Goal: Task Accomplishment & Management: Manage account settings

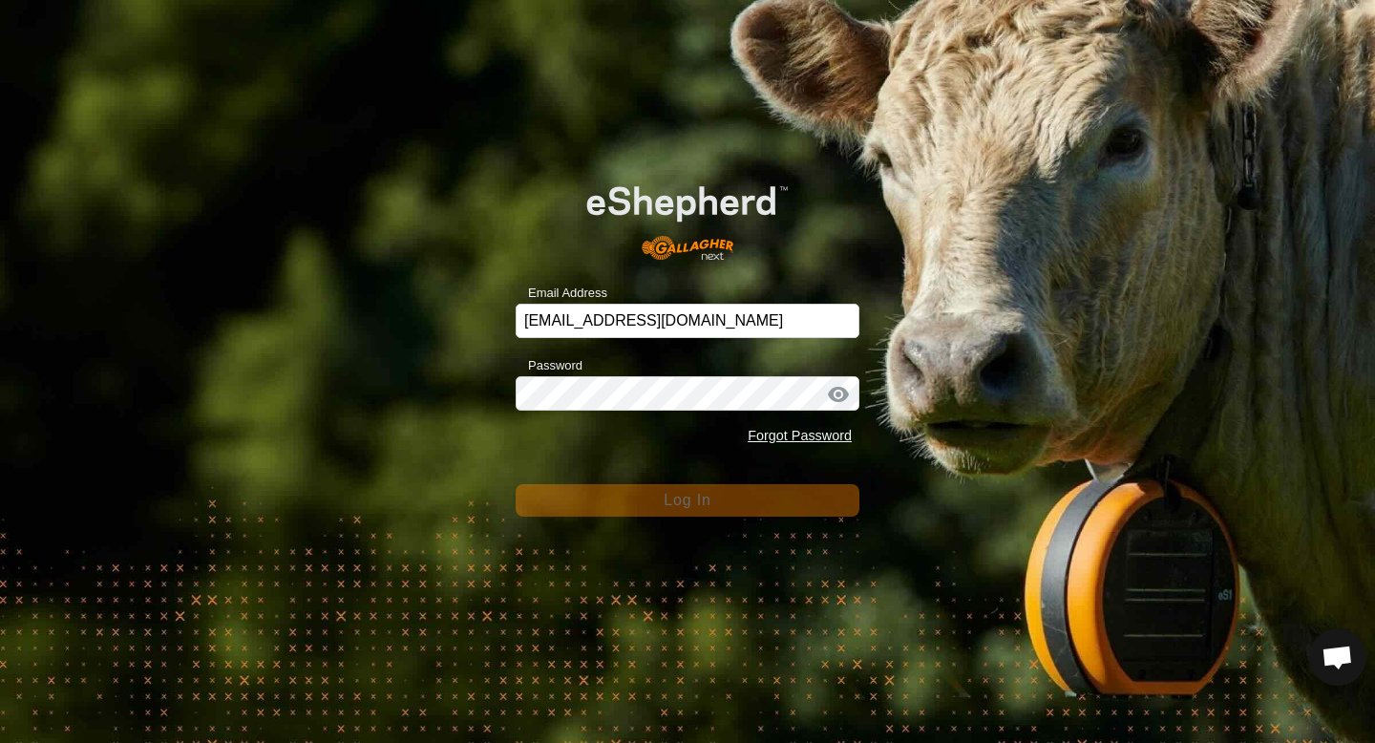
click at [746, 530] on div "Email Address [EMAIL_ADDRESS][DOMAIN_NAME] Password Forgot Password Log In" at bounding box center [687, 371] width 1375 height 743
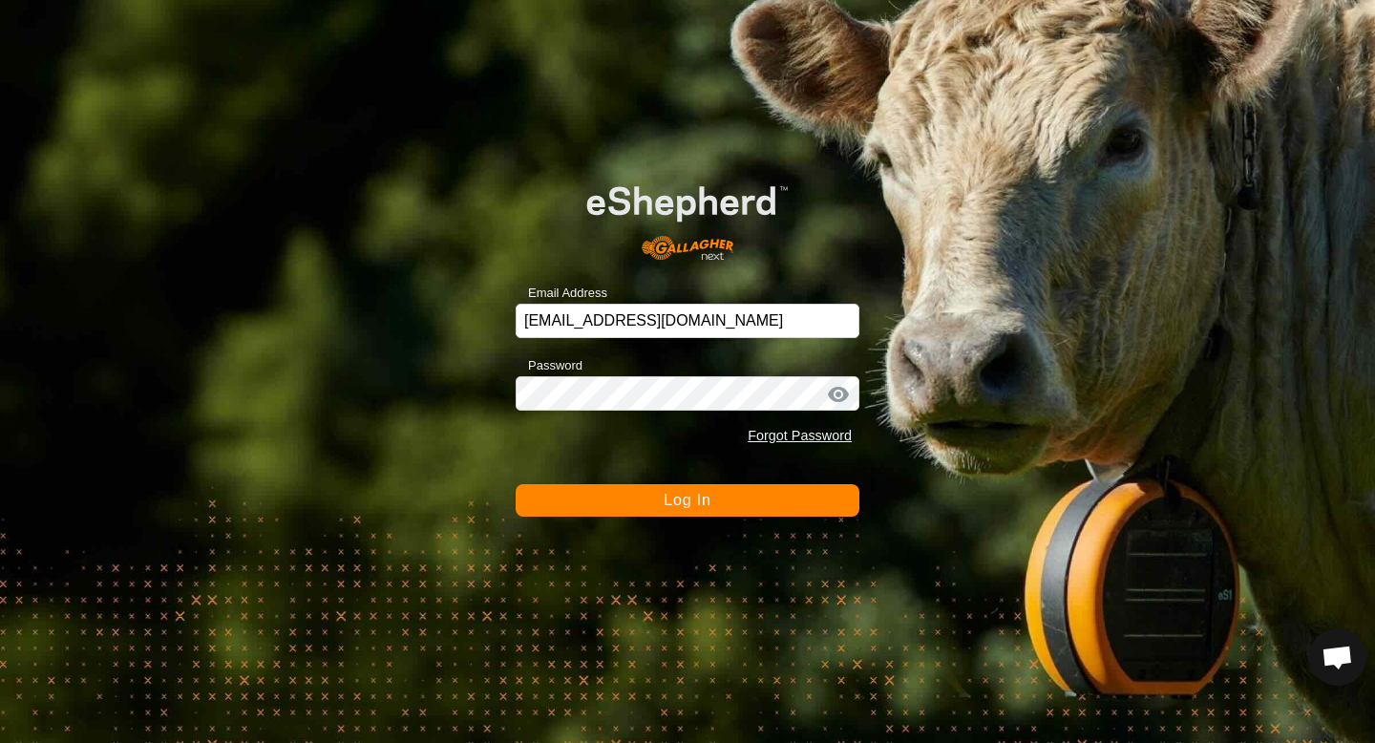
click at [695, 488] on button "Log In" at bounding box center [688, 500] width 344 height 32
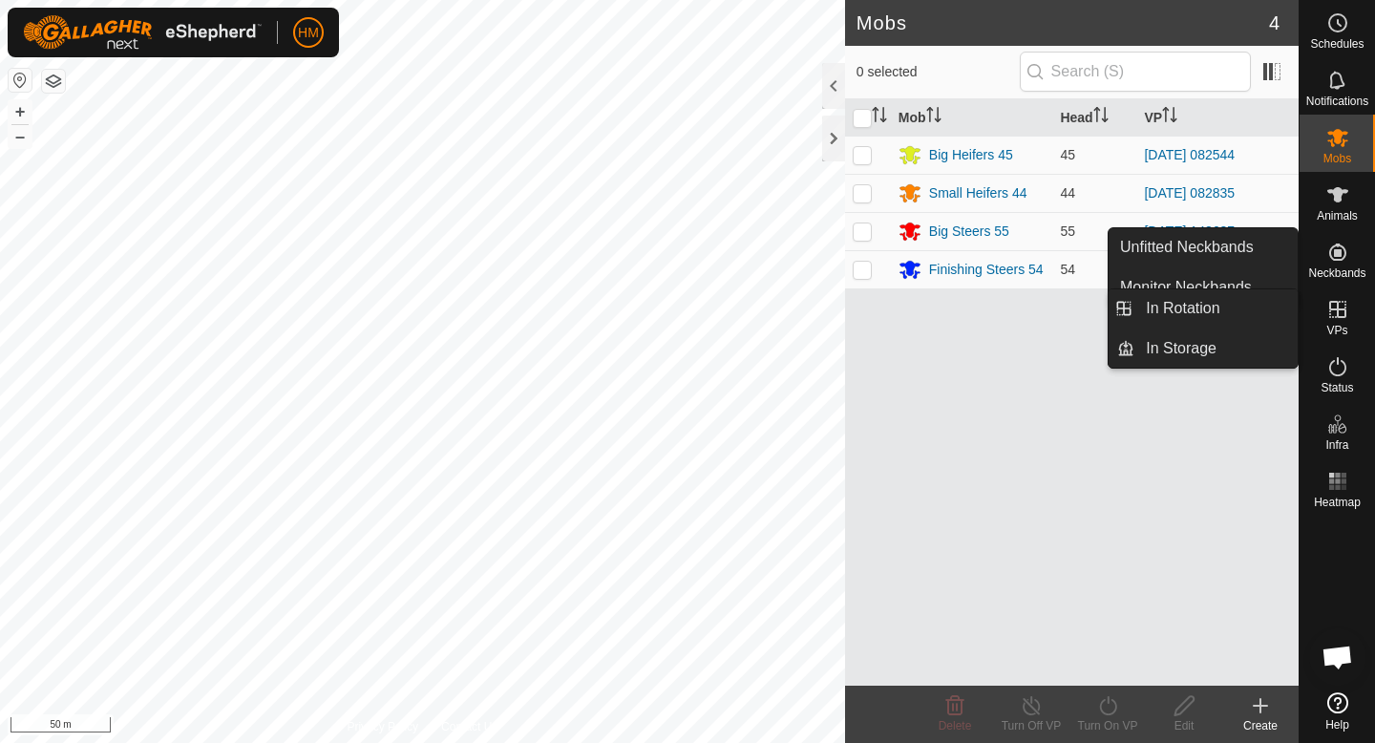
click at [1264, 312] on link "In Rotation" at bounding box center [1215, 308] width 163 height 38
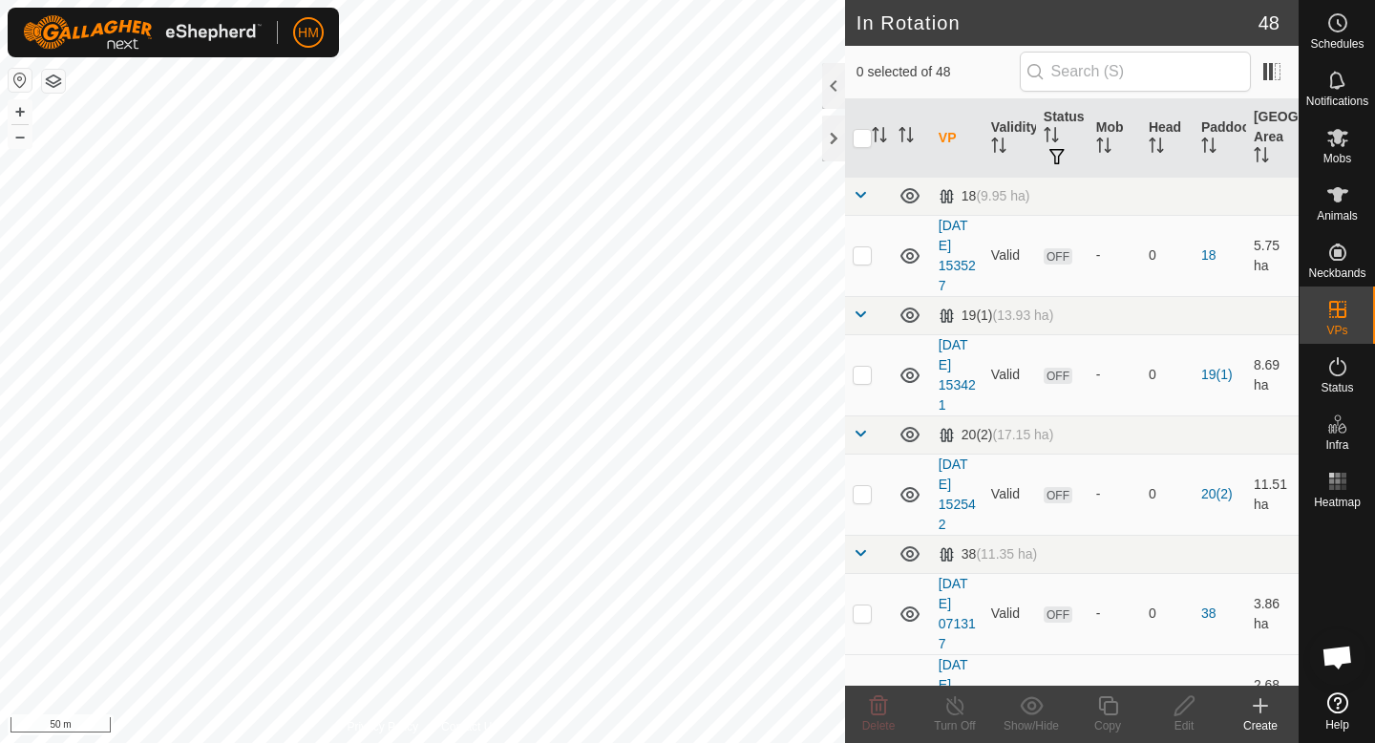
click at [1258, 703] on icon at bounding box center [1260, 705] width 23 height 23
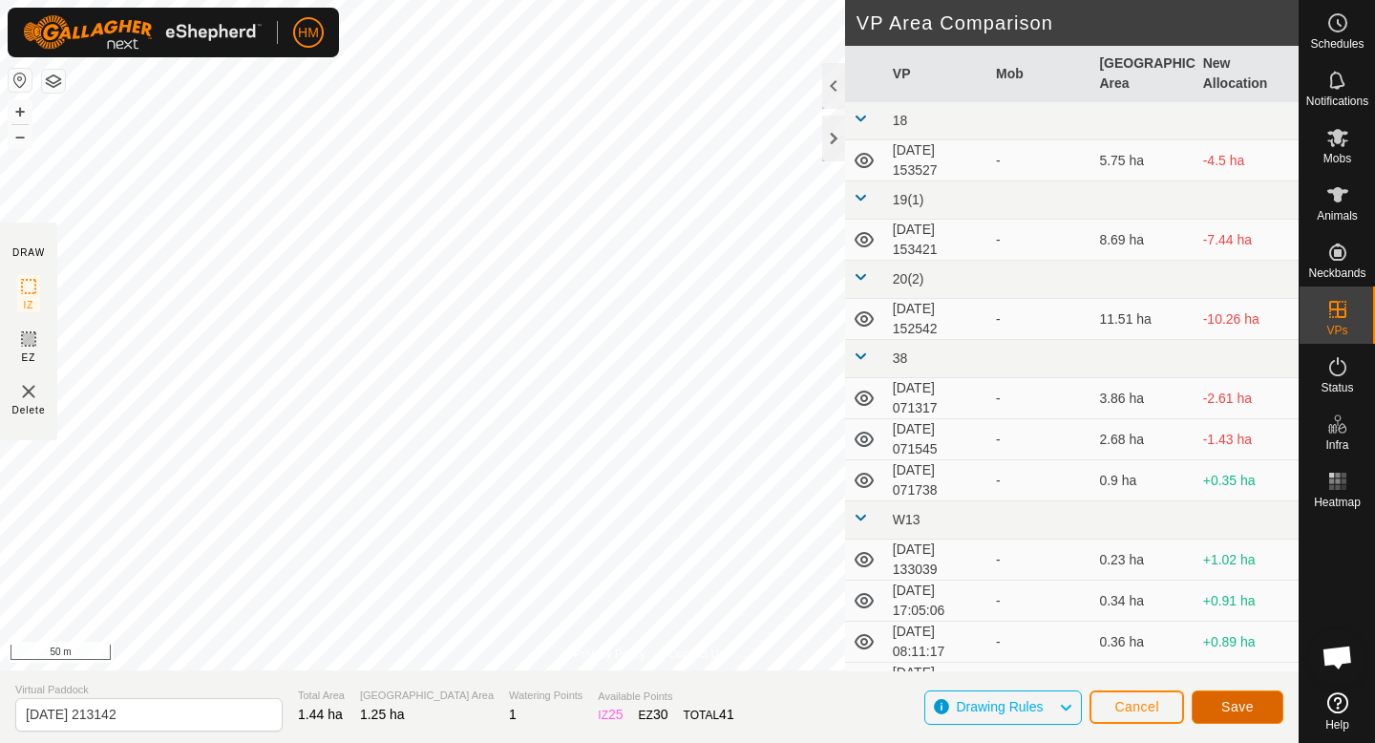
click at [1267, 707] on button "Save" at bounding box center [1238, 706] width 92 height 33
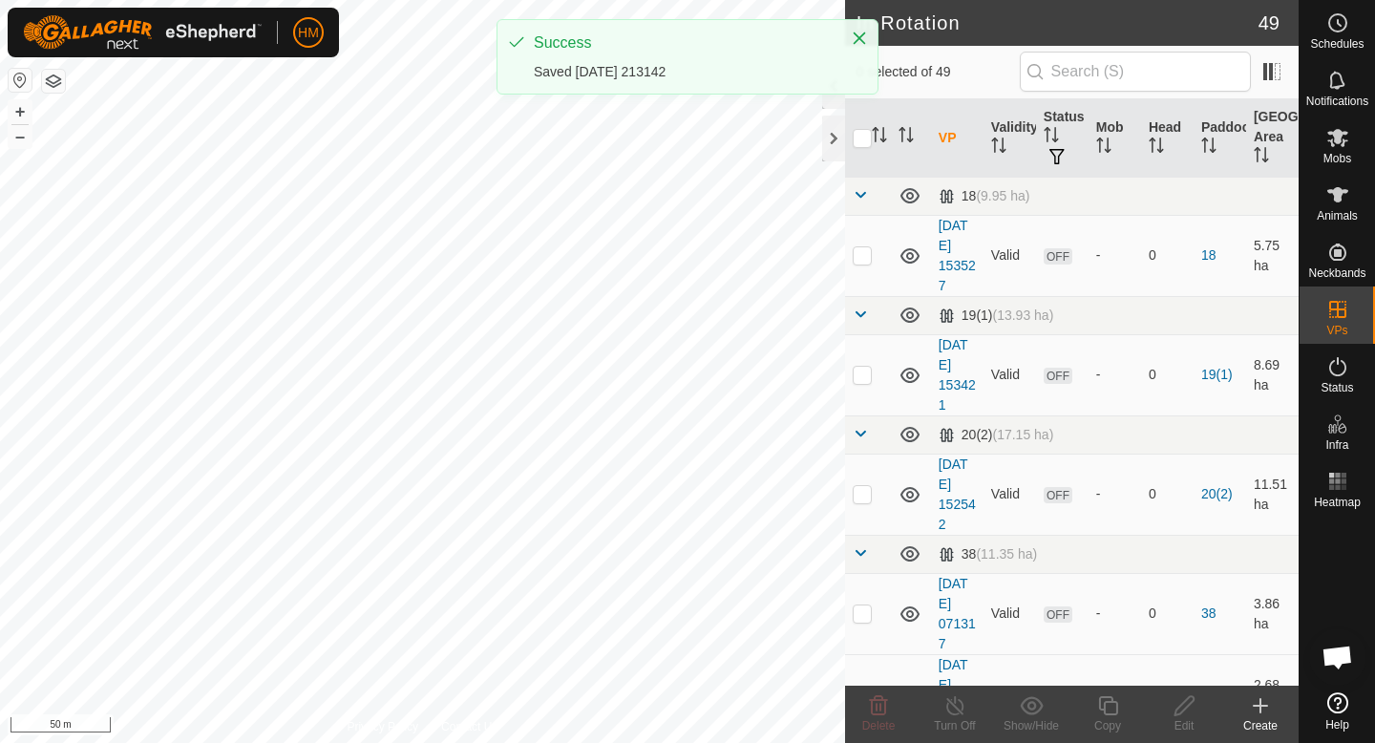
click at [1266, 719] on div "Create" at bounding box center [1260, 725] width 76 height 17
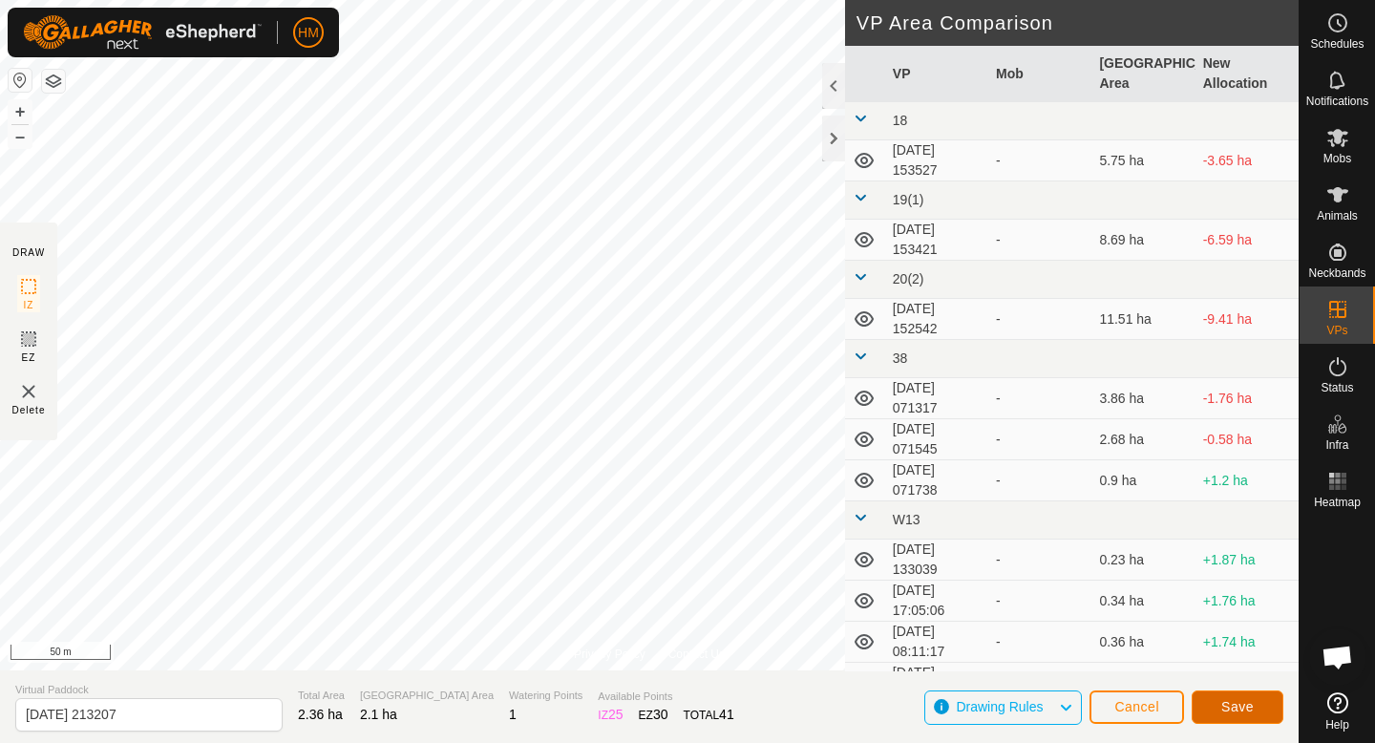
click at [1255, 704] on button "Save" at bounding box center [1238, 706] width 92 height 33
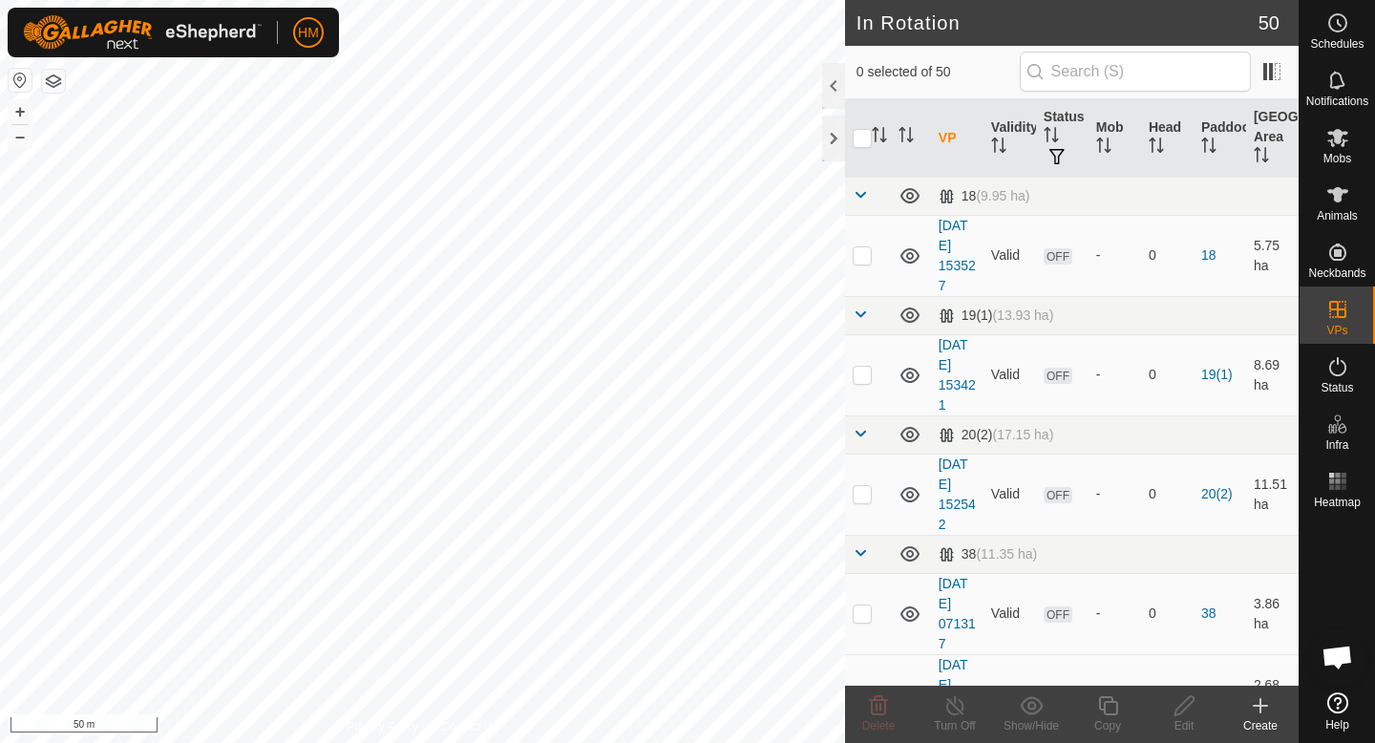
click at [1264, 704] on icon at bounding box center [1260, 705] width 23 height 23
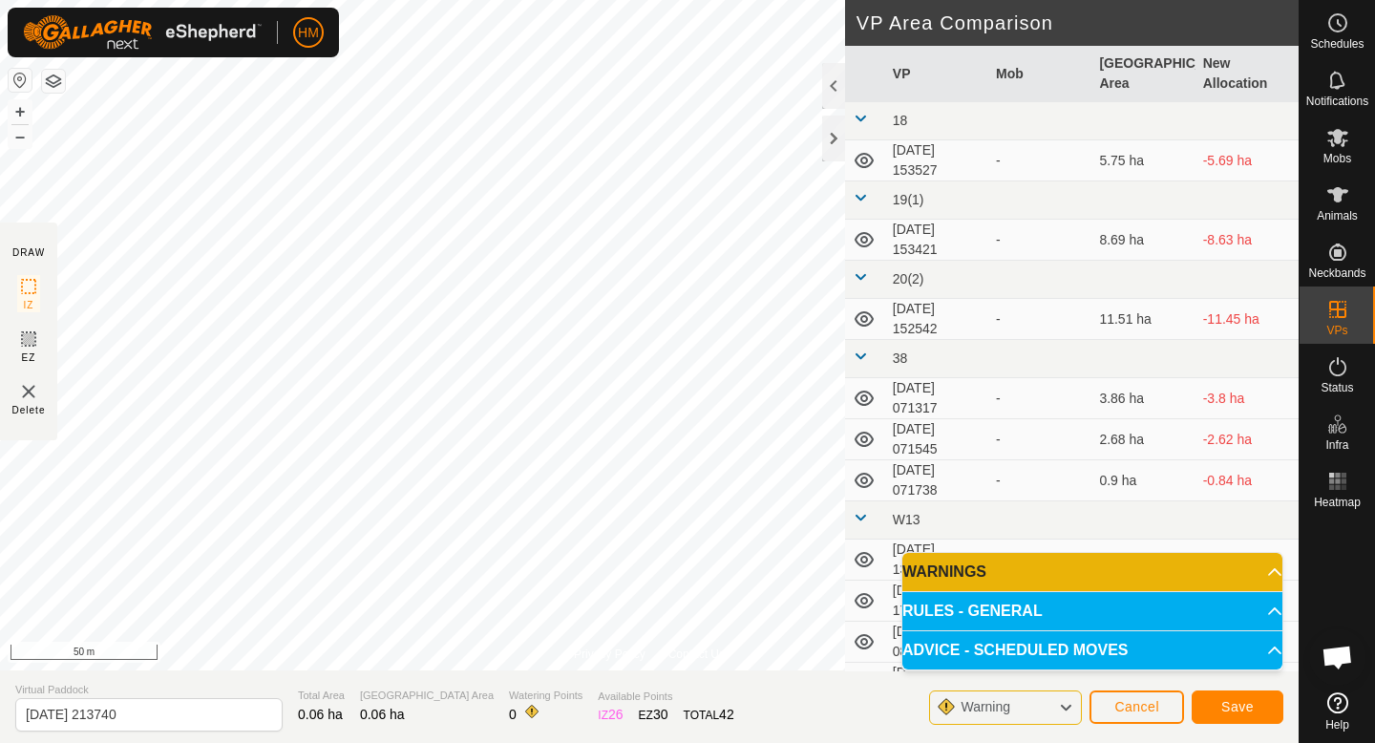
click at [1182, 649] on p-accordion-header "ADVICE - SCHEDULED MOVES" at bounding box center [1092, 650] width 380 height 38
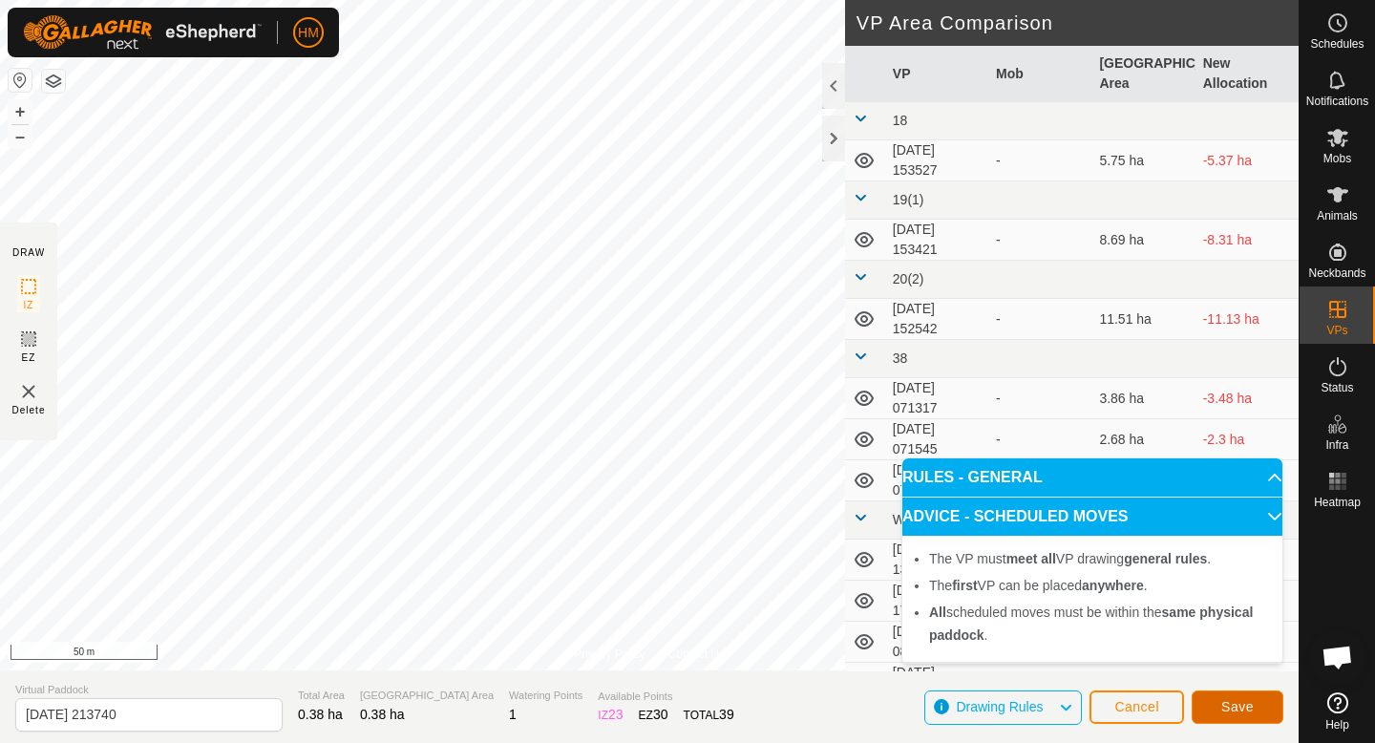
click at [1252, 709] on span "Save" at bounding box center [1237, 706] width 32 height 15
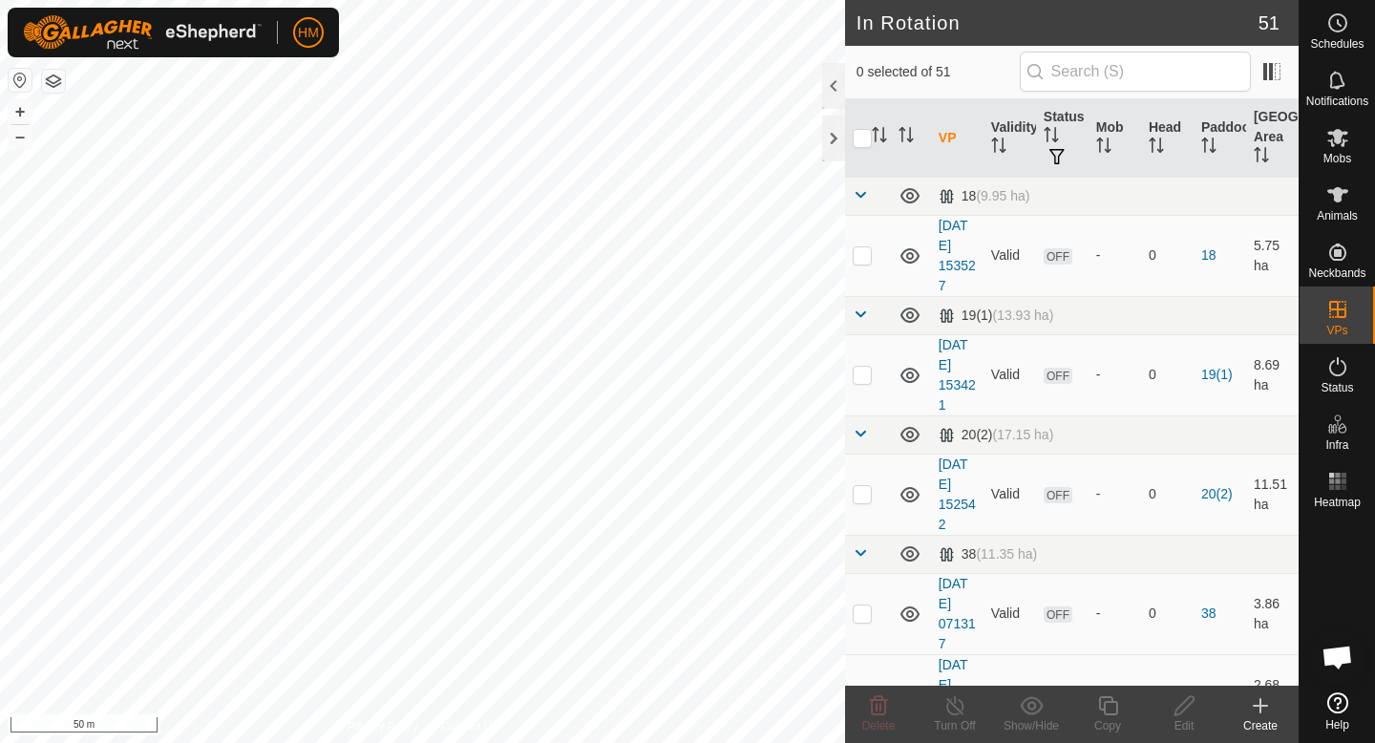
click at [1265, 713] on icon at bounding box center [1260, 705] width 23 height 23
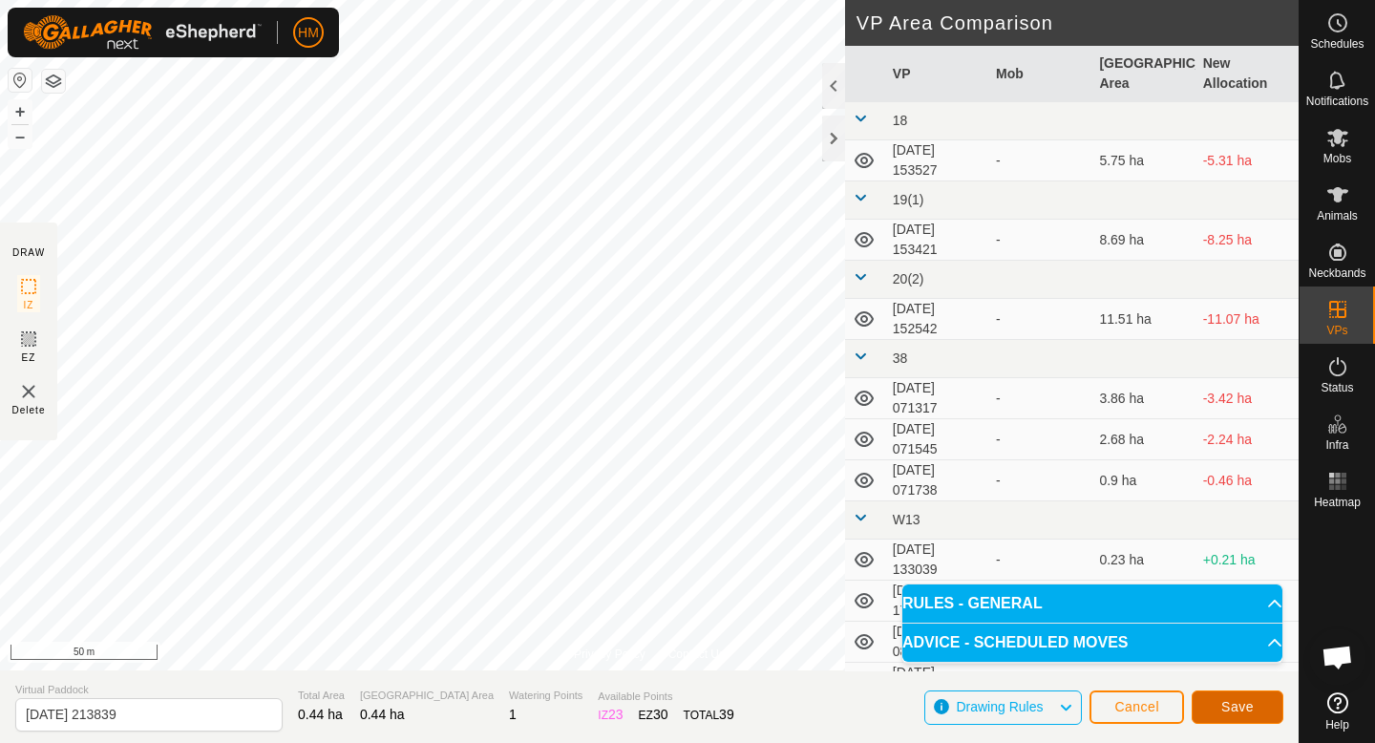
click at [1252, 701] on span "Save" at bounding box center [1237, 706] width 32 height 15
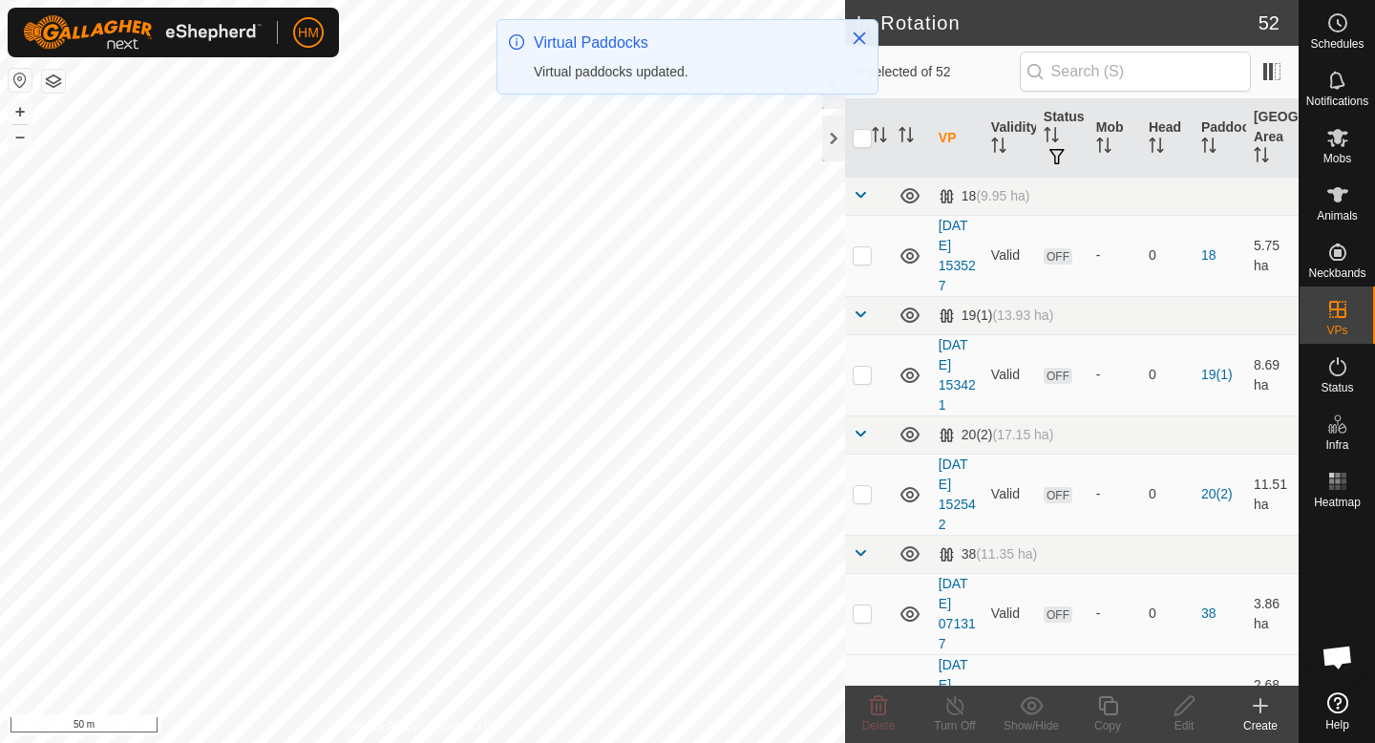
click at [1262, 709] on icon at bounding box center [1260, 705] width 23 height 23
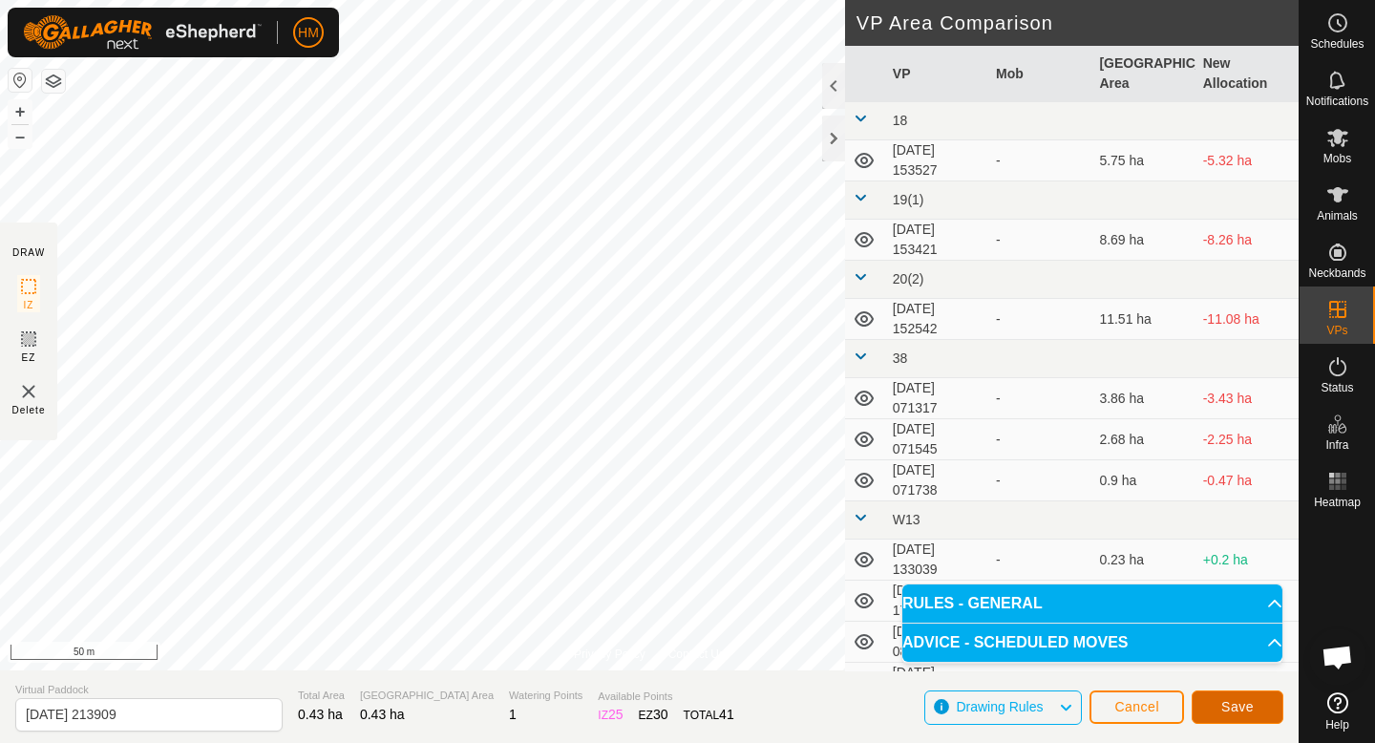
click at [1260, 709] on button "Save" at bounding box center [1238, 706] width 92 height 33
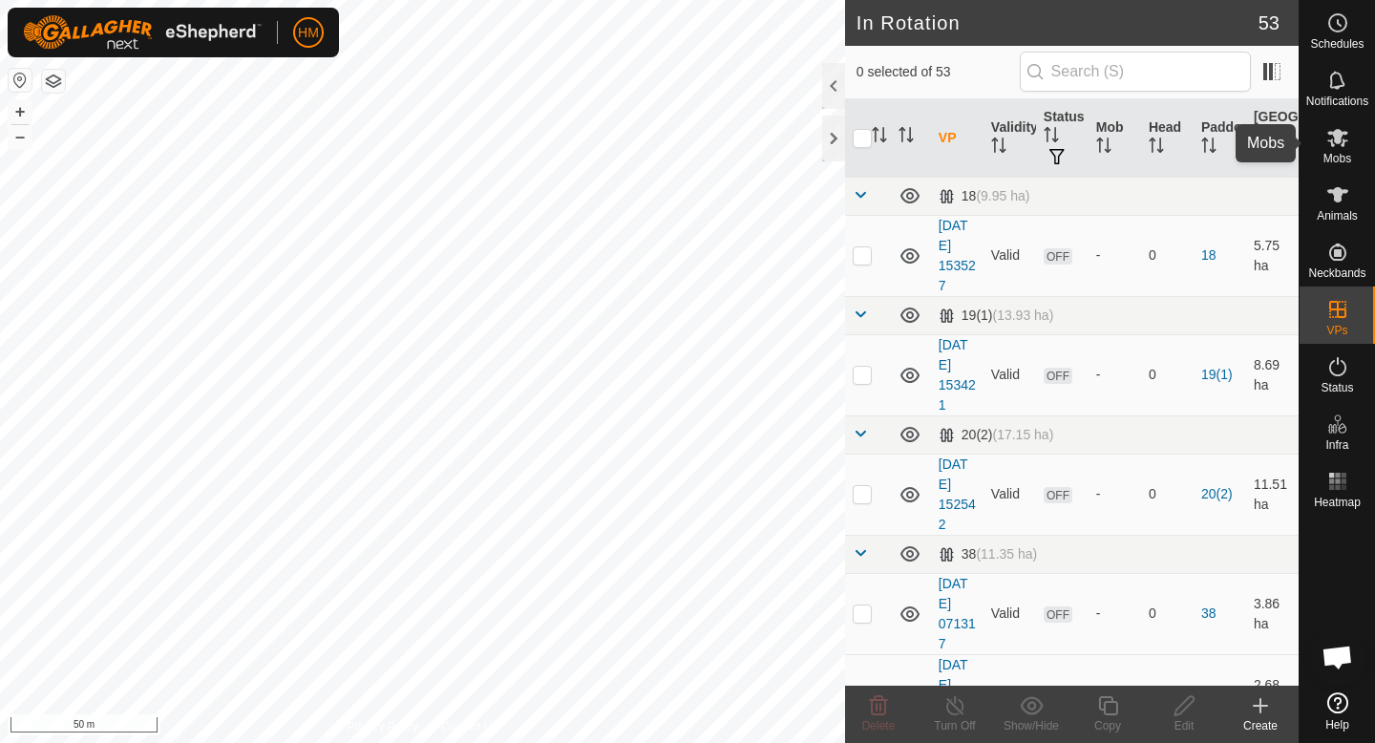
click at [1345, 137] on icon at bounding box center [1337, 137] width 23 height 23
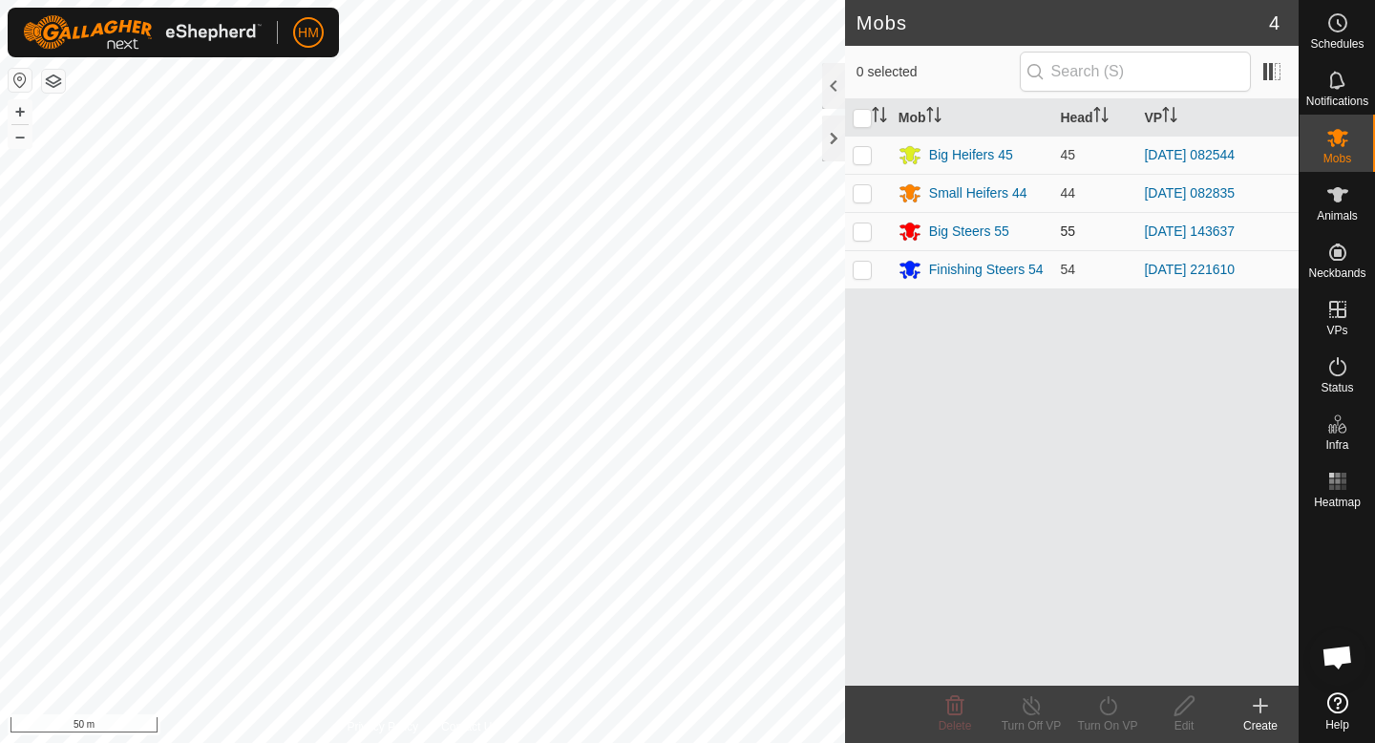
click at [866, 236] on p-checkbox at bounding box center [862, 230] width 19 height 15
checkbox input "true"
click at [1110, 705] on icon at bounding box center [1108, 705] width 24 height 23
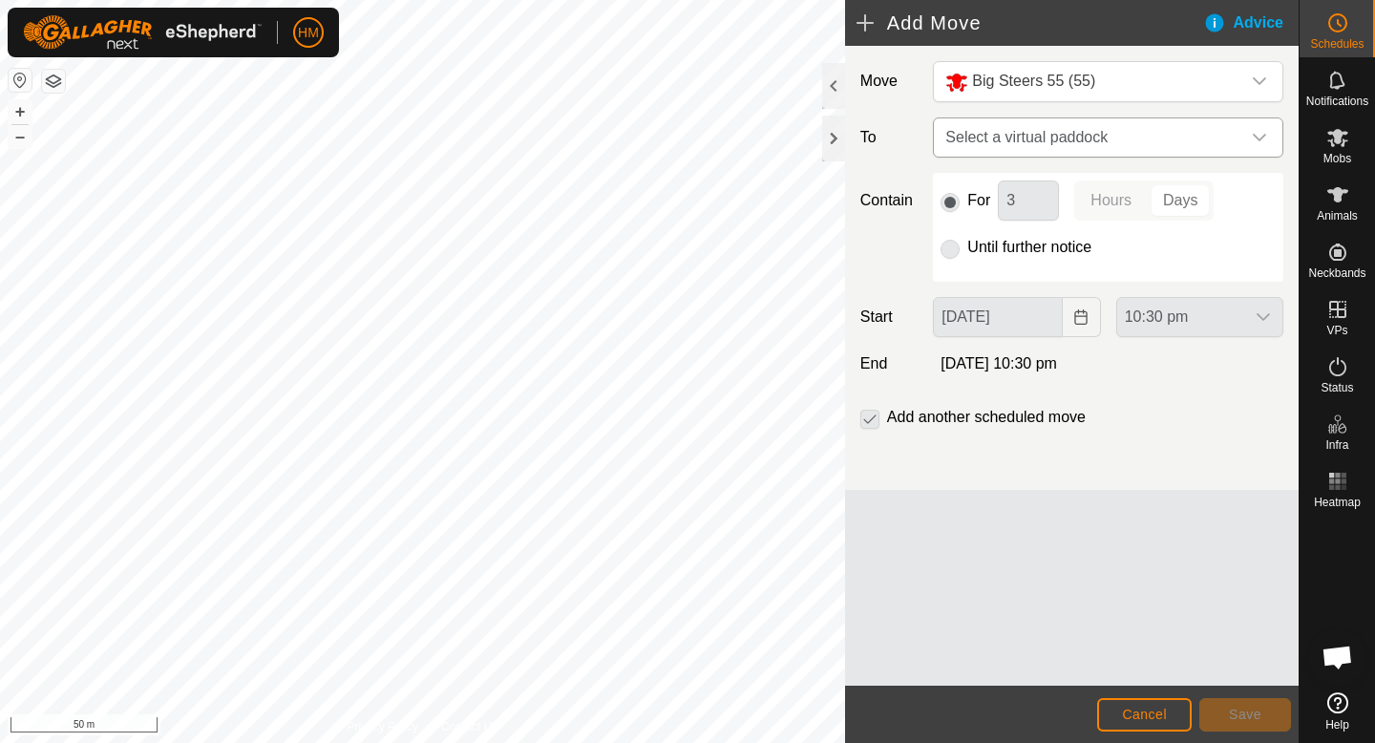
click at [1140, 148] on span "Select a virtual paddock" at bounding box center [1089, 137] width 303 height 38
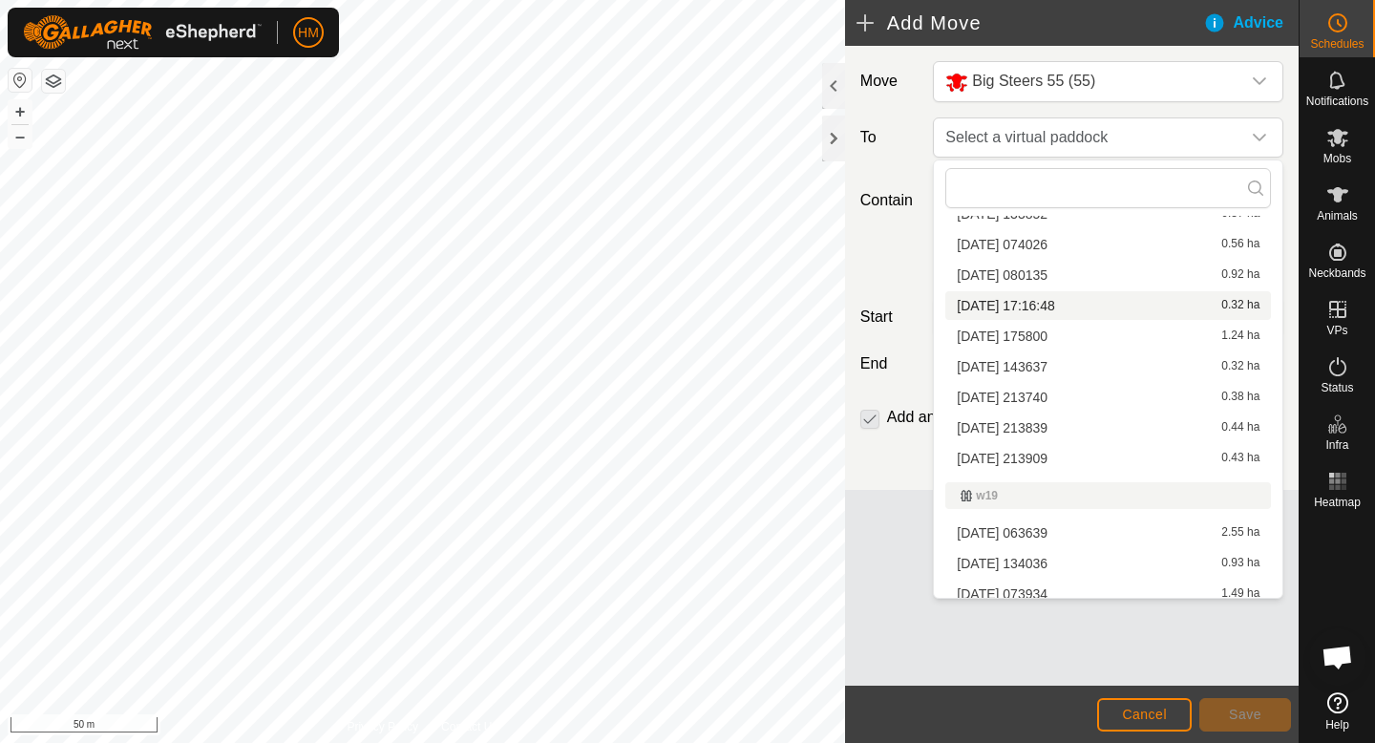
scroll to position [750, 0]
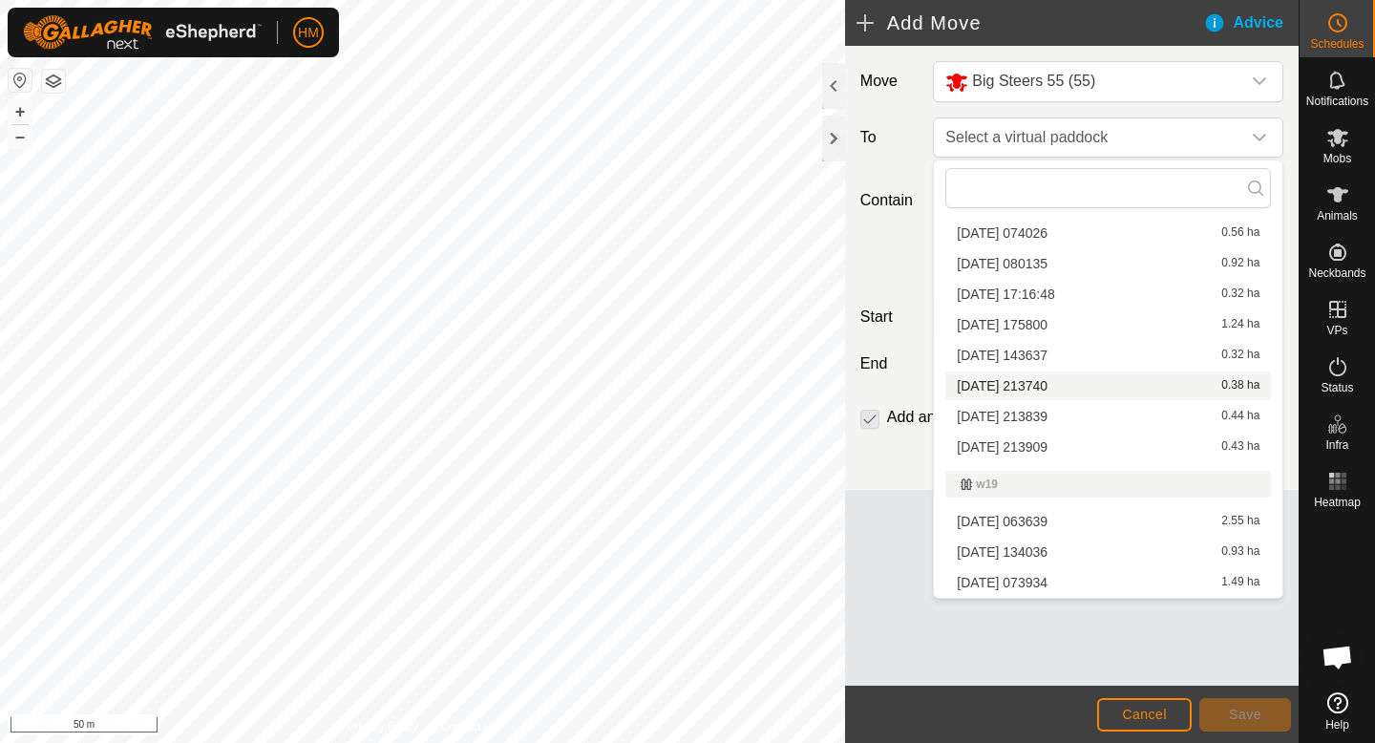
click at [1051, 383] on li "[DATE] 213740 0.38 ha" at bounding box center [1108, 385] width 326 height 29
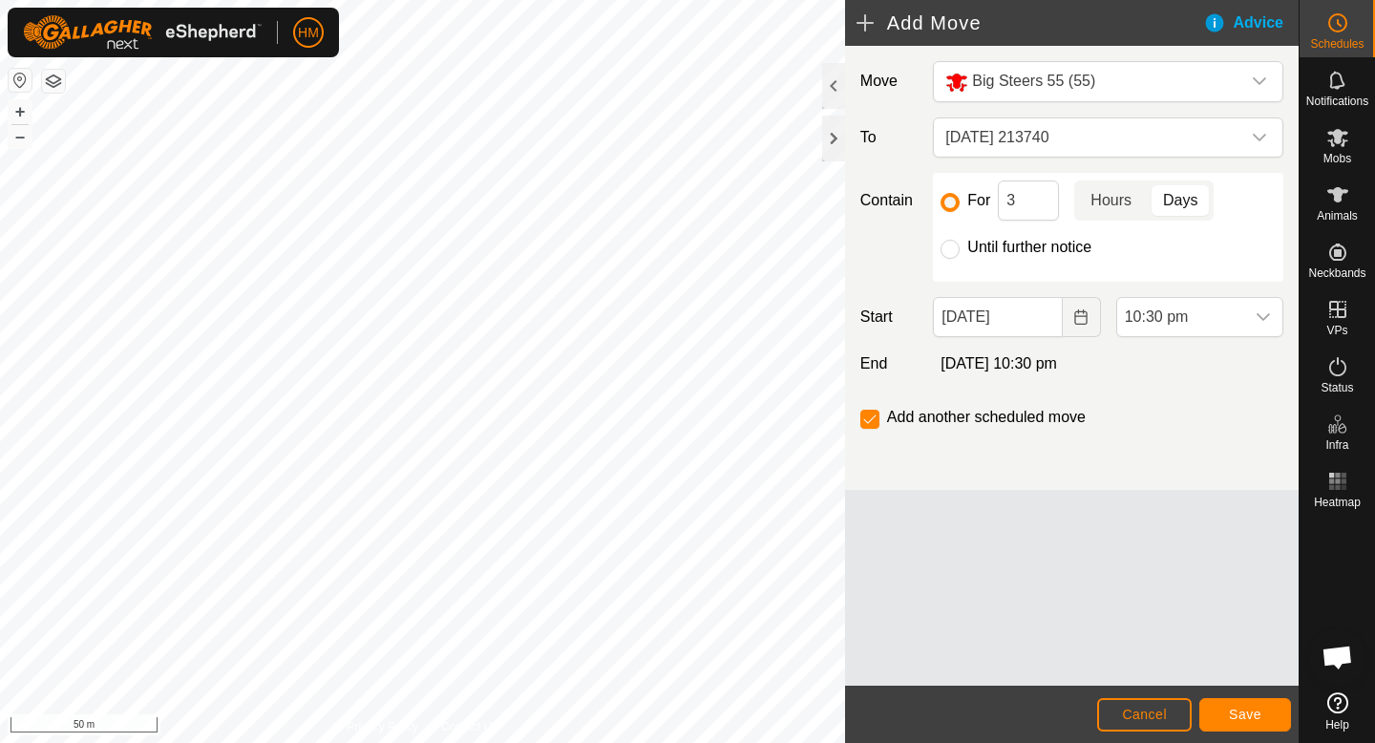
click at [1130, 204] on p-togglebutton "Hours" at bounding box center [1111, 200] width 74 height 40
click at [948, 252] on input "Until further notice" at bounding box center [950, 249] width 19 height 19
radio input "true"
checkbox input "false"
click at [1029, 213] on input "3" at bounding box center [1028, 200] width 61 height 40
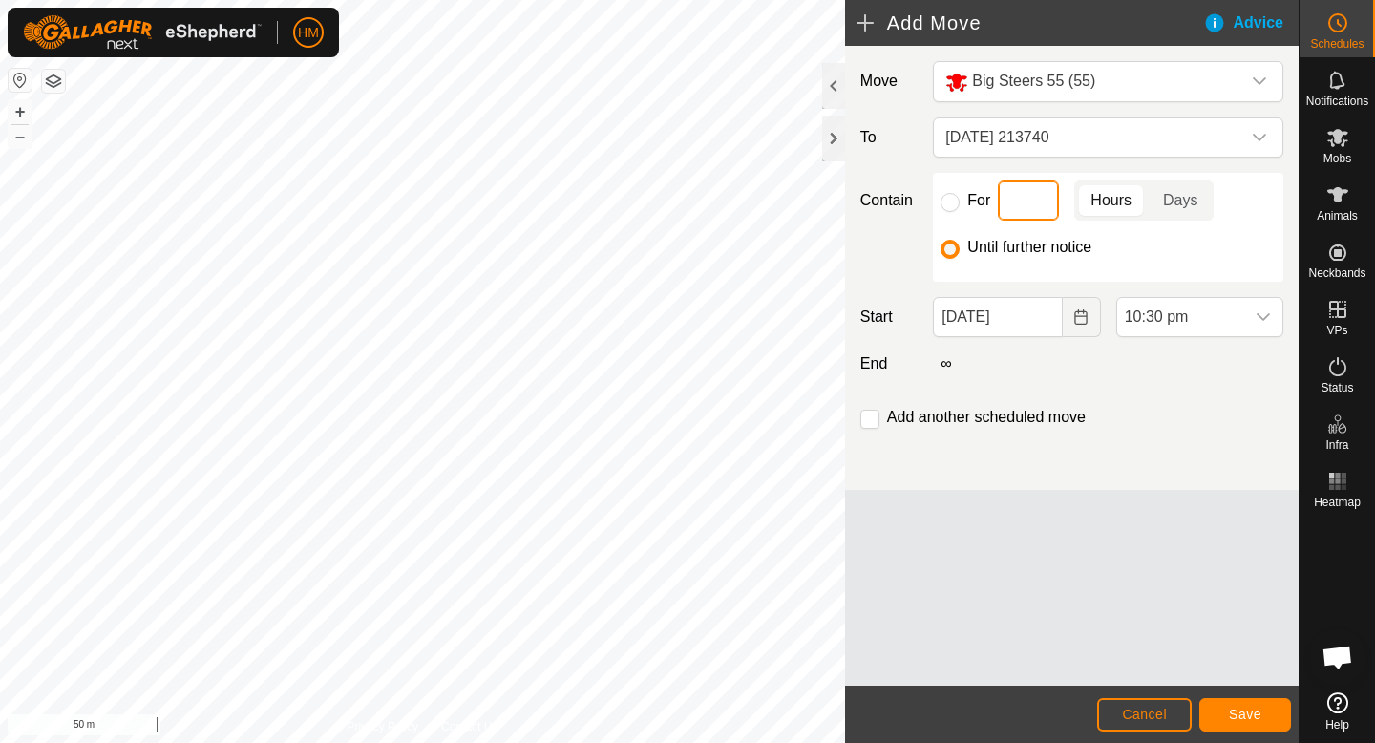
type input "6"
click at [1257, 316] on icon "dropdown trigger" at bounding box center [1263, 316] width 15 height 15
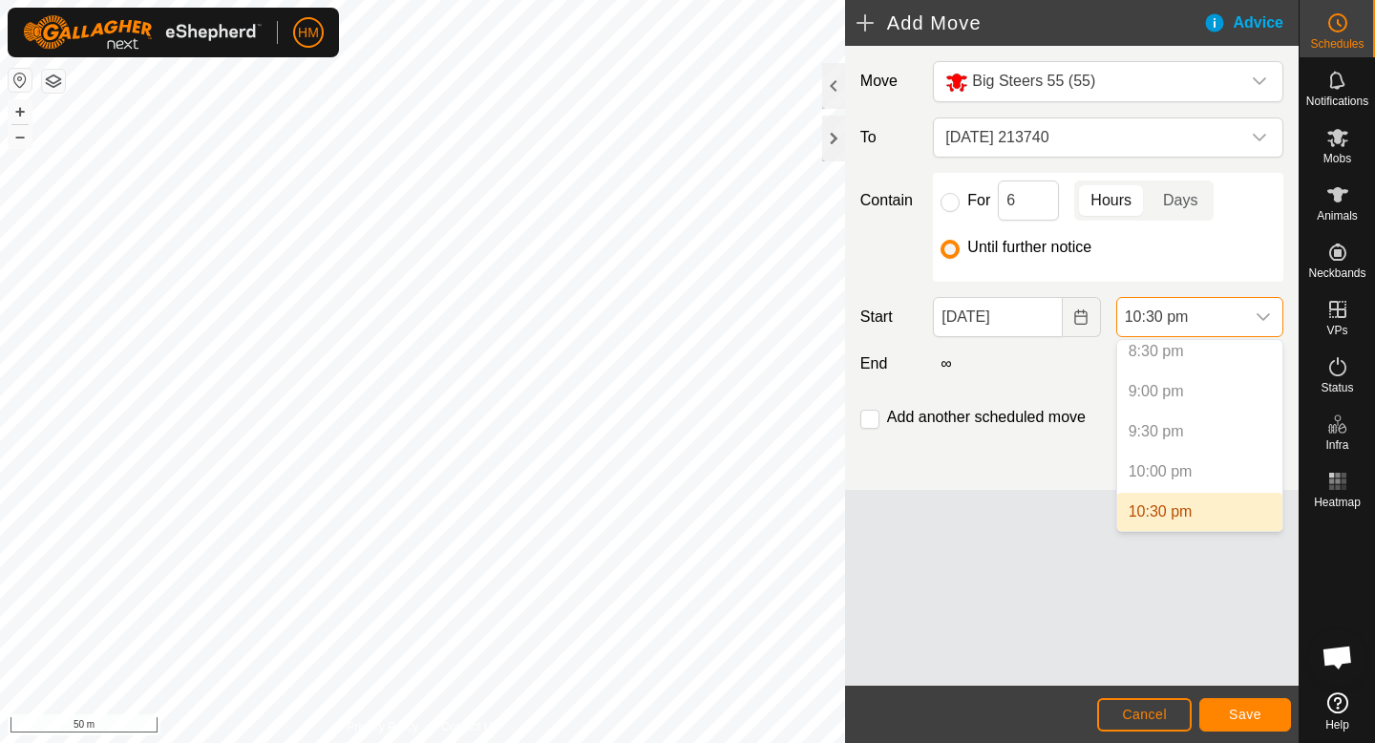
scroll to position [1732, 0]
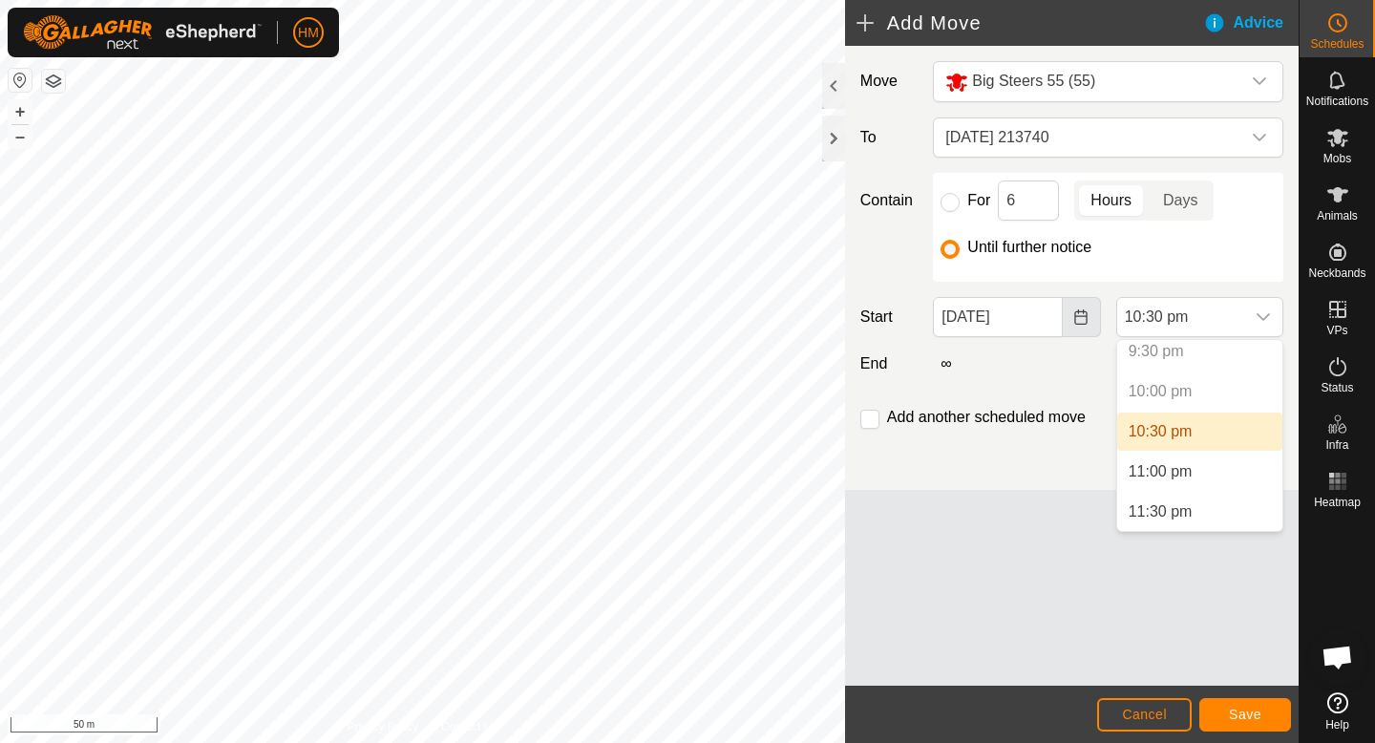
click at [1074, 318] on icon "Choose Date" at bounding box center [1080, 316] width 12 height 15
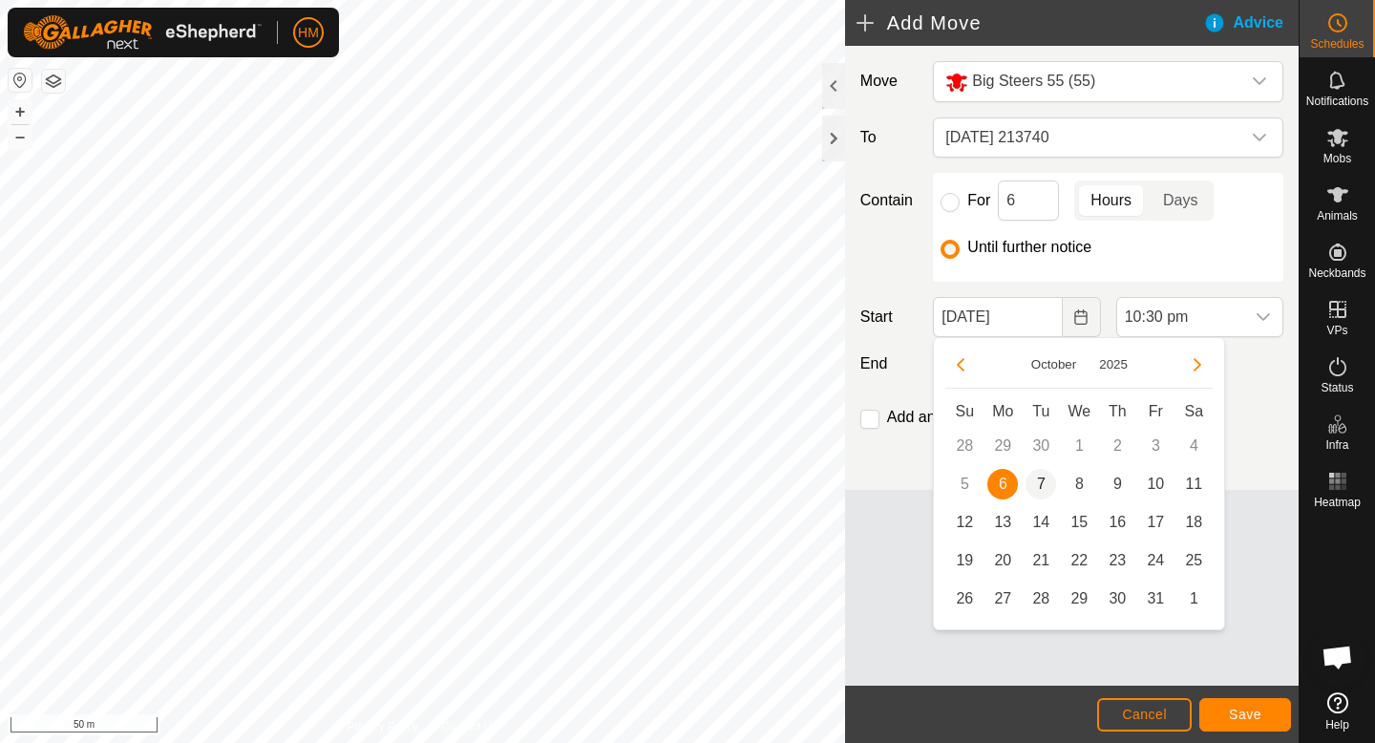
click at [1033, 483] on span "7" at bounding box center [1041, 484] width 31 height 31
type input "[DATE]"
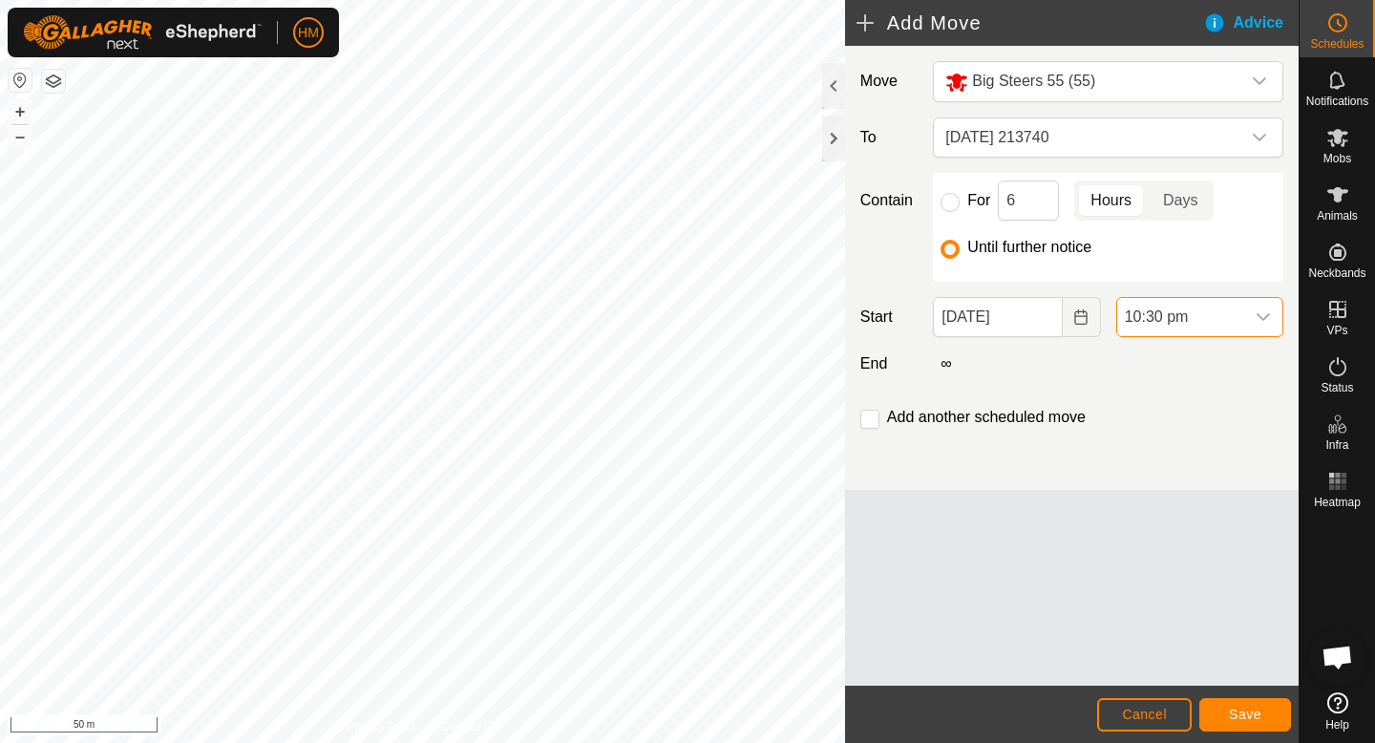
click at [1234, 325] on span "10:30 pm" at bounding box center [1180, 317] width 127 height 38
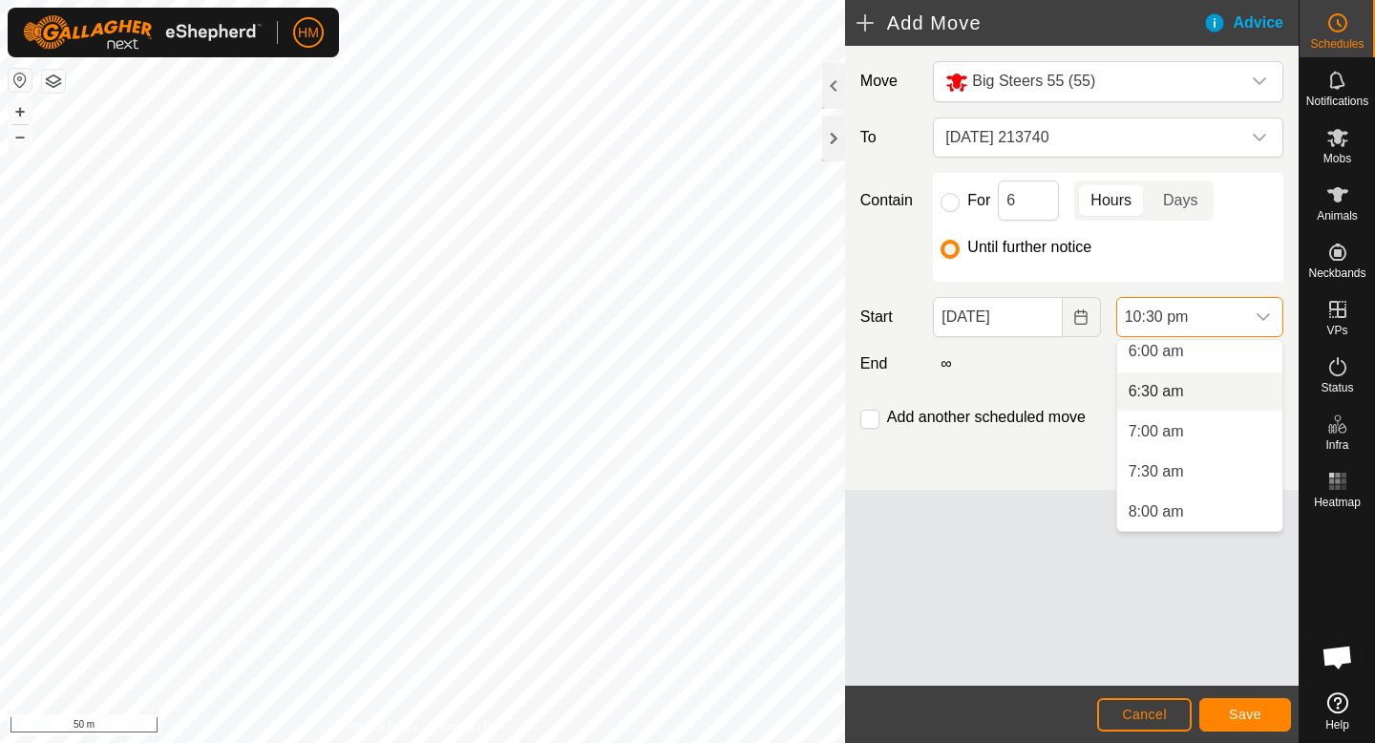
scroll to position [479, 0]
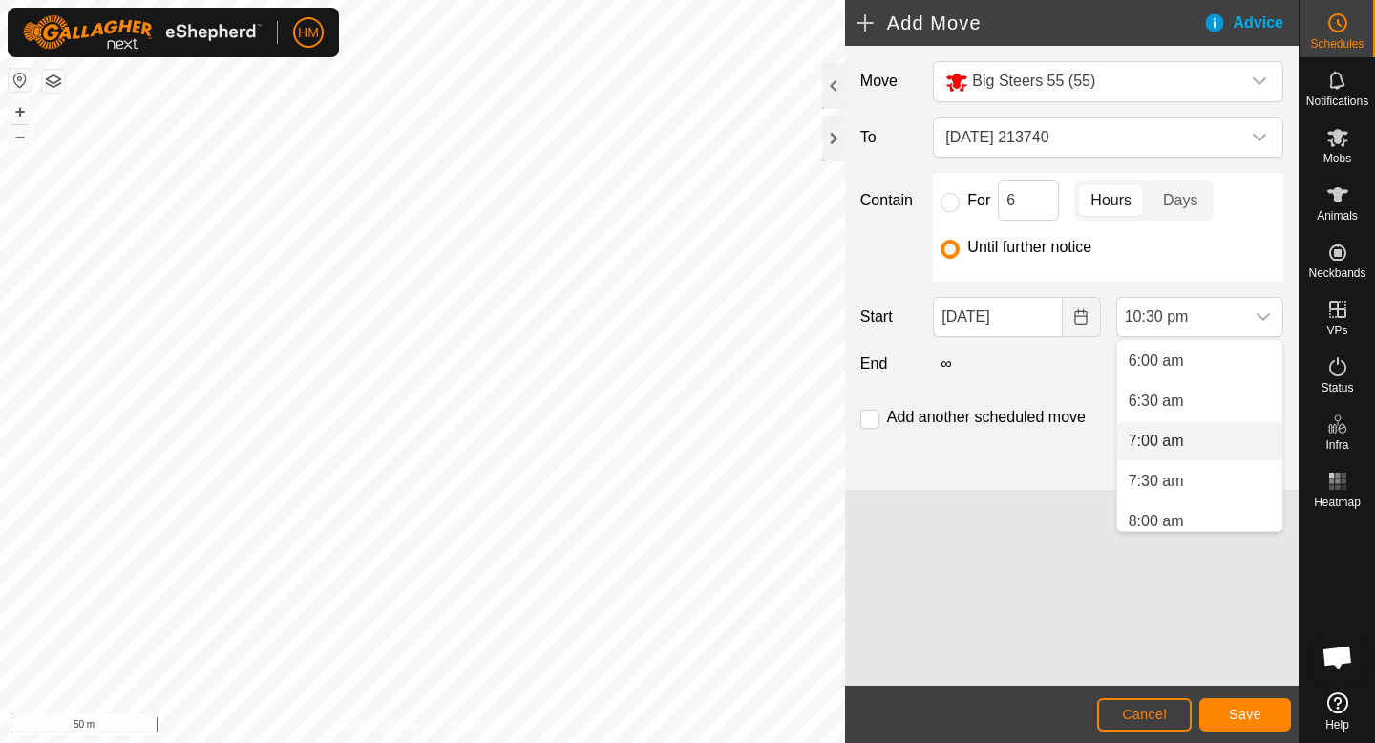
click at [1207, 437] on li "7:00 am" at bounding box center [1199, 441] width 165 height 38
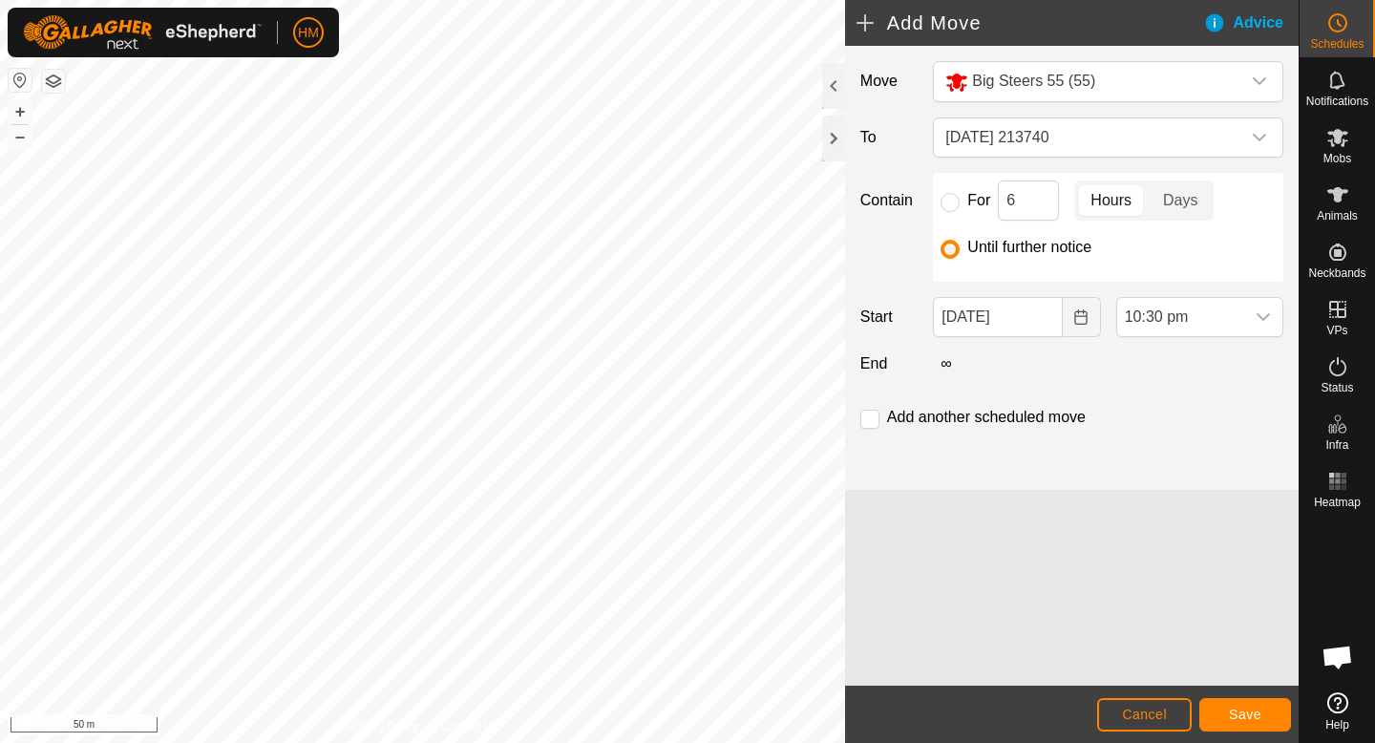
scroll to position [1652, 0]
click at [1031, 203] on input "6" at bounding box center [1028, 200] width 61 height 40
type input "5"
click at [955, 206] on input "For" at bounding box center [950, 202] width 19 height 19
radio input "true"
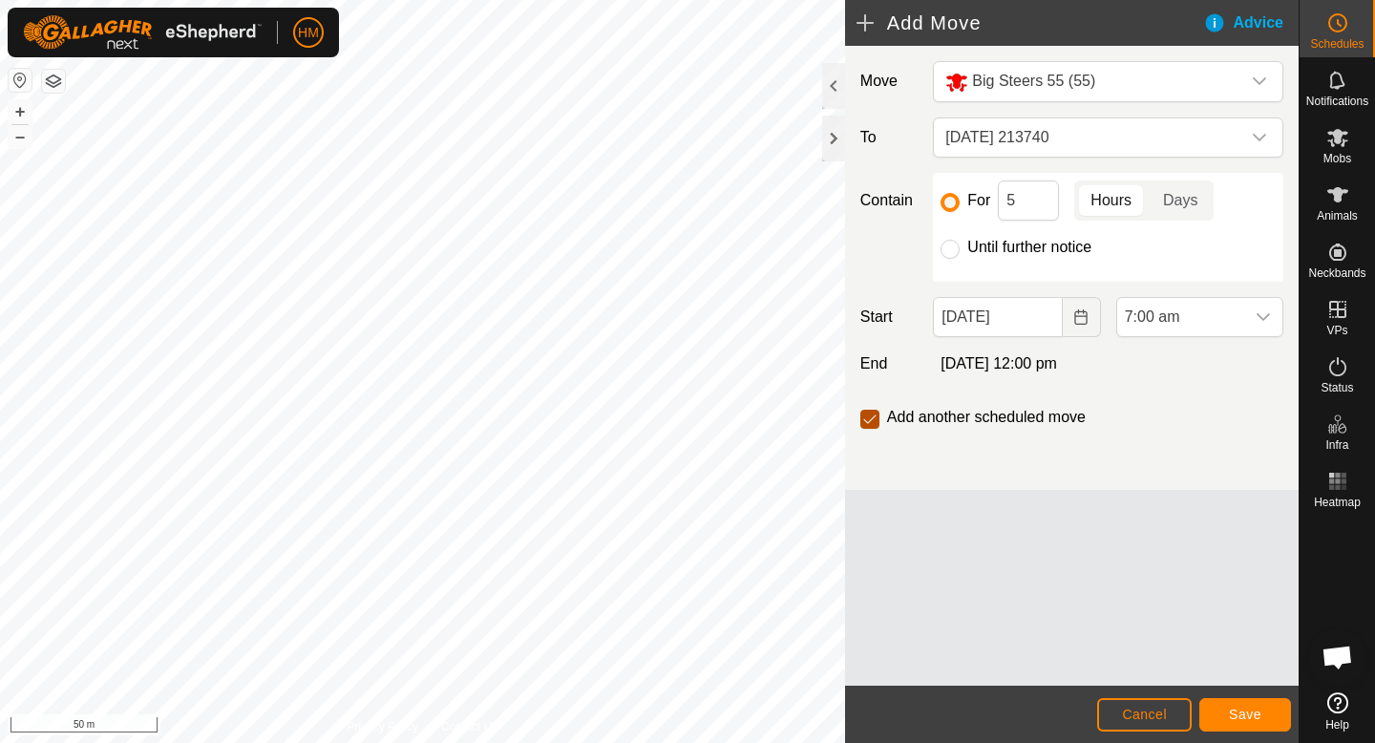
click at [874, 421] on input "checkbox" at bounding box center [869, 419] width 19 height 19
checkbox input "true"
click at [1266, 715] on button "Save" at bounding box center [1245, 714] width 92 height 33
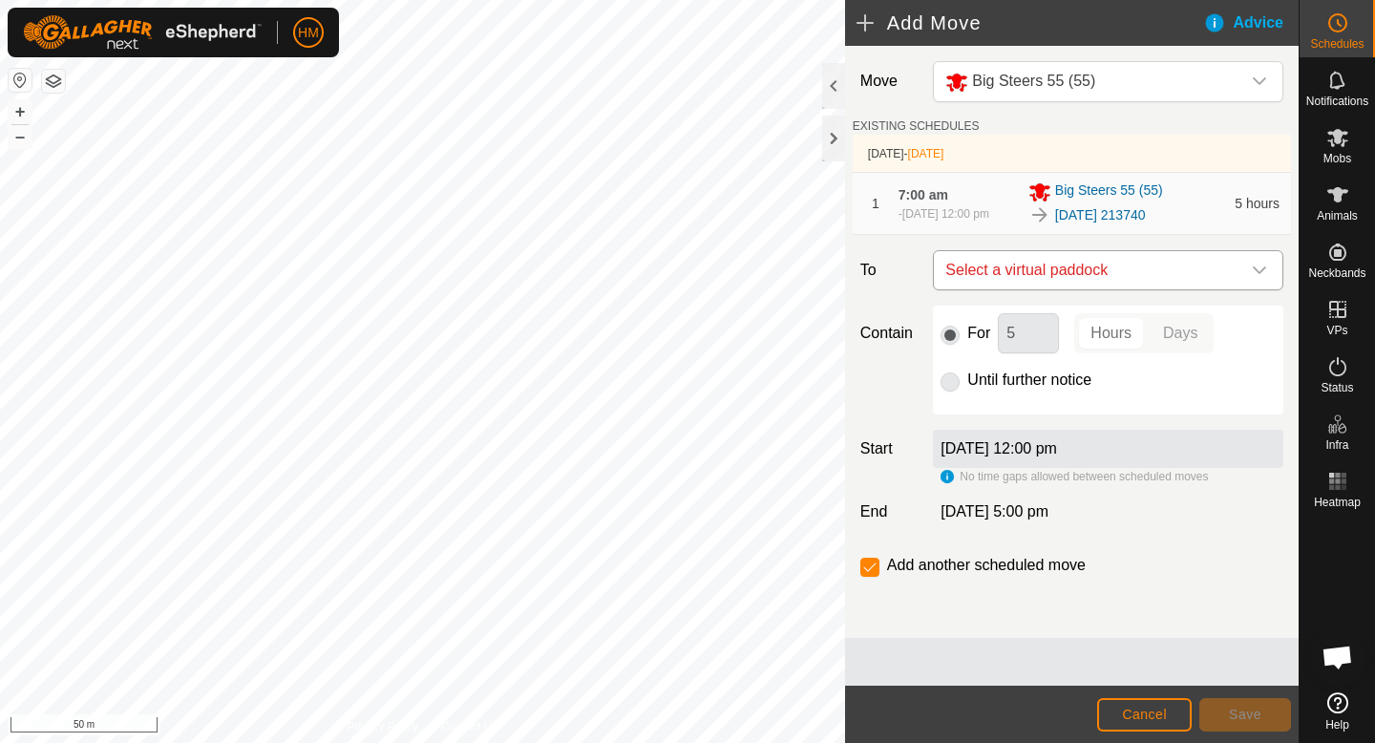
click at [1205, 262] on span "Select a virtual paddock" at bounding box center [1089, 270] width 303 height 38
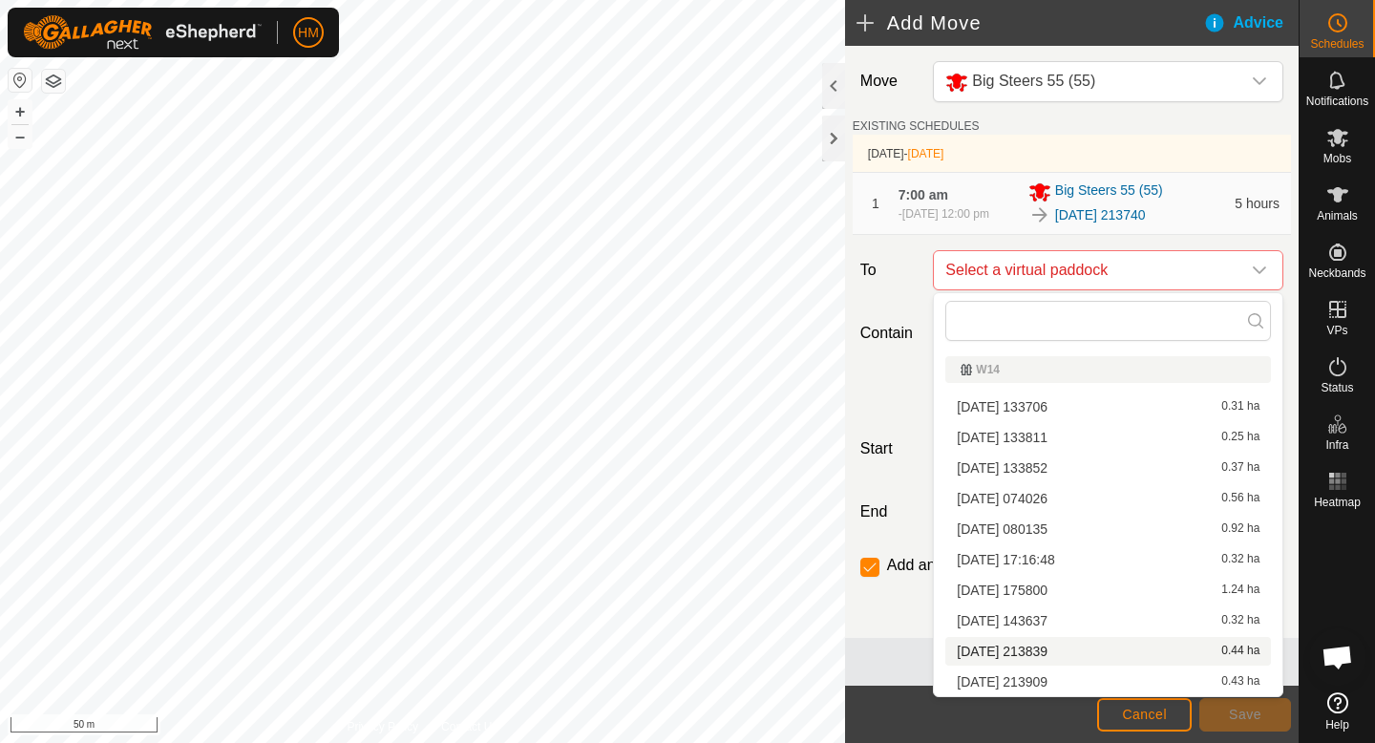
click at [1028, 646] on li "[DATE] 213839 0.44 ha" at bounding box center [1108, 651] width 326 height 29
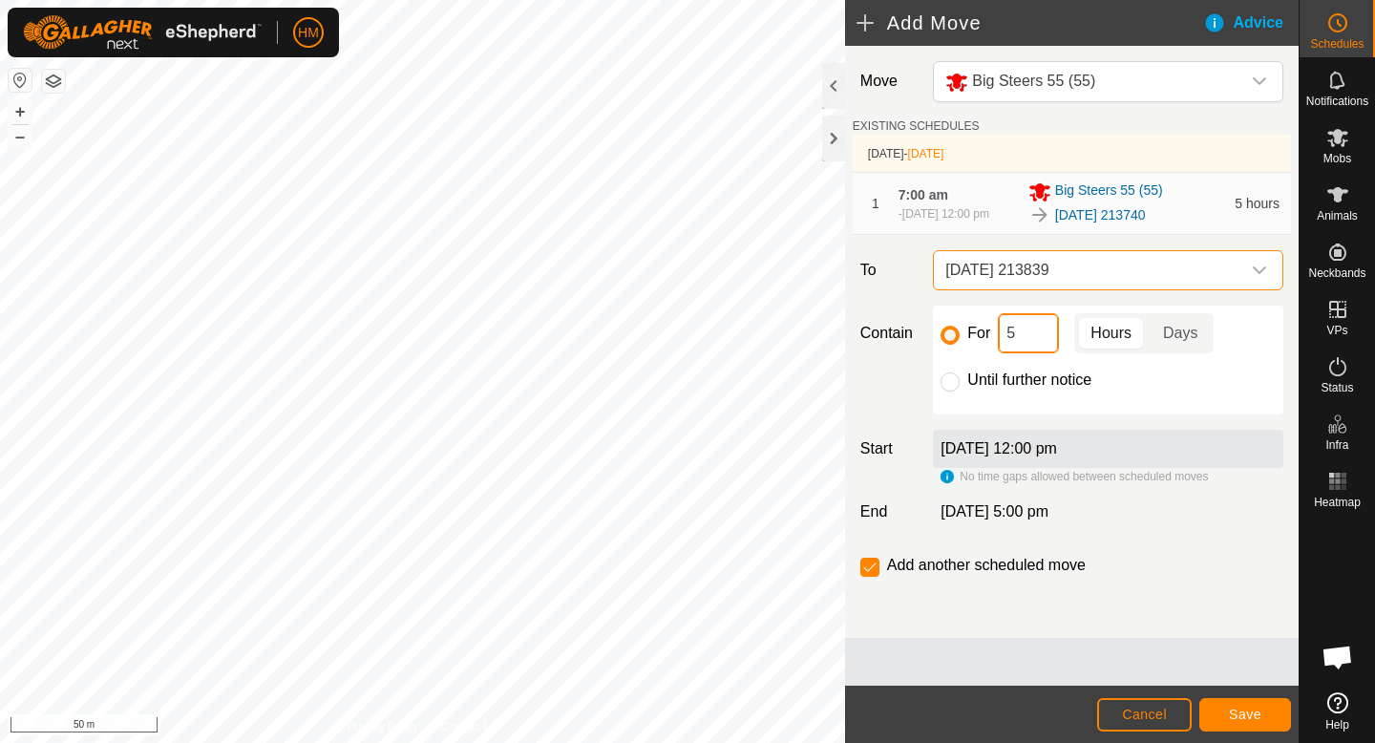
click at [1023, 326] on input "5" at bounding box center [1028, 333] width 61 height 40
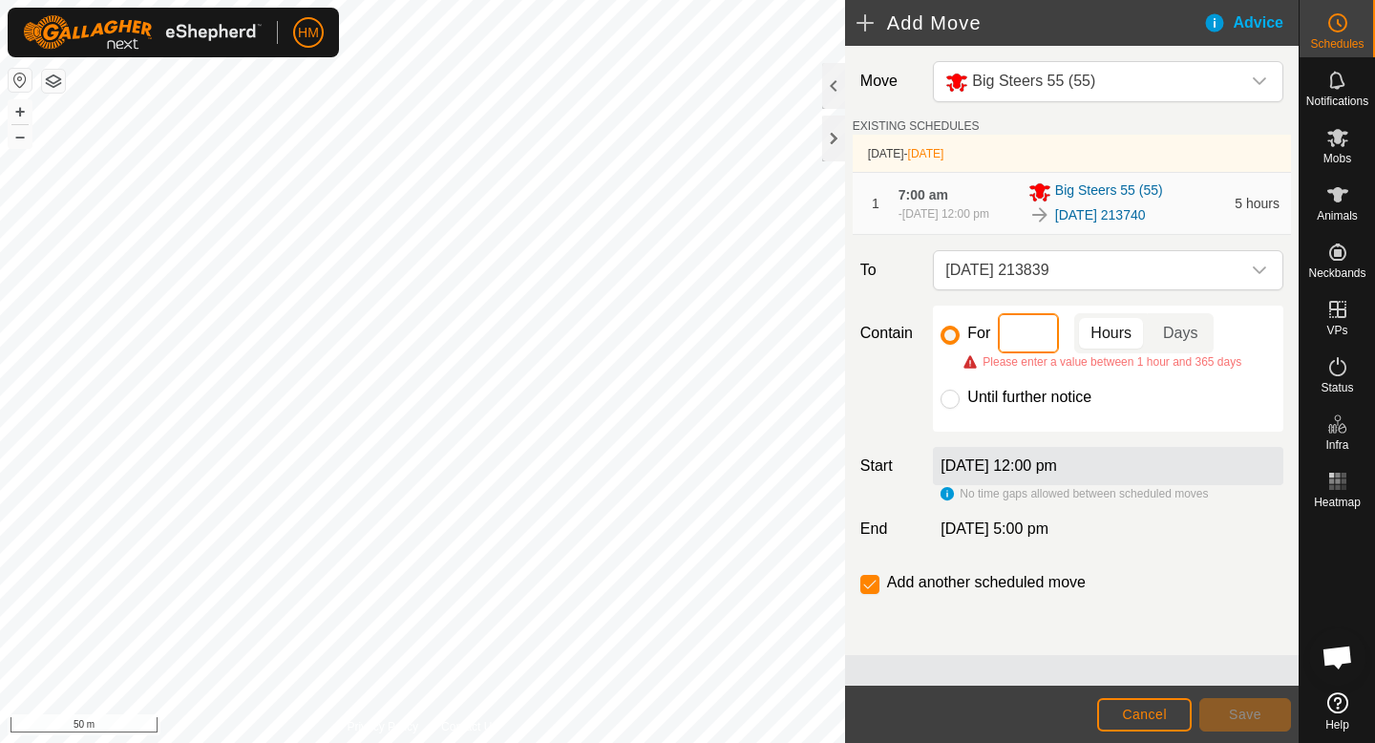
type input "6"
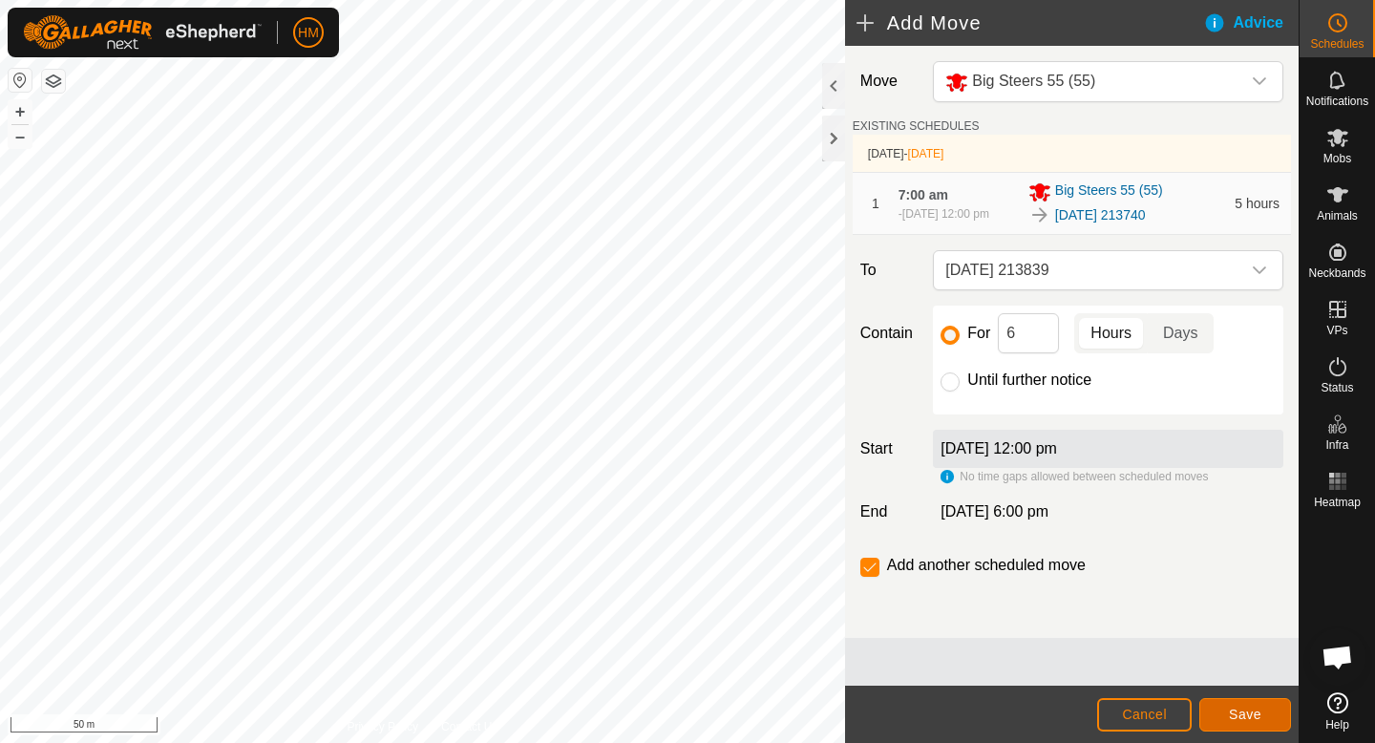
click at [1251, 709] on span "Save" at bounding box center [1245, 714] width 32 height 15
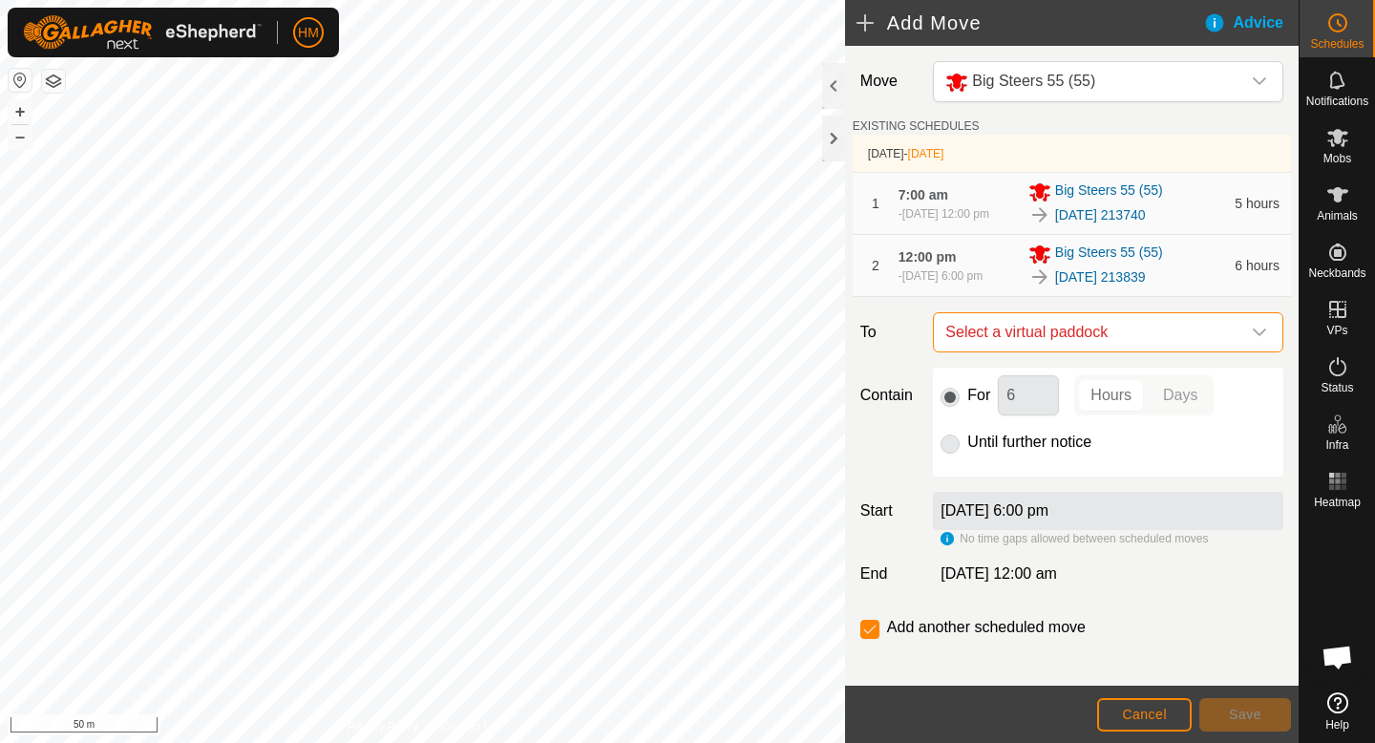
click at [1179, 323] on span "Select a virtual paddock" at bounding box center [1089, 332] width 303 height 38
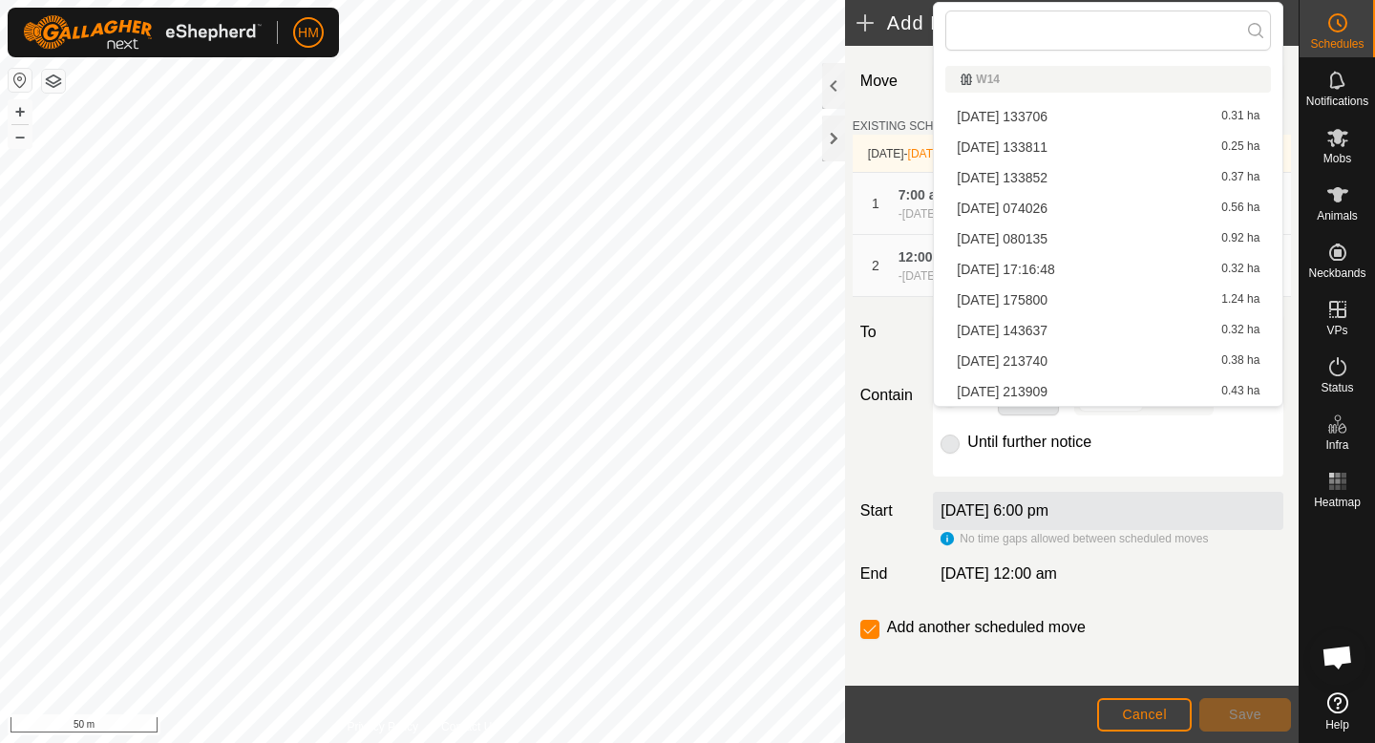
click at [1047, 387] on li "[DATE] 213909 0.43 ha" at bounding box center [1108, 391] width 326 height 29
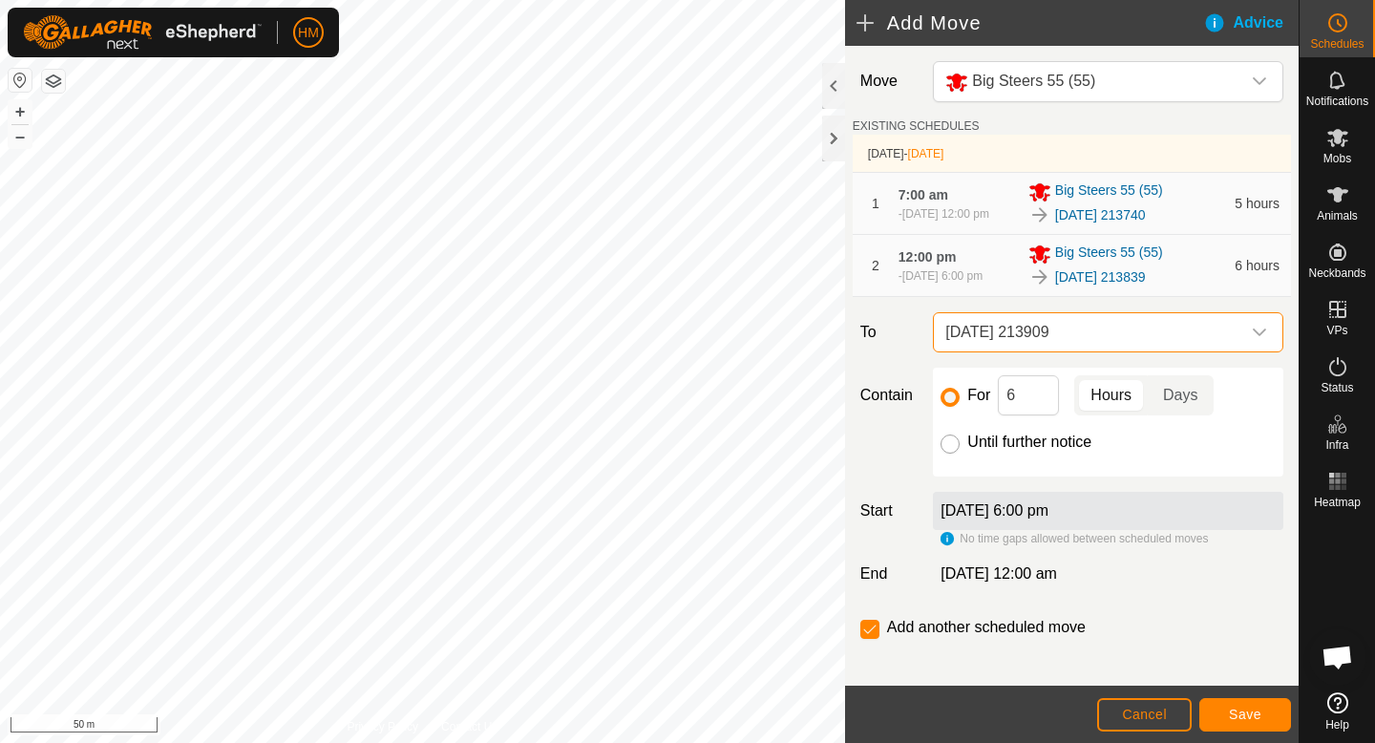
click at [951, 446] on input "Until further notice" at bounding box center [950, 443] width 19 height 19
radio input "true"
checkbox input "false"
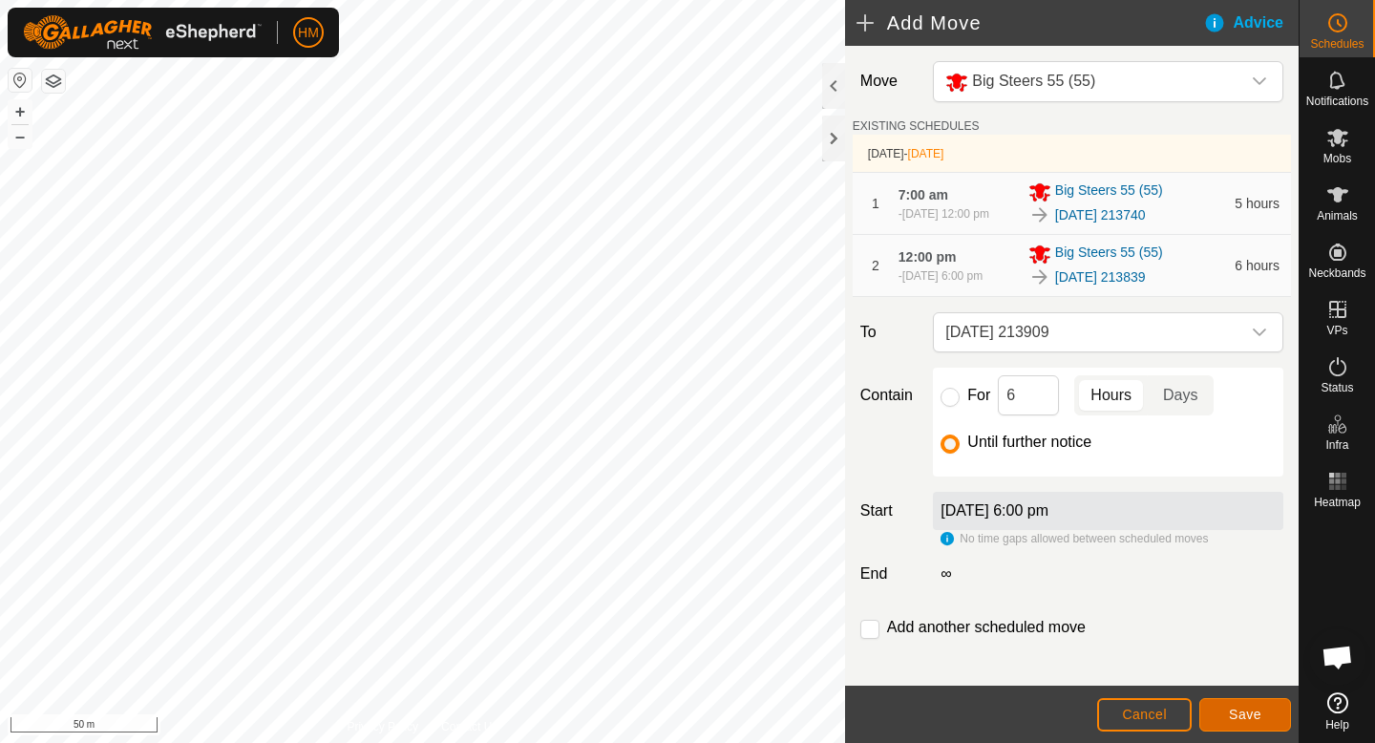
click at [1259, 714] on span "Save" at bounding box center [1245, 714] width 32 height 15
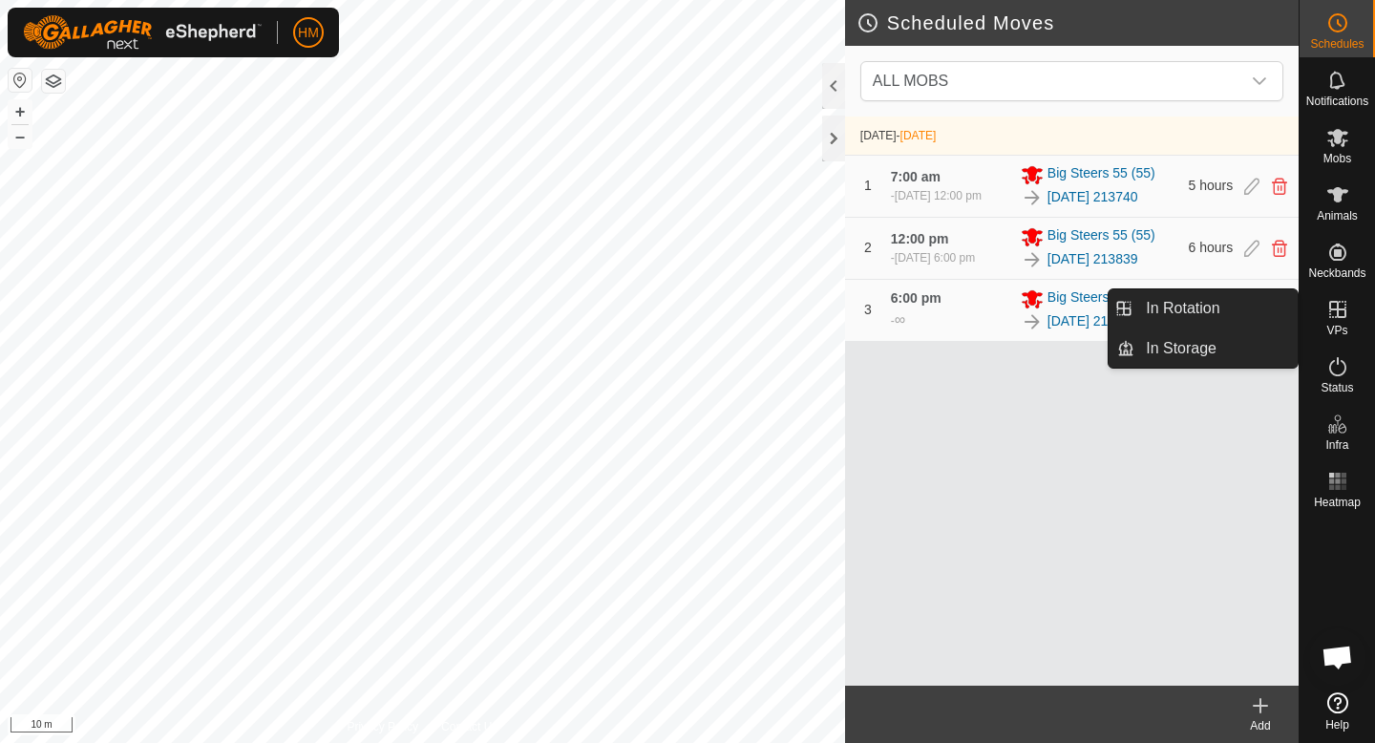
click at [1248, 311] on link "In Rotation" at bounding box center [1215, 308] width 163 height 38
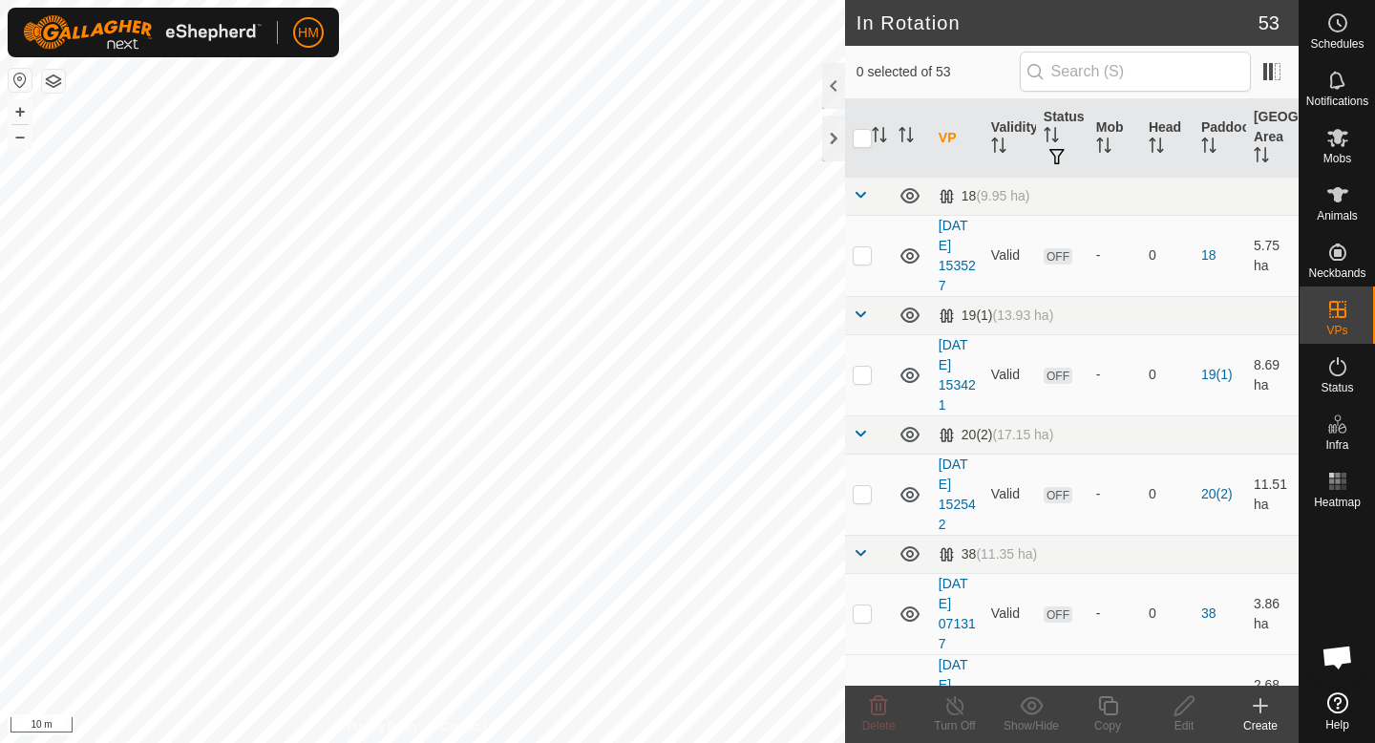
click at [1260, 707] on icon at bounding box center [1260, 705] width 0 height 13
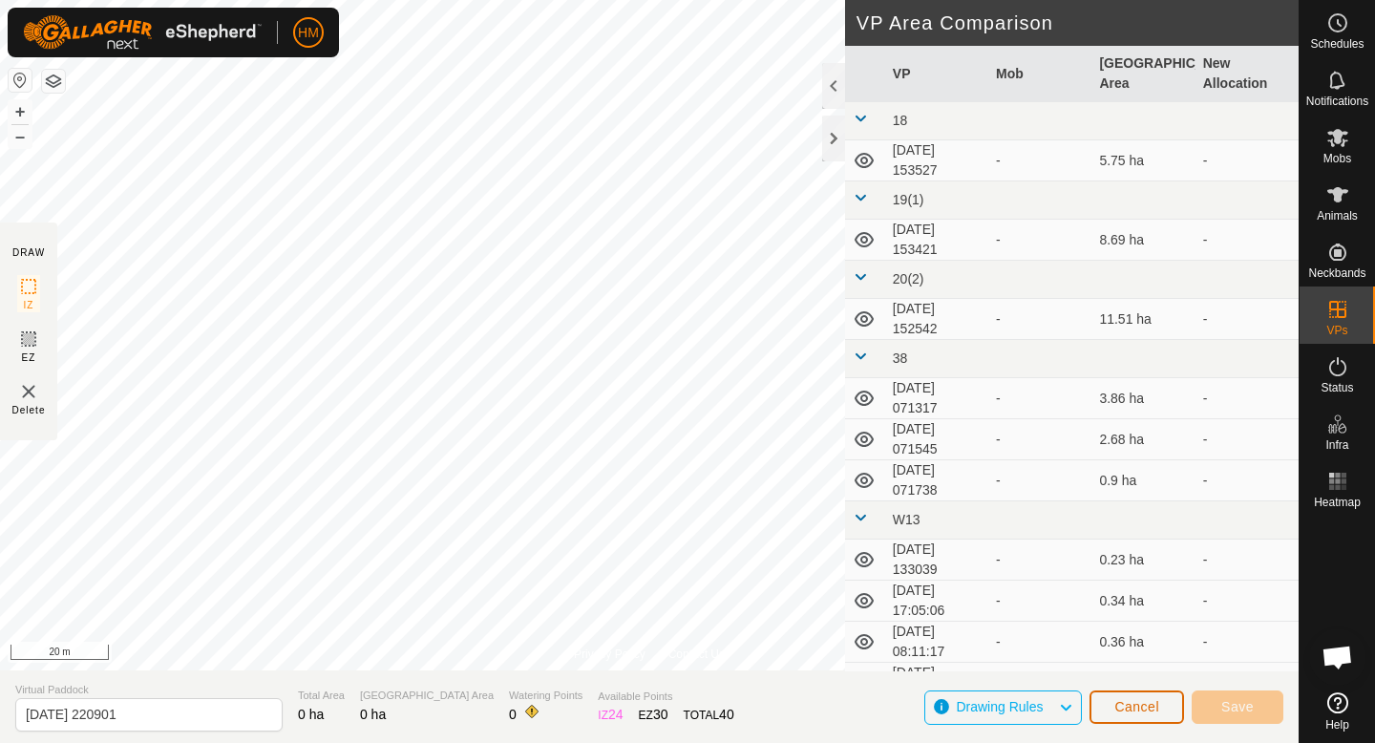
click at [1162, 704] on button "Cancel" at bounding box center [1136, 706] width 95 height 33
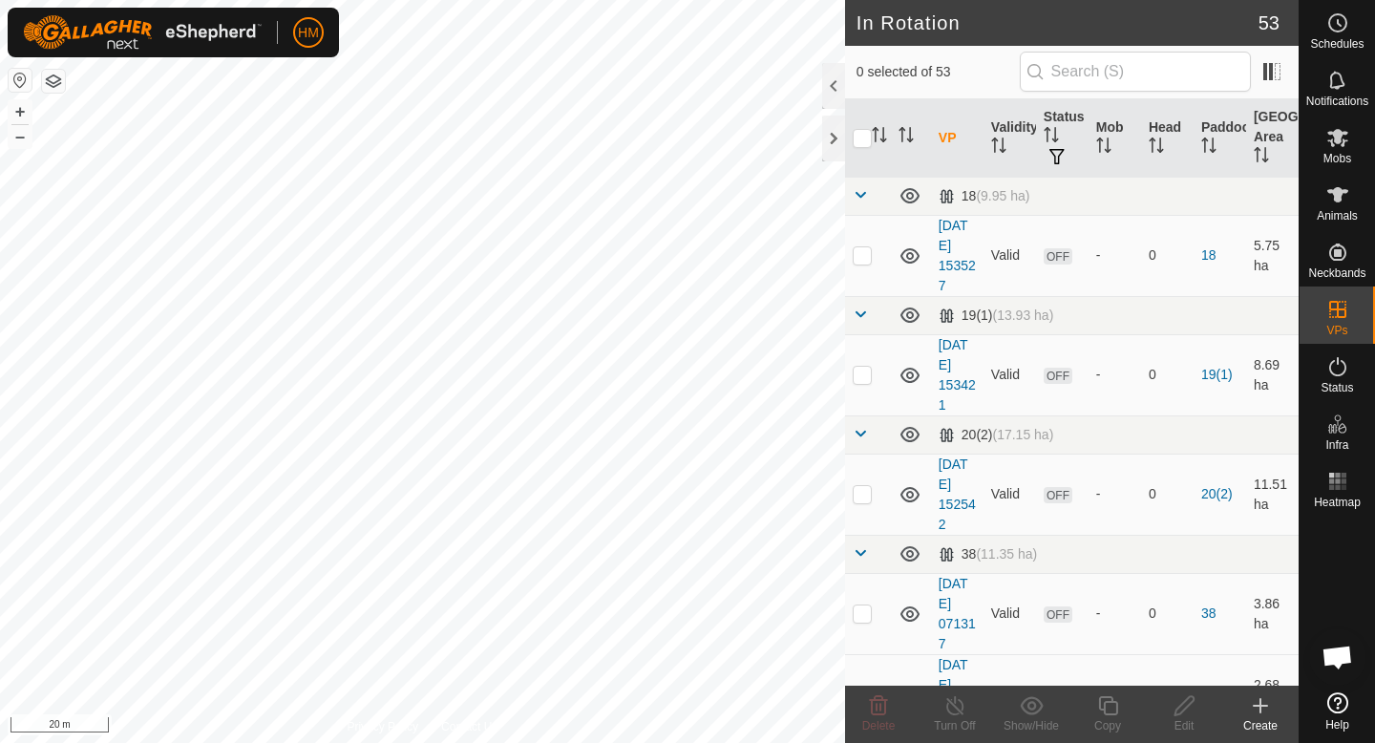
click at [1266, 713] on icon at bounding box center [1260, 705] width 23 height 23
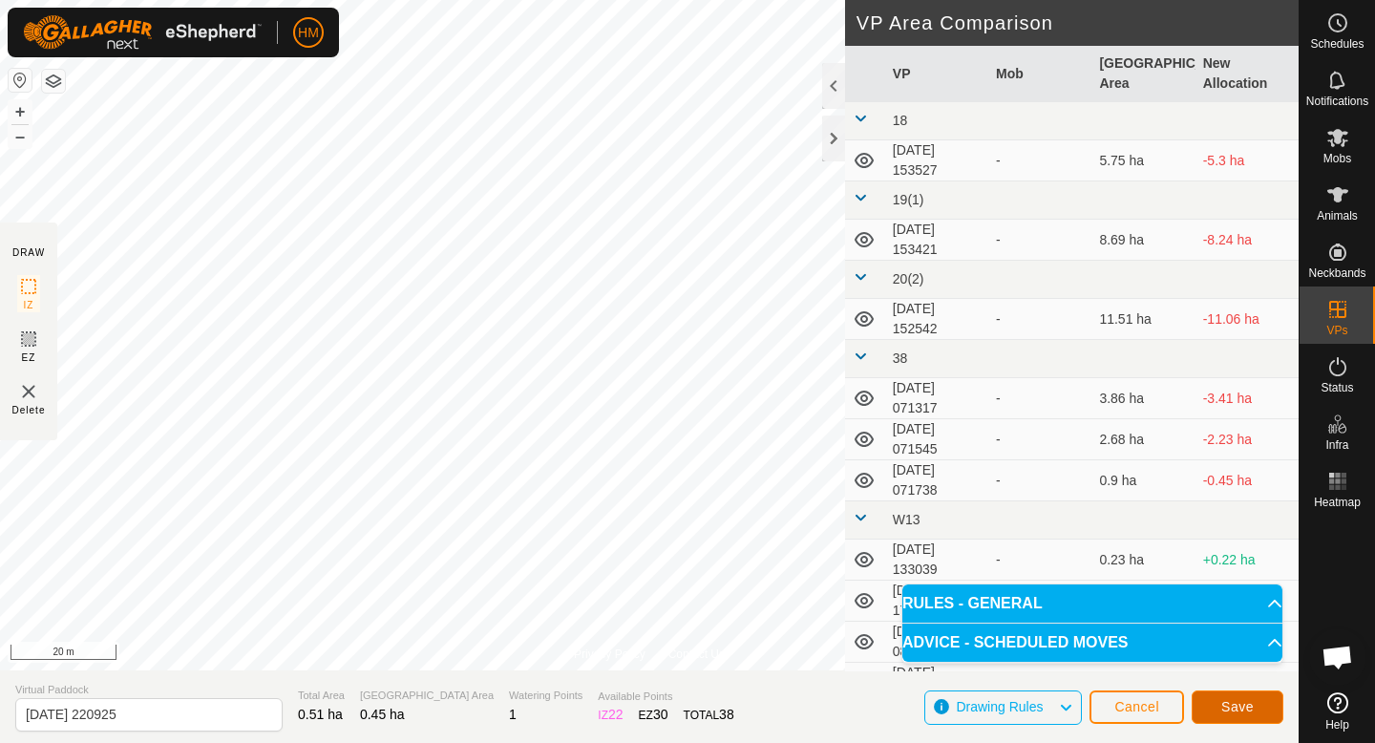
click at [1228, 704] on span "Save" at bounding box center [1237, 706] width 32 height 15
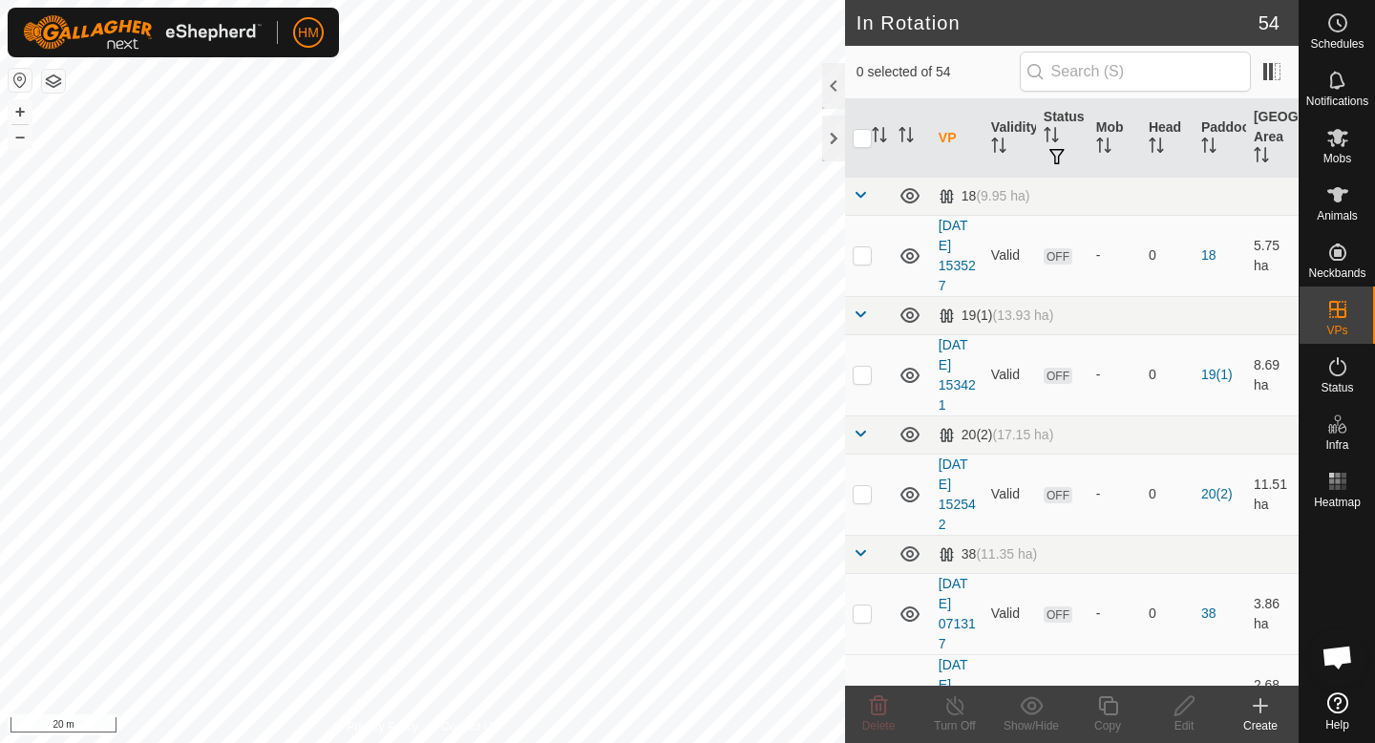
click at [1262, 717] on div "Create" at bounding box center [1260, 725] width 76 height 17
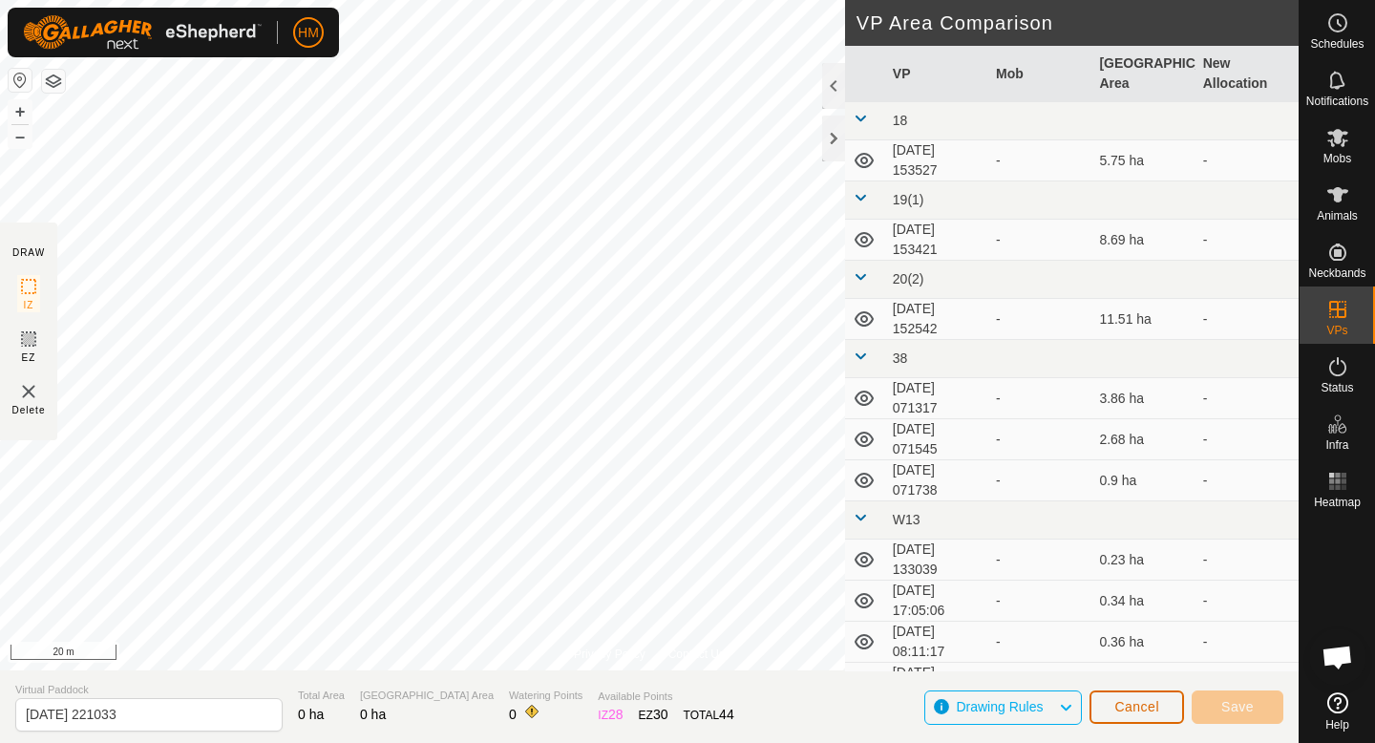
click at [1129, 697] on button "Cancel" at bounding box center [1136, 706] width 95 height 33
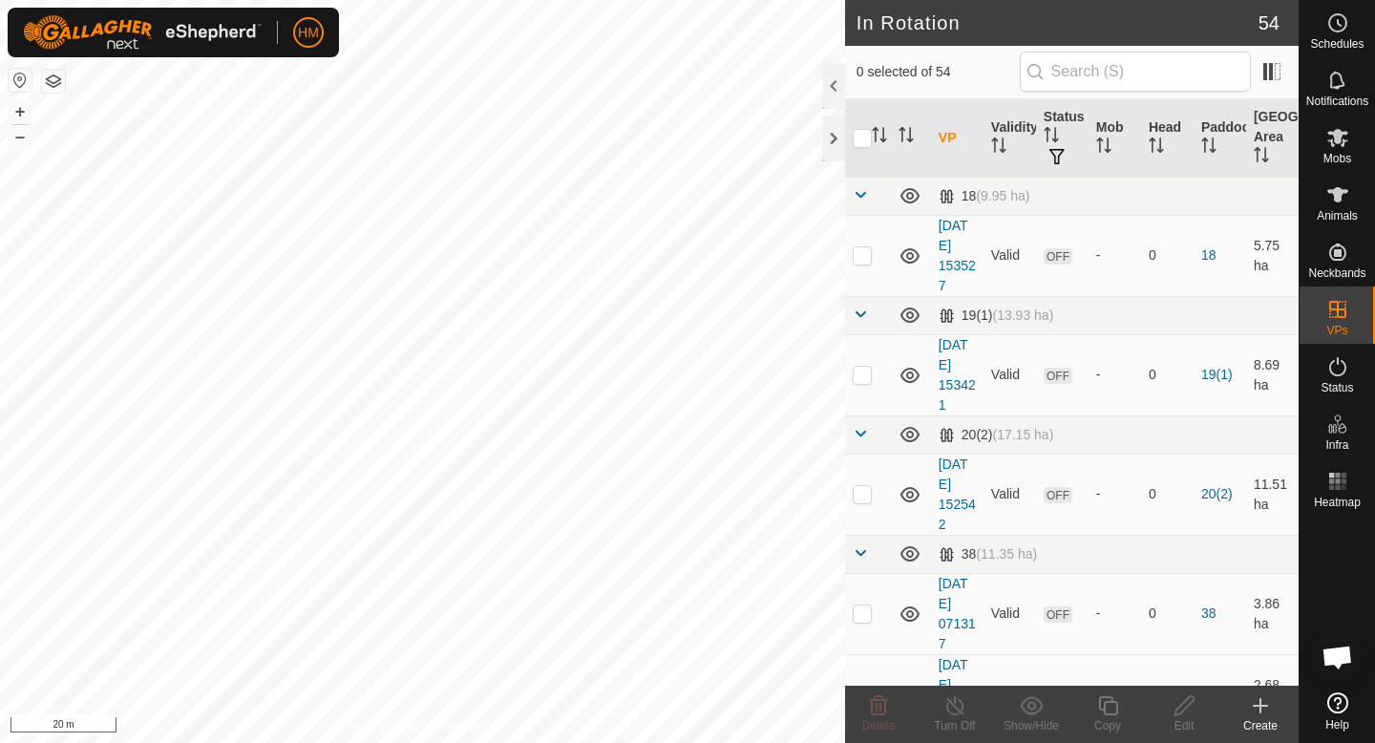
click at [1267, 717] on div "Create" at bounding box center [1260, 725] width 76 height 17
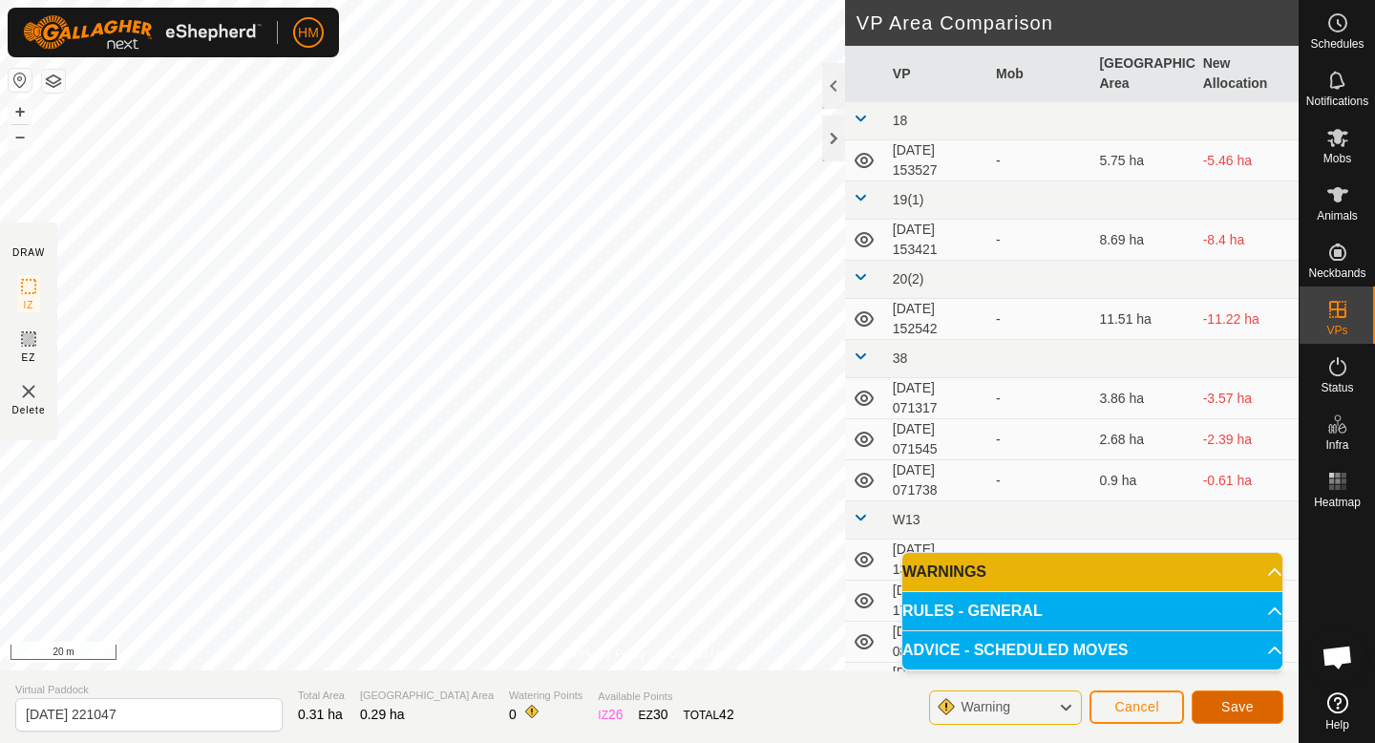
click at [1233, 709] on span "Save" at bounding box center [1237, 706] width 32 height 15
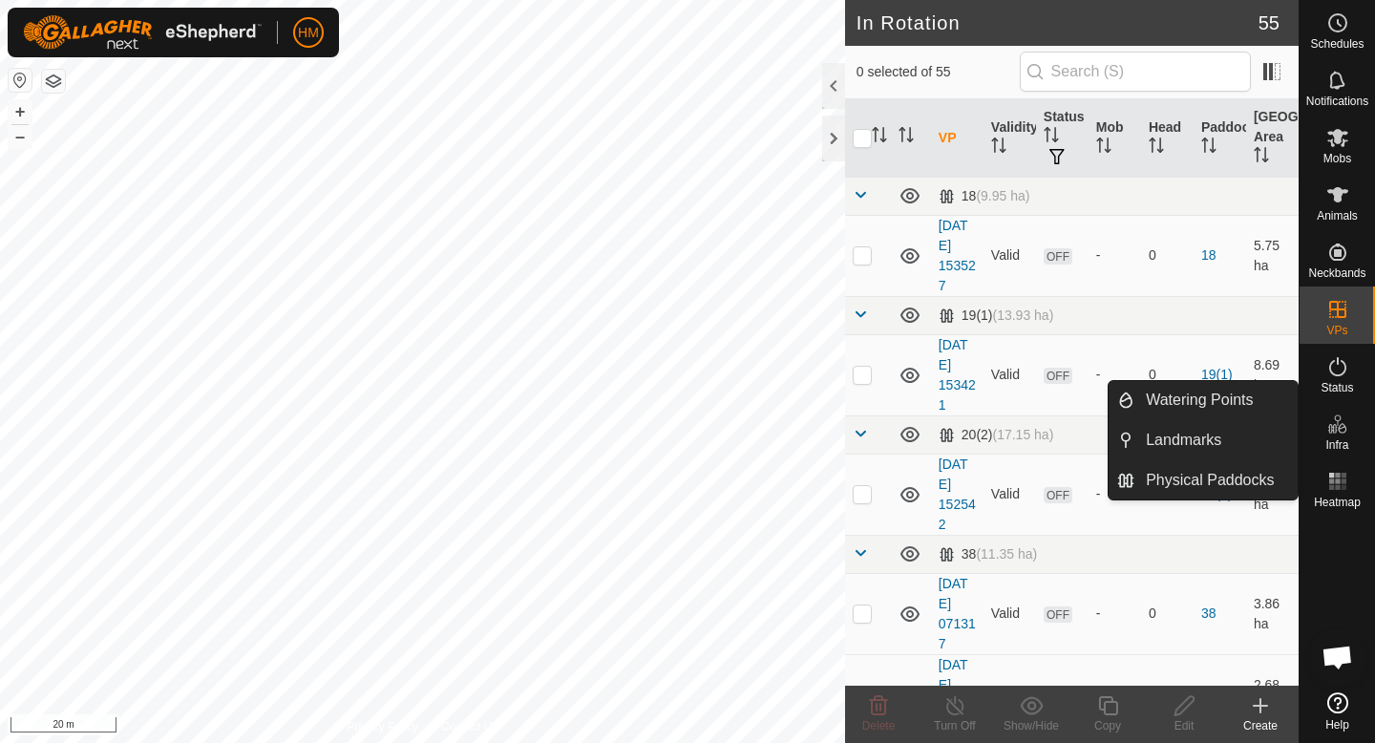
click at [1237, 397] on link "Watering Points" at bounding box center [1215, 400] width 163 height 38
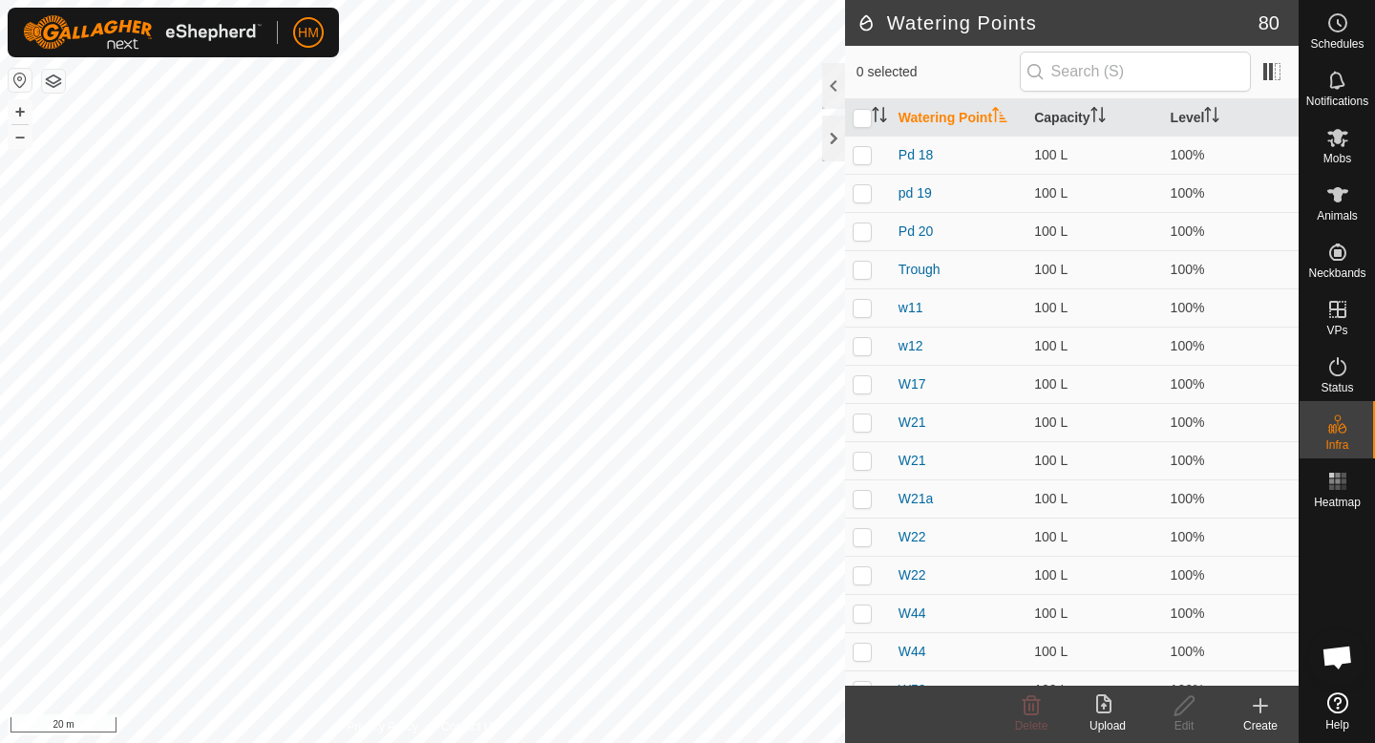
click at [1260, 708] on icon at bounding box center [1260, 705] width 0 height 13
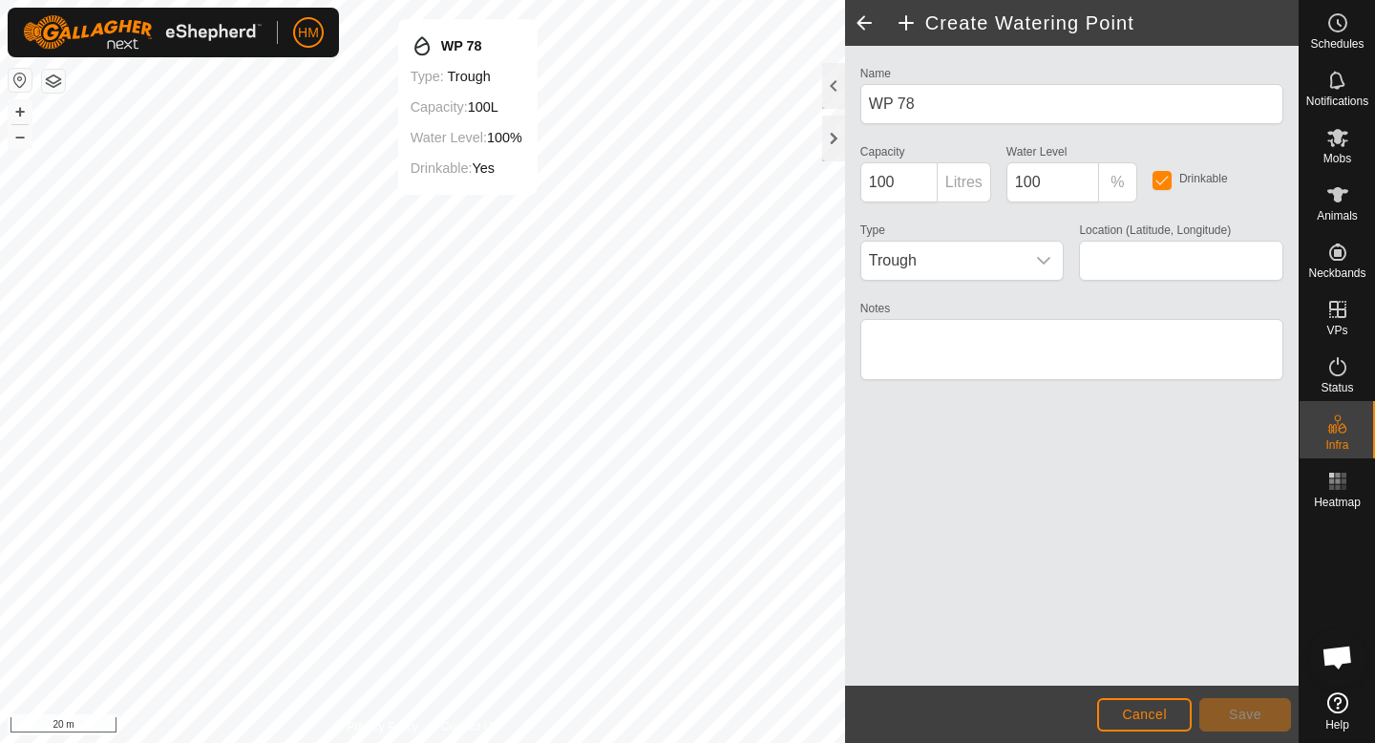
type input "-45.557035, 167.933878"
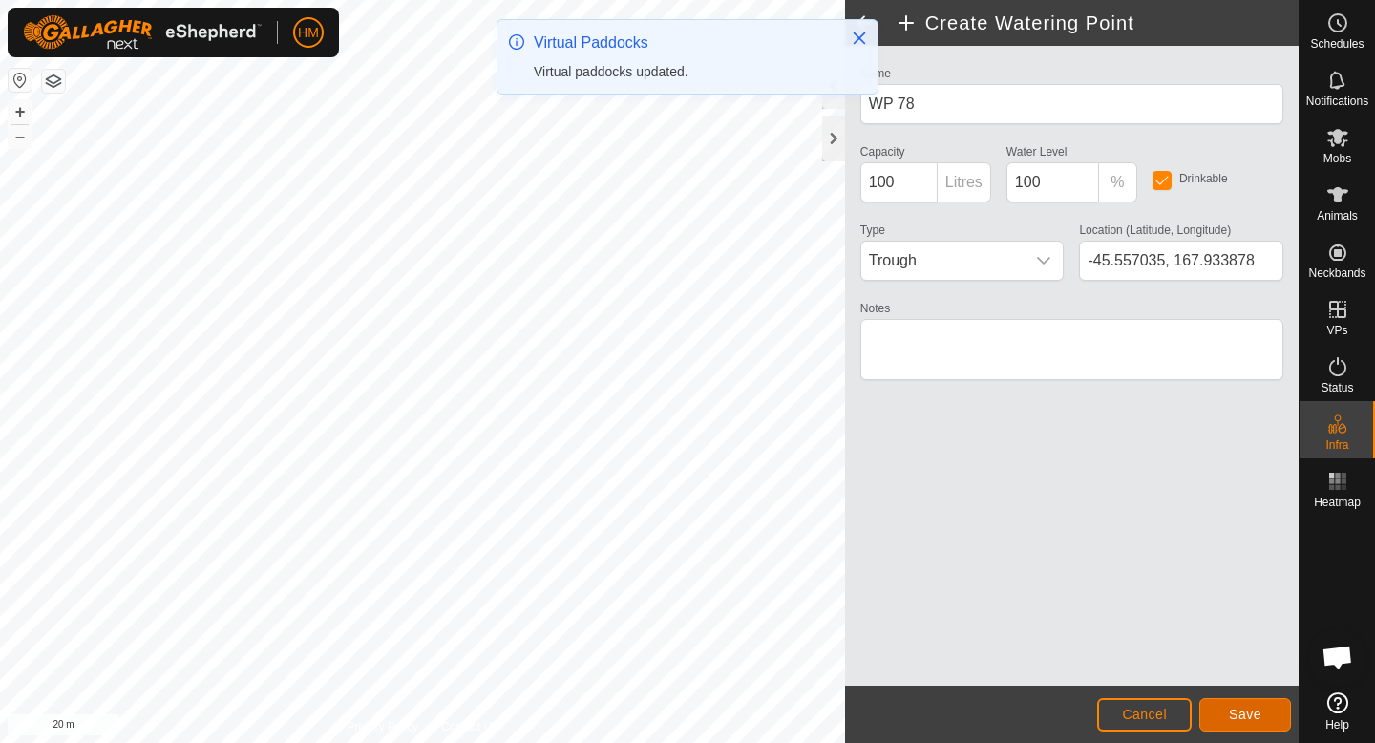
click at [1260, 726] on button "Save" at bounding box center [1245, 714] width 92 height 33
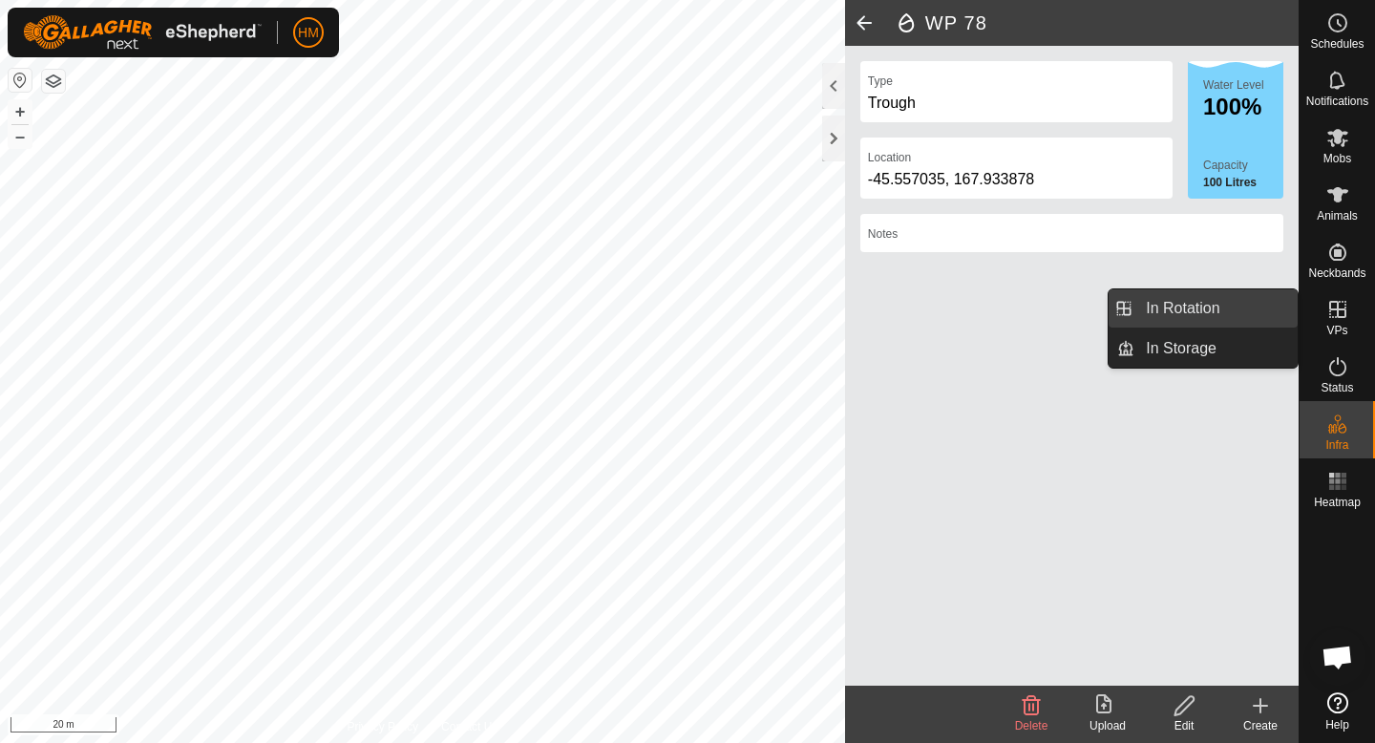
click at [1241, 303] on link "In Rotation" at bounding box center [1215, 308] width 163 height 38
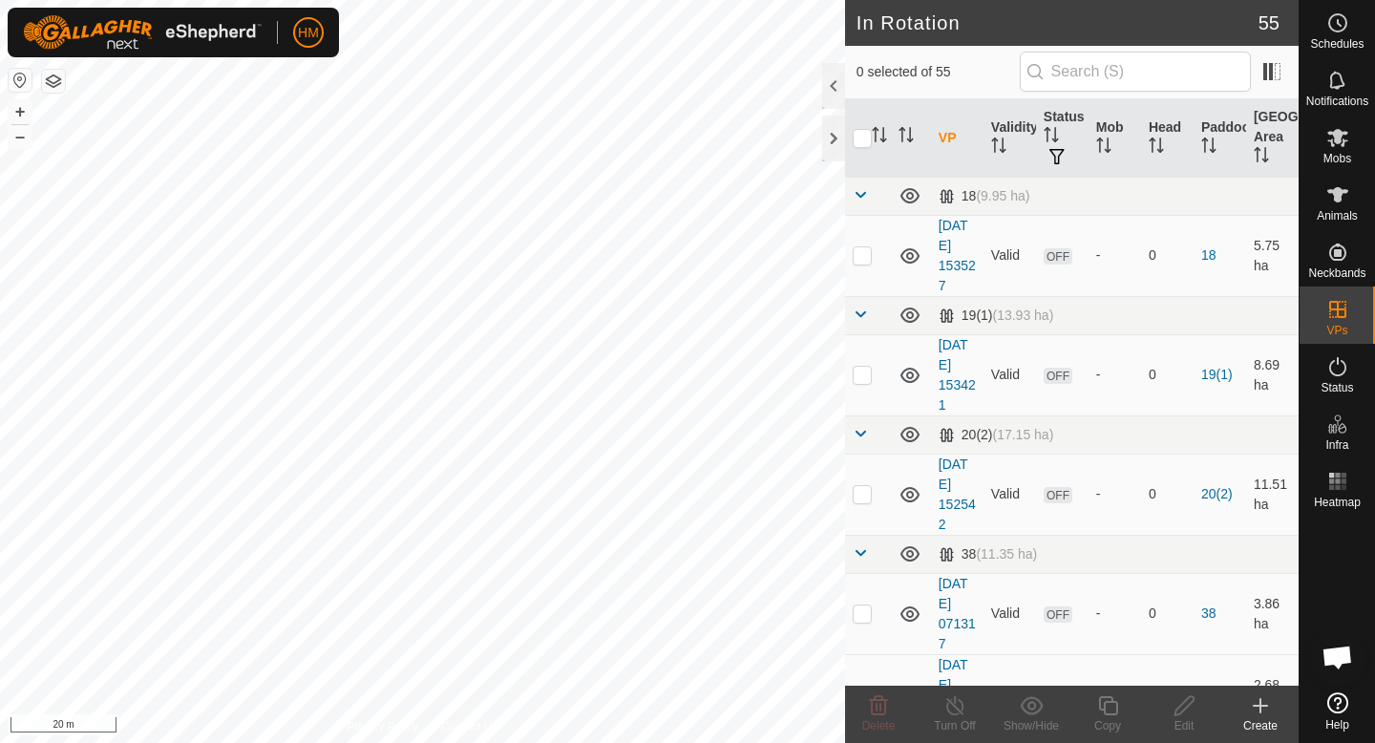
click at [1256, 712] on icon at bounding box center [1260, 705] width 23 height 23
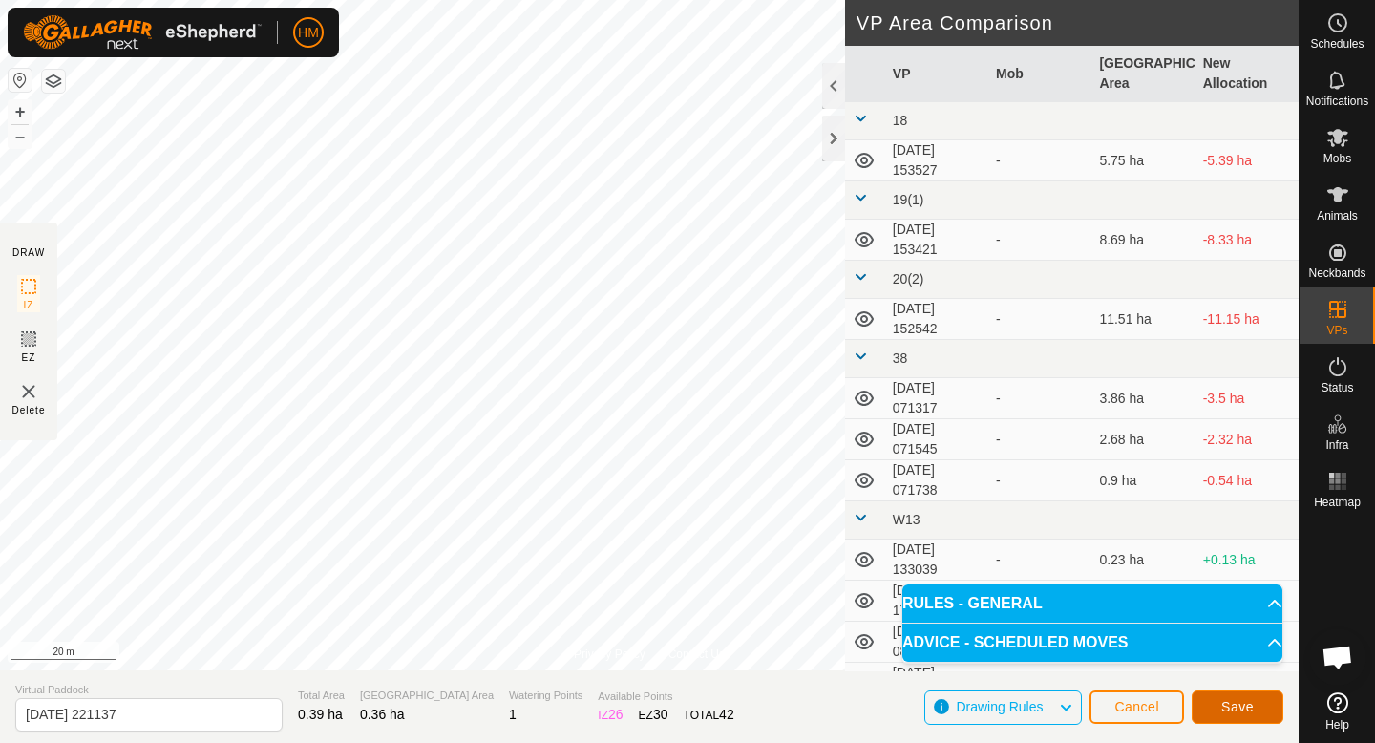
click at [1250, 706] on span "Save" at bounding box center [1237, 706] width 32 height 15
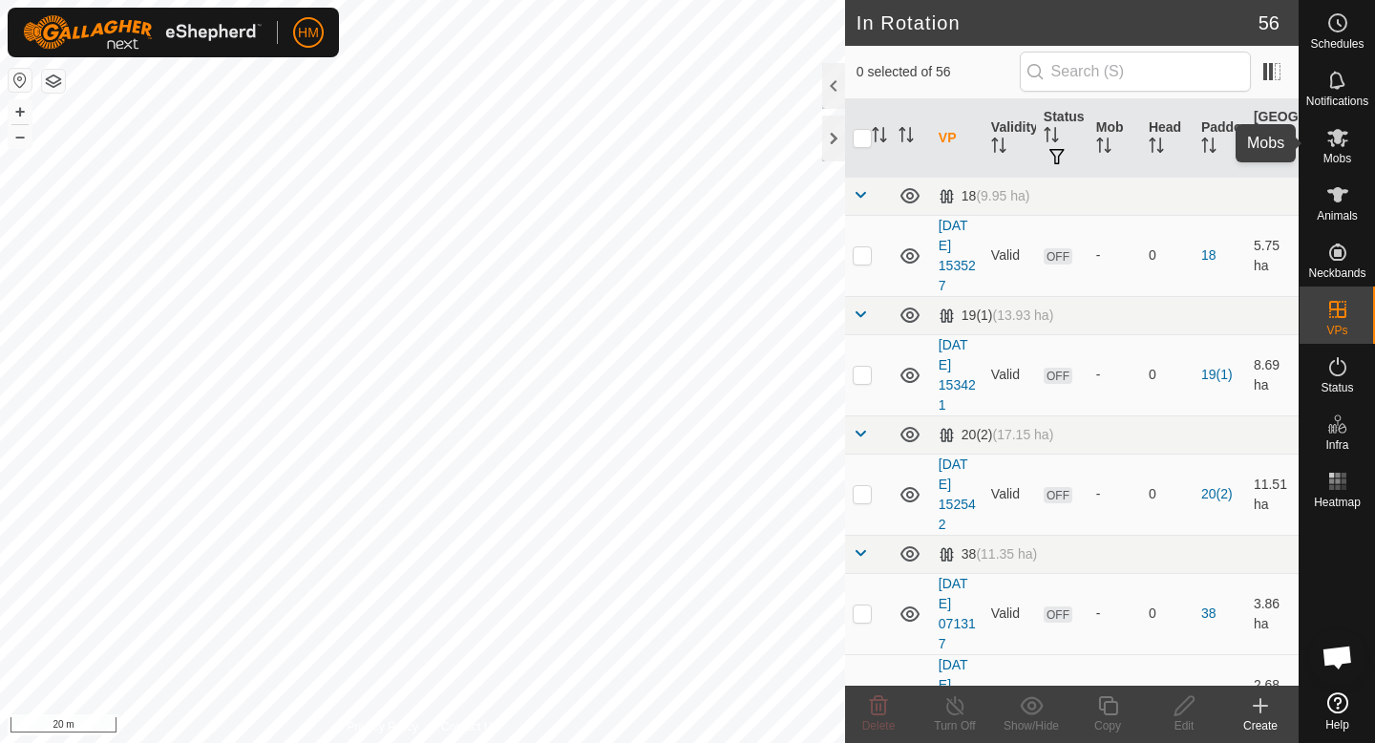
click at [1339, 138] on icon at bounding box center [1337, 138] width 21 height 18
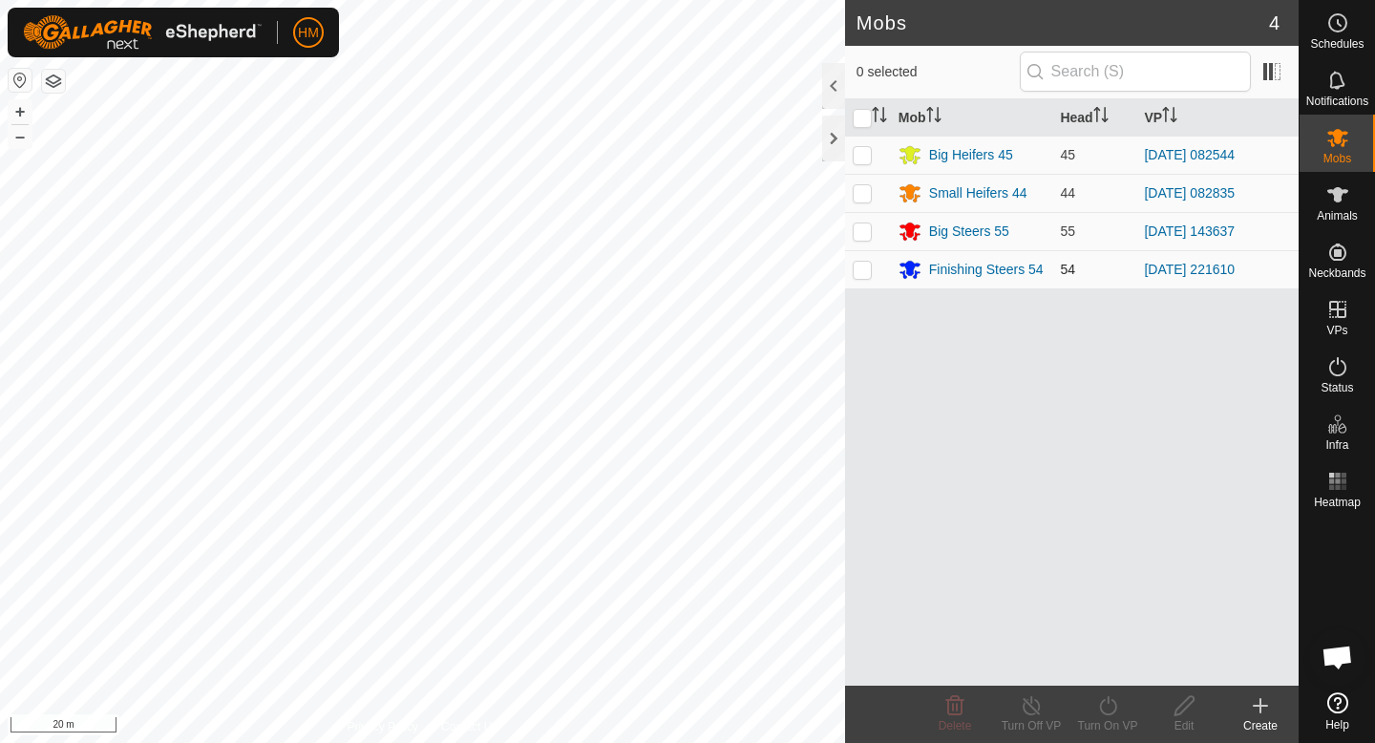
click at [868, 268] on p-checkbox at bounding box center [862, 269] width 19 height 15
checkbox input "true"
click at [1111, 714] on icon at bounding box center [1108, 705] width 24 height 23
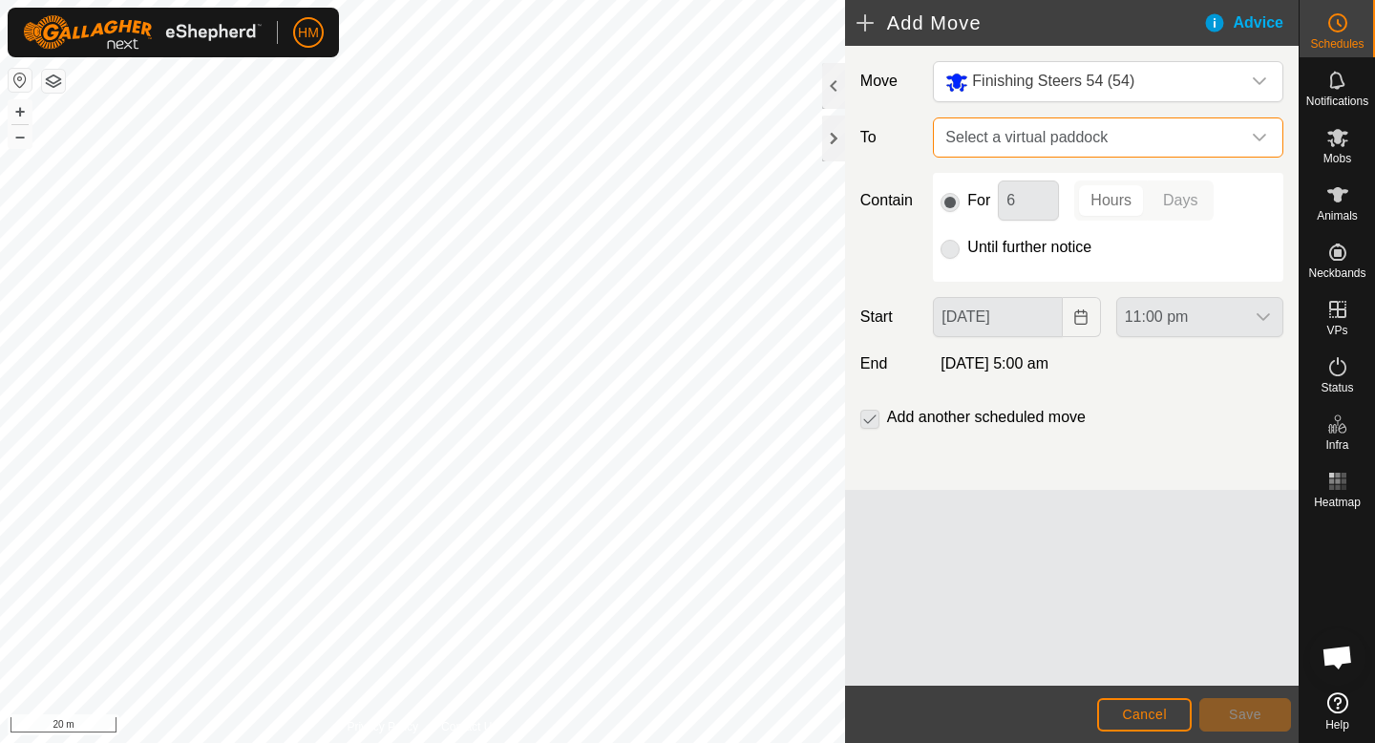
click at [1121, 139] on span "Select a virtual paddock" at bounding box center [1089, 137] width 303 height 38
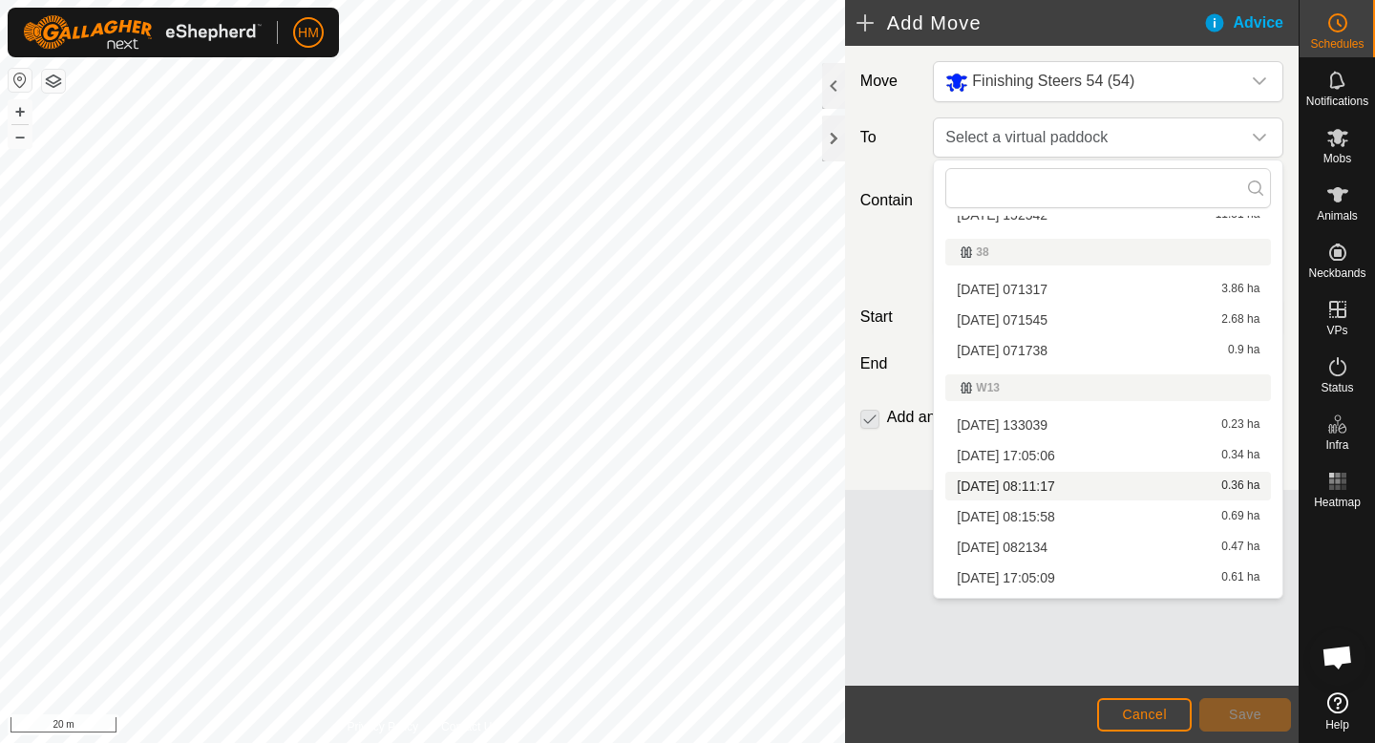
scroll to position [393, 0]
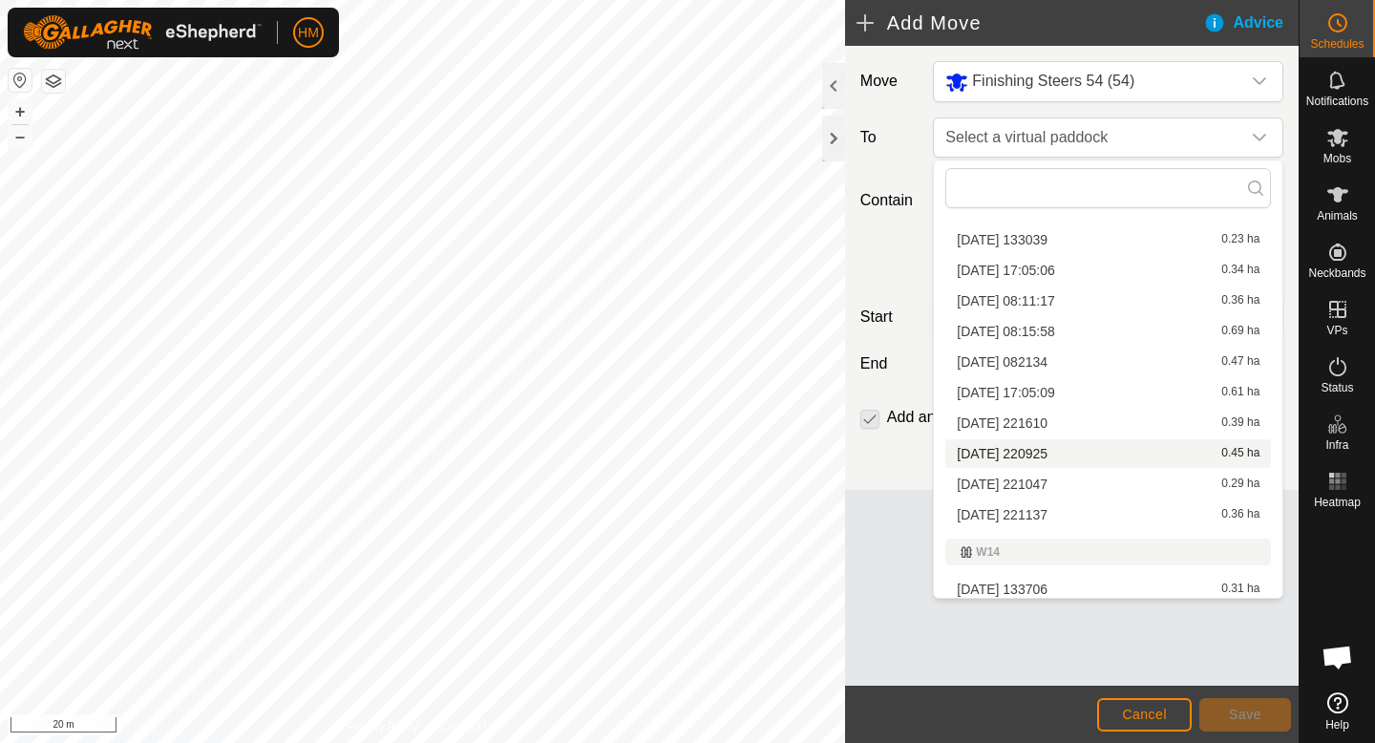
click at [1035, 449] on li "[DATE] [DATE] 0.45 ha" at bounding box center [1108, 453] width 326 height 29
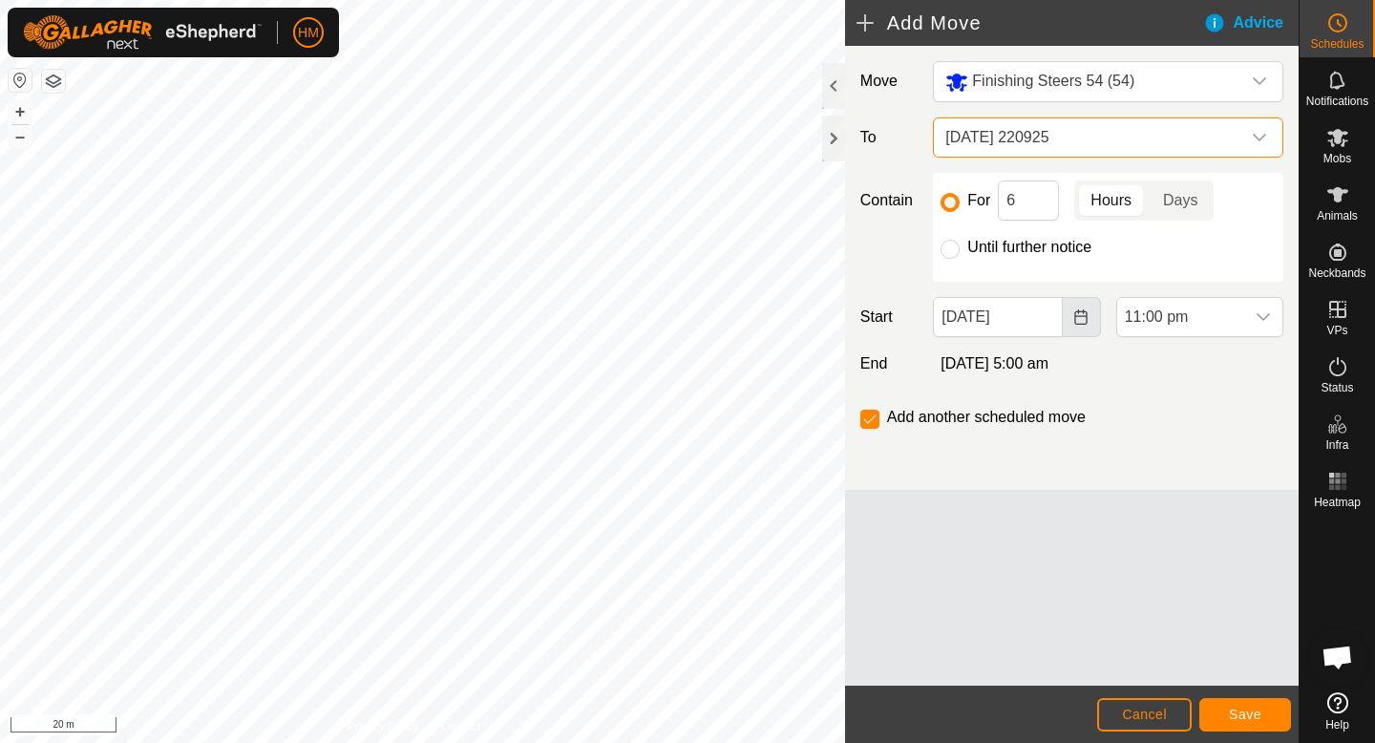
click at [1082, 307] on button "Choose Date" at bounding box center [1082, 317] width 38 height 40
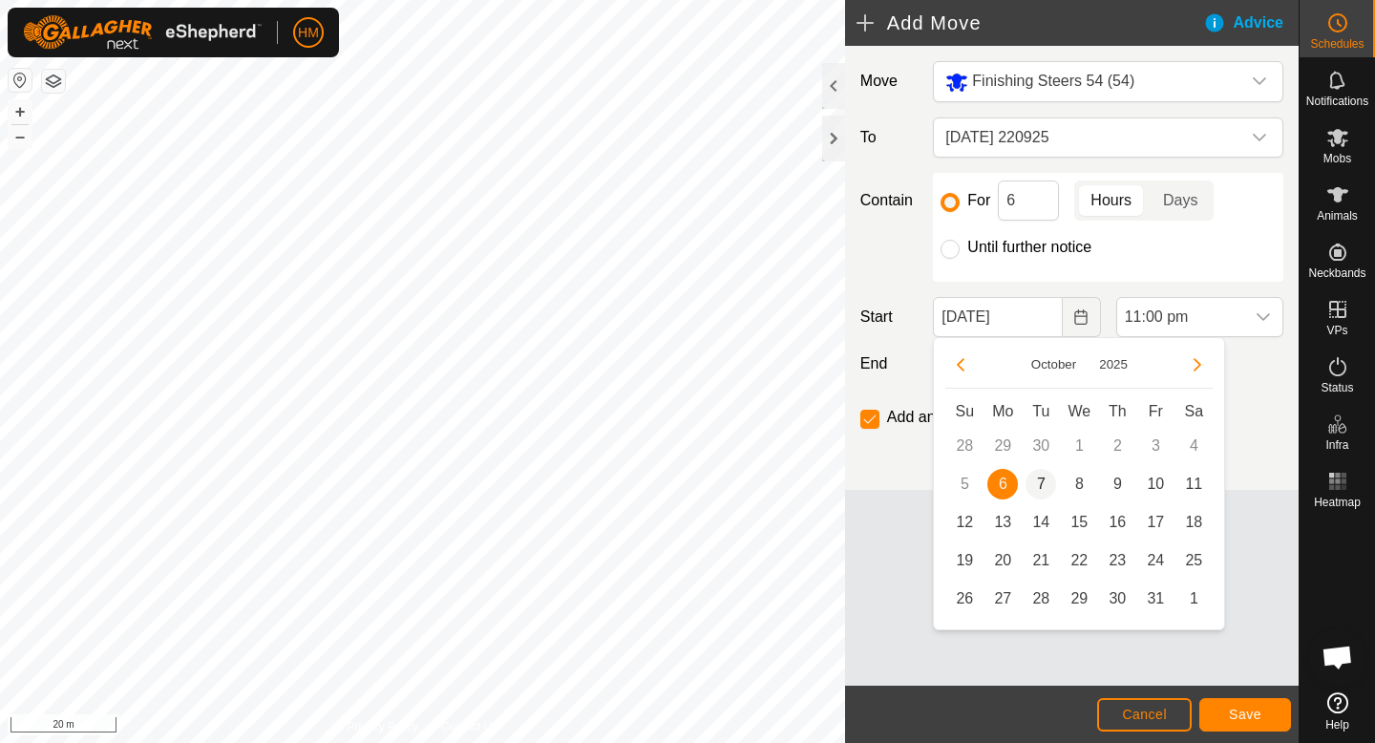
click at [1039, 485] on span "7" at bounding box center [1041, 484] width 31 height 31
type input "[DATE]"
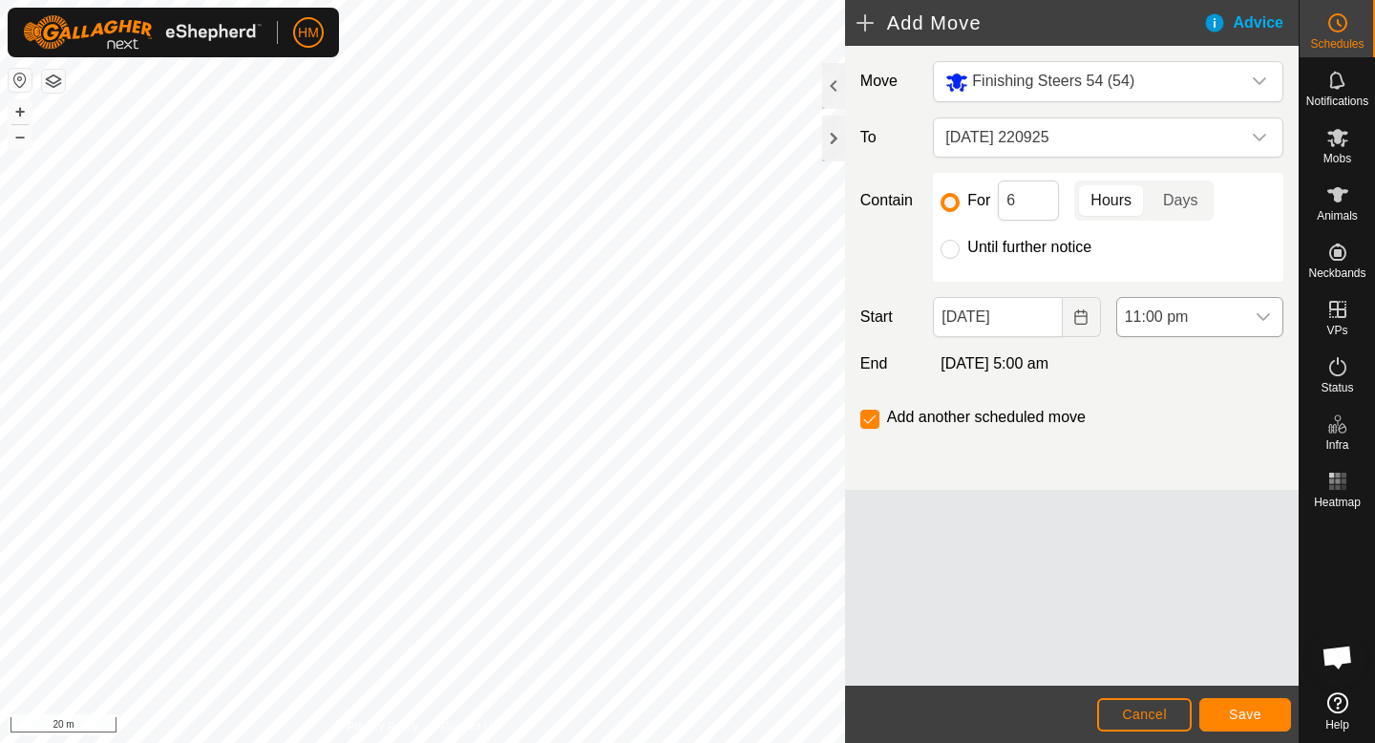
click at [1265, 327] on div "dropdown trigger" at bounding box center [1263, 317] width 38 height 38
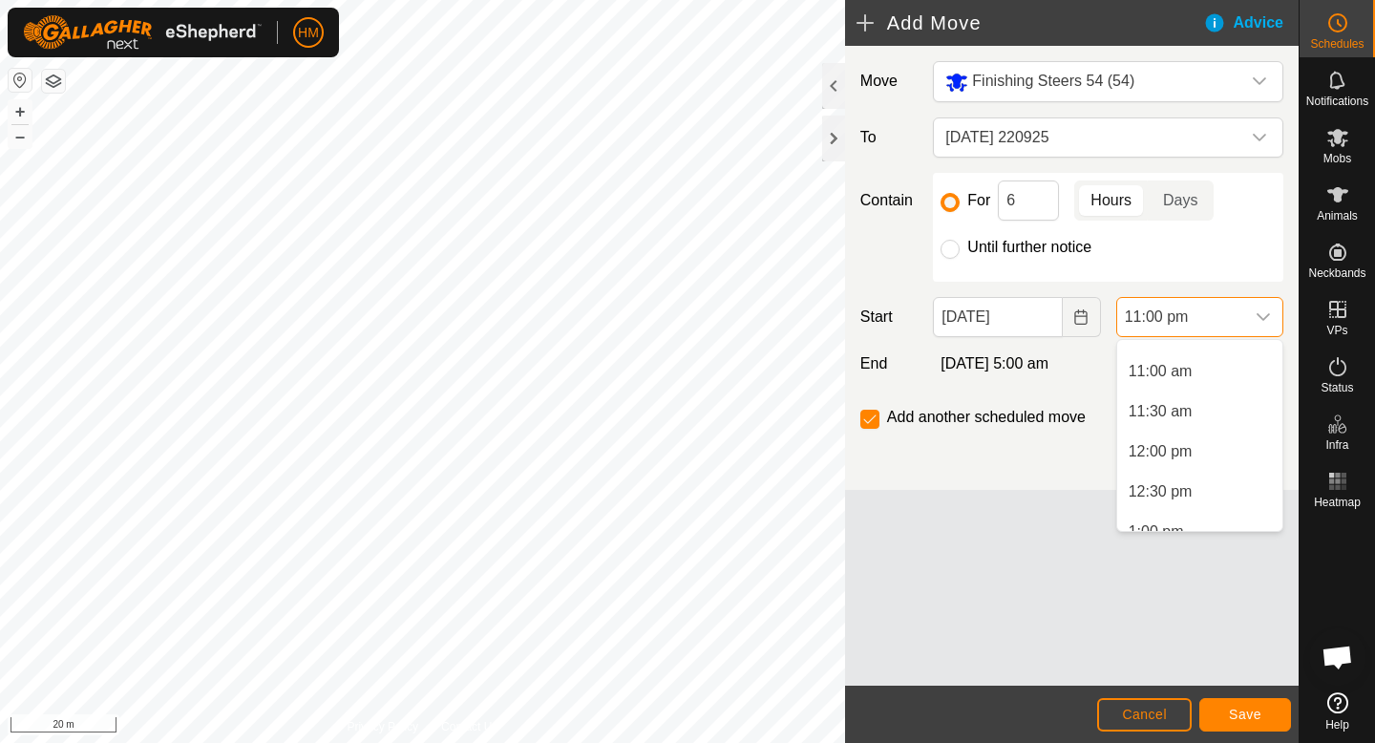
scroll to position [444, 0]
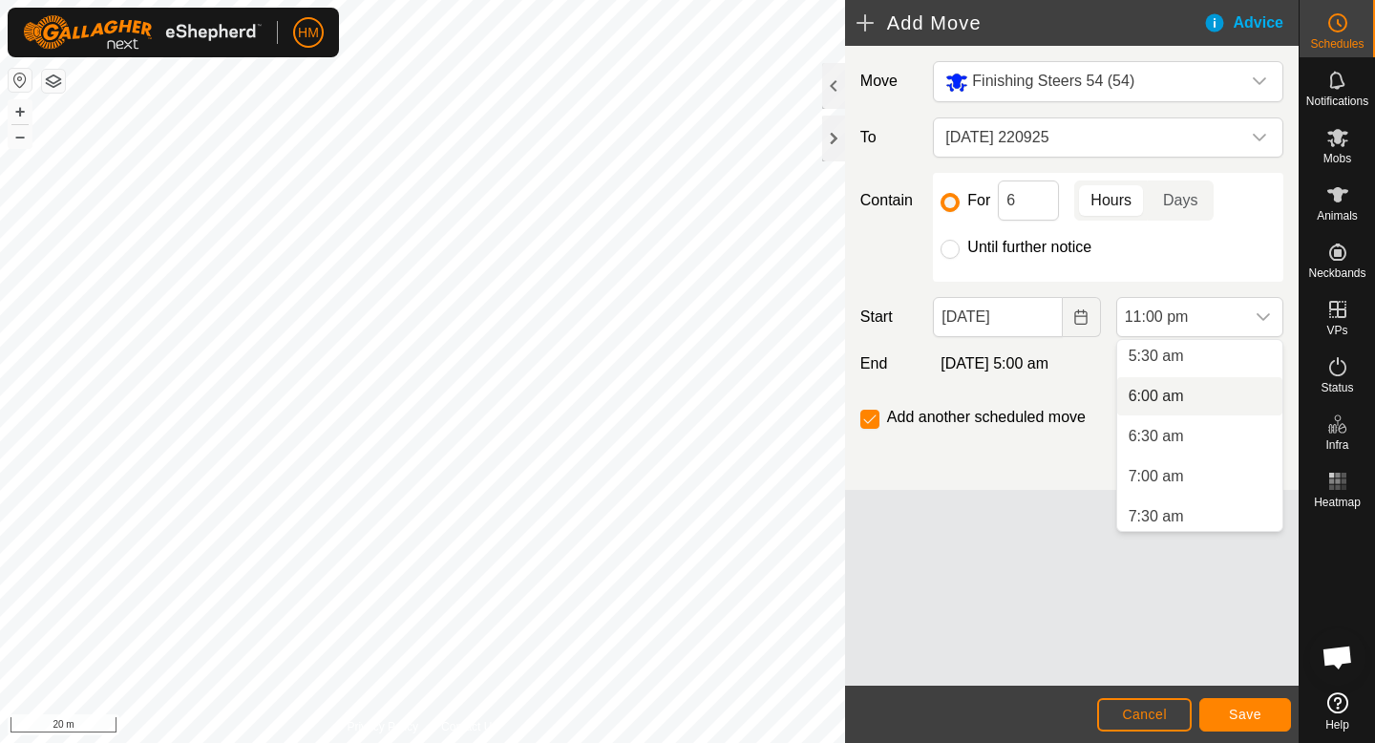
click at [1178, 405] on li "6:00 am" at bounding box center [1199, 396] width 165 height 38
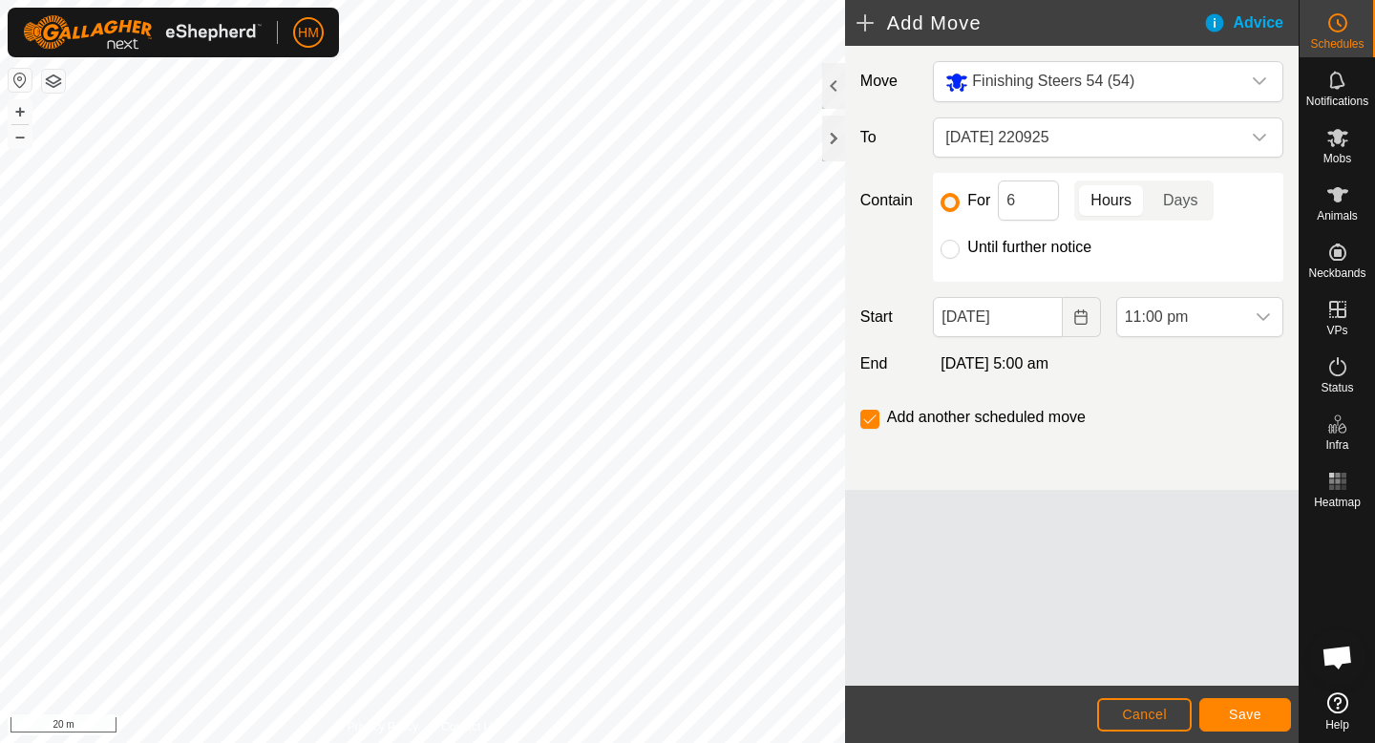
scroll to position [1692, 0]
click at [1249, 330] on div "dropdown trigger" at bounding box center [1263, 317] width 38 height 38
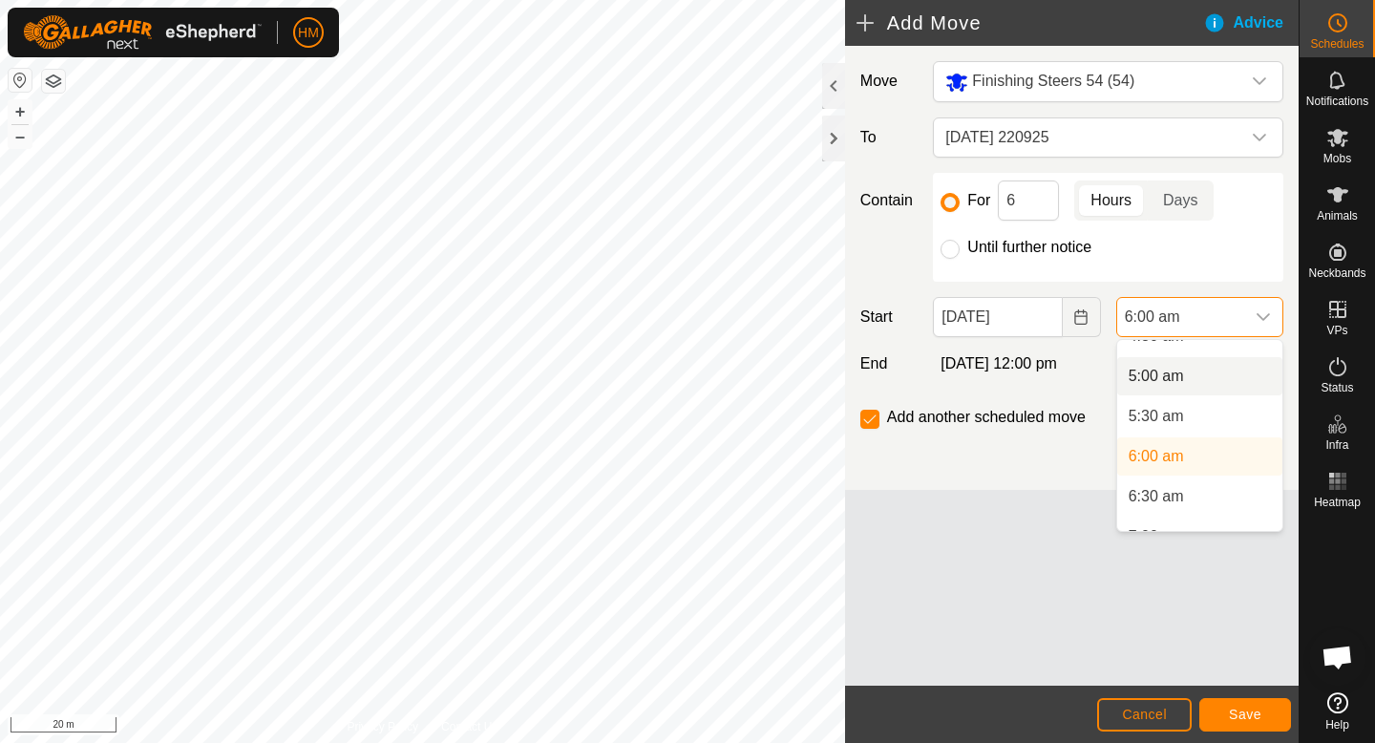
scroll to position [420, 0]
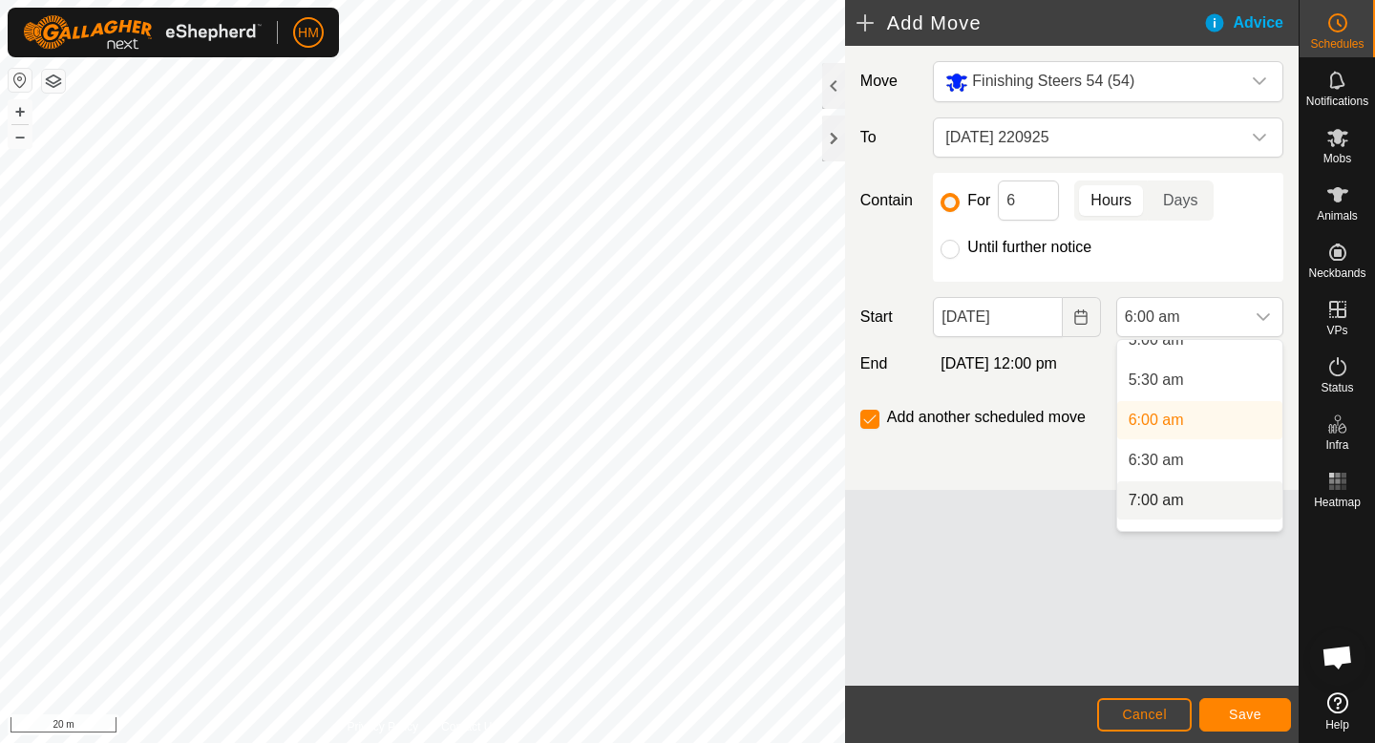
click at [1183, 497] on li "7:00 am" at bounding box center [1199, 500] width 165 height 38
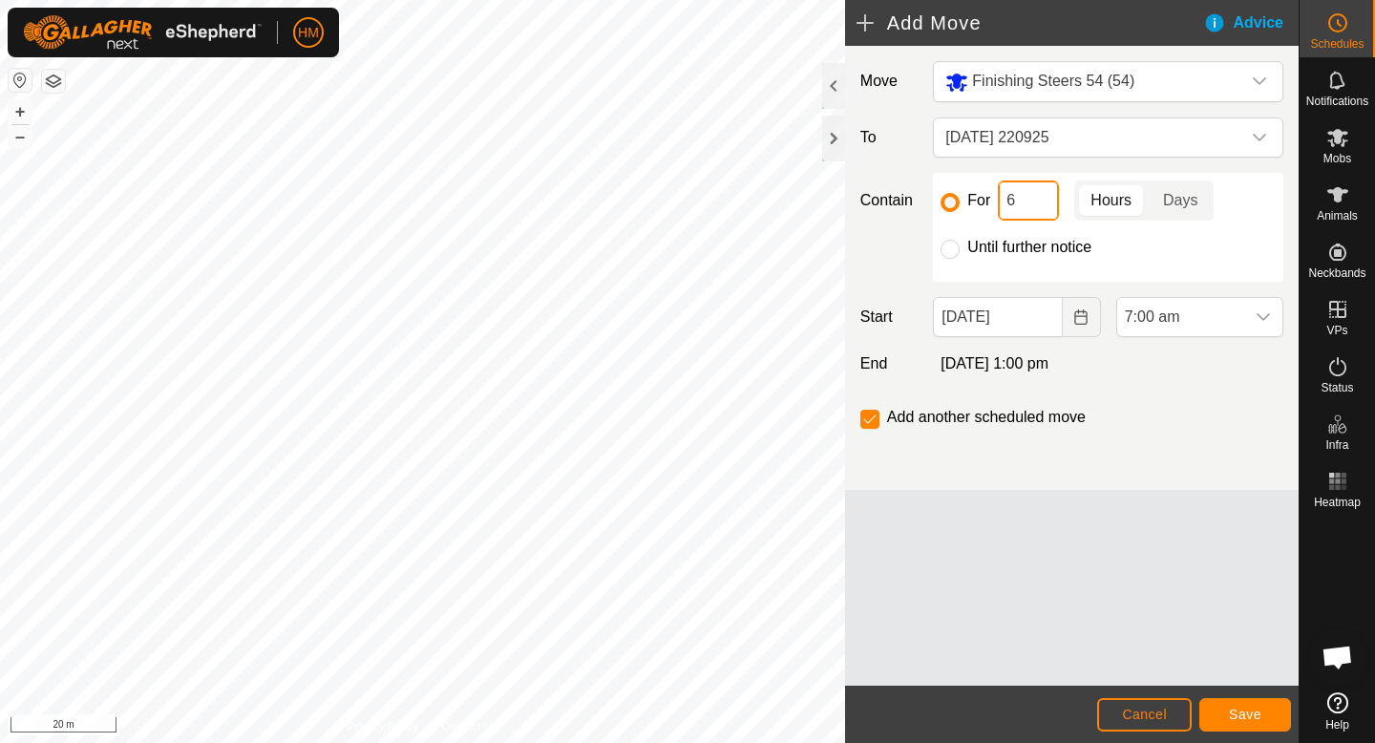
click at [1034, 194] on input "6" at bounding box center [1028, 200] width 61 height 40
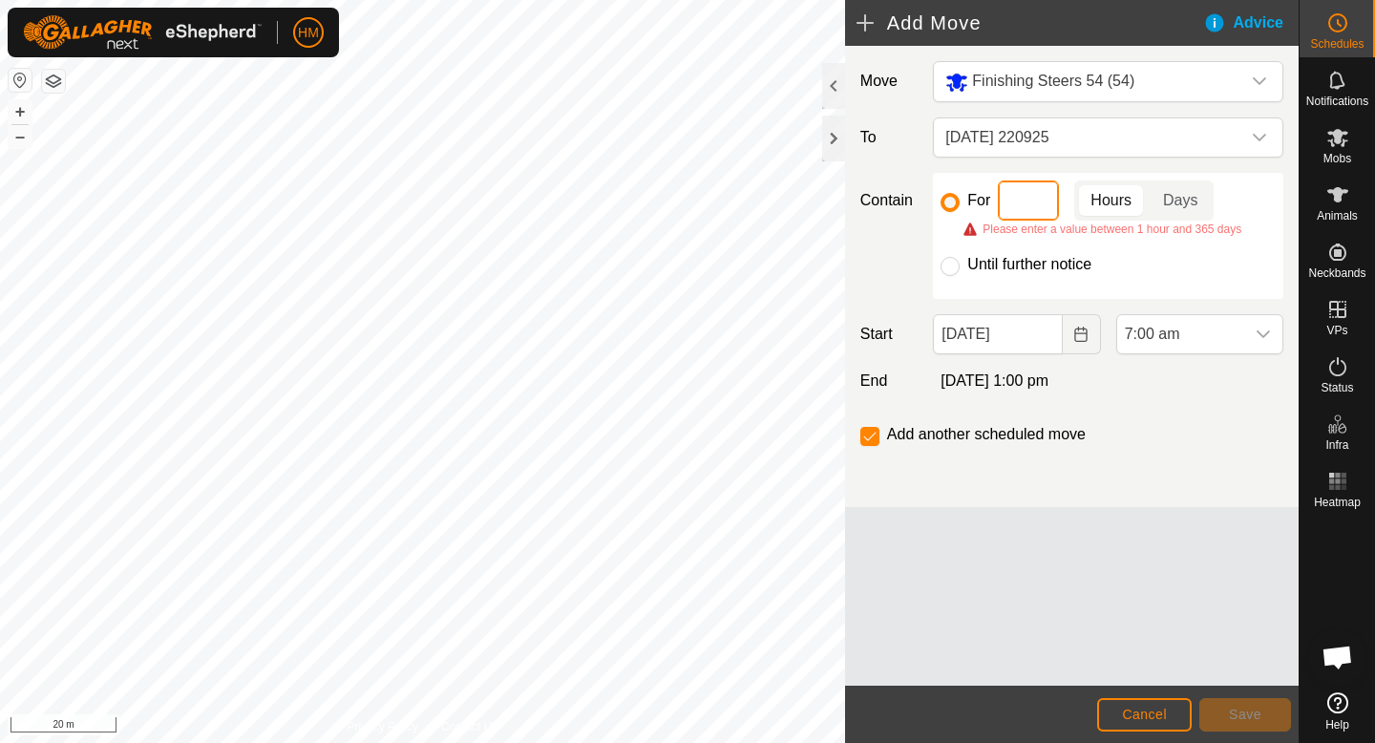
type input "5"
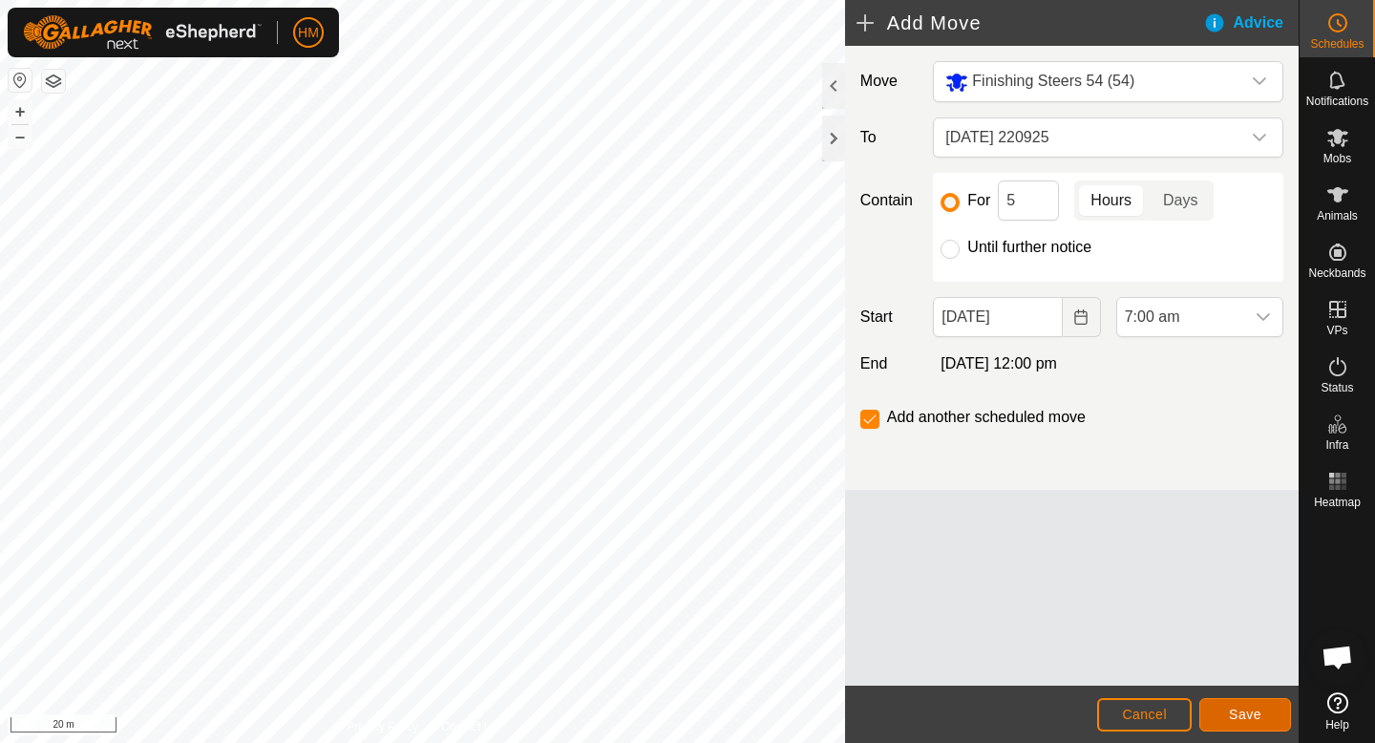
click at [1235, 709] on span "Save" at bounding box center [1245, 714] width 32 height 15
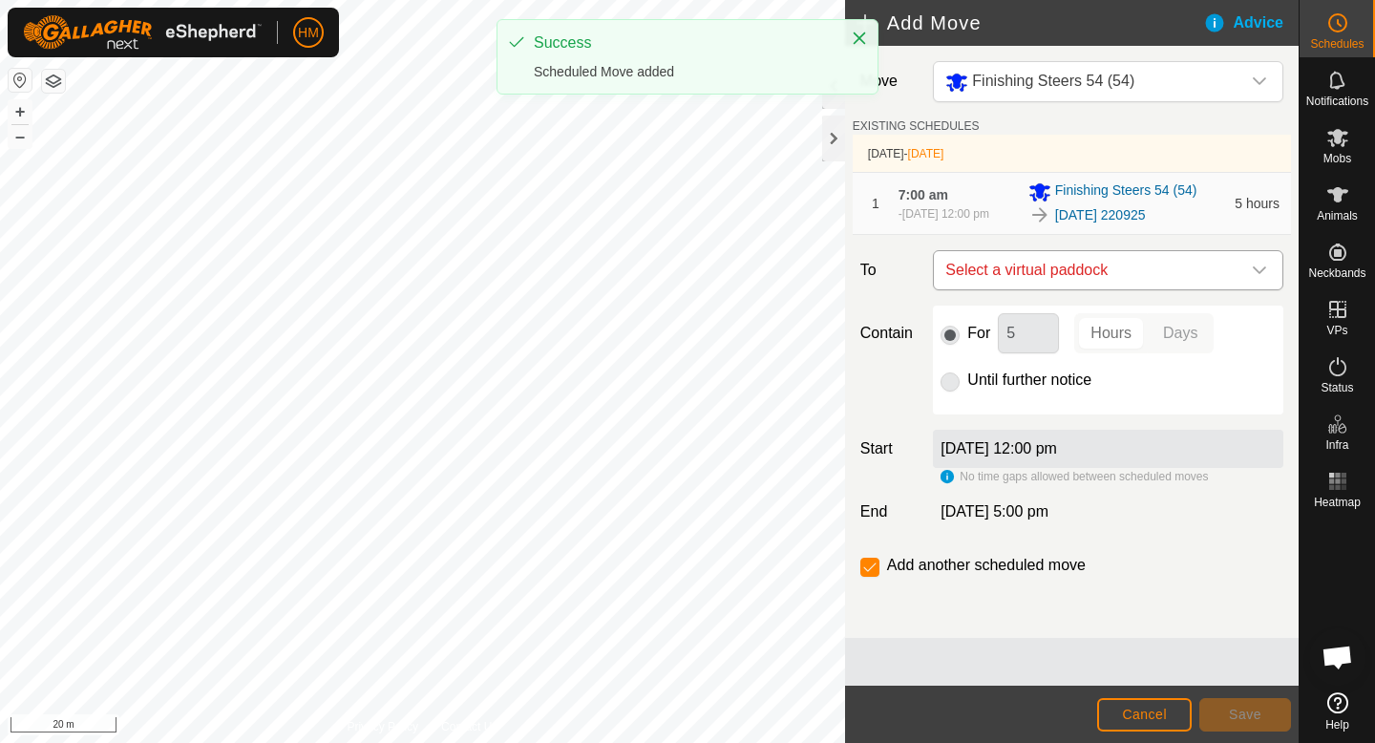
click at [1141, 269] on span "Select a virtual paddock" at bounding box center [1089, 270] width 303 height 38
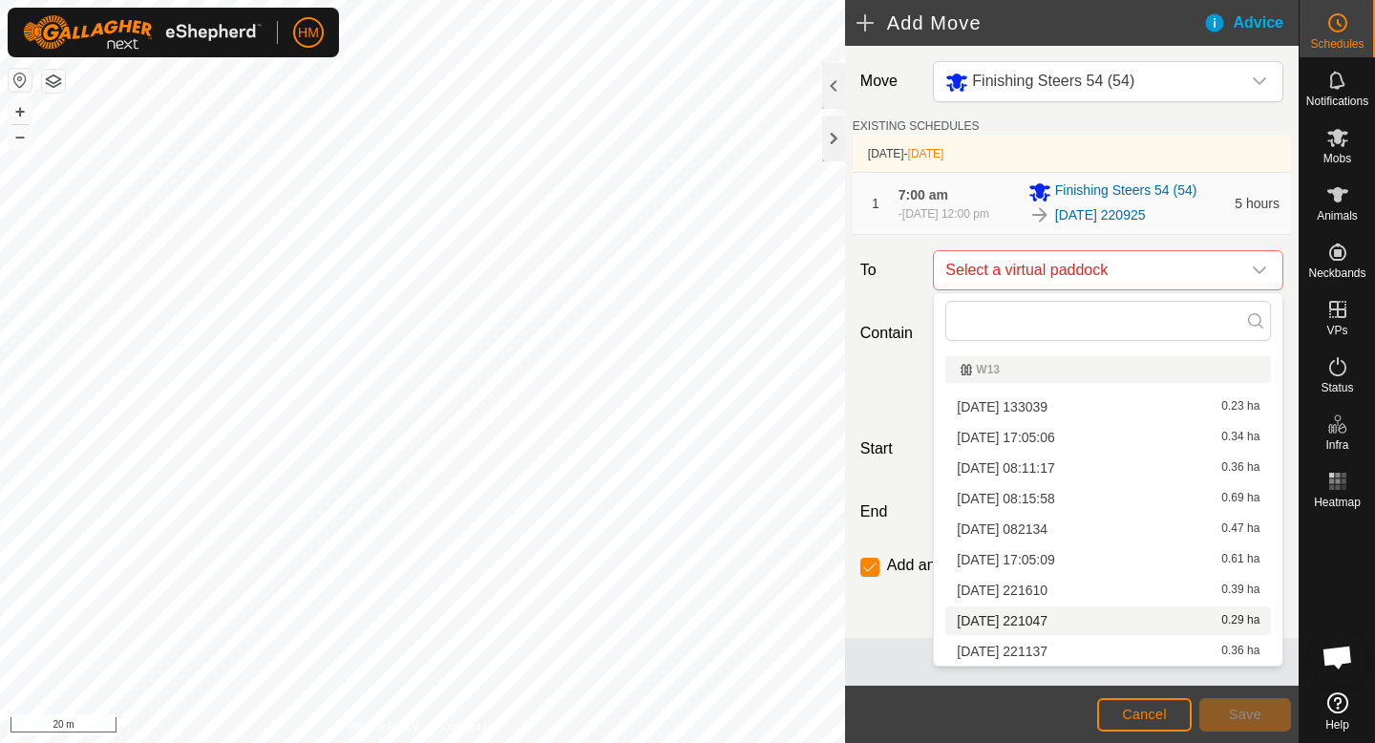
click at [1021, 615] on li "[DATE] 221047 0.29 ha" at bounding box center [1108, 620] width 326 height 29
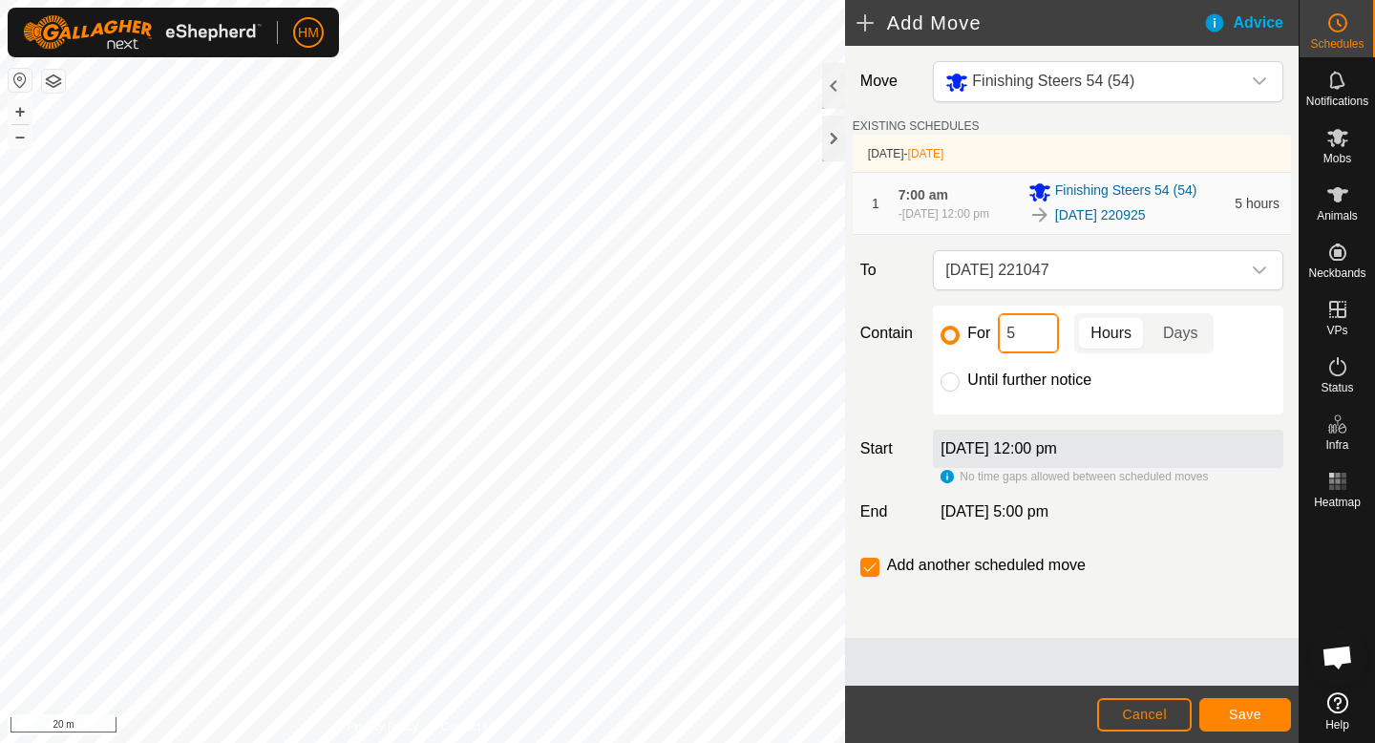
click at [1034, 325] on input "5" at bounding box center [1028, 333] width 61 height 40
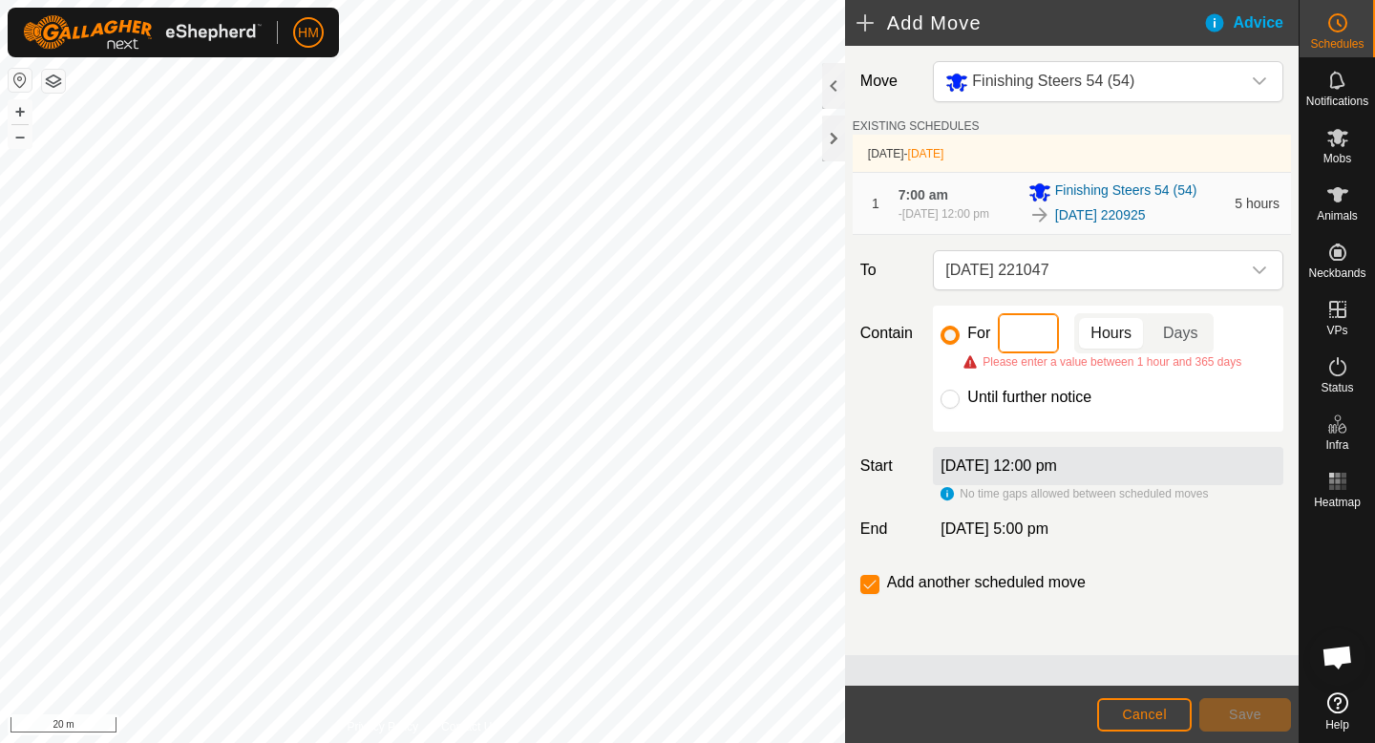
type input "6"
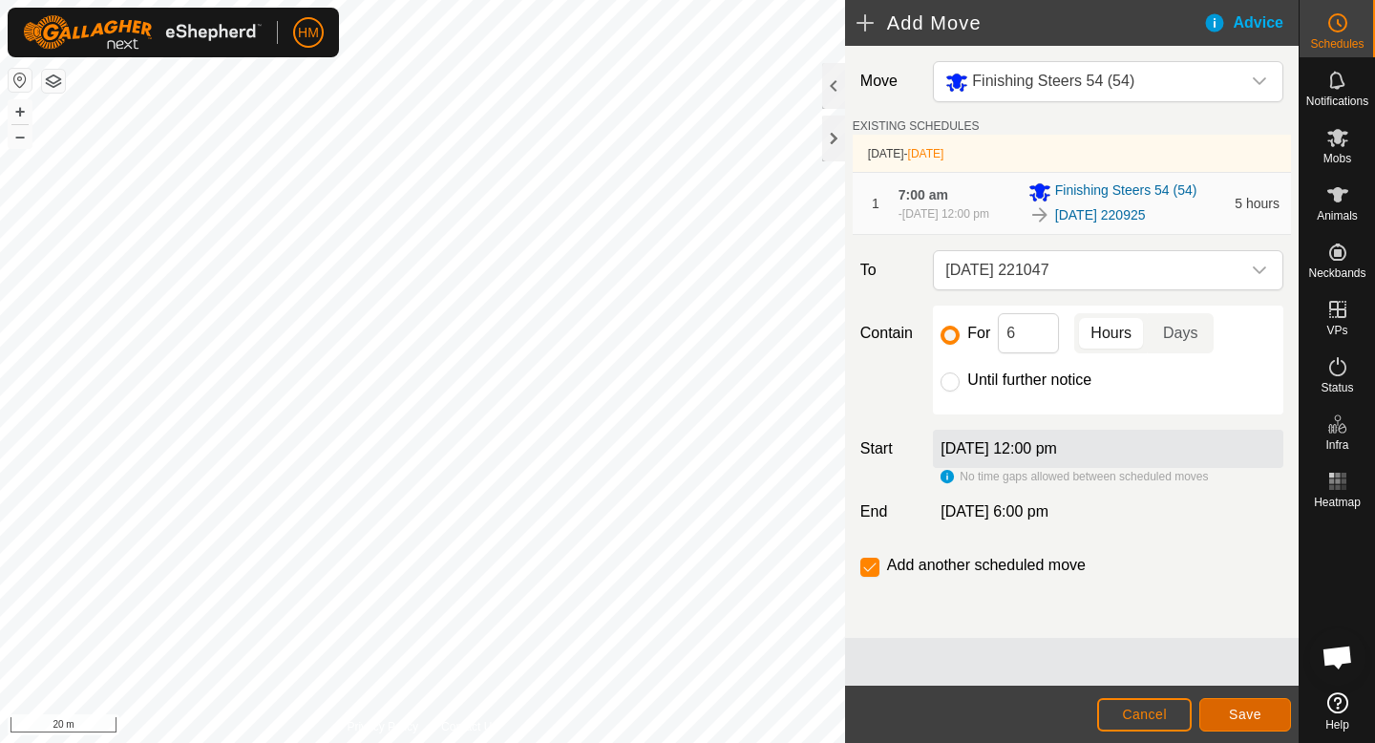
click at [1256, 708] on span "Save" at bounding box center [1245, 714] width 32 height 15
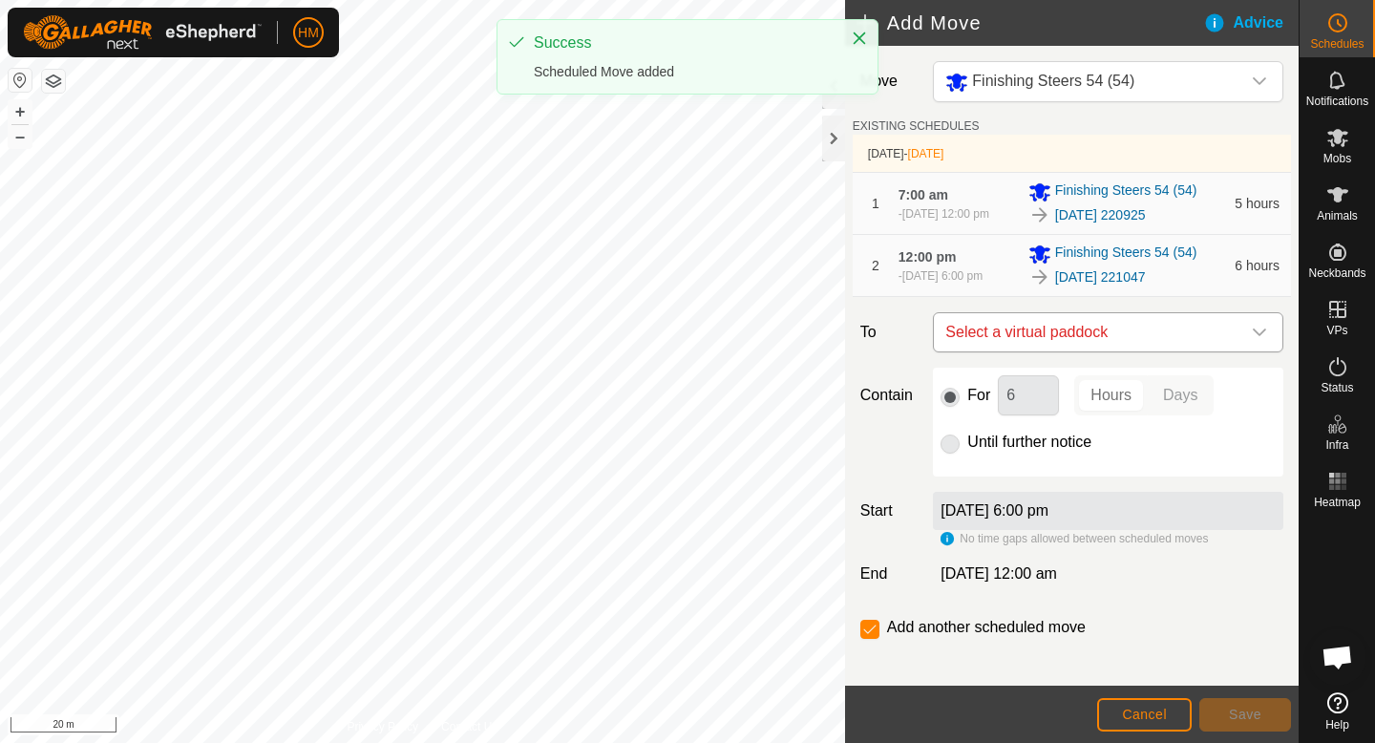
click at [1074, 329] on span "Select a virtual paddock" at bounding box center [1089, 332] width 303 height 38
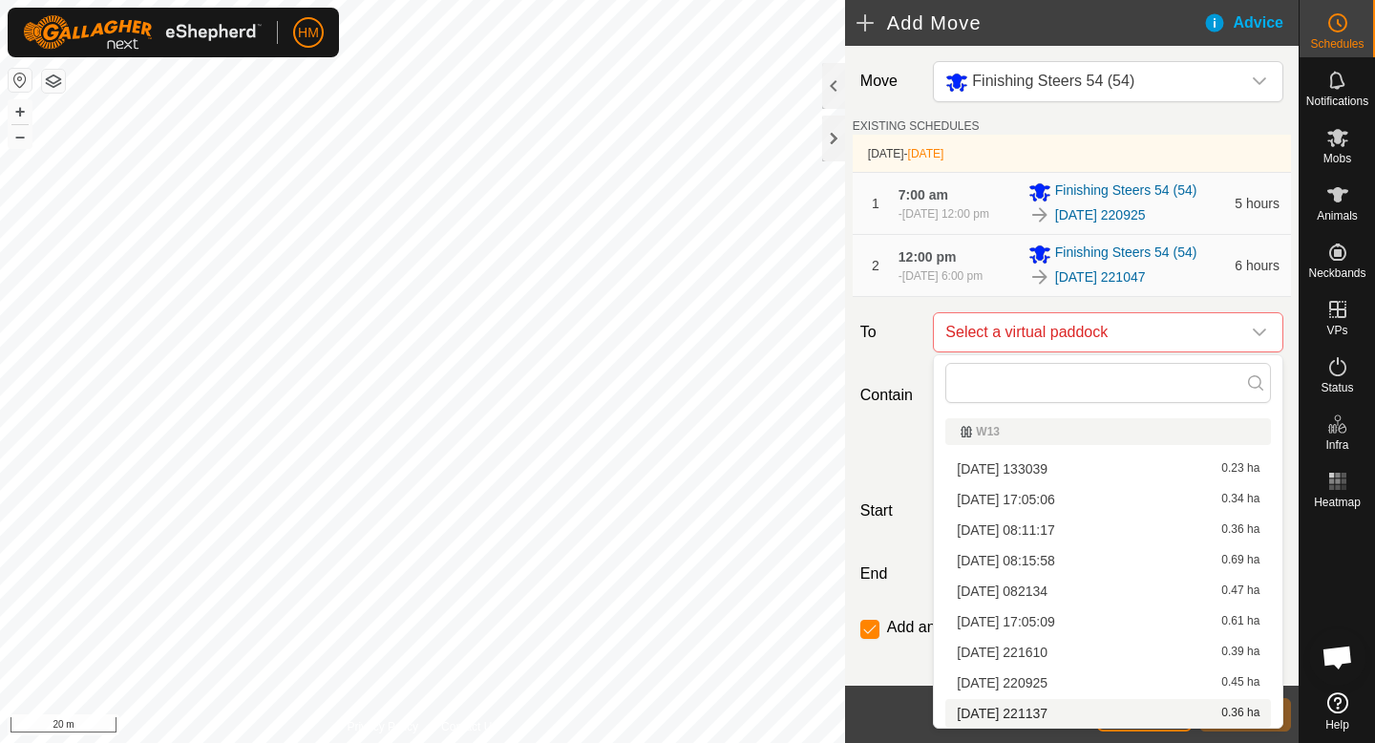
click at [1041, 710] on li "[DATE] 221137 0.36 ha" at bounding box center [1108, 713] width 326 height 29
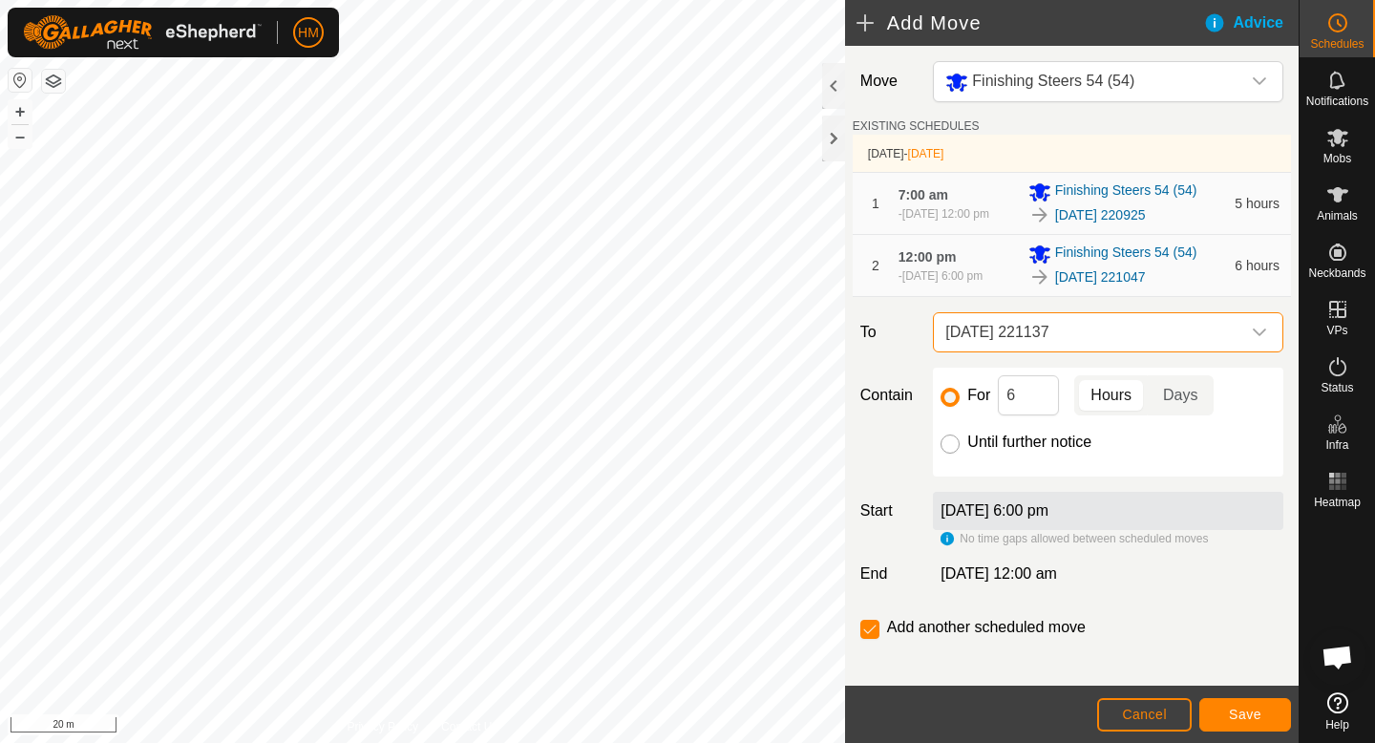
click at [952, 446] on input "Until further notice" at bounding box center [950, 443] width 19 height 19
radio input "true"
checkbox input "false"
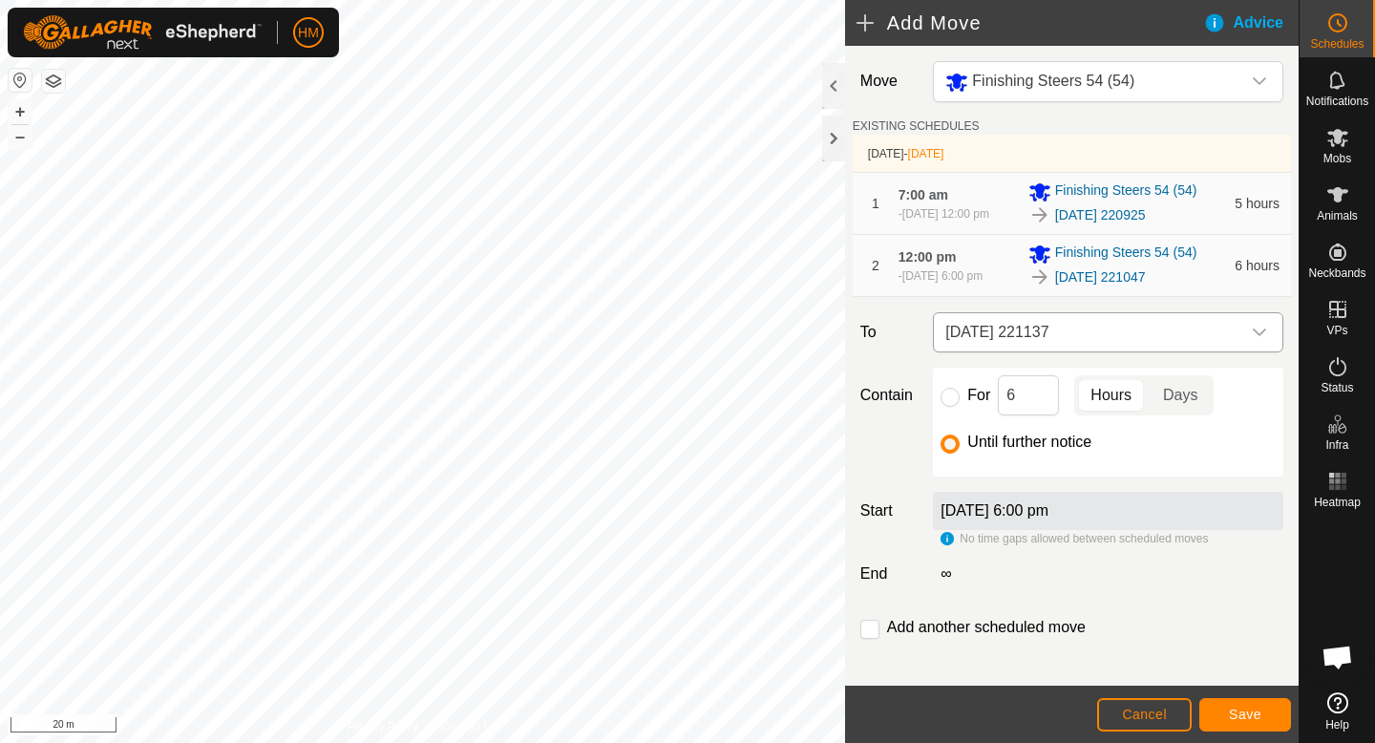
click at [1106, 338] on span "[DATE] 221137" at bounding box center [1089, 332] width 303 height 38
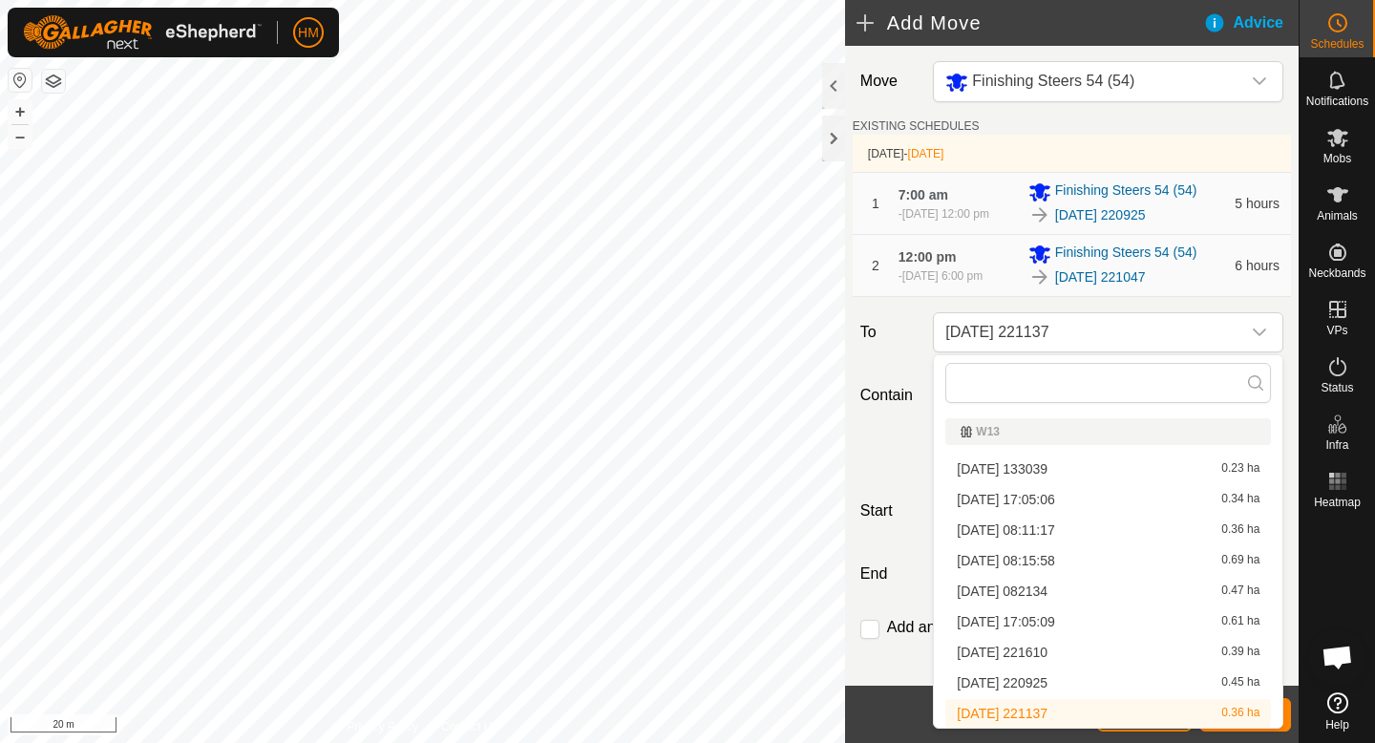
click at [1030, 712] on li "[DATE] 221137 0.36 ha" at bounding box center [1108, 713] width 326 height 29
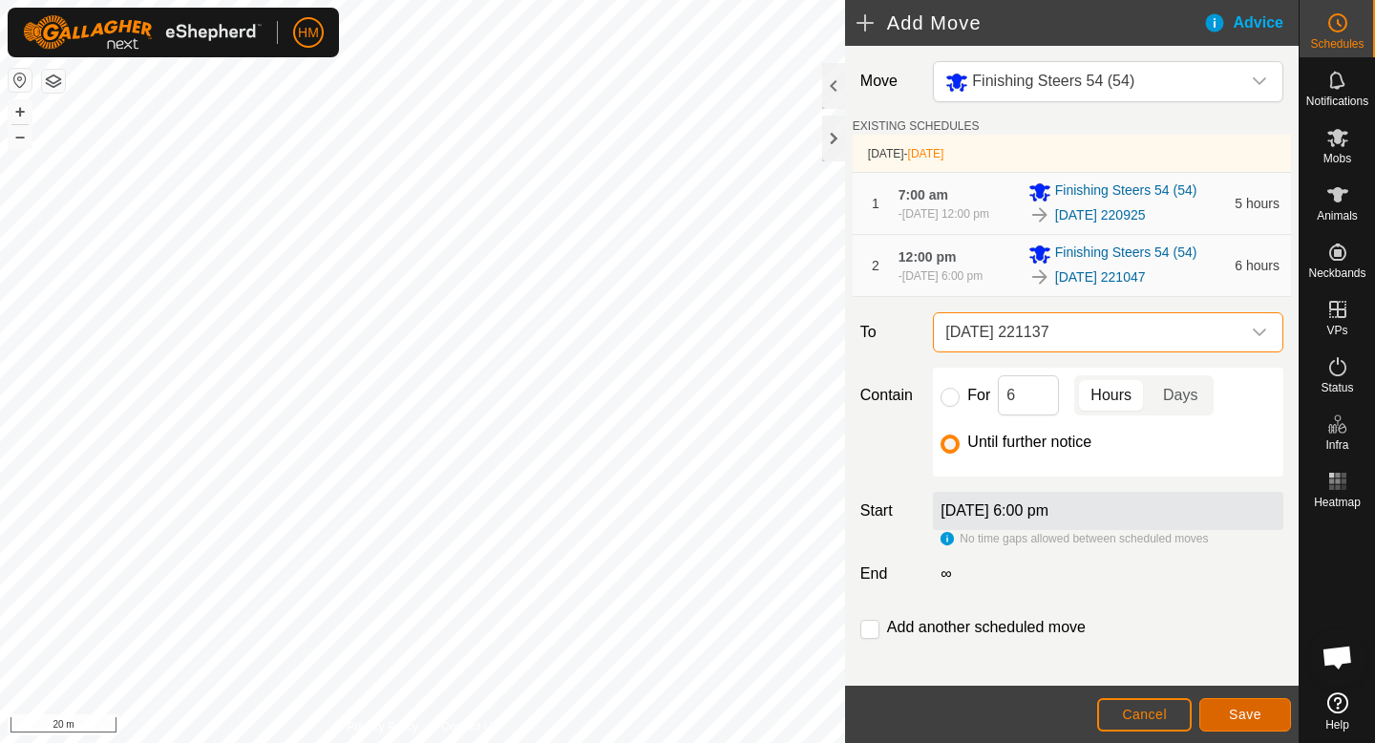
click at [1244, 713] on span "Save" at bounding box center [1245, 714] width 32 height 15
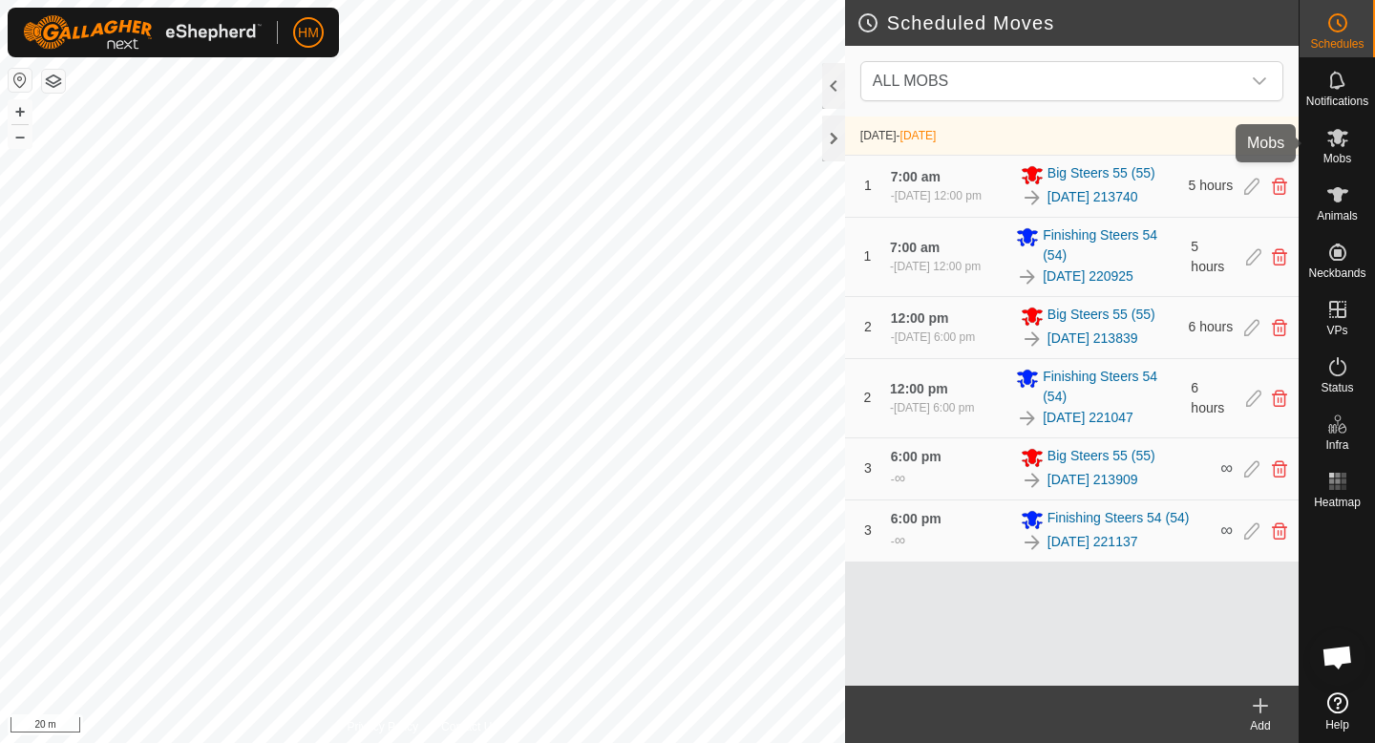
click at [1349, 147] on es-mob-svg-icon at bounding box center [1338, 137] width 34 height 31
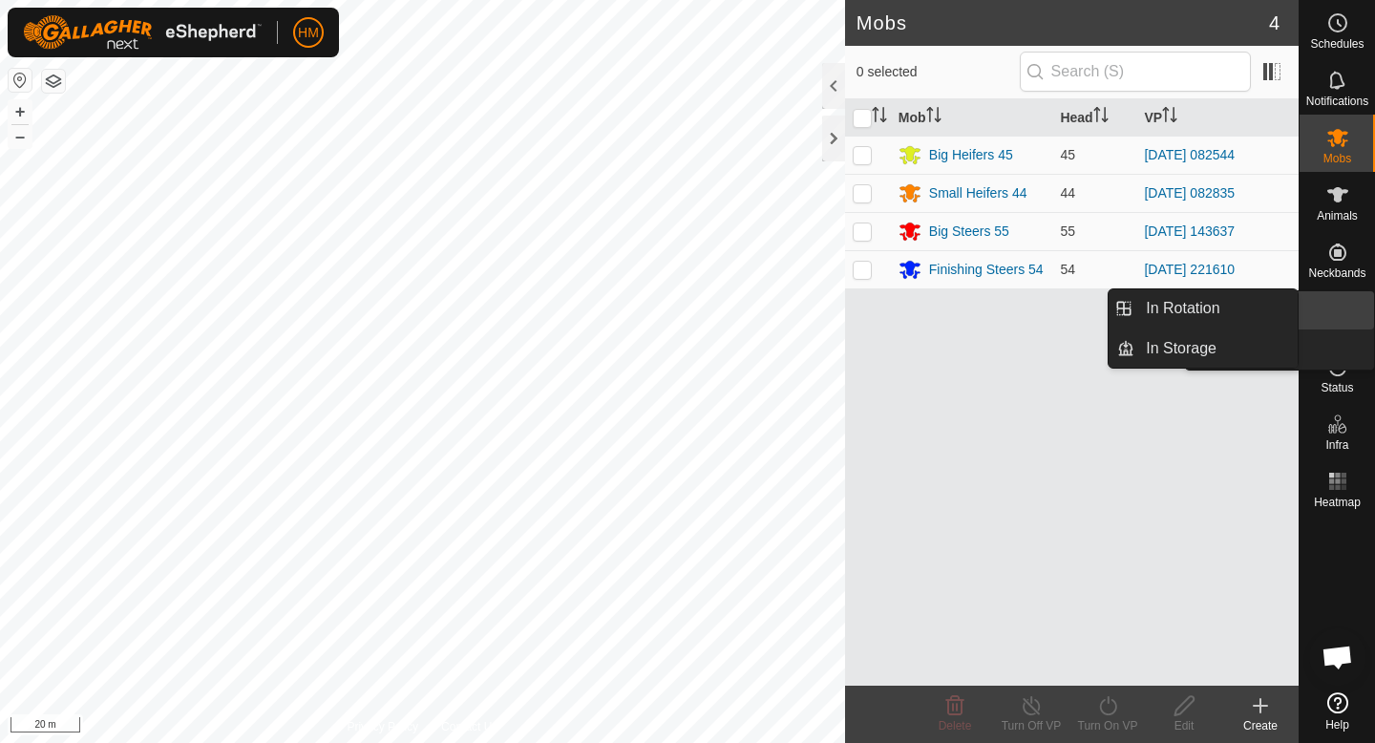
click at [1344, 325] on span "VPs" at bounding box center [1336, 330] width 21 height 11
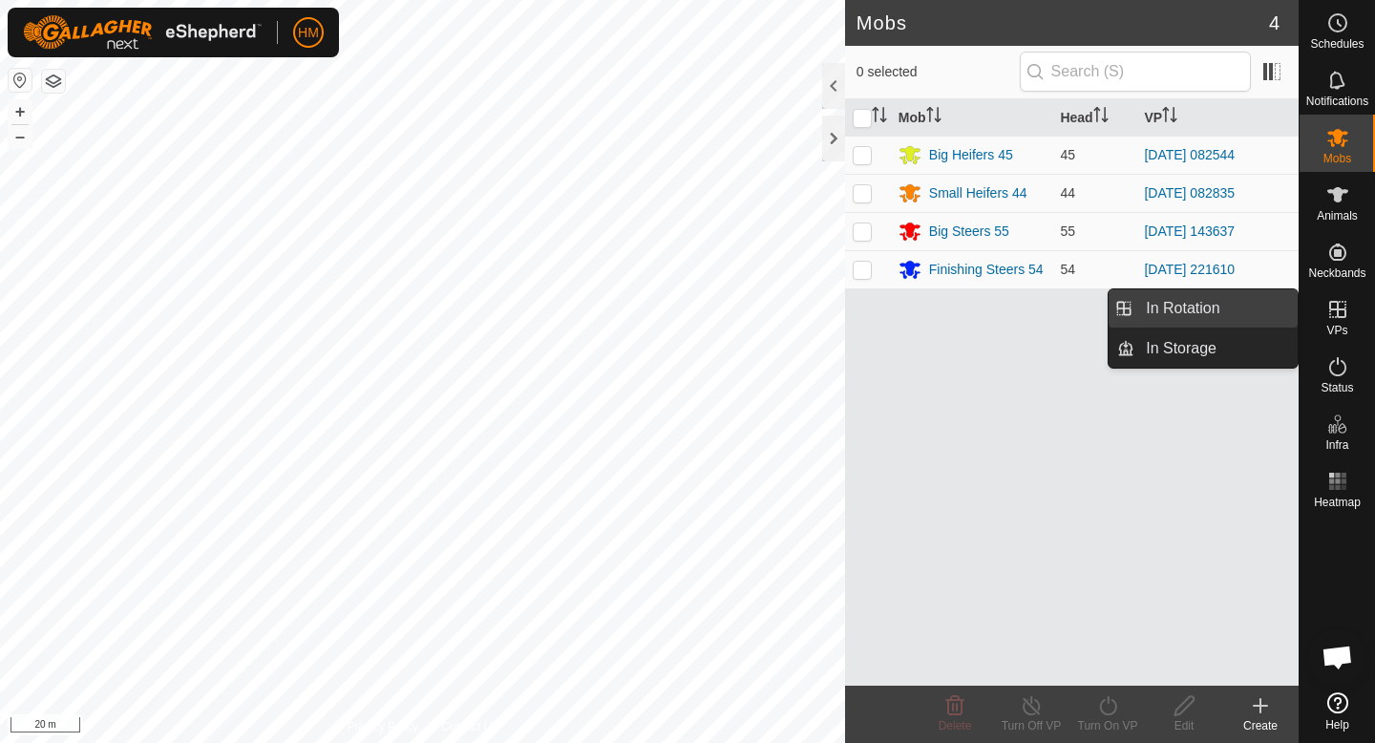
click at [1222, 308] on link "In Rotation" at bounding box center [1215, 308] width 163 height 38
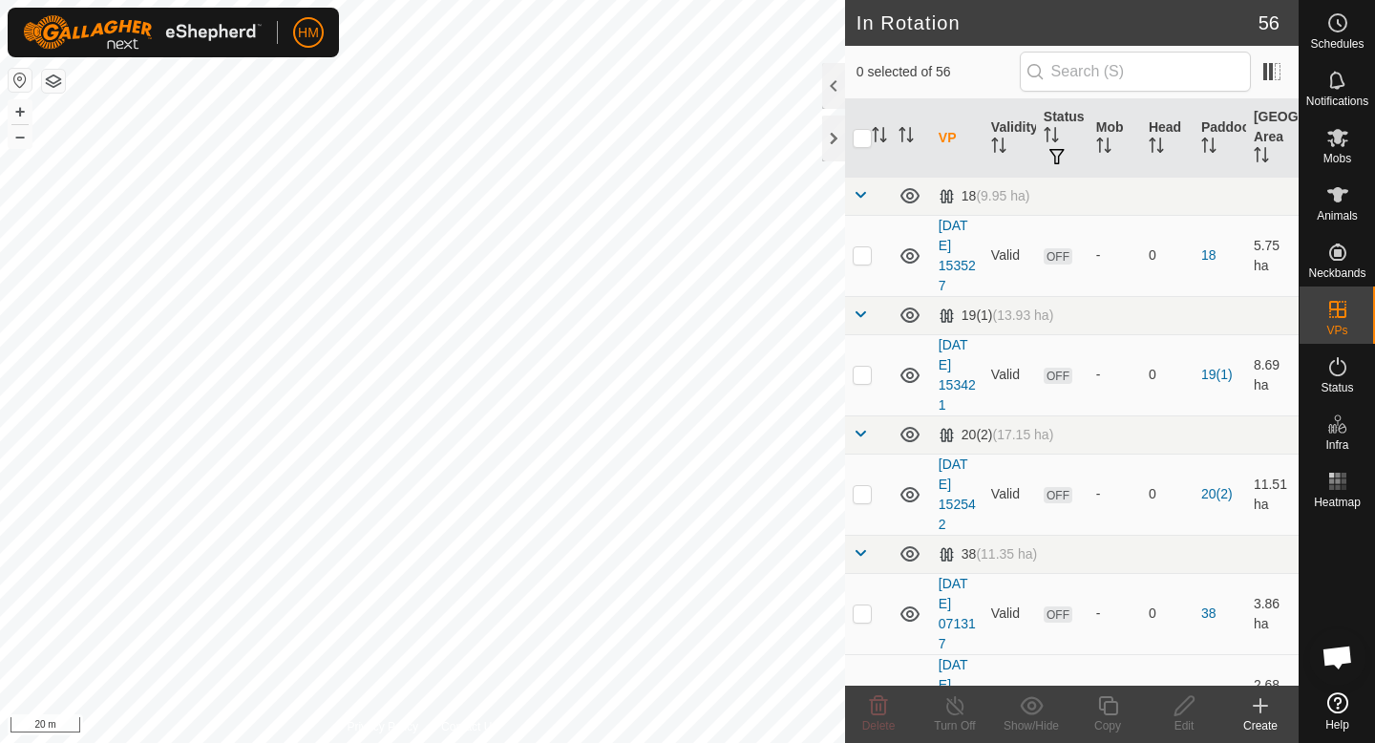
click at [1257, 709] on icon at bounding box center [1260, 705] width 23 height 23
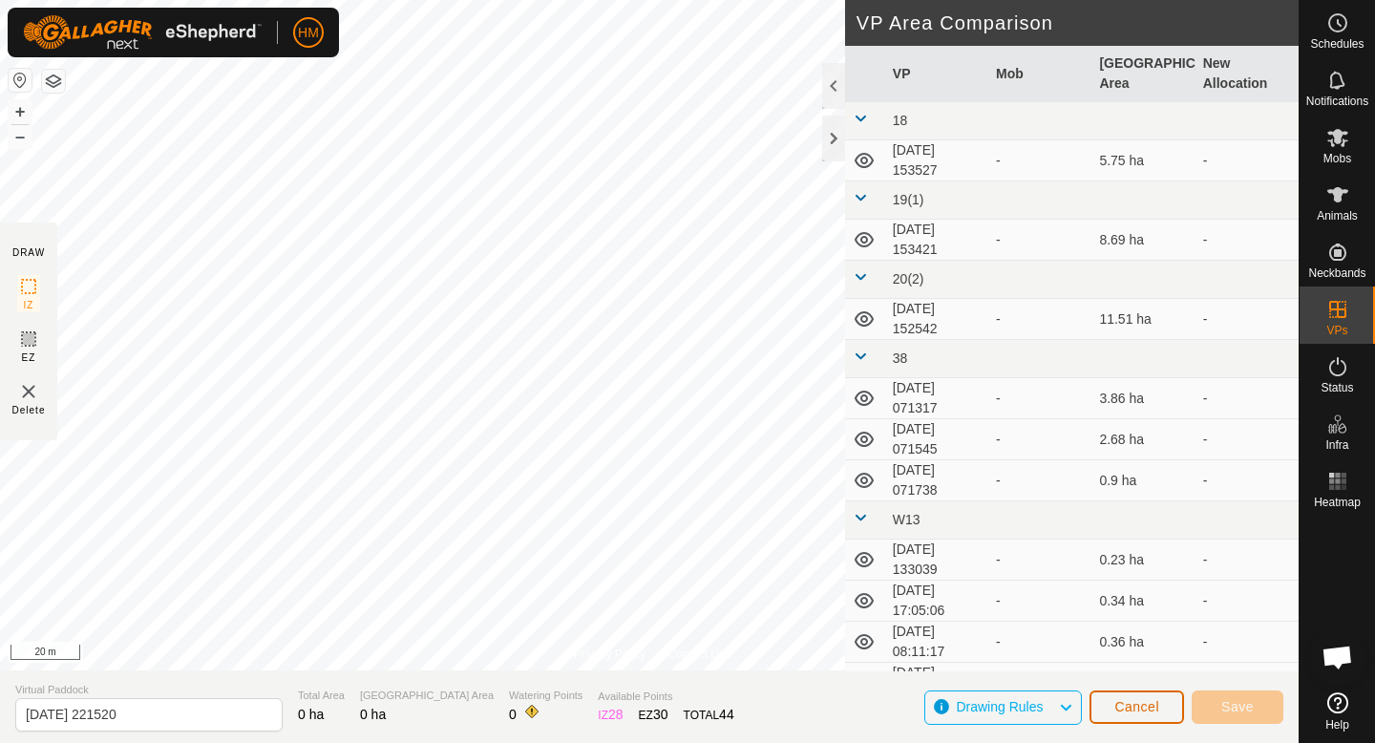
click at [1153, 699] on span "Cancel" at bounding box center [1136, 706] width 45 height 15
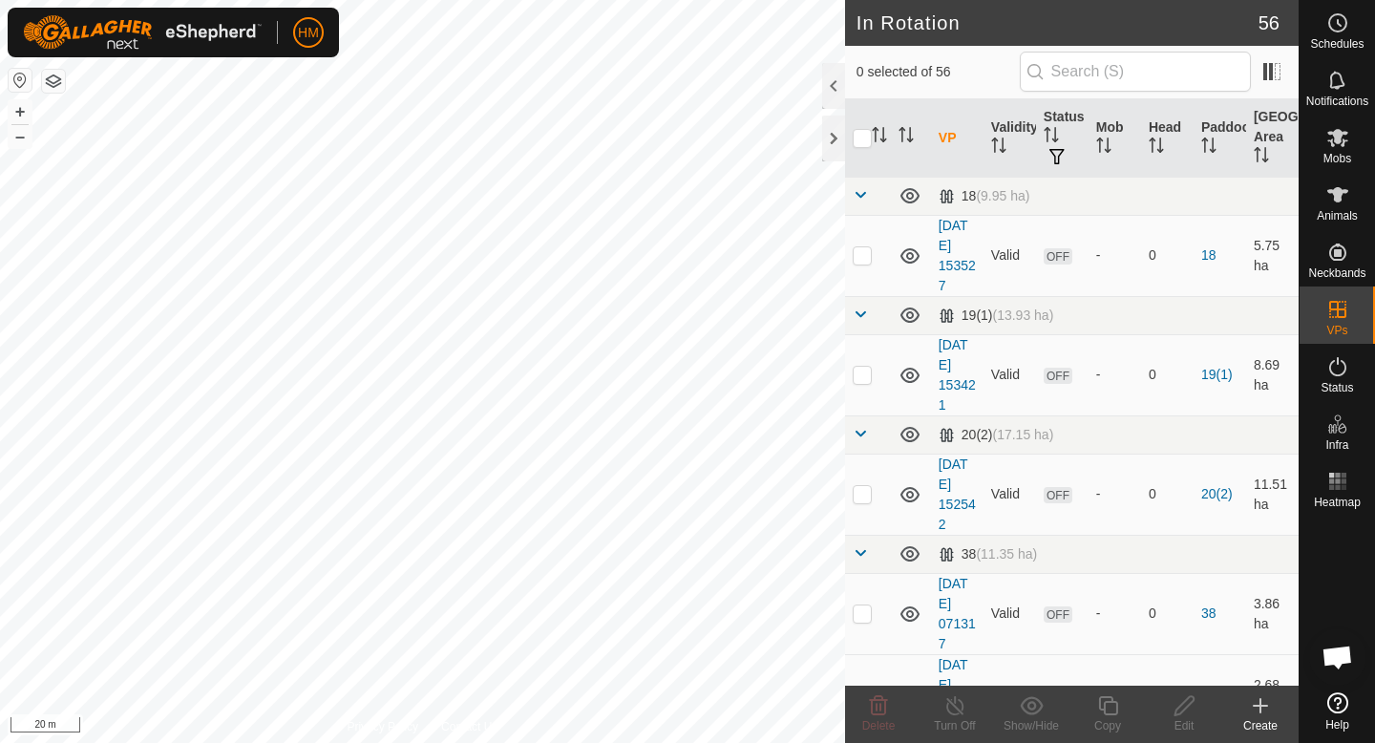
click at [1268, 704] on icon at bounding box center [1260, 705] width 23 height 23
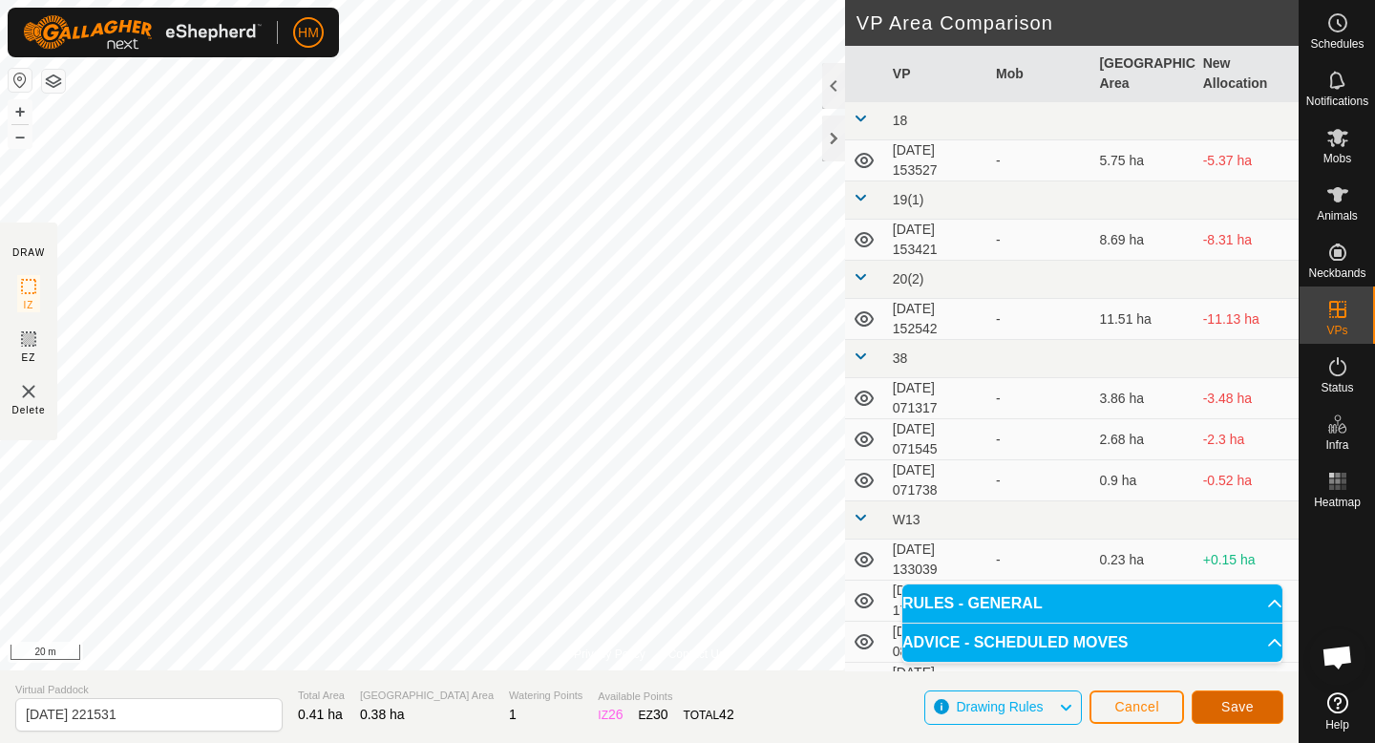
click at [1264, 713] on button "Save" at bounding box center [1238, 706] width 92 height 33
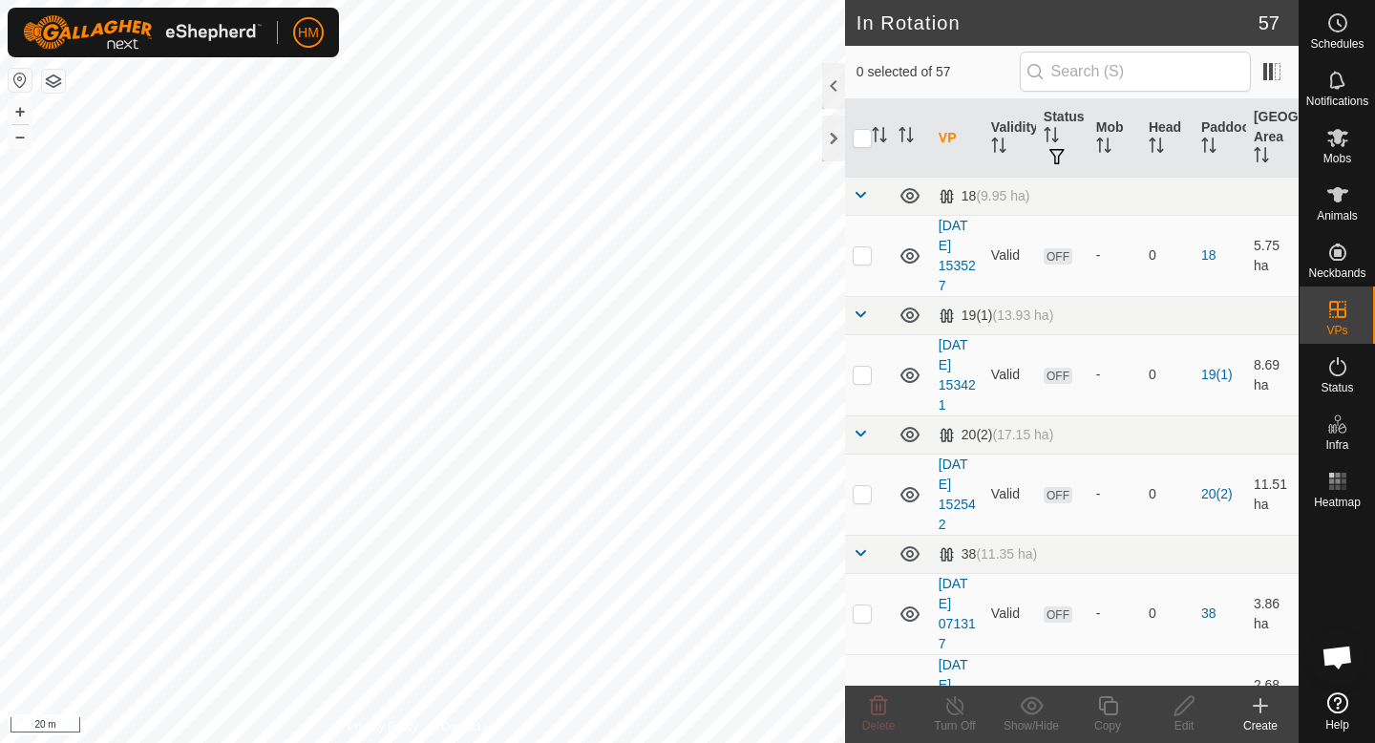
click at [1266, 715] on icon at bounding box center [1260, 705] width 23 height 23
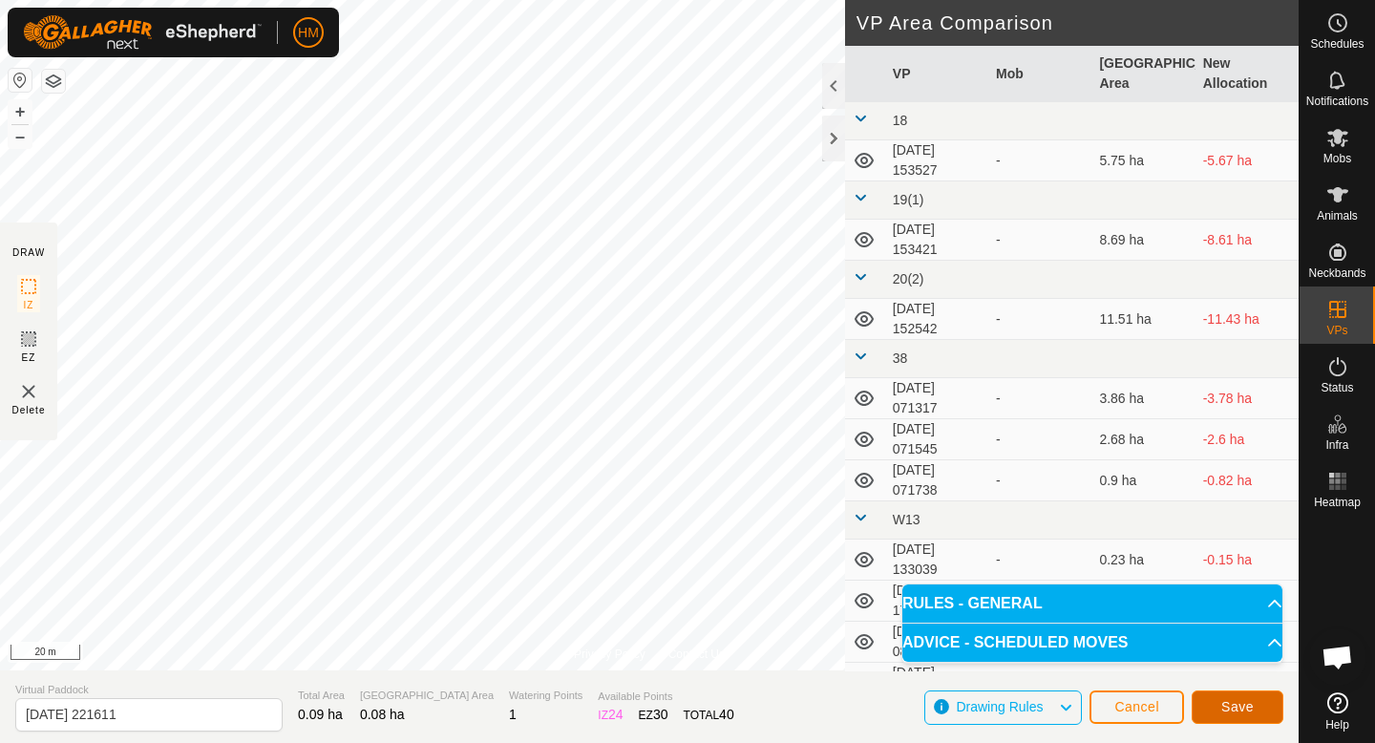
click at [1243, 702] on span "Save" at bounding box center [1237, 706] width 32 height 15
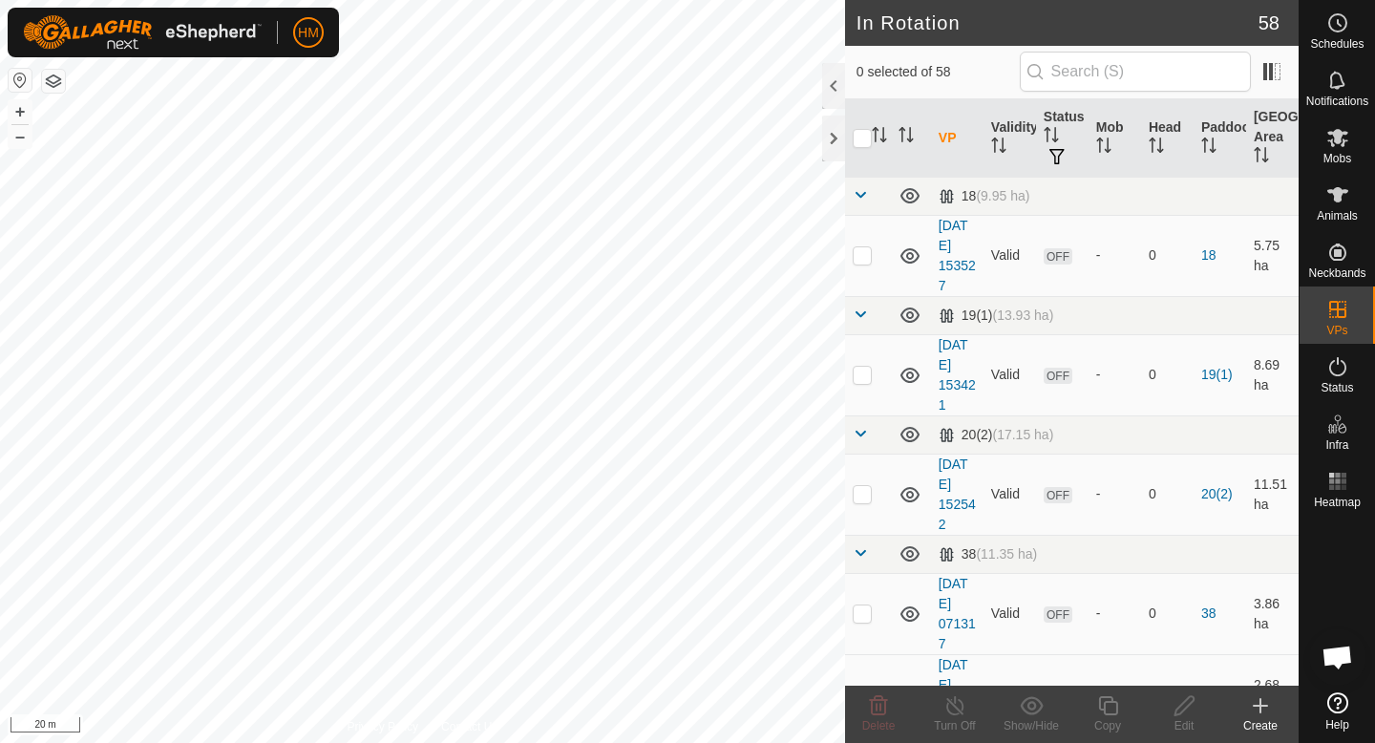
click at [1262, 712] on icon at bounding box center [1260, 705] width 23 height 23
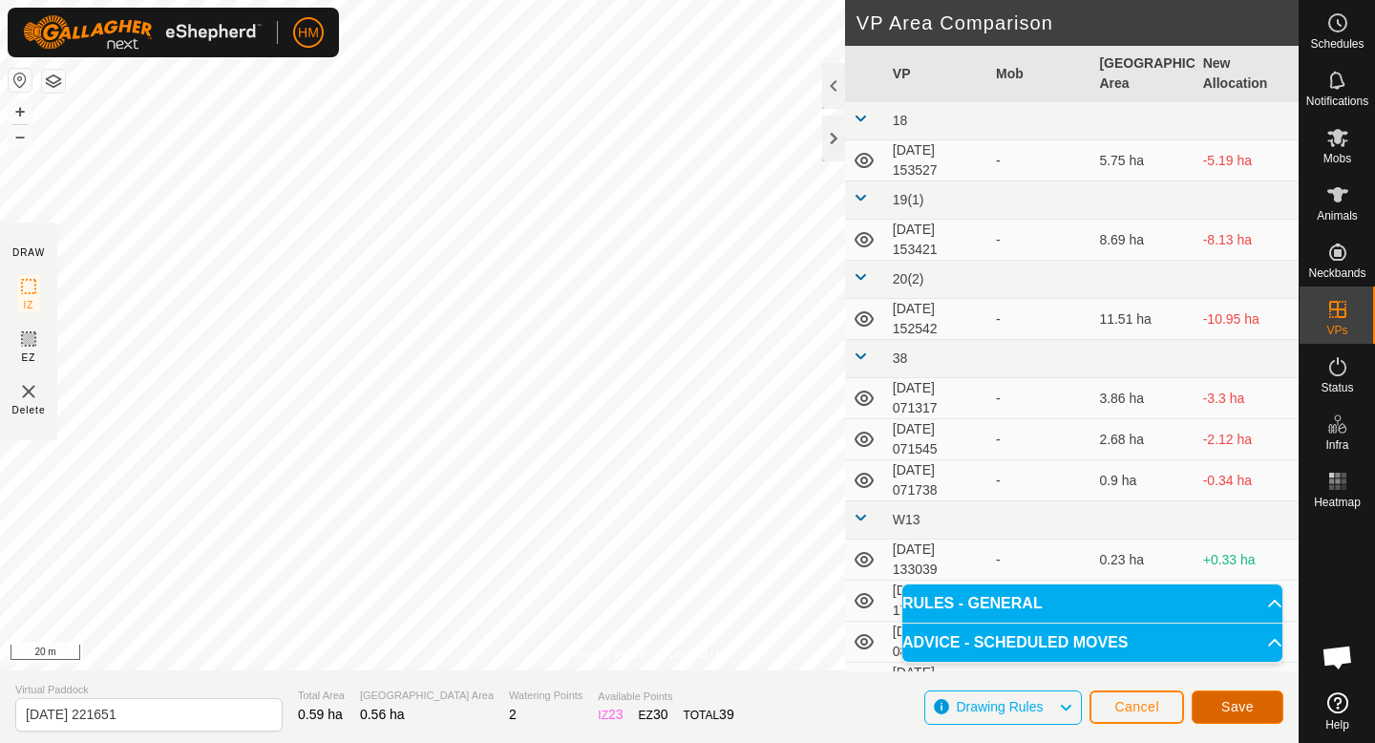
click at [1234, 699] on span "Save" at bounding box center [1237, 706] width 32 height 15
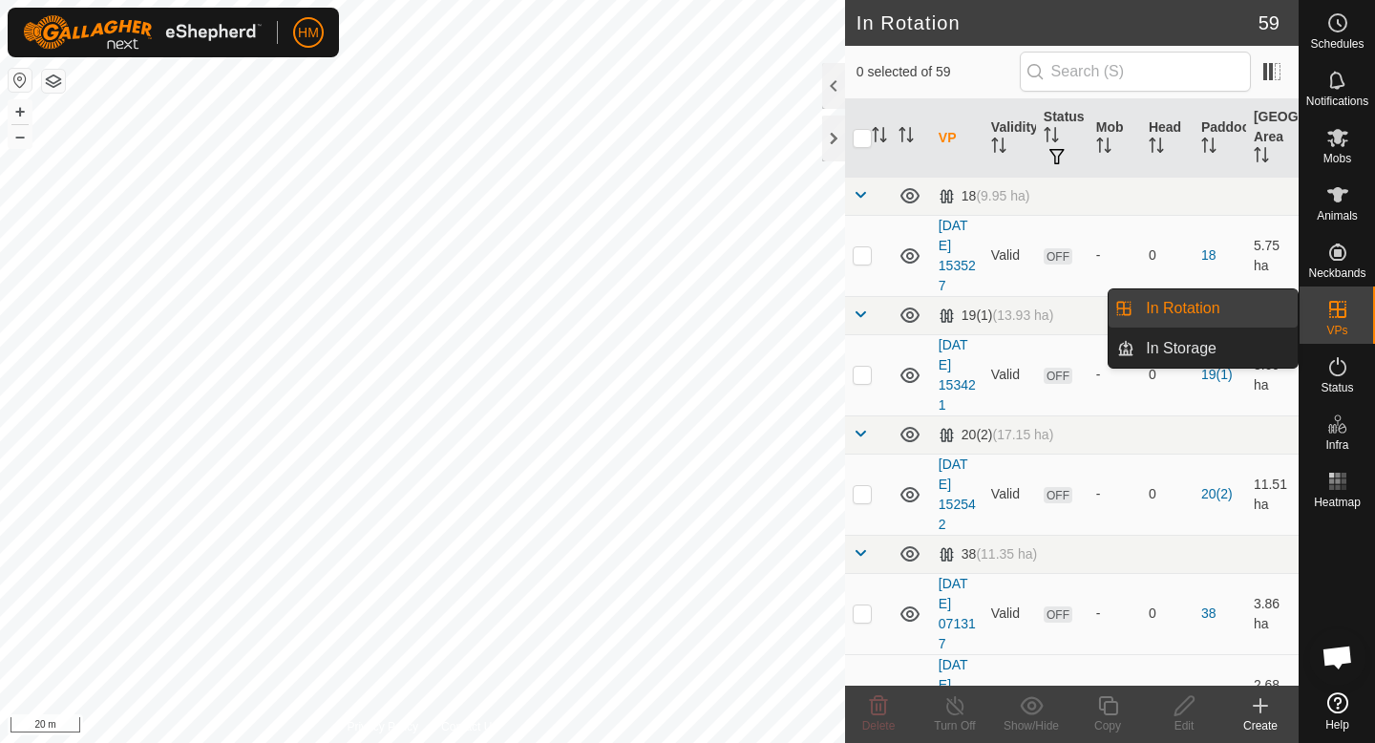
click at [1215, 308] on link "In Rotation" at bounding box center [1215, 308] width 163 height 38
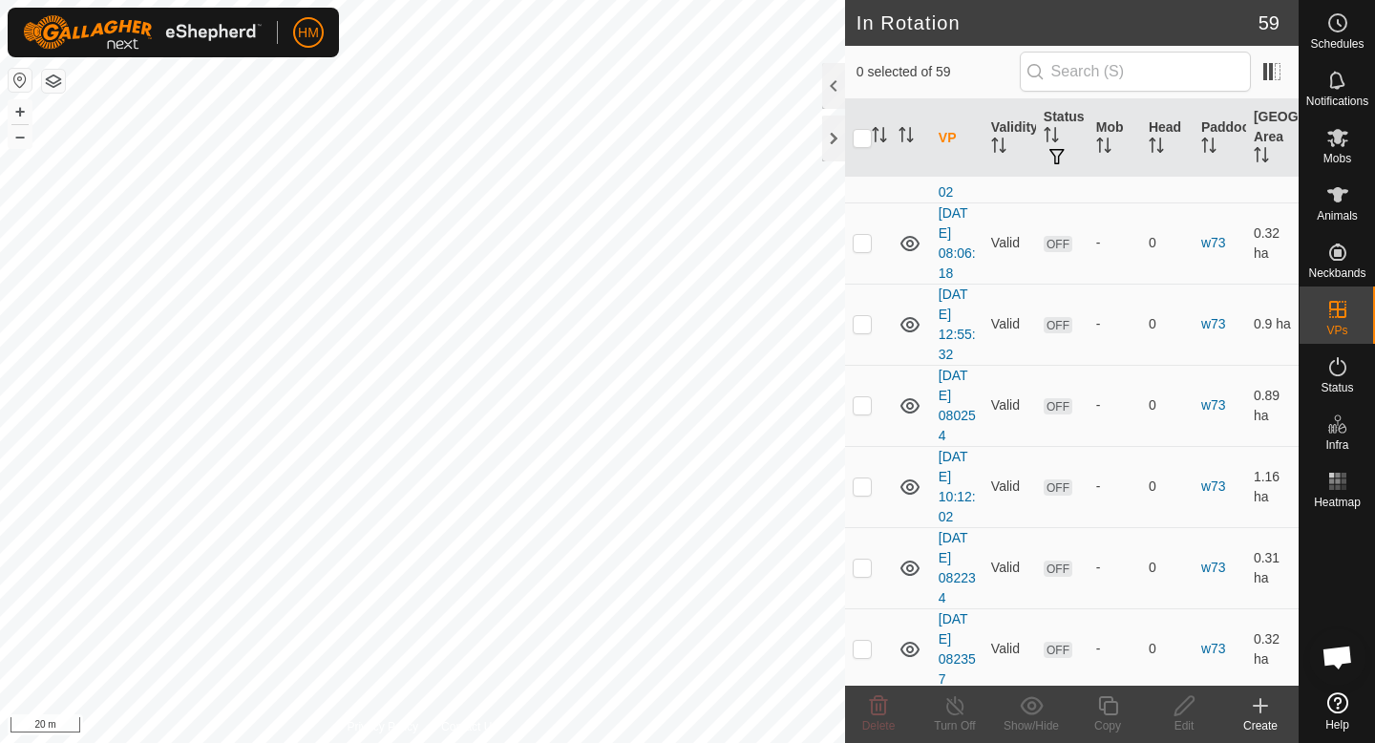
scroll to position [4108, 0]
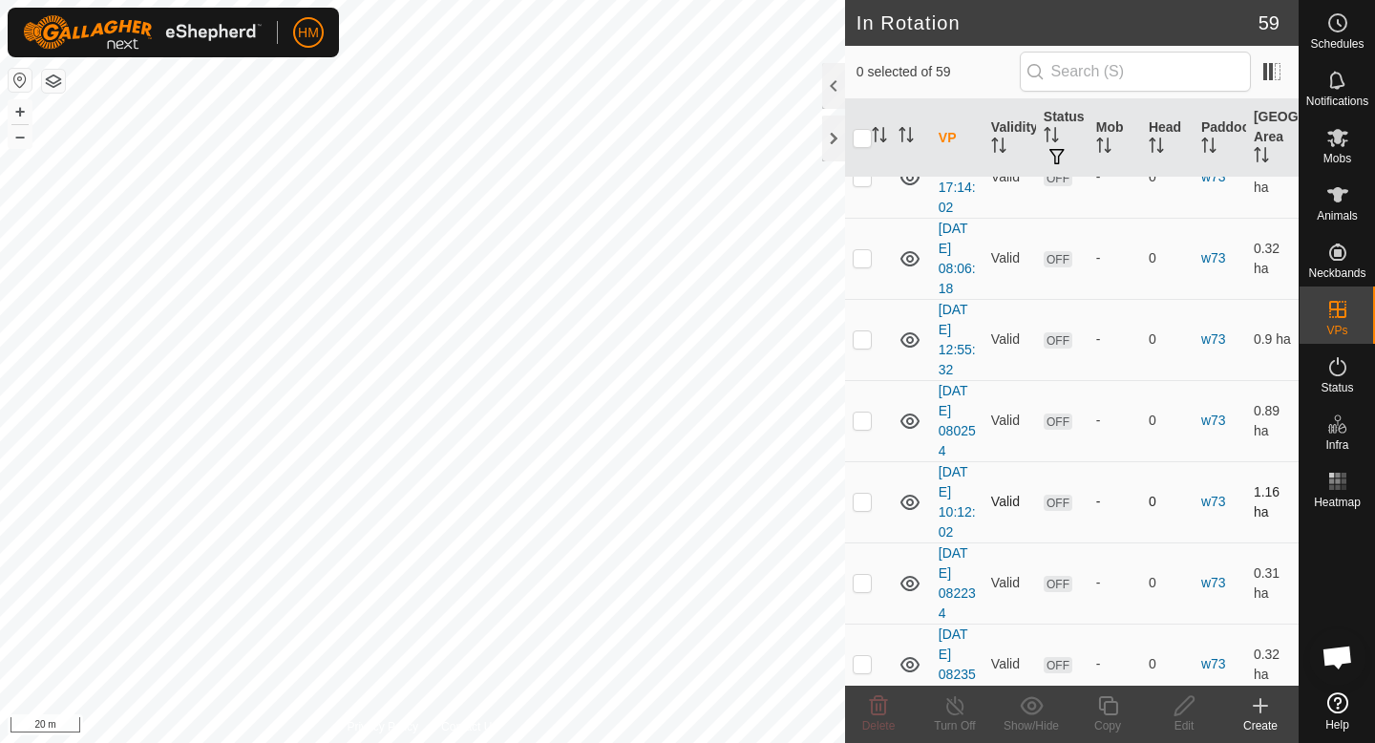
click at [861, 503] on p-checkbox at bounding box center [862, 501] width 19 height 15
checkbox input "false"
click at [866, 412] on td at bounding box center [868, 420] width 46 height 81
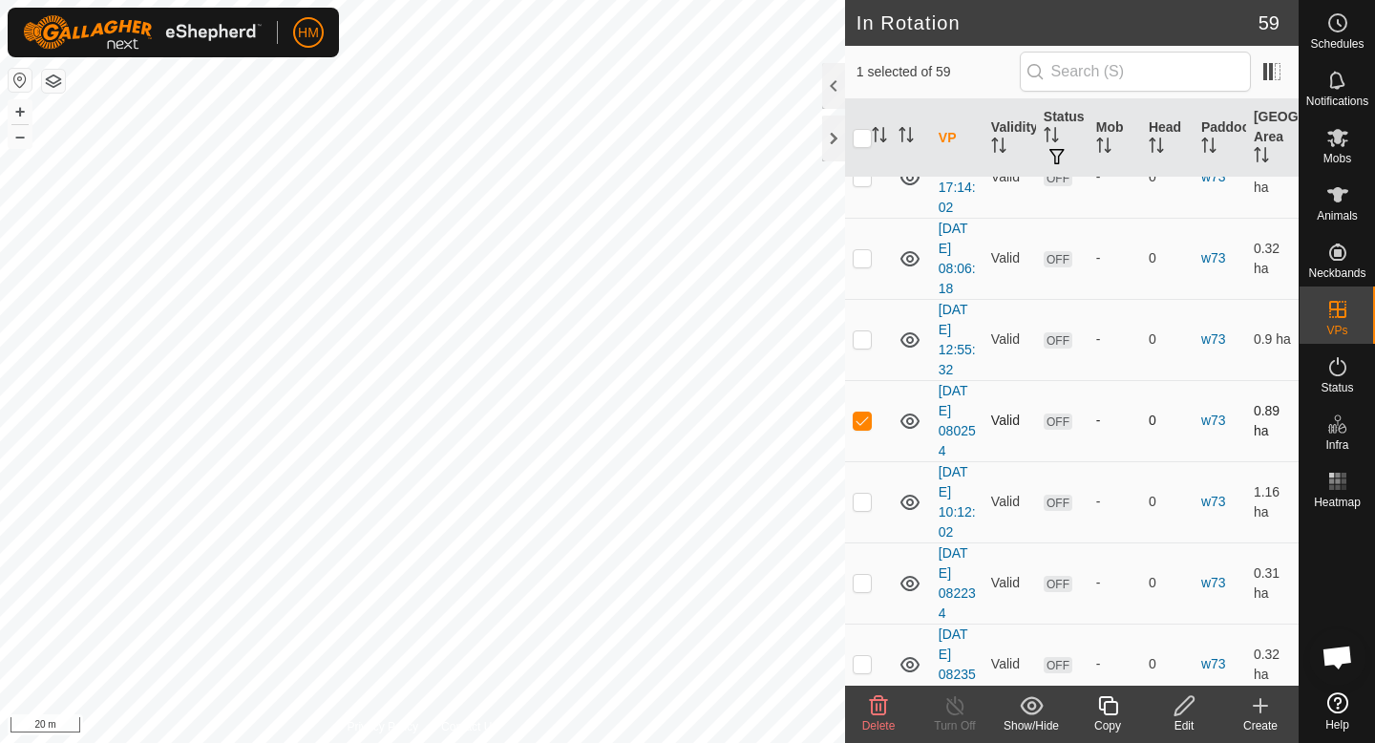
checkbox input "false"
click at [868, 580] on p-checkbox at bounding box center [862, 582] width 19 height 15
checkbox input "true"
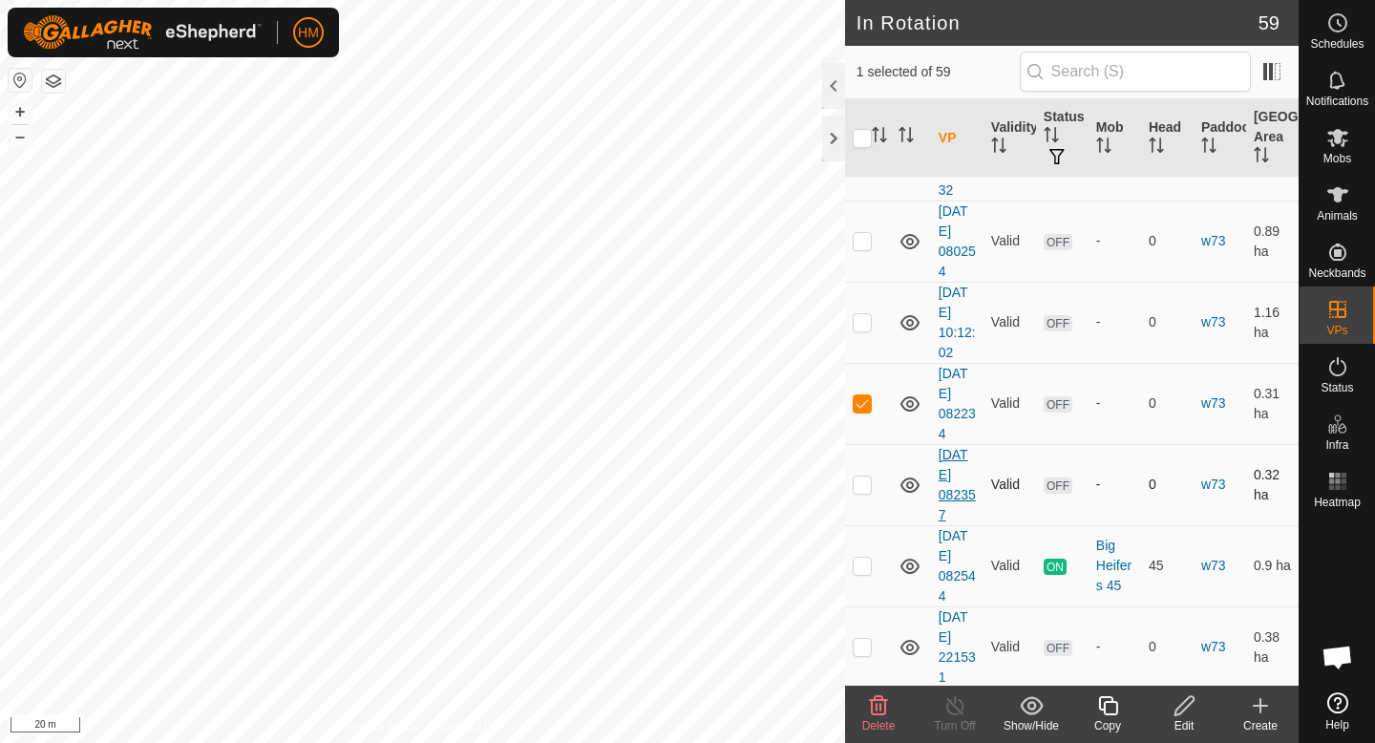
scroll to position [4286, 0]
click at [859, 489] on p-checkbox at bounding box center [862, 484] width 19 height 15
checkbox input "true"
click at [855, 404] on p-checkbox at bounding box center [862, 403] width 19 height 15
checkbox input "false"
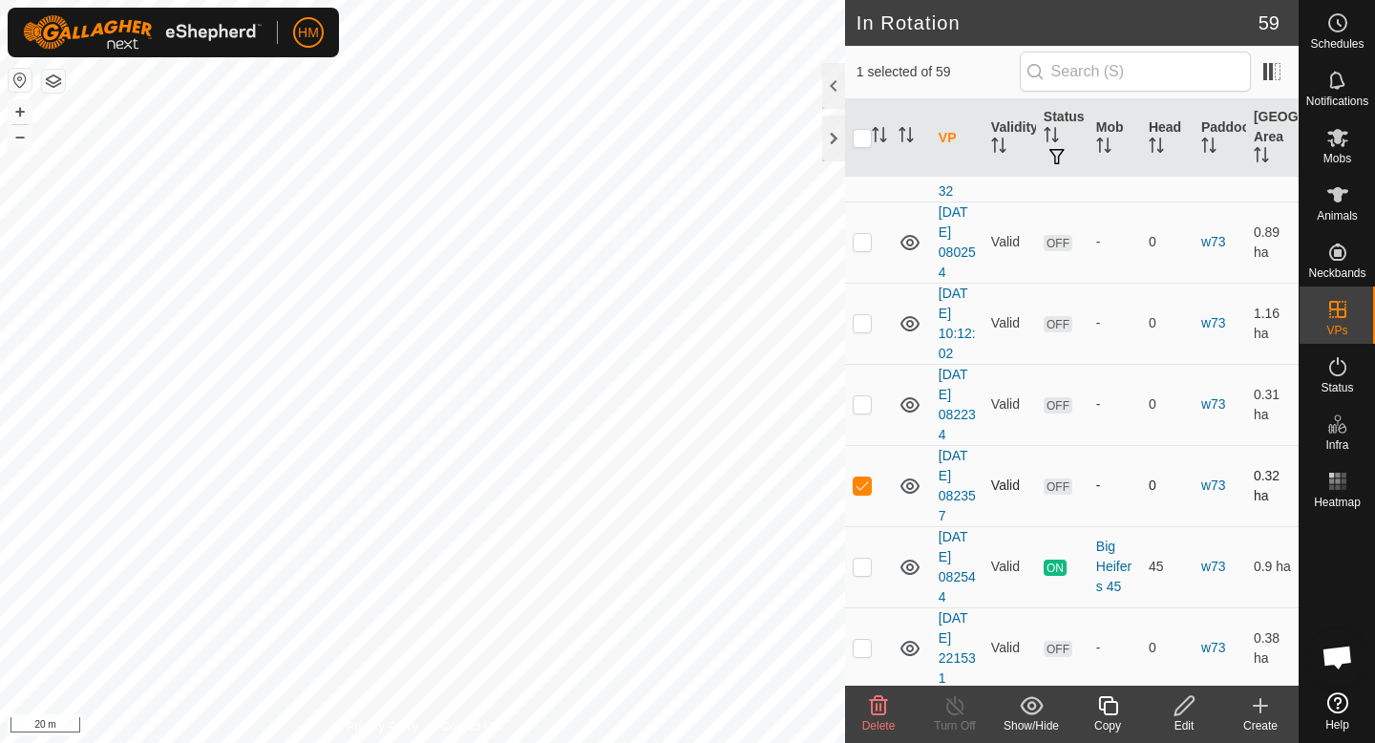
click at [866, 489] on p-checkbox at bounding box center [862, 484] width 19 height 15
checkbox input "false"
click at [863, 565] on p-checkbox at bounding box center [862, 566] width 19 height 15
checkbox input "false"
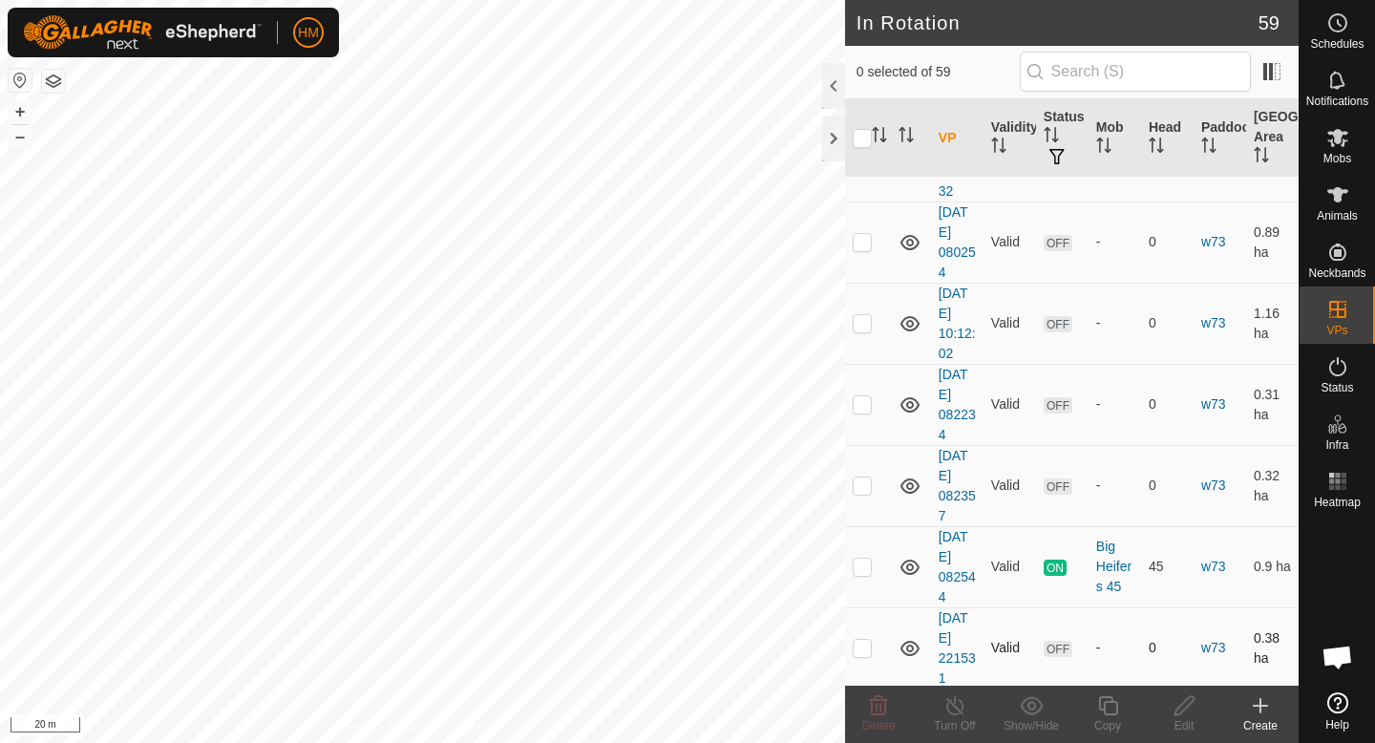
click at [863, 644] on p-checkbox at bounding box center [862, 647] width 19 height 15
checkbox input "false"
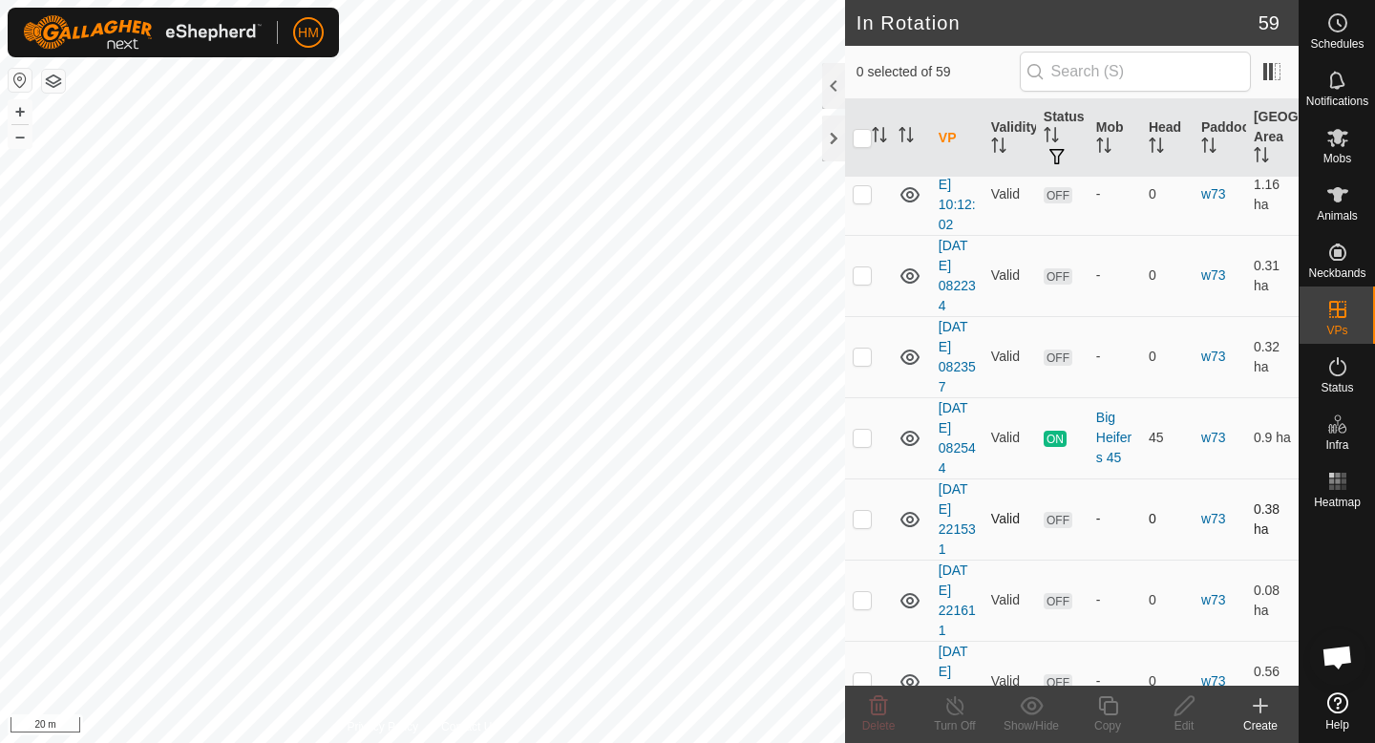
scroll to position [4417, 0]
click at [862, 599] on p-checkbox at bounding box center [862, 597] width 19 height 15
checkbox input "true"
click at [1186, 719] on div "Edit" at bounding box center [1184, 725] width 76 height 17
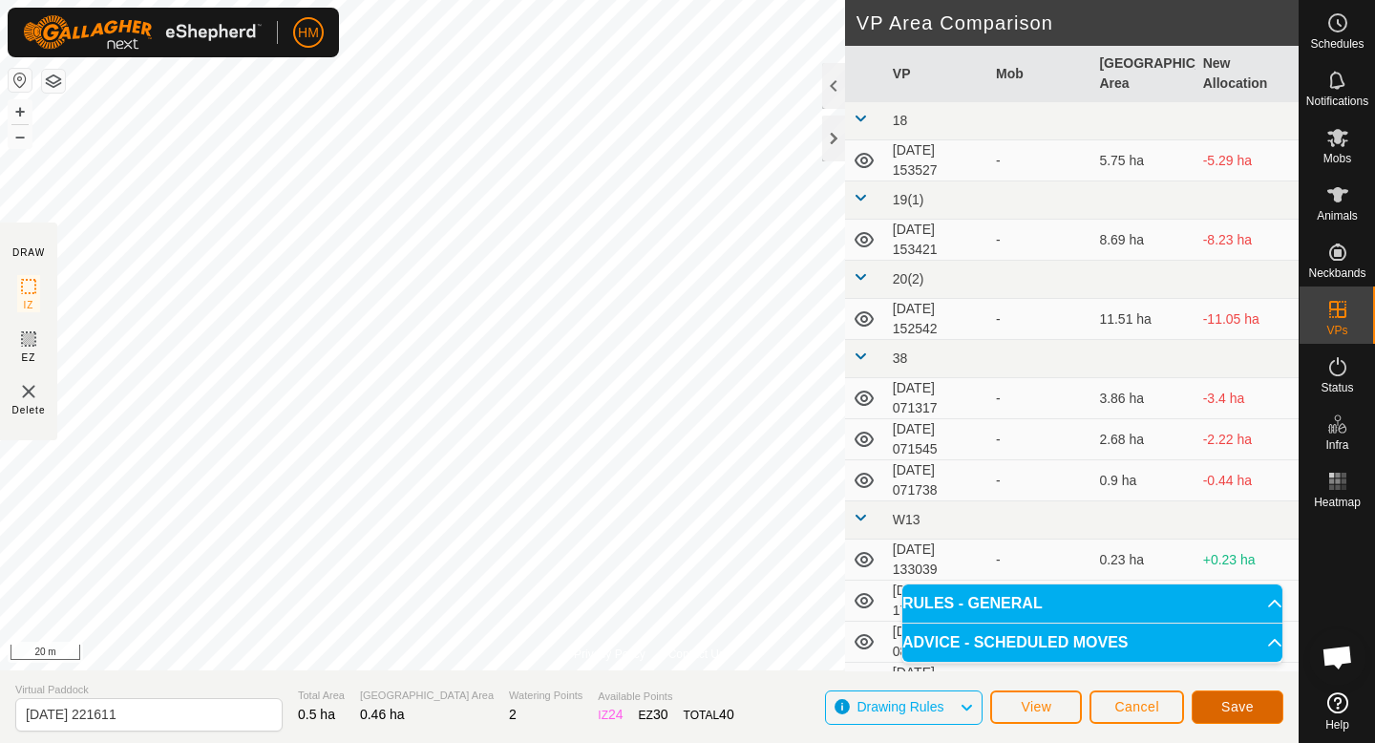
click at [1254, 713] on button "Save" at bounding box center [1238, 706] width 92 height 33
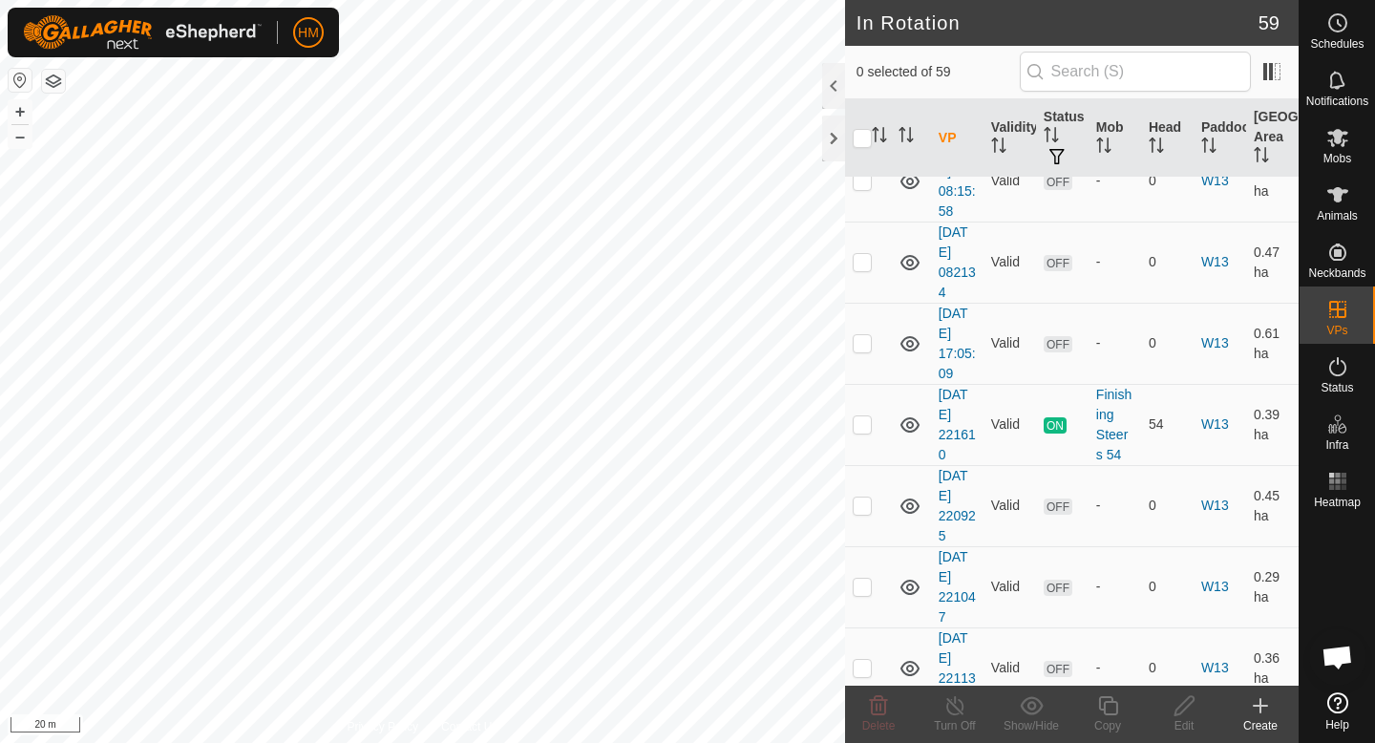
scroll to position [966, 0]
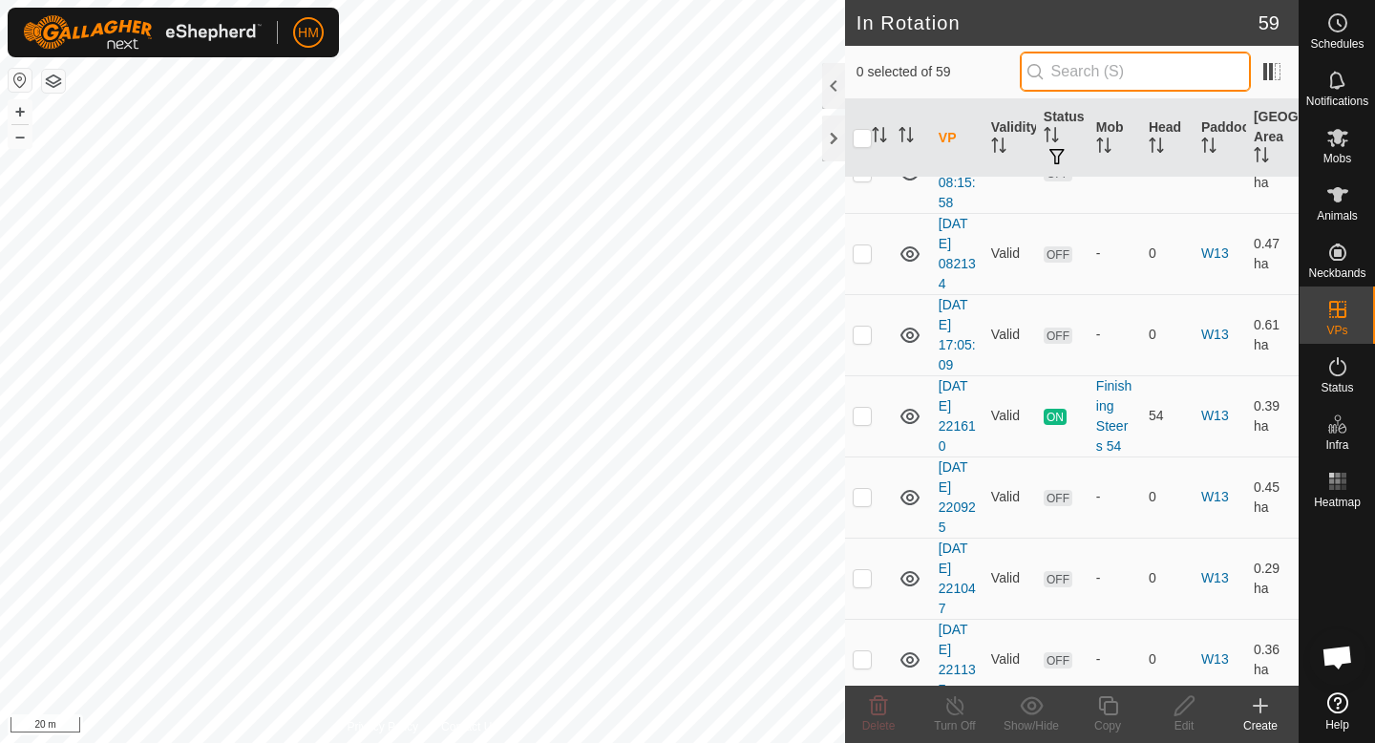
click at [1123, 73] on input "text" at bounding box center [1135, 72] width 231 height 40
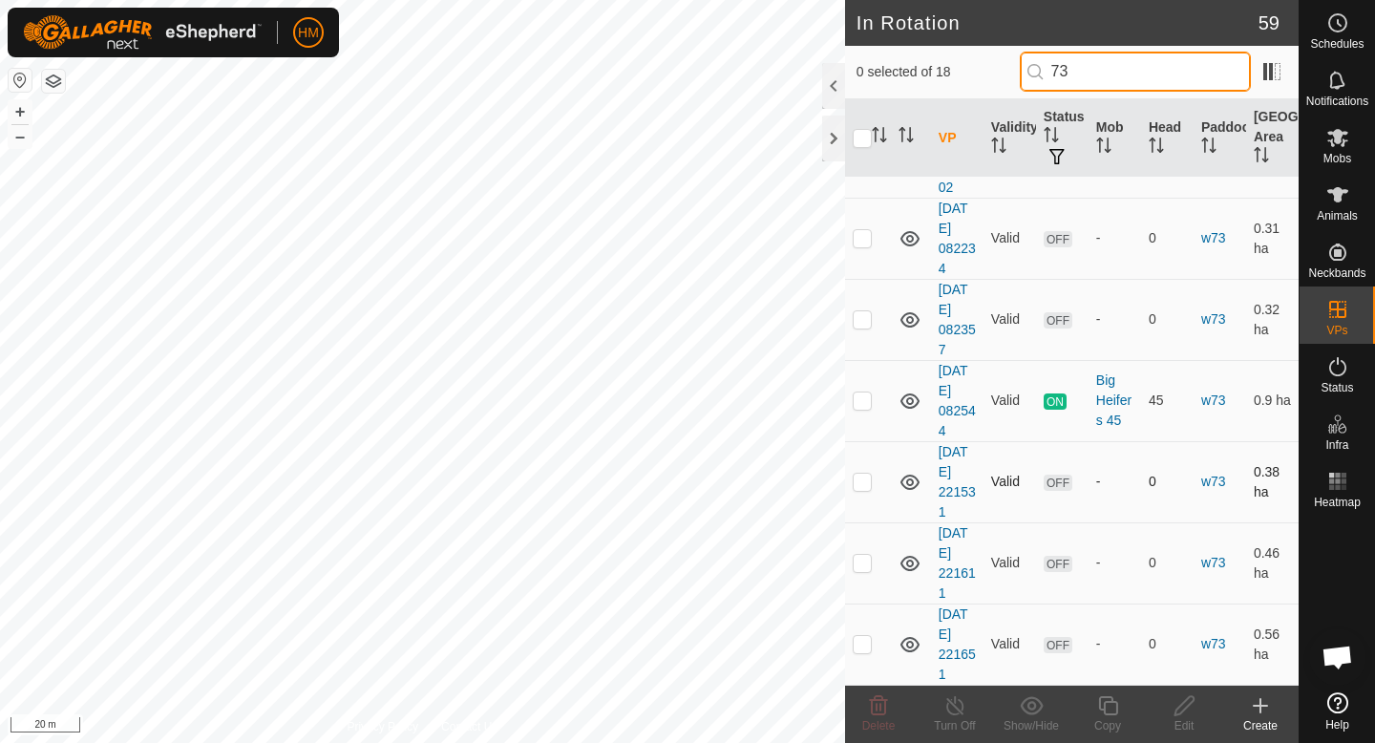
type input "73"
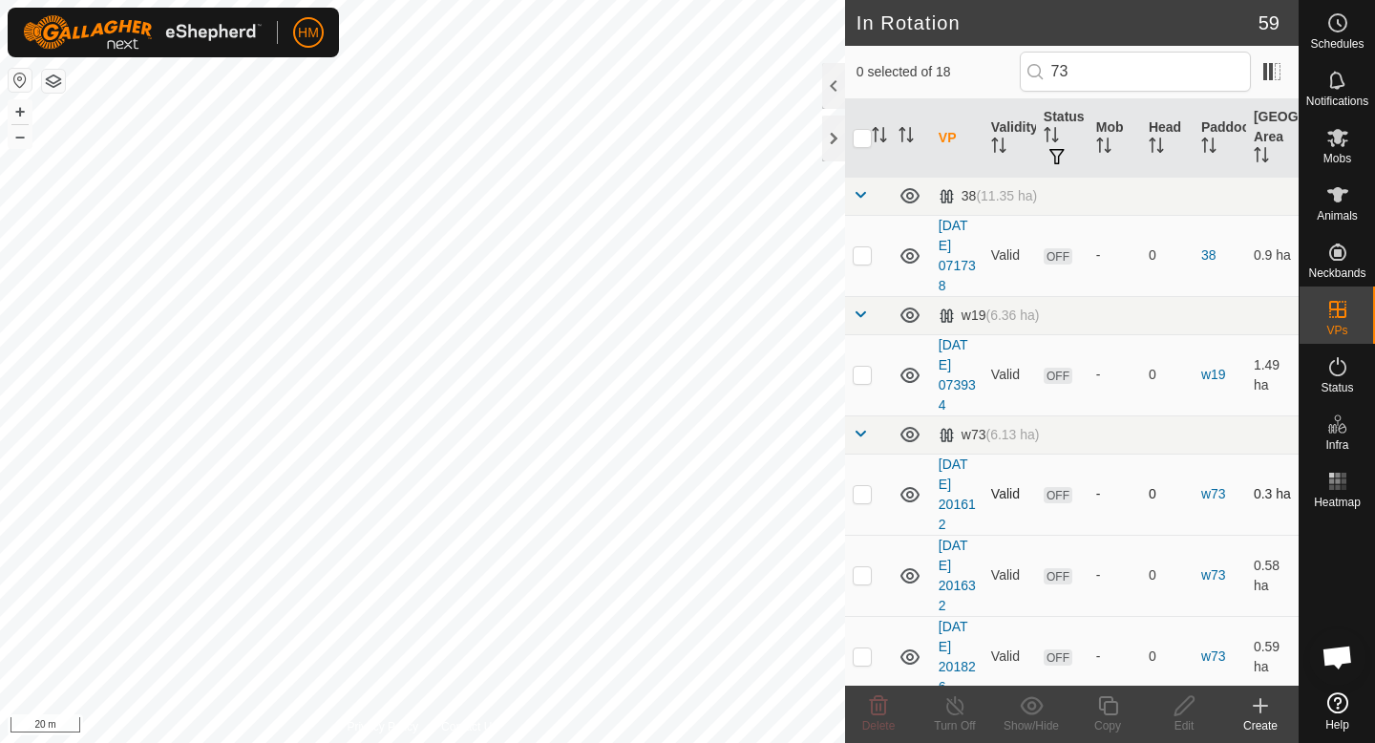
click at [860, 495] on p-checkbox at bounding box center [862, 493] width 19 height 15
checkbox input "false"
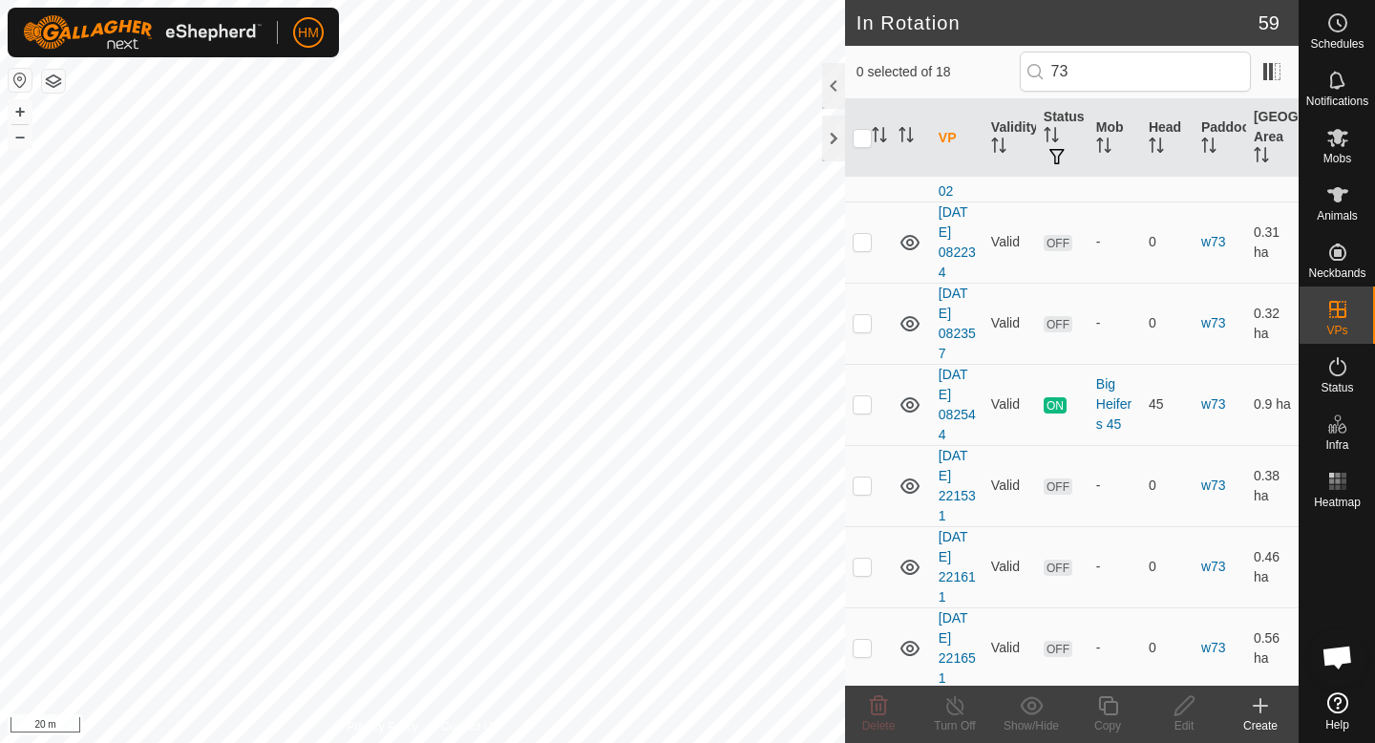
scroll to position [1068, 0]
click at [858, 640] on p-checkbox at bounding box center [862, 643] width 19 height 15
checkbox input "true"
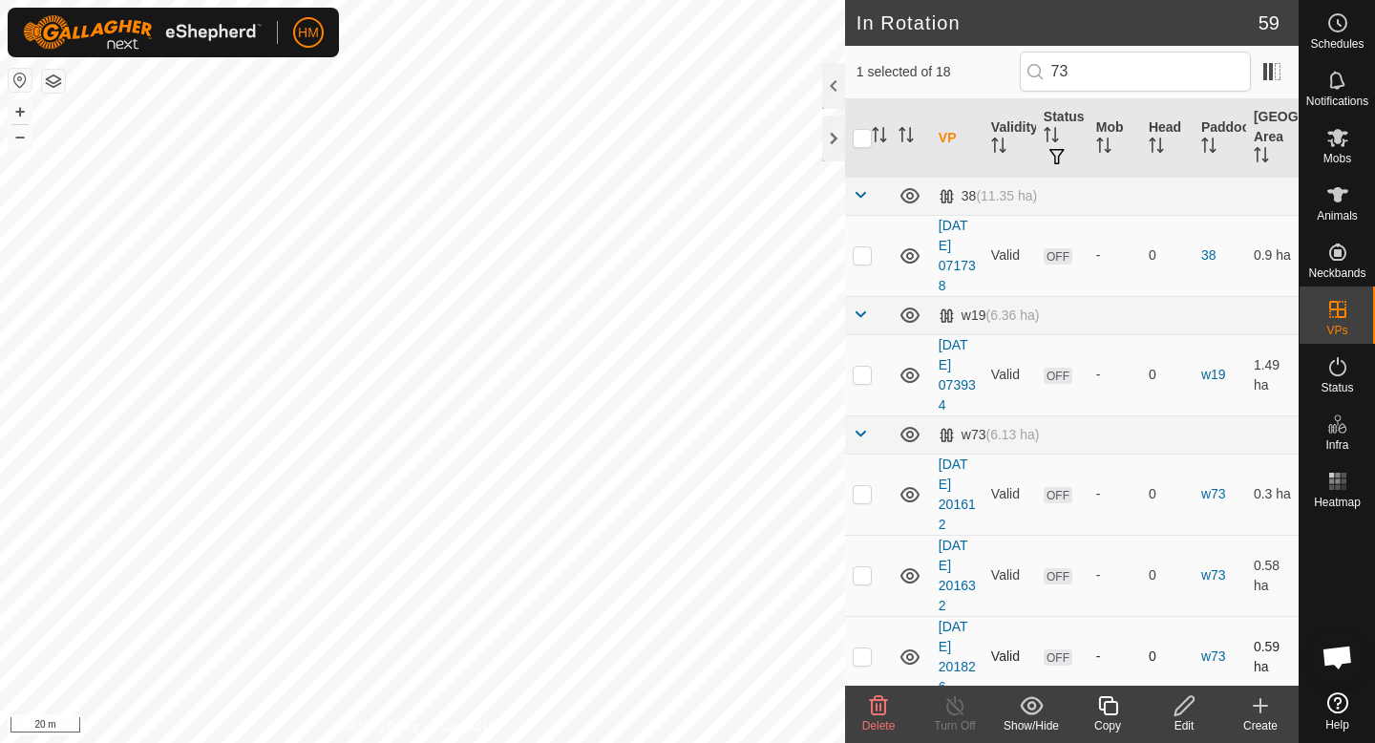
click at [862, 658] on p-checkbox at bounding box center [862, 655] width 19 height 15
click at [863, 661] on p-checkbox at bounding box center [862, 655] width 19 height 15
checkbox input "false"
click at [867, 580] on p-checkbox at bounding box center [862, 574] width 19 height 15
click at [867, 579] on p-checkbox at bounding box center [862, 574] width 19 height 15
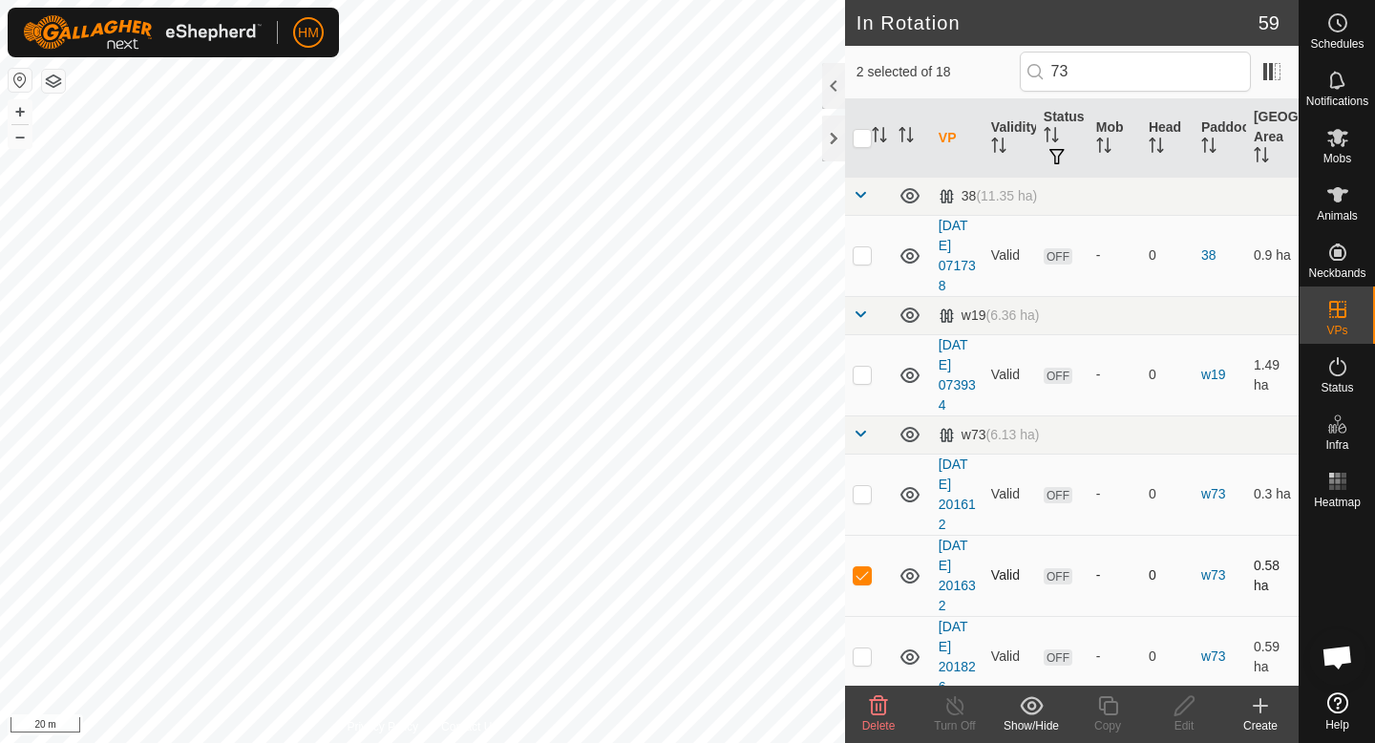
checkbox input "false"
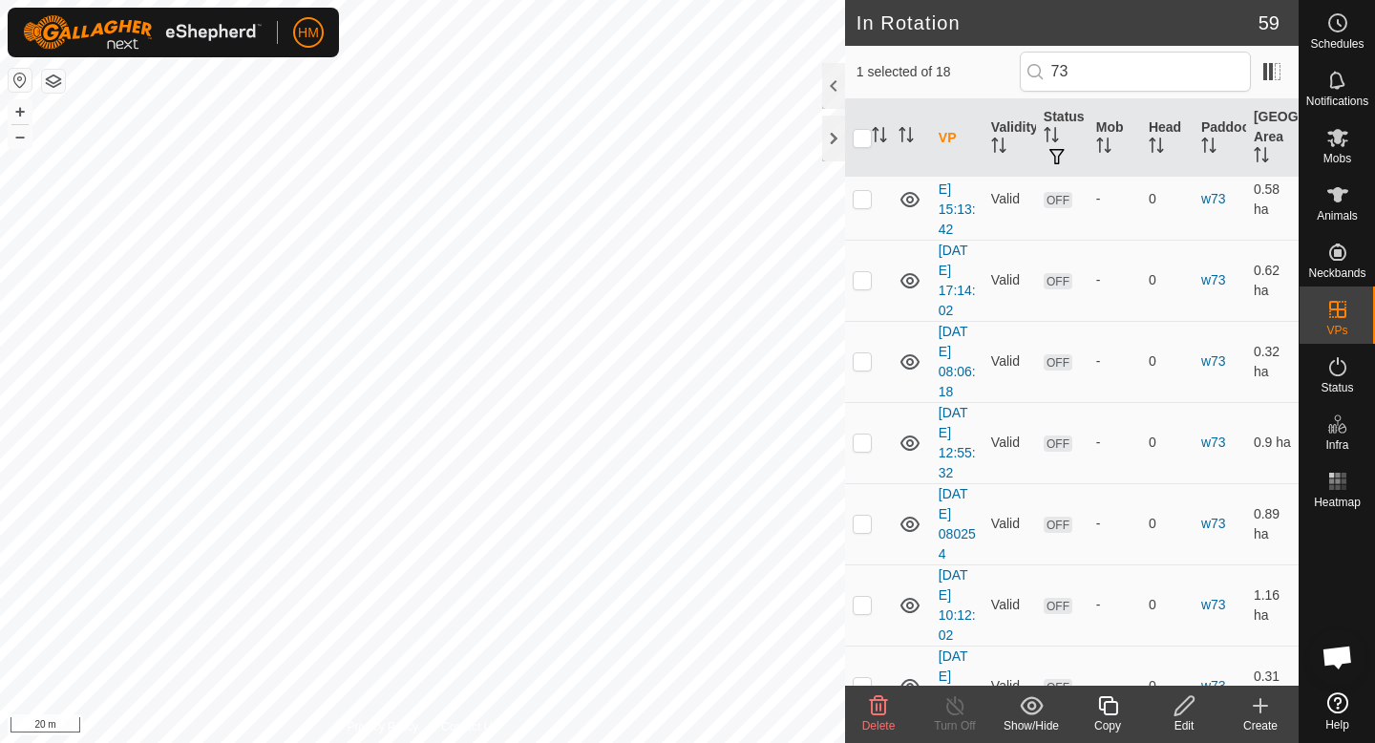
scroll to position [1068, 0]
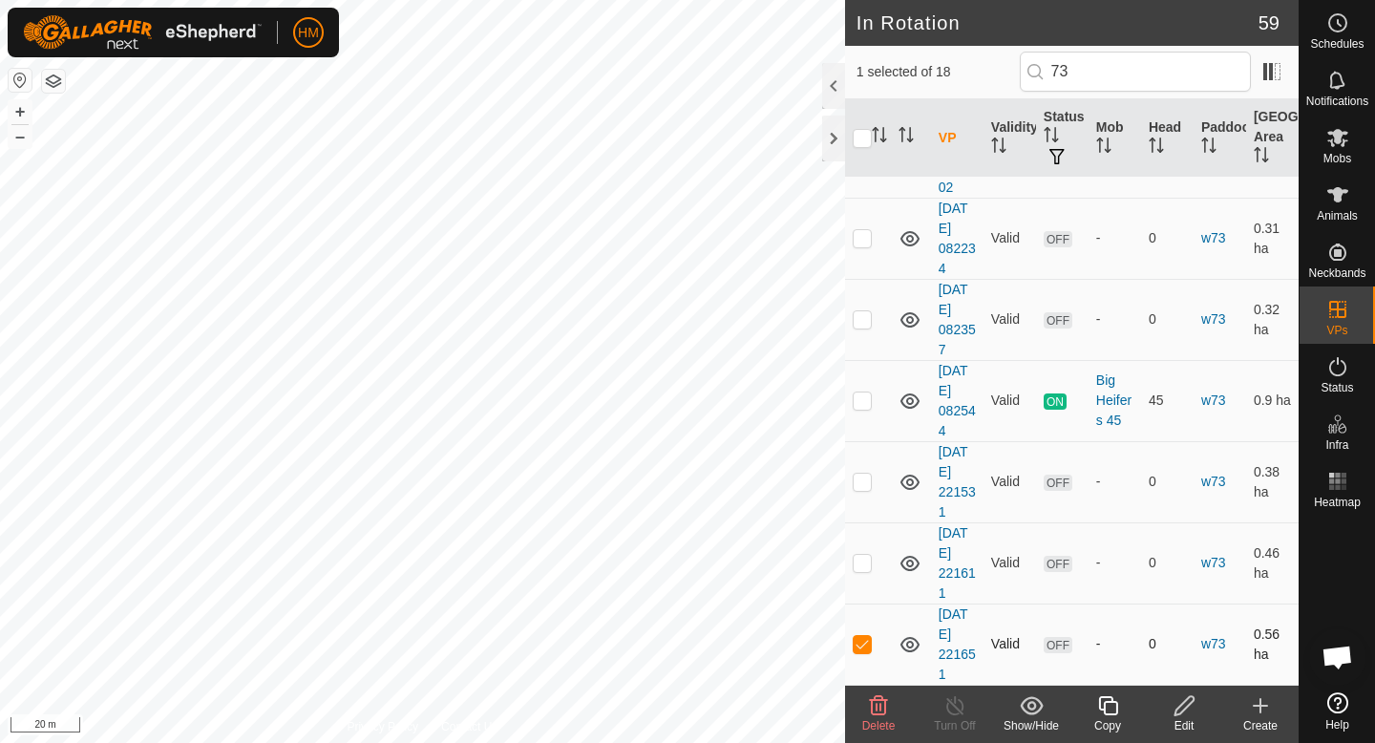
click at [863, 643] on p-checkbox at bounding box center [862, 643] width 19 height 15
checkbox input "false"
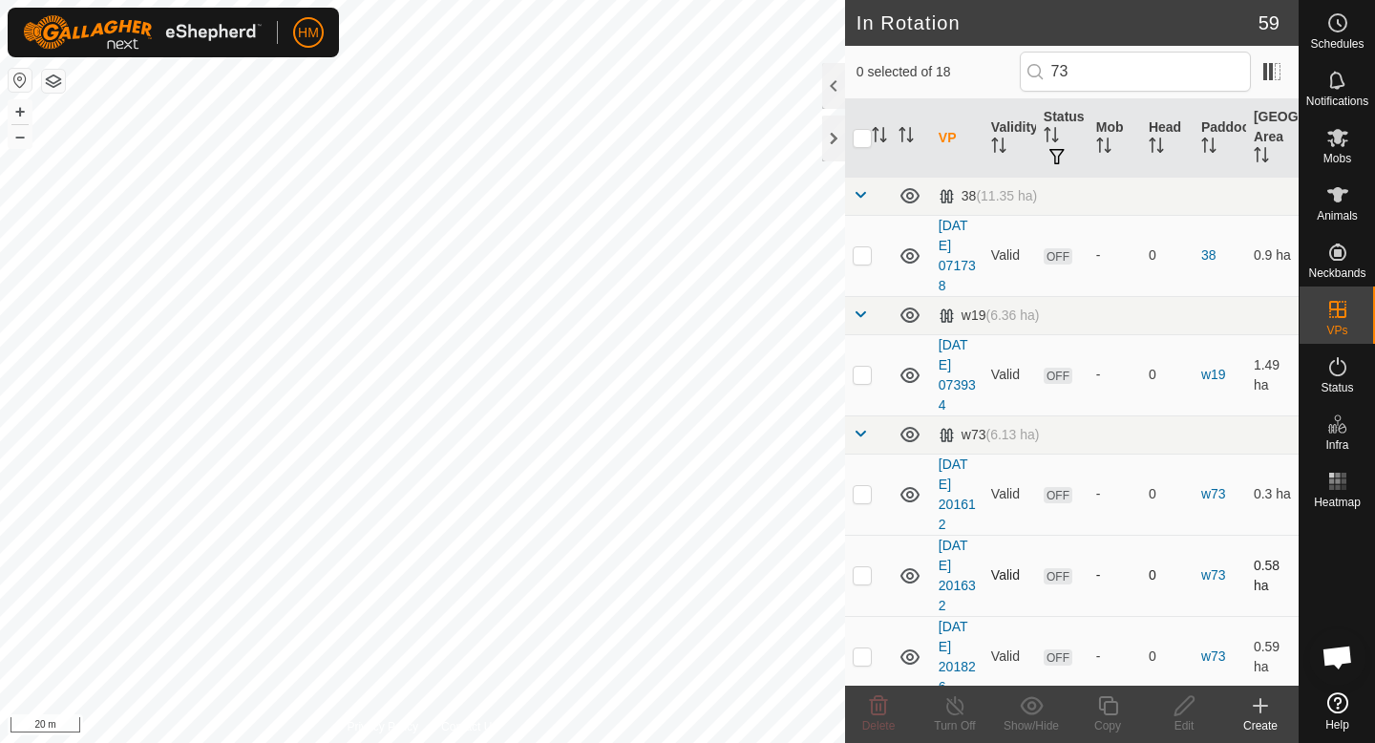
click at [859, 575] on p-checkbox at bounding box center [862, 574] width 19 height 15
checkbox input "false"
click at [859, 486] on p-checkbox at bounding box center [862, 493] width 19 height 15
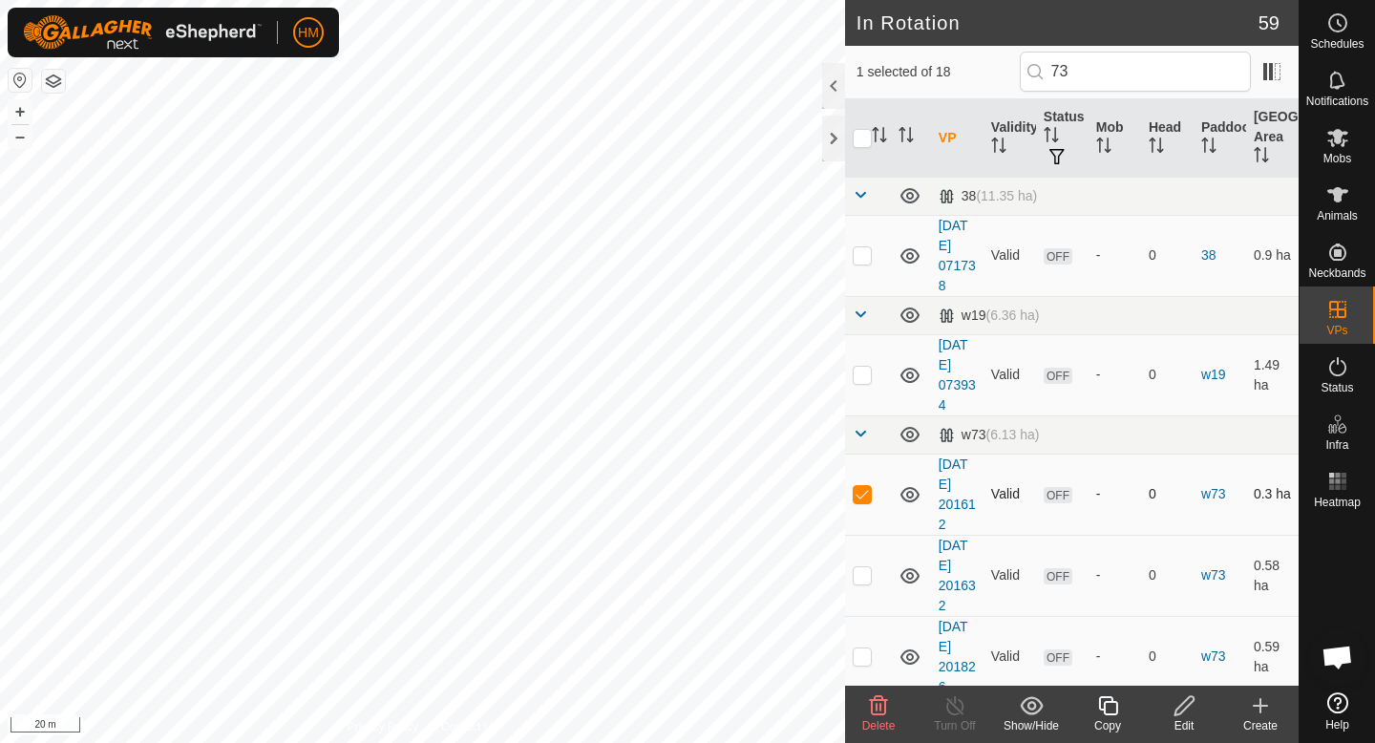
checkbox input "false"
click at [860, 437] on span at bounding box center [860, 433] width 15 height 15
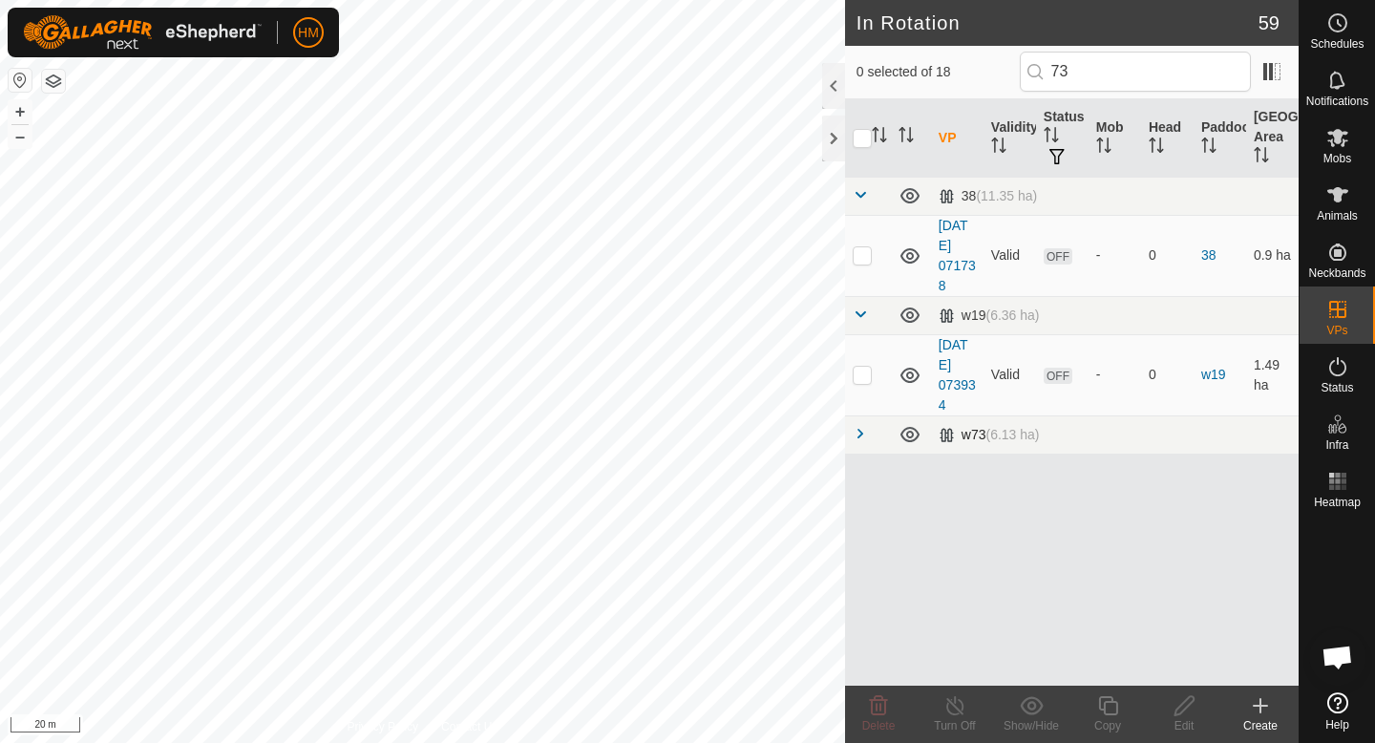
click at [860, 437] on span at bounding box center [860, 433] width 15 height 15
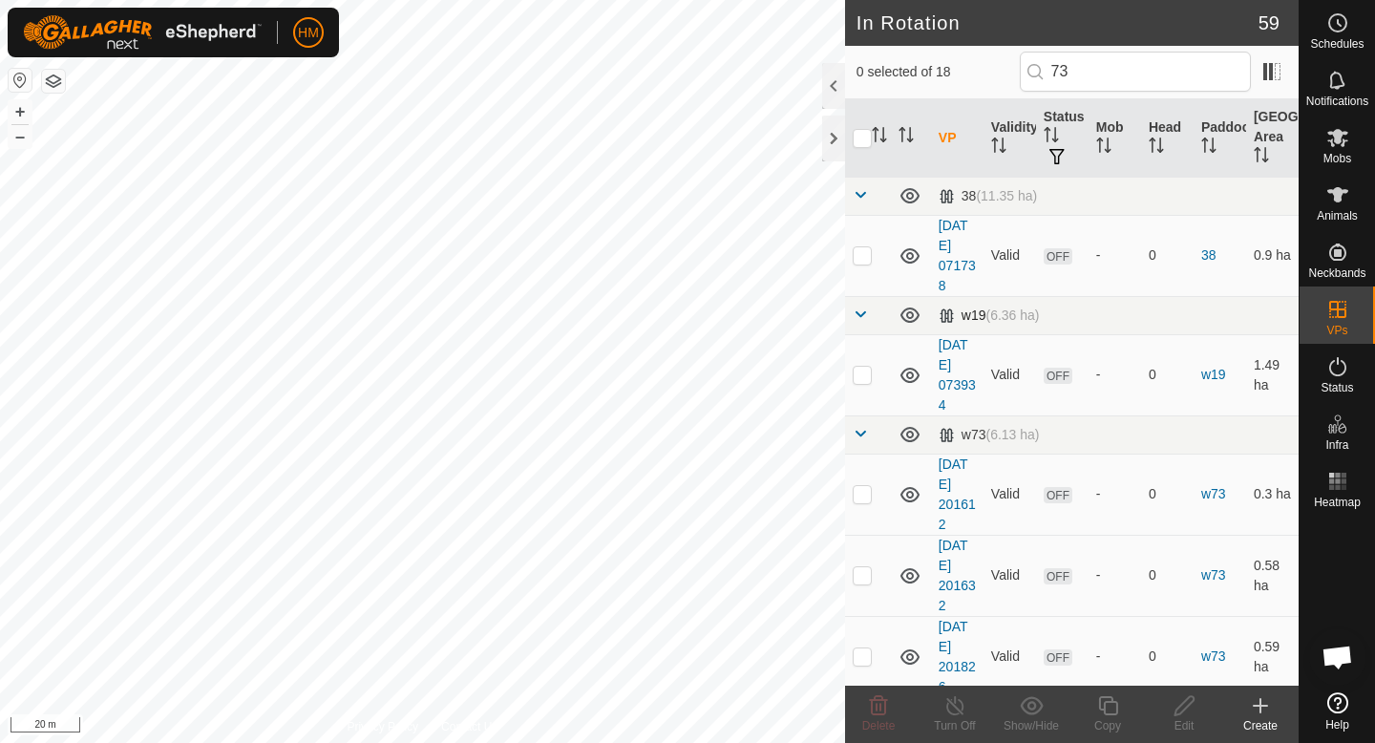
click at [858, 320] on span at bounding box center [860, 314] width 15 height 15
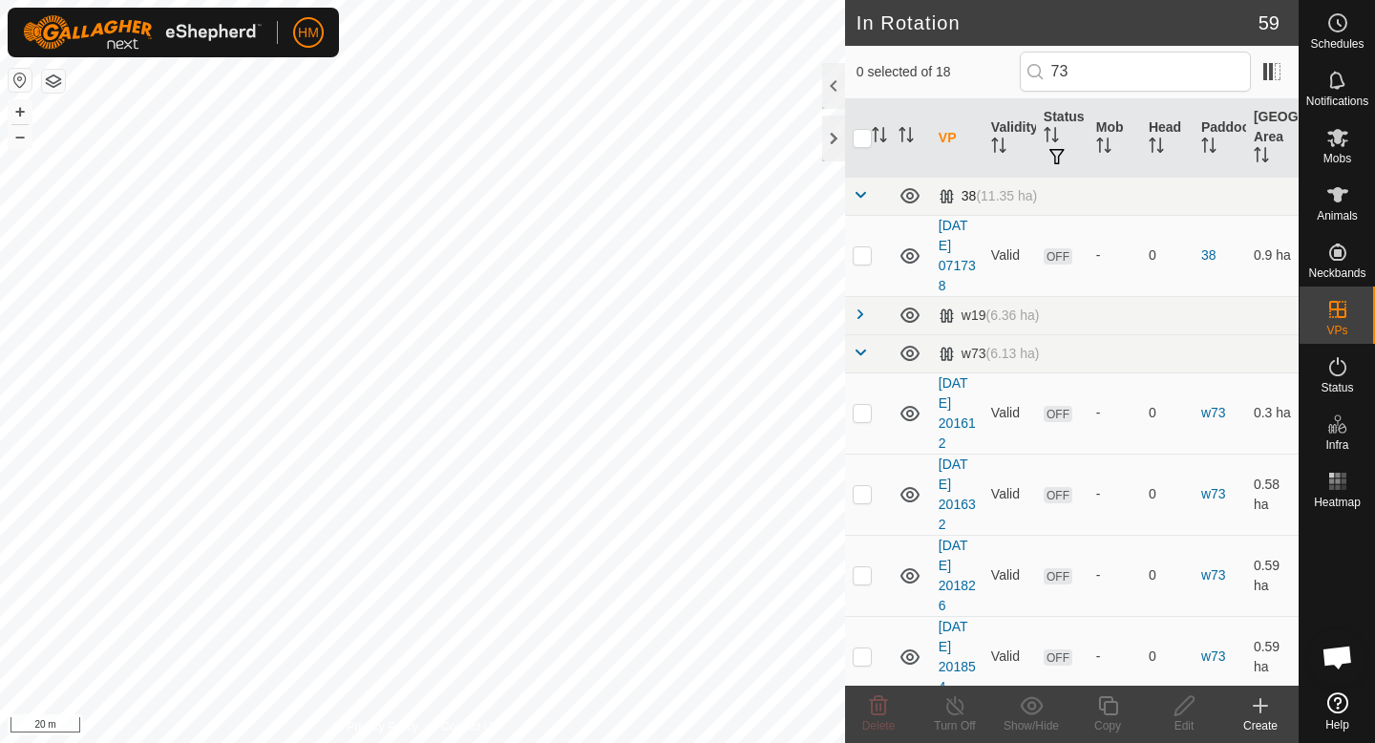
click at [857, 192] on span at bounding box center [860, 194] width 15 height 15
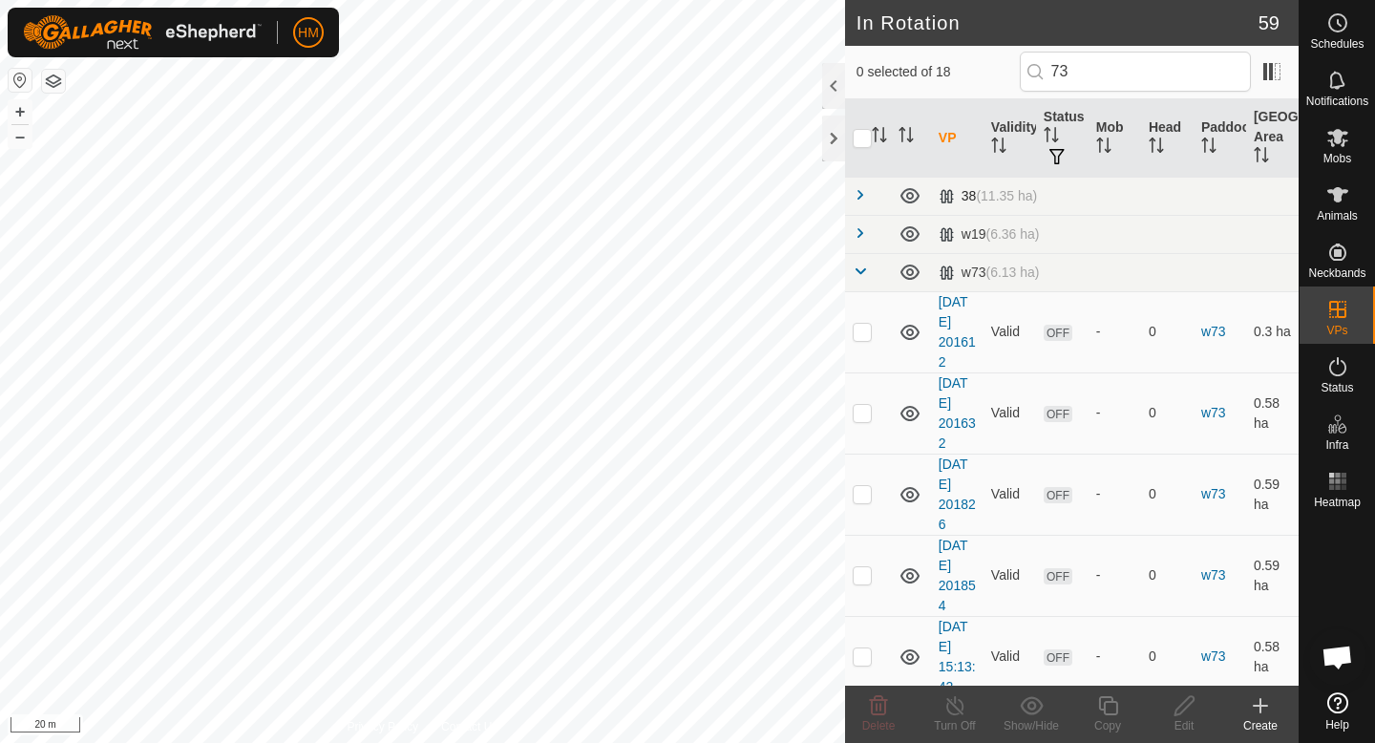
click at [857, 192] on span at bounding box center [860, 194] width 15 height 15
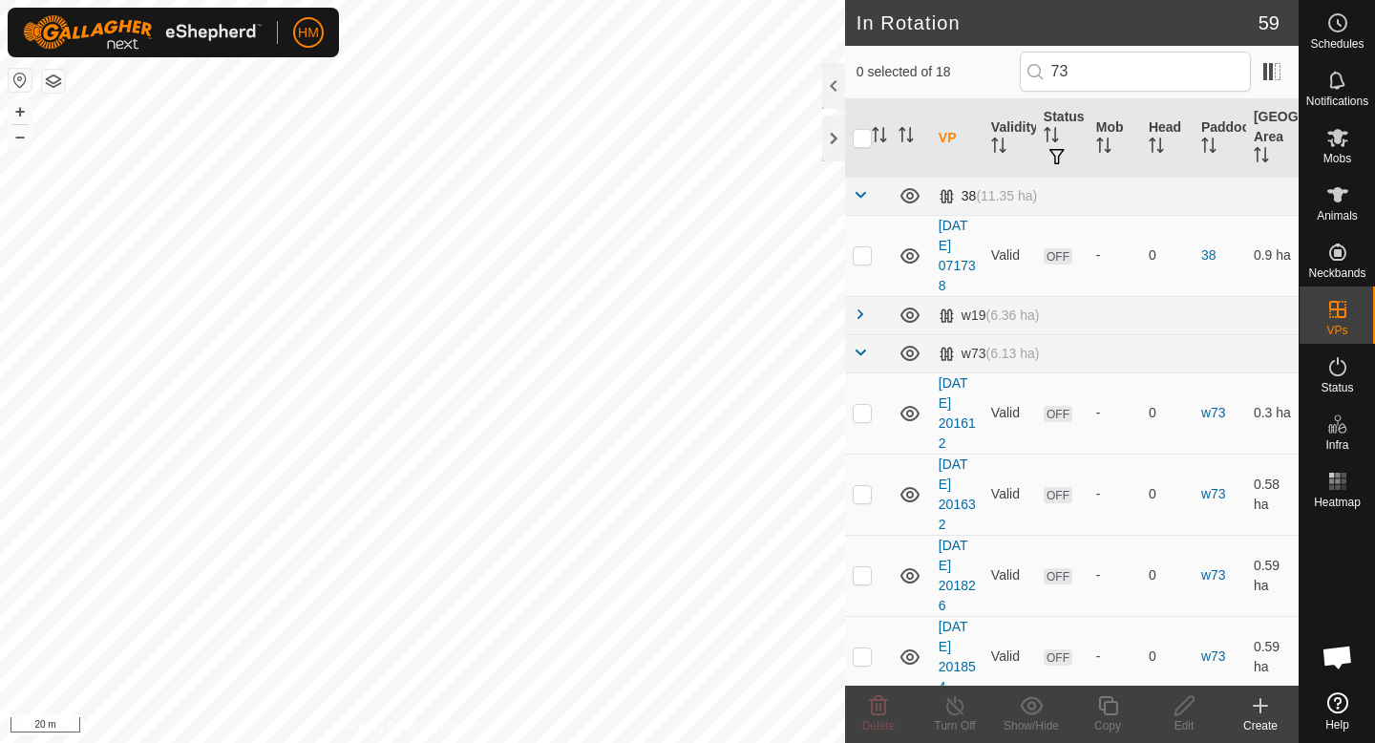
click at [857, 192] on span at bounding box center [860, 194] width 15 height 15
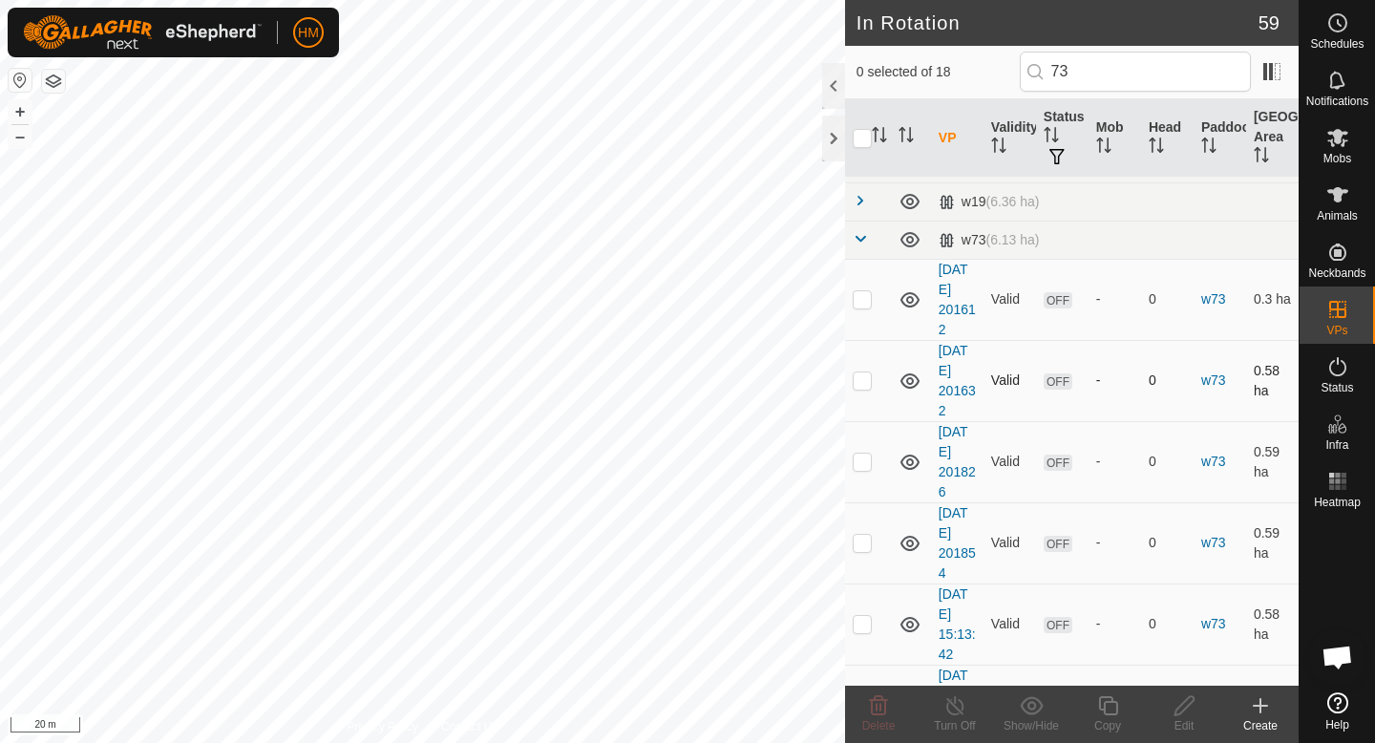
scroll to position [36, 0]
click at [860, 378] on p-checkbox at bounding box center [862, 376] width 19 height 15
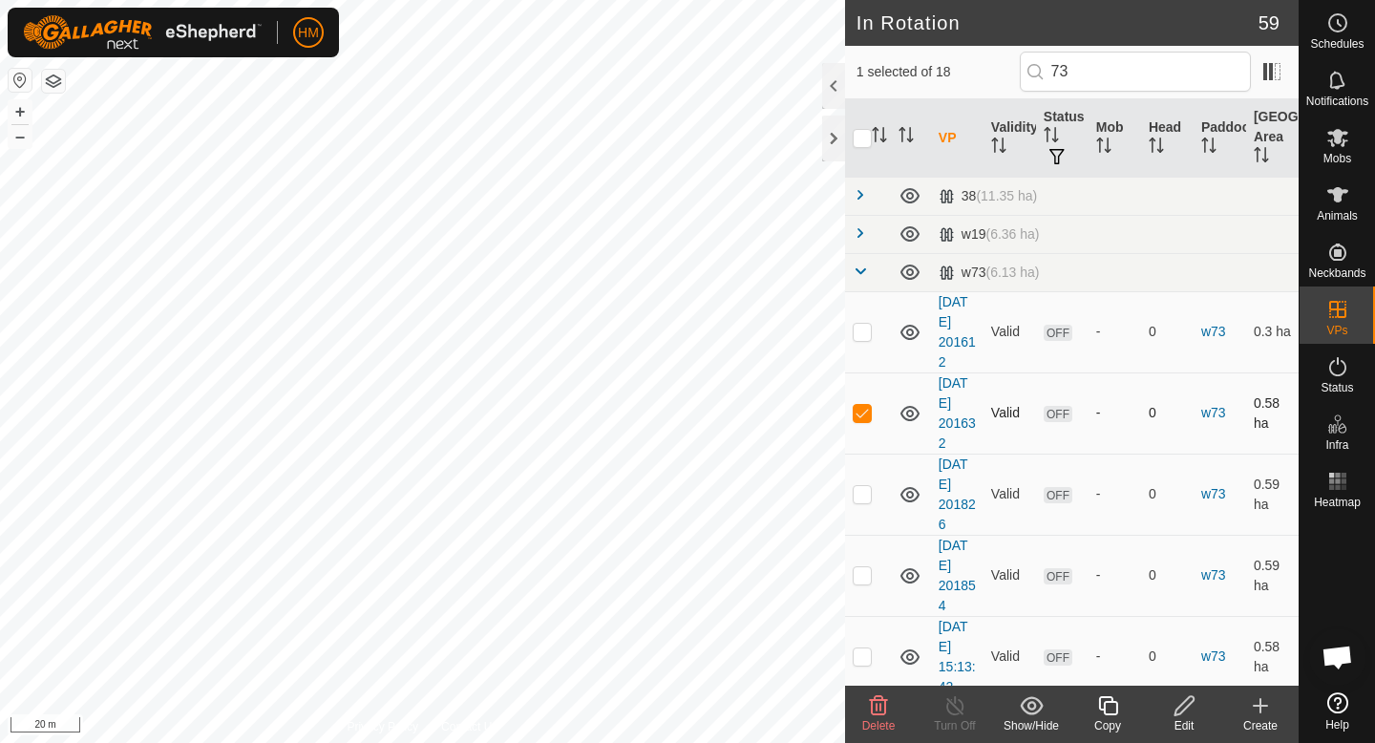
click at [860, 407] on p-checkbox at bounding box center [862, 412] width 19 height 15
checkbox input "false"
click at [864, 498] on p-checkbox at bounding box center [862, 493] width 19 height 15
checkbox input "false"
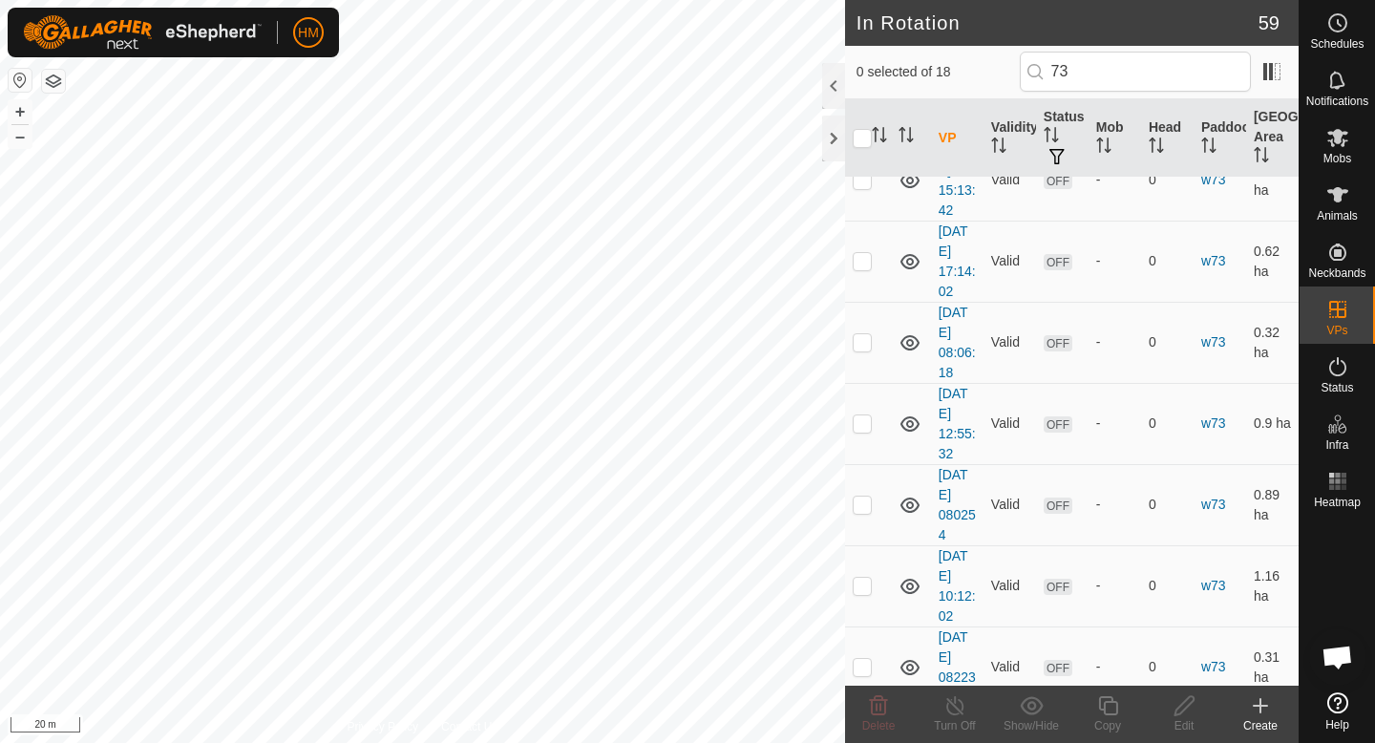
scroll to position [905, 0]
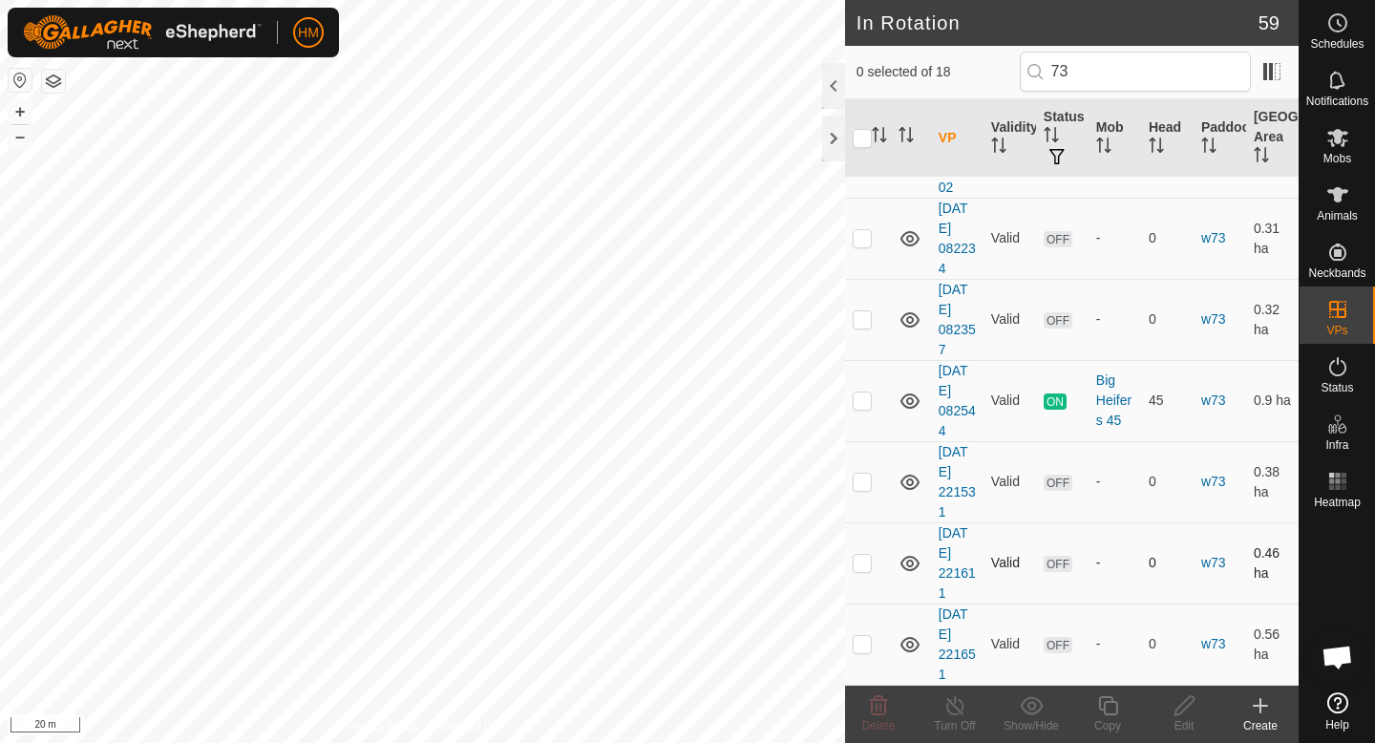
click at [869, 561] on p-checkbox at bounding box center [862, 562] width 19 height 15
checkbox input "true"
click at [868, 479] on p-checkbox at bounding box center [862, 481] width 19 height 15
checkbox input "true"
click at [870, 562] on p-checkbox at bounding box center [862, 562] width 19 height 15
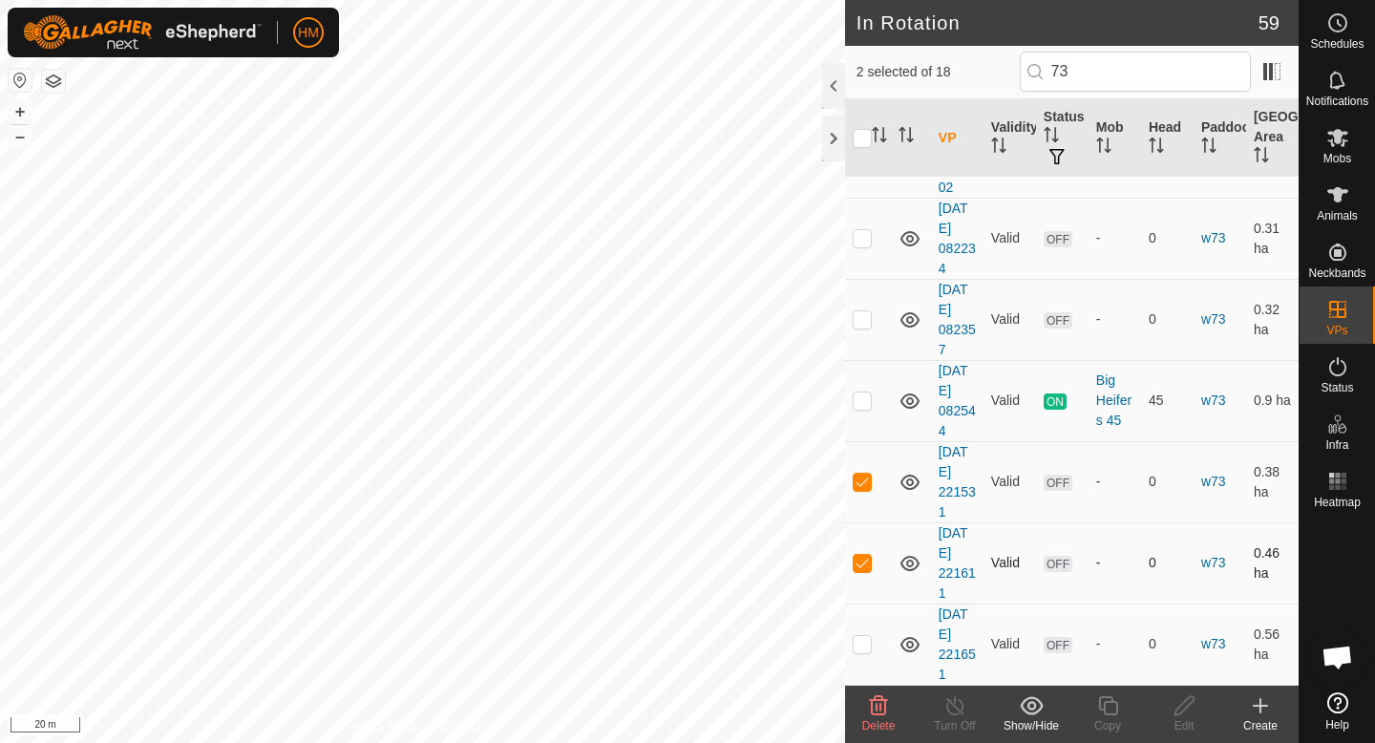
checkbox input "false"
click at [864, 484] on p-checkbox at bounding box center [862, 481] width 19 height 15
checkbox input "false"
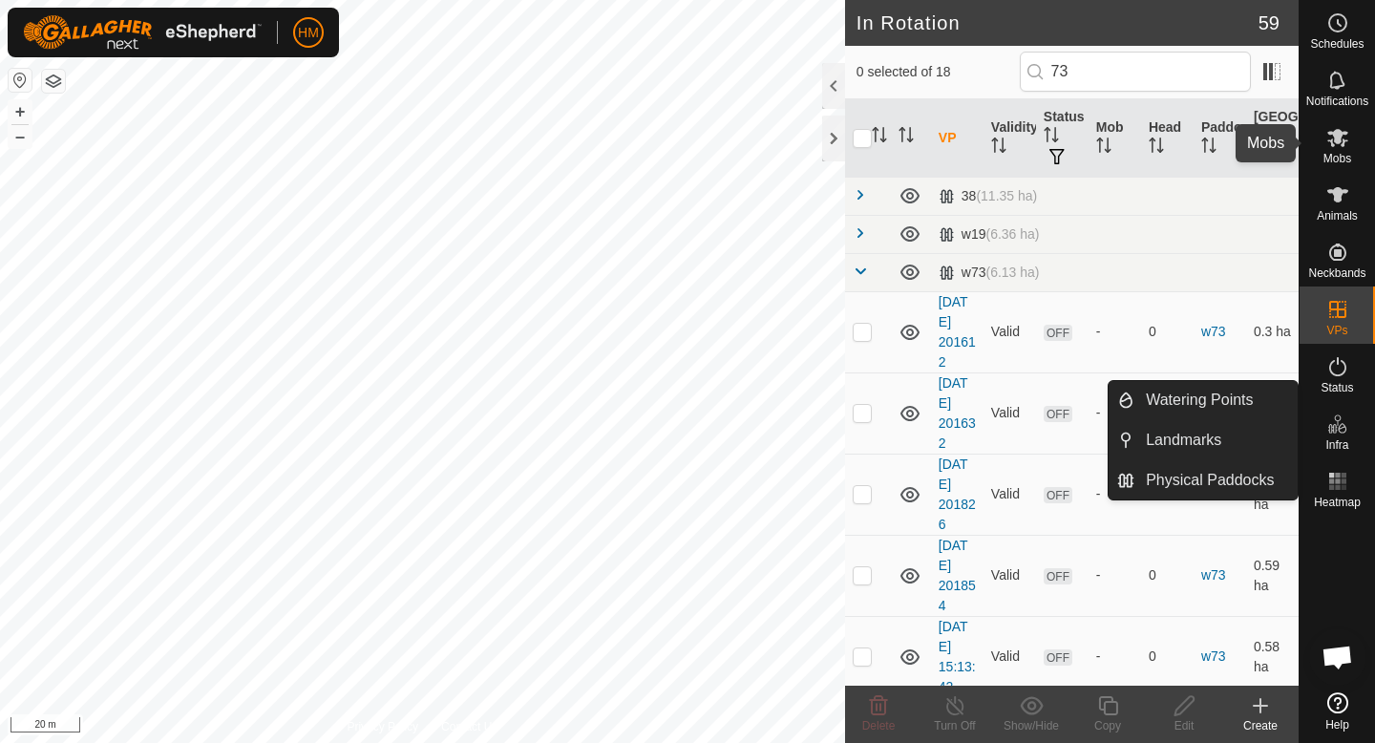
click at [1333, 133] on icon at bounding box center [1337, 138] width 21 height 18
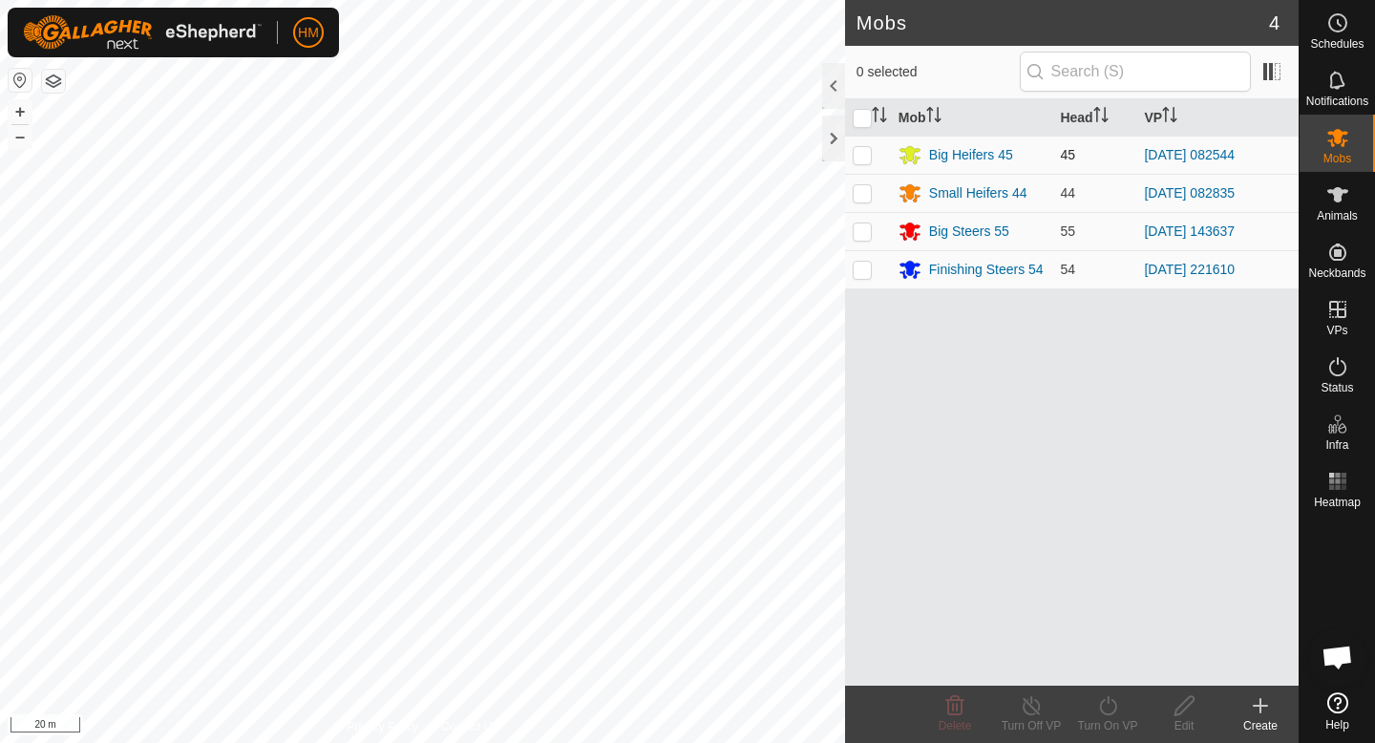
click at [865, 150] on p-checkbox at bounding box center [862, 154] width 19 height 15
checkbox input "true"
click at [1104, 711] on icon at bounding box center [1107, 705] width 17 height 19
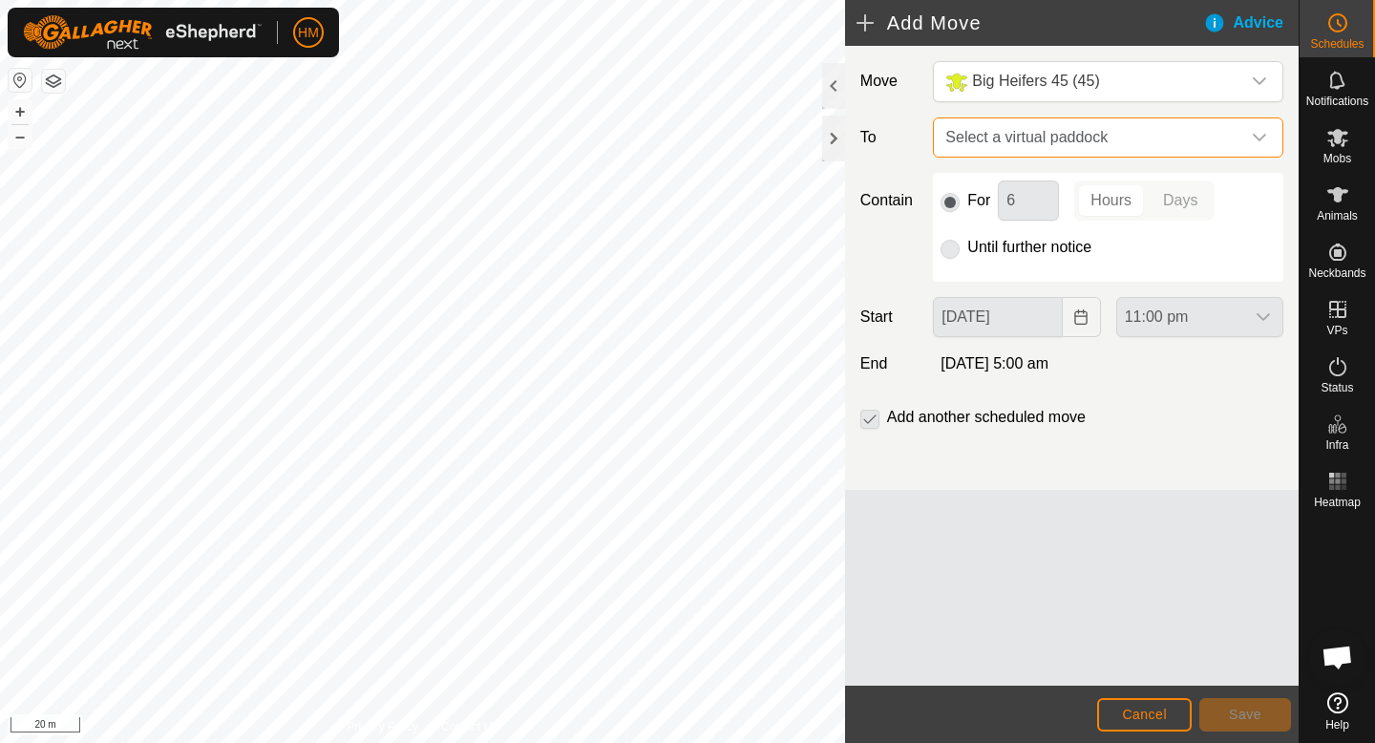
click at [1047, 143] on span "Select a virtual paddock" at bounding box center [1089, 137] width 303 height 38
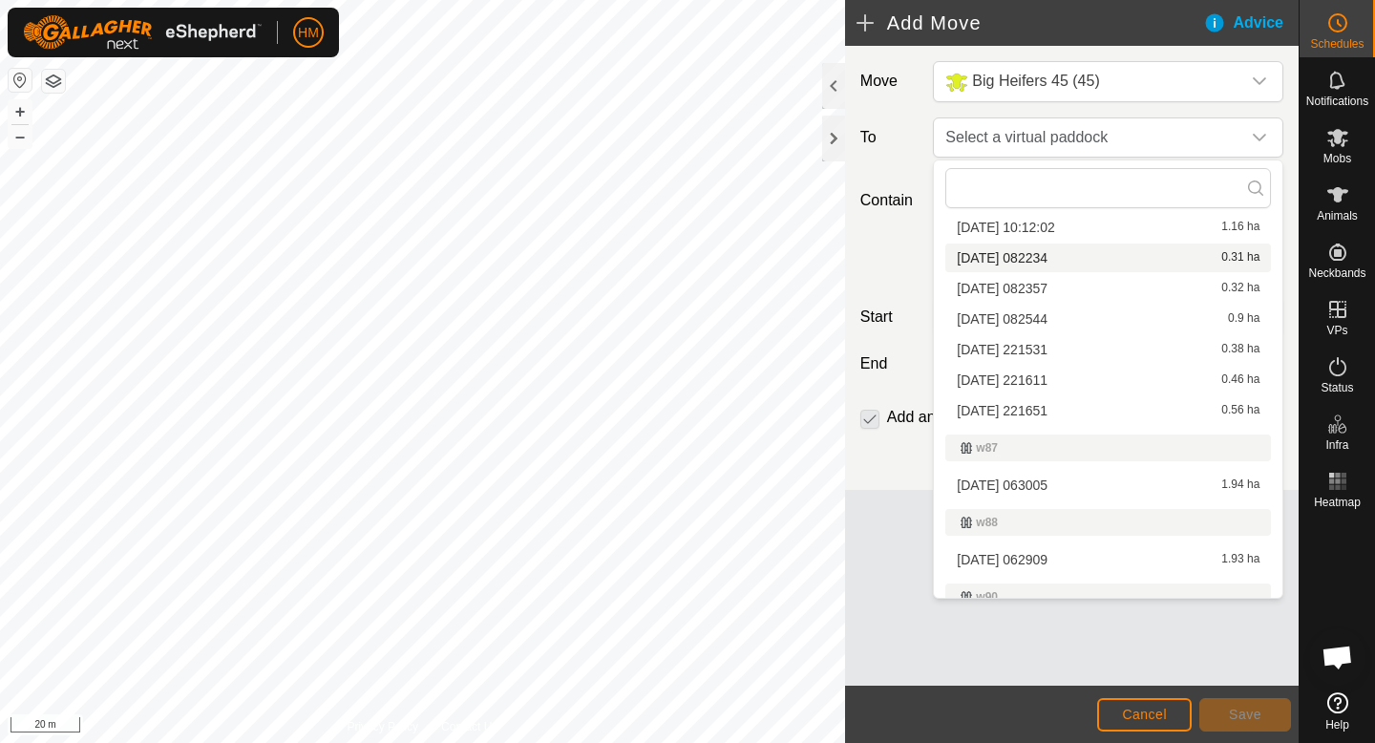
scroll to position [2043, 0]
click at [1006, 344] on li "[DATE] 221531 0.38 ha" at bounding box center [1108, 346] width 326 height 29
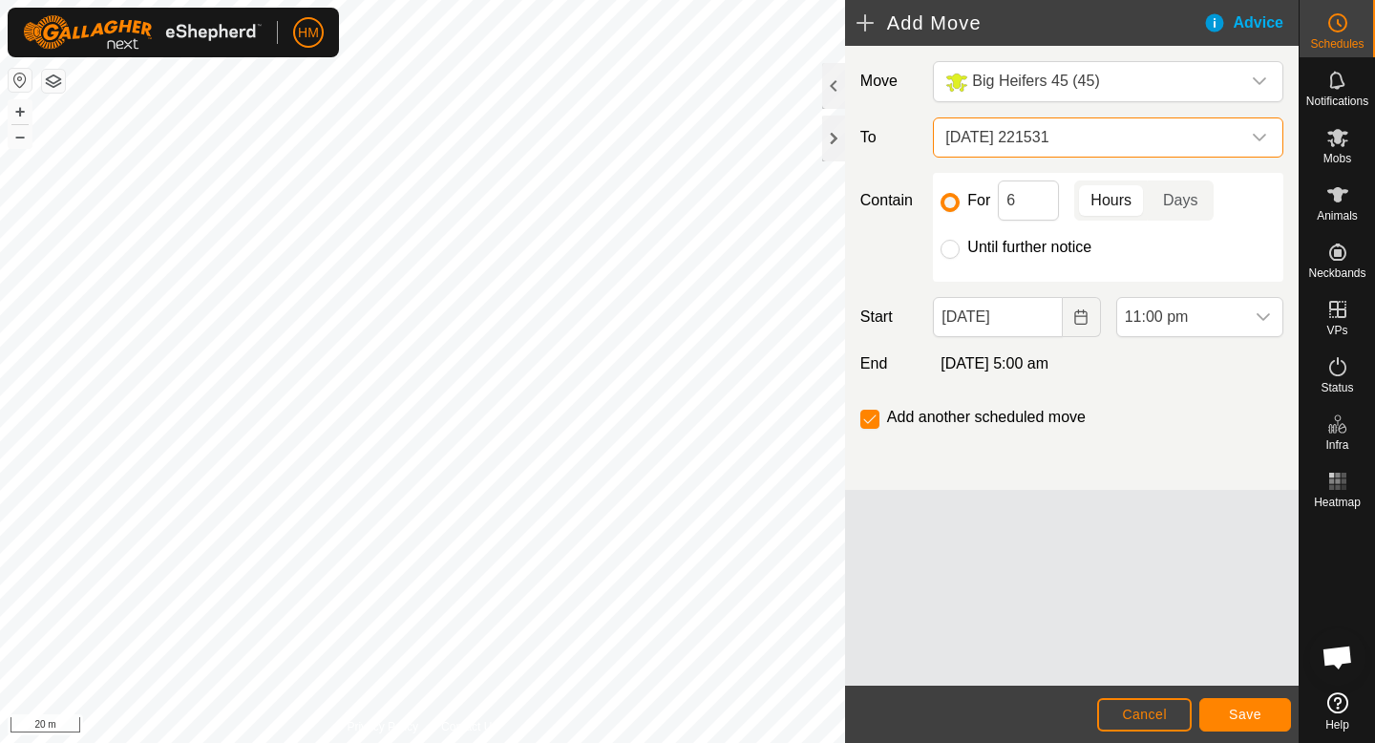
click at [1284, 308] on div "11:00 pm" at bounding box center [1200, 317] width 182 height 40
click at [1265, 309] on icon "dropdown trigger" at bounding box center [1263, 316] width 15 height 15
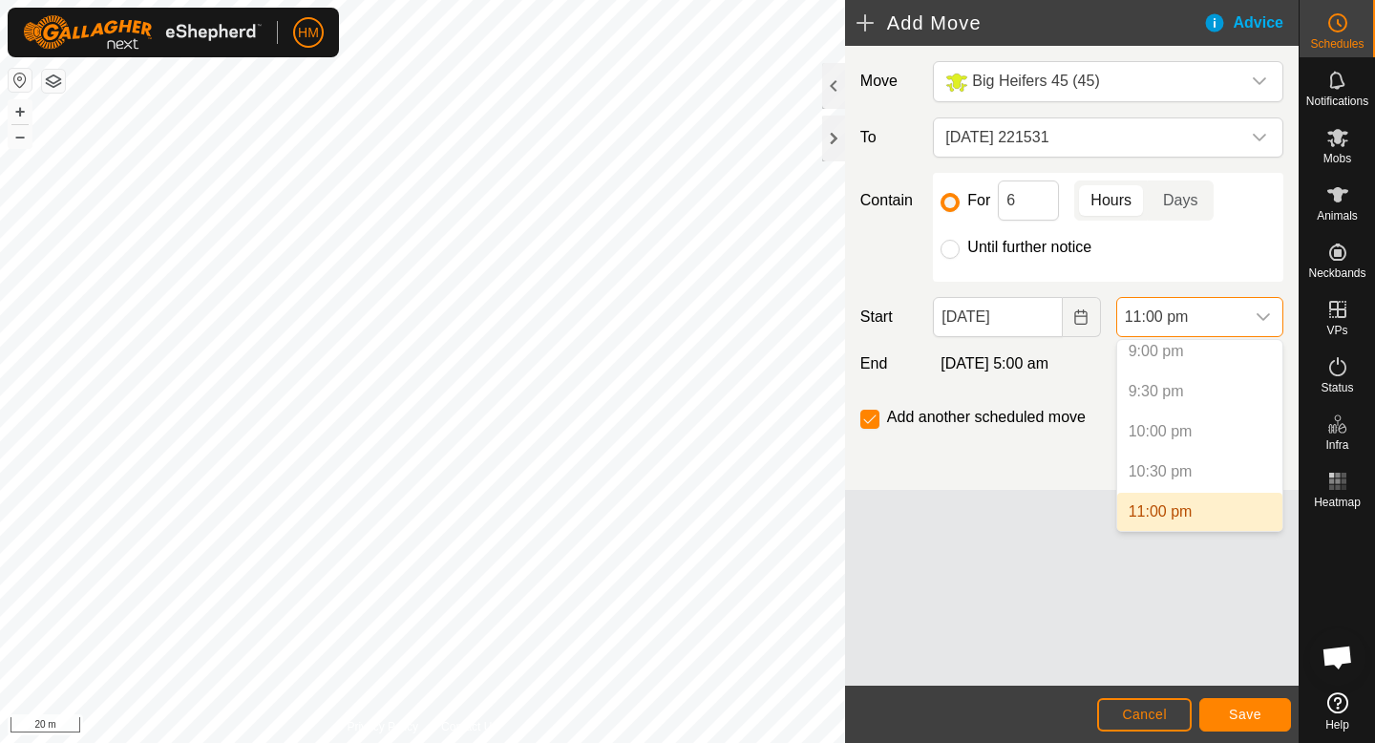
scroll to position [1732, 0]
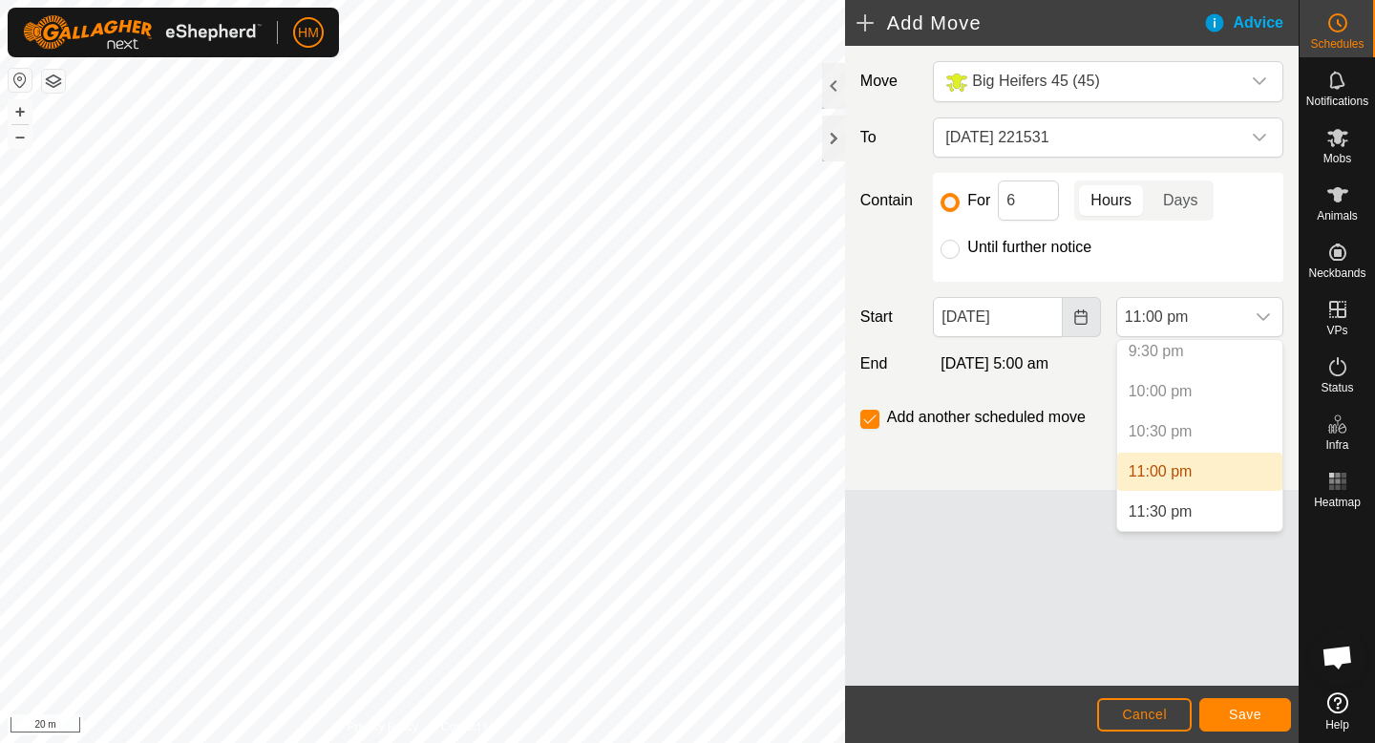
click at [1080, 309] on icon "Choose Date" at bounding box center [1080, 316] width 15 height 15
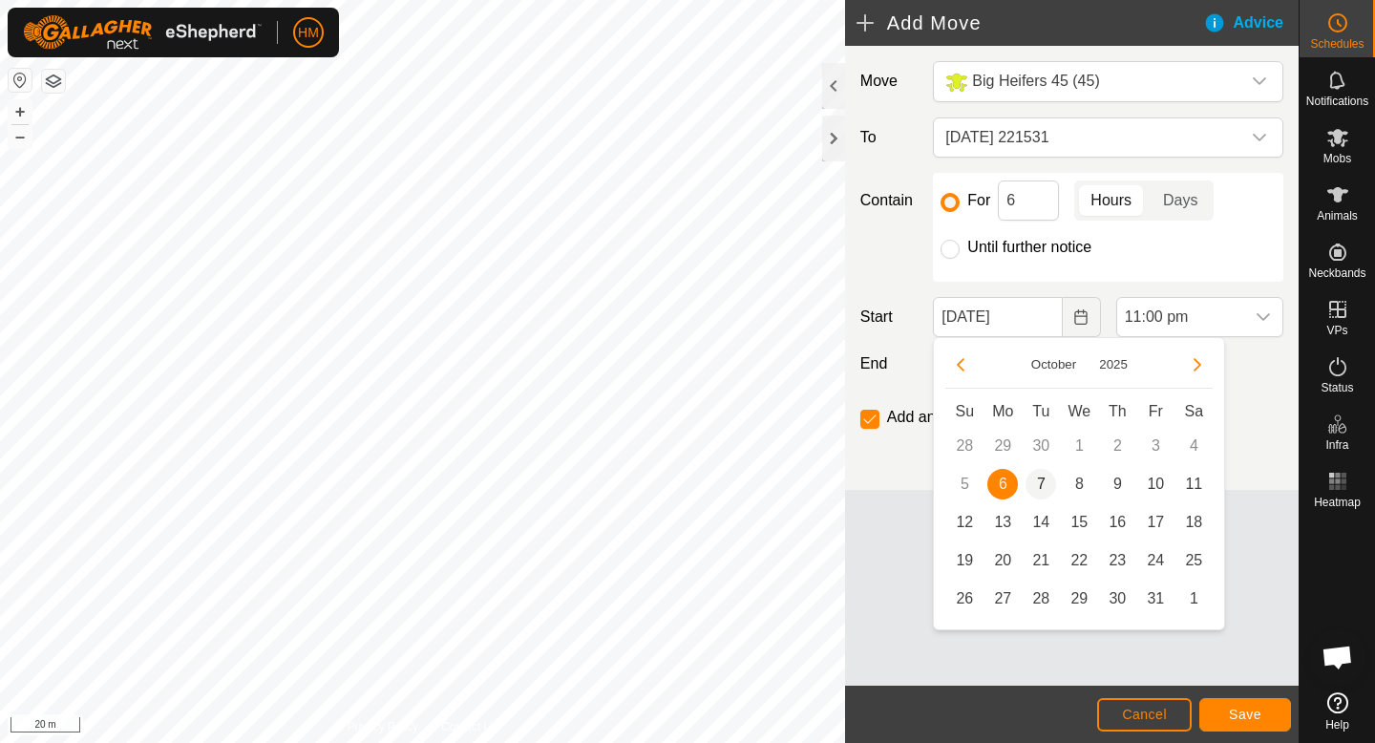
click at [1041, 485] on span "7" at bounding box center [1041, 484] width 31 height 31
type input "[DATE]"
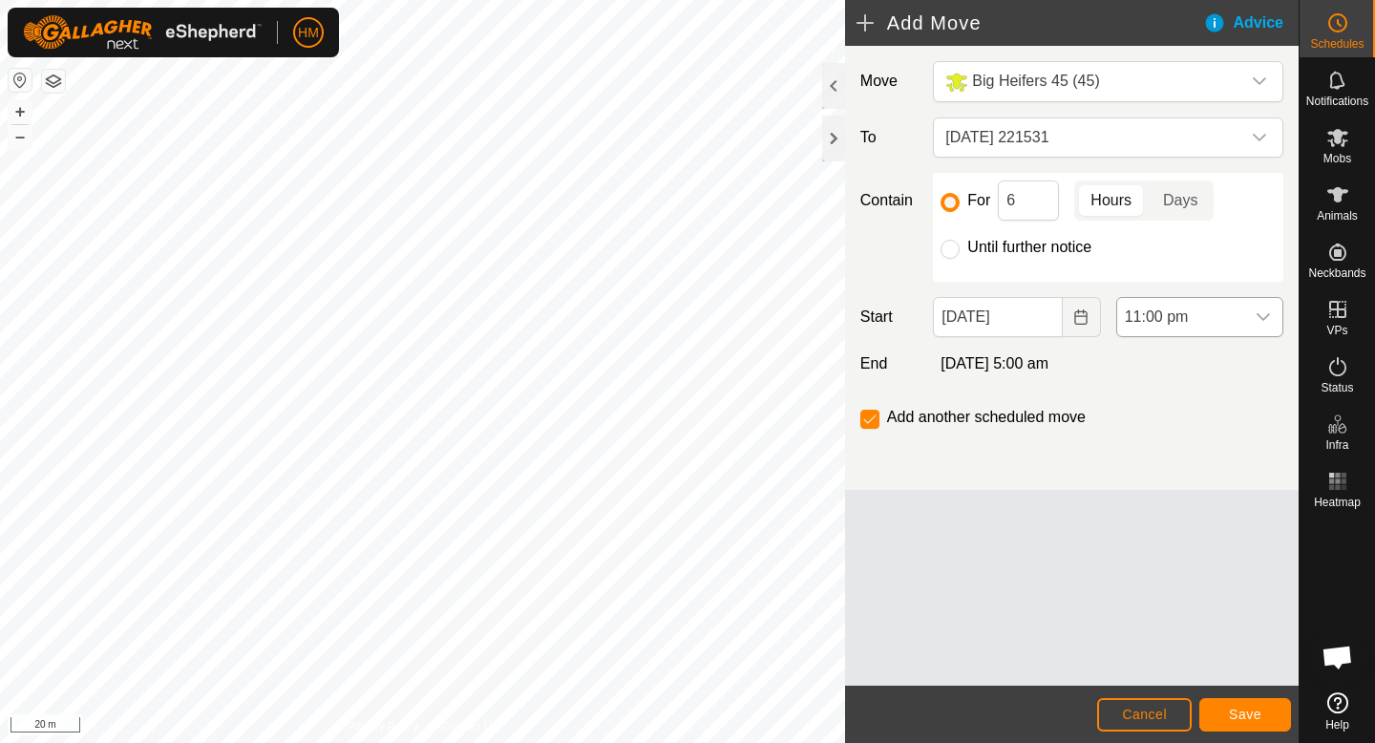
click at [1258, 312] on icon "dropdown trigger" at bounding box center [1263, 316] width 15 height 15
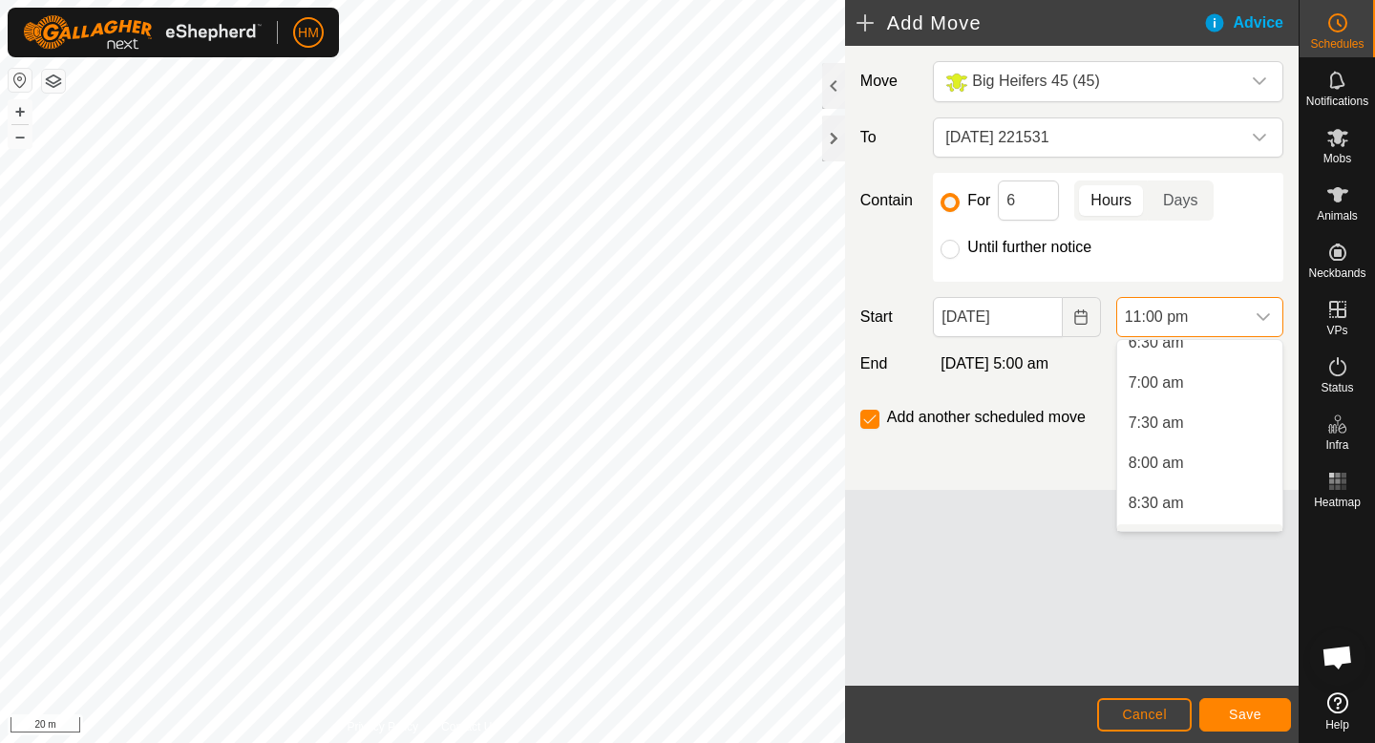
scroll to position [523, 0]
click at [1175, 391] on li "7:00 am" at bounding box center [1199, 397] width 165 height 38
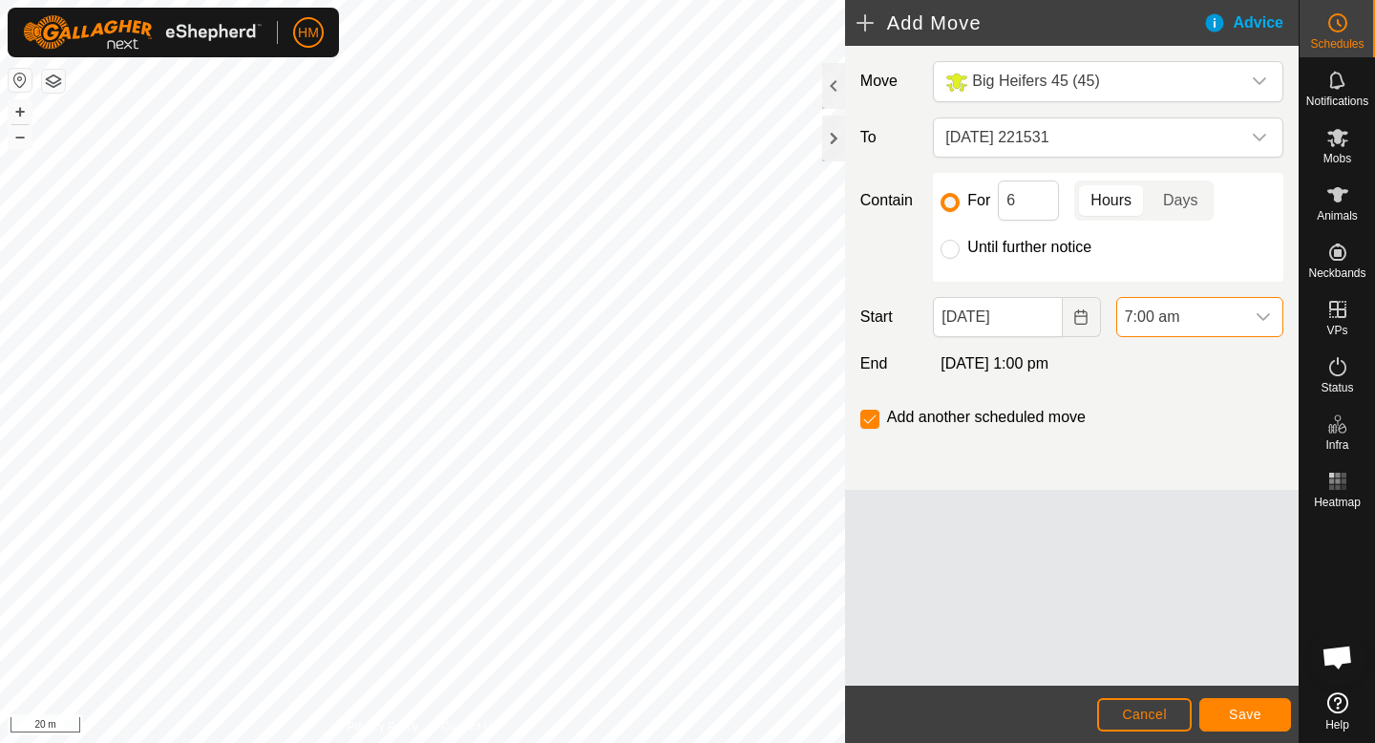
scroll to position [1692, 0]
click at [1020, 205] on input "6" at bounding box center [1028, 200] width 61 height 40
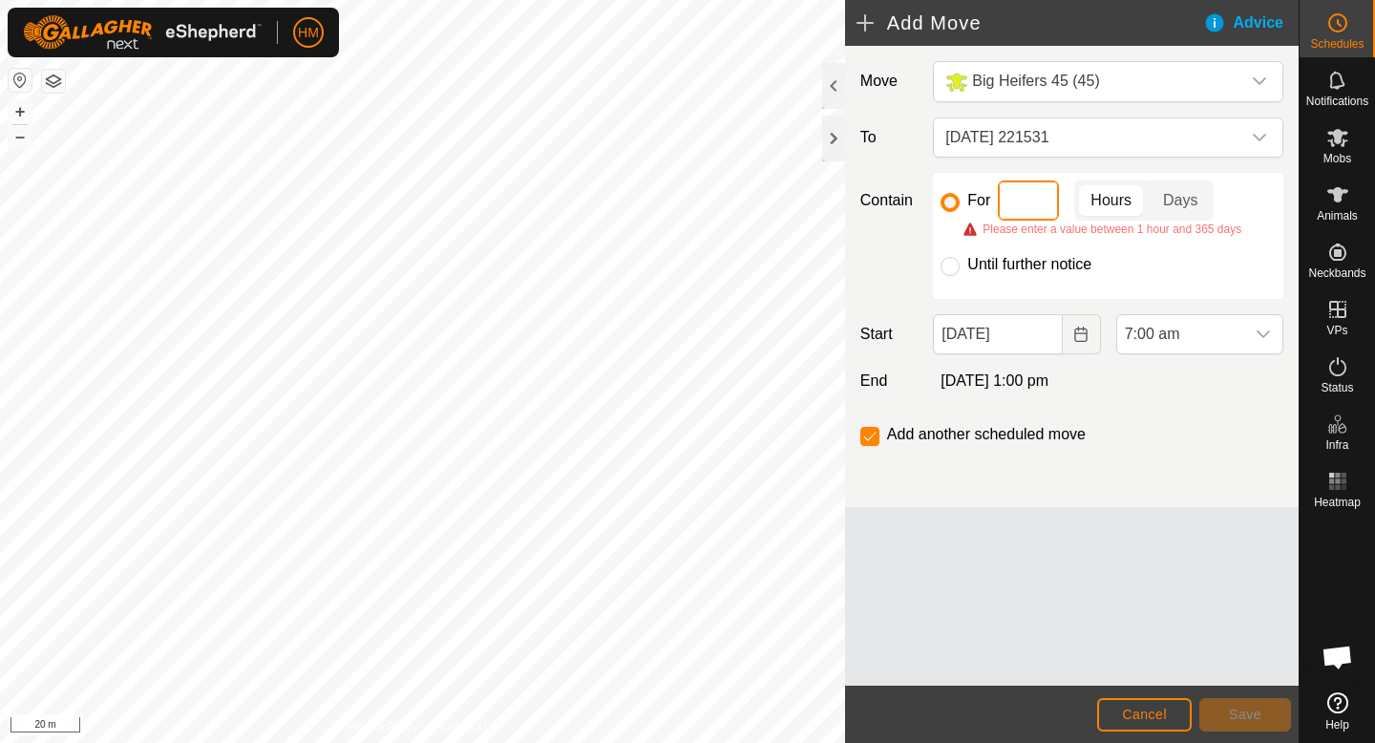
type input "5"
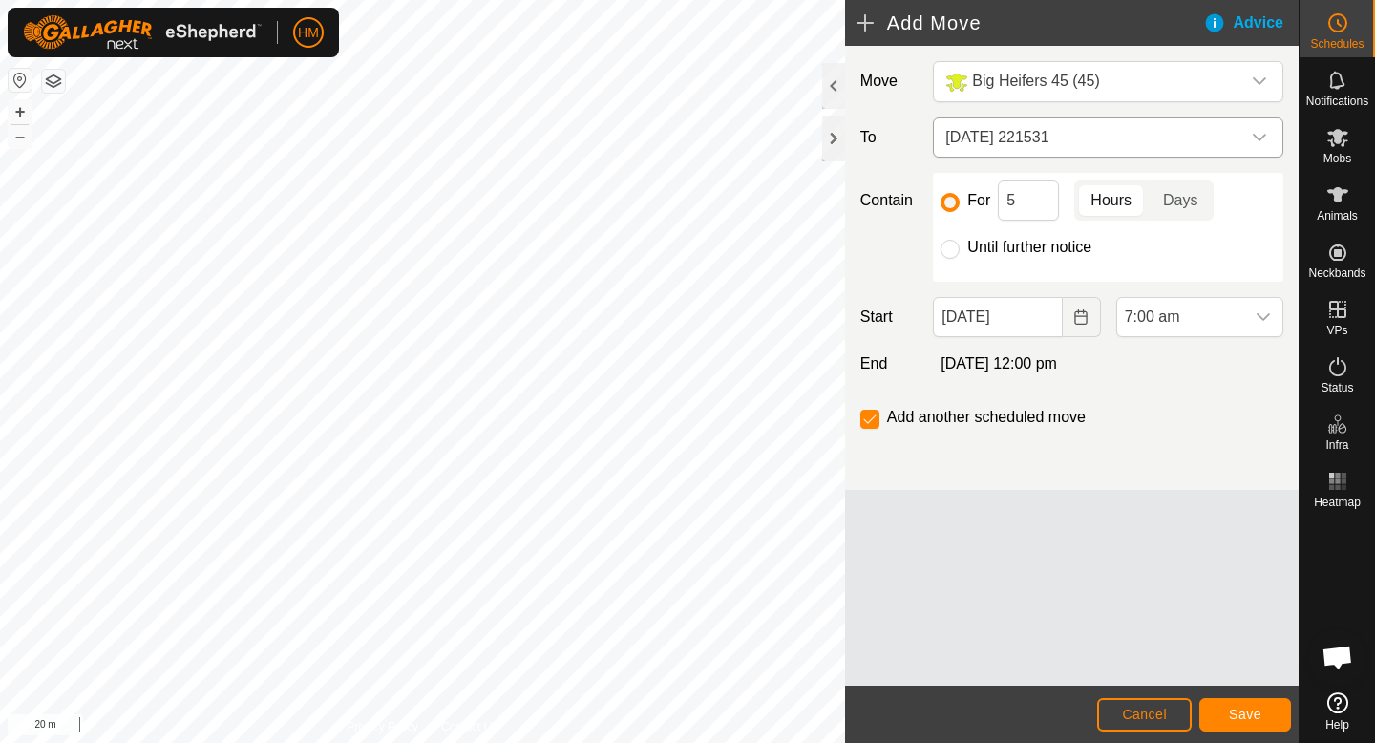
click at [1118, 134] on span "[DATE] 221531" at bounding box center [1089, 137] width 303 height 38
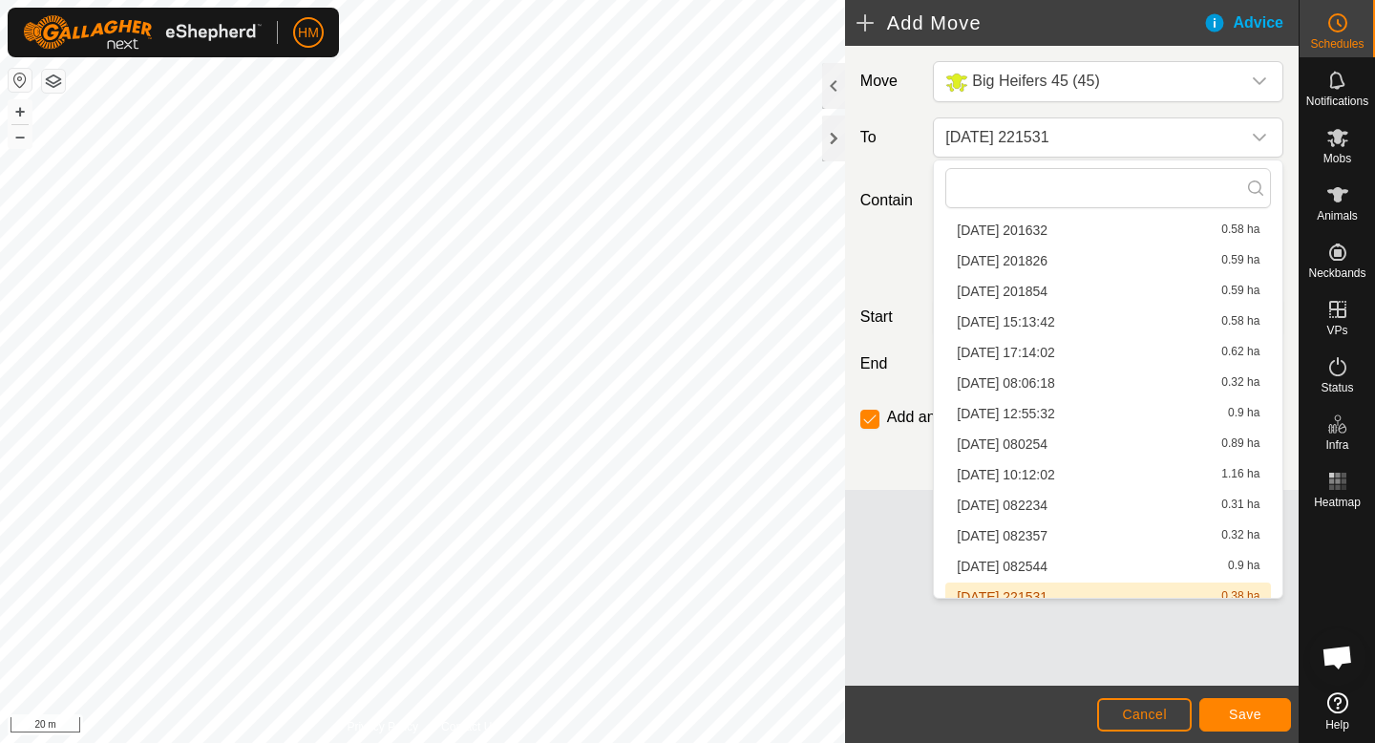
scroll to position [1807, 0]
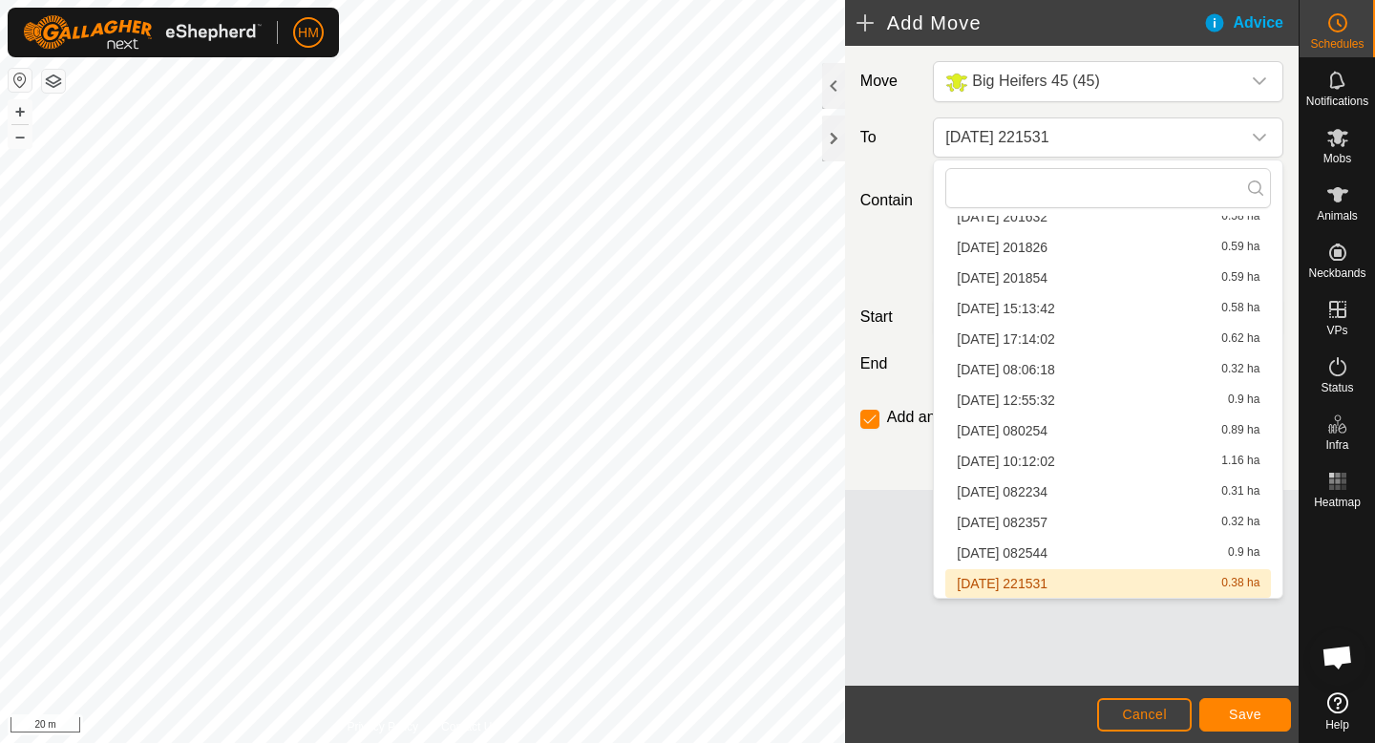
click at [1035, 584] on li "[DATE] 221531 0.38 ha" at bounding box center [1108, 583] width 326 height 29
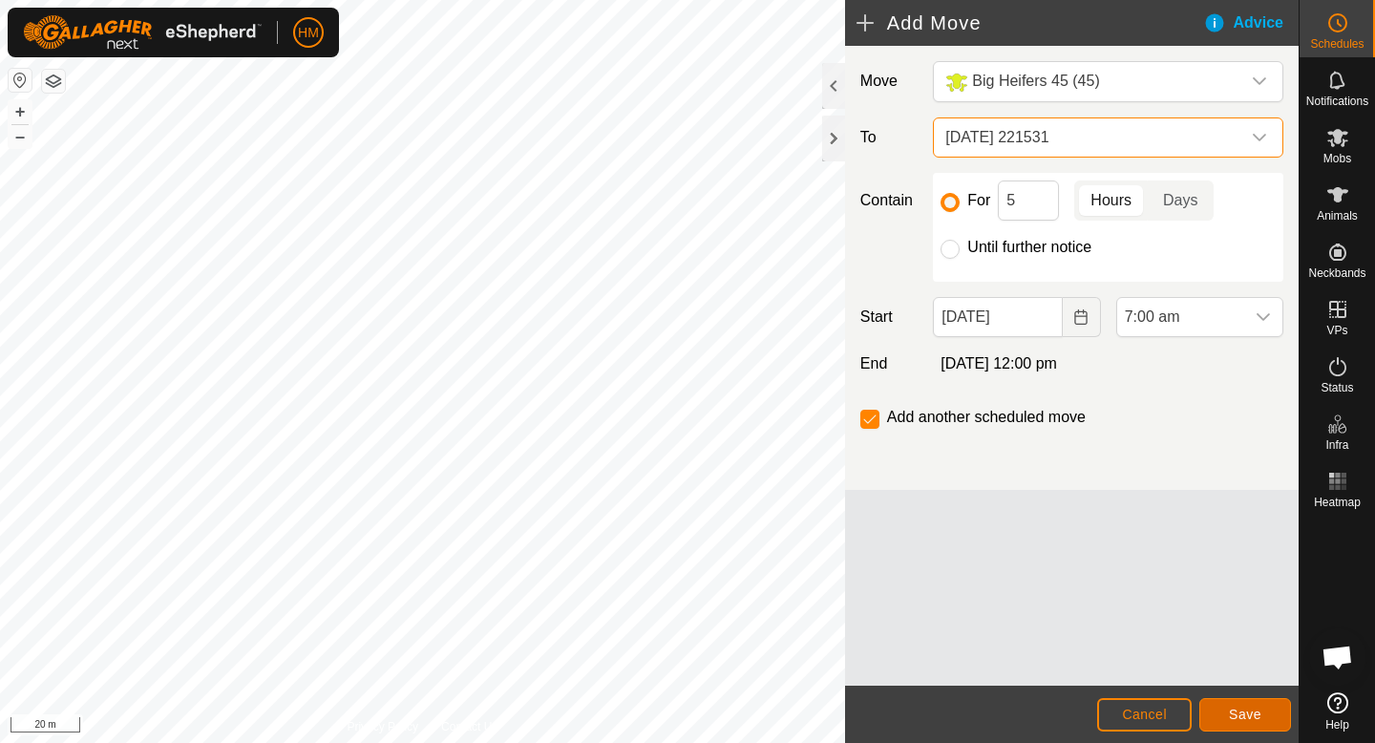
click at [1251, 709] on span "Save" at bounding box center [1245, 714] width 32 height 15
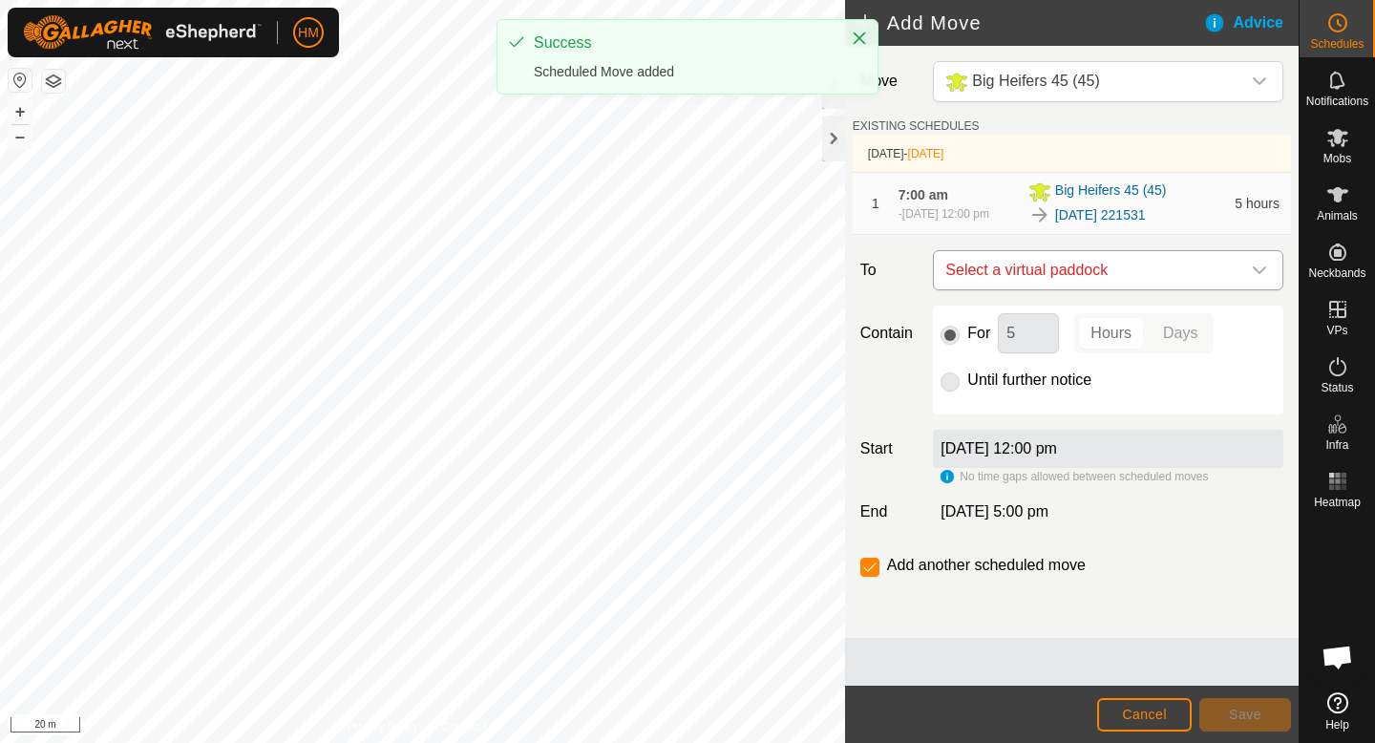
click at [1095, 260] on span "Select a virtual paddock" at bounding box center [1089, 270] width 303 height 38
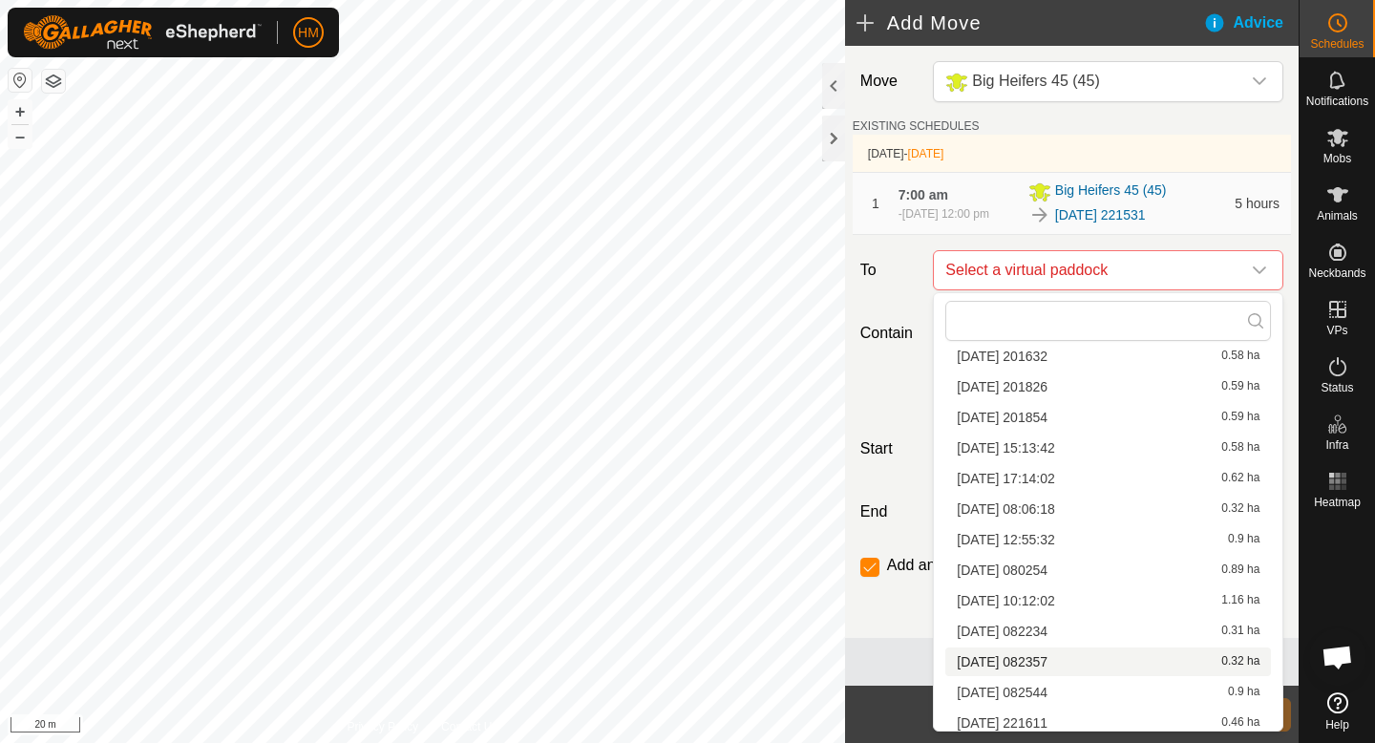
scroll to position [118, 0]
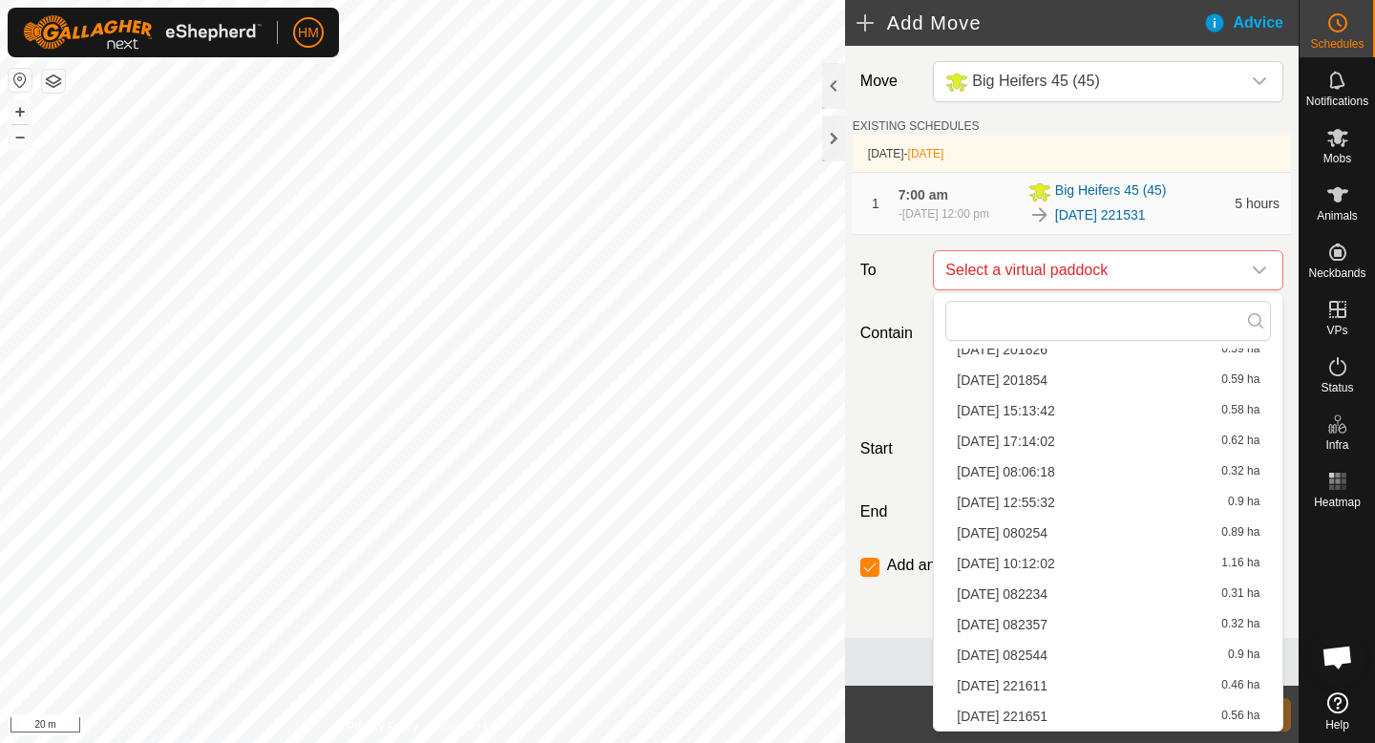
click at [1037, 686] on li "[DATE] 221611 0.46 ha" at bounding box center [1108, 685] width 326 height 29
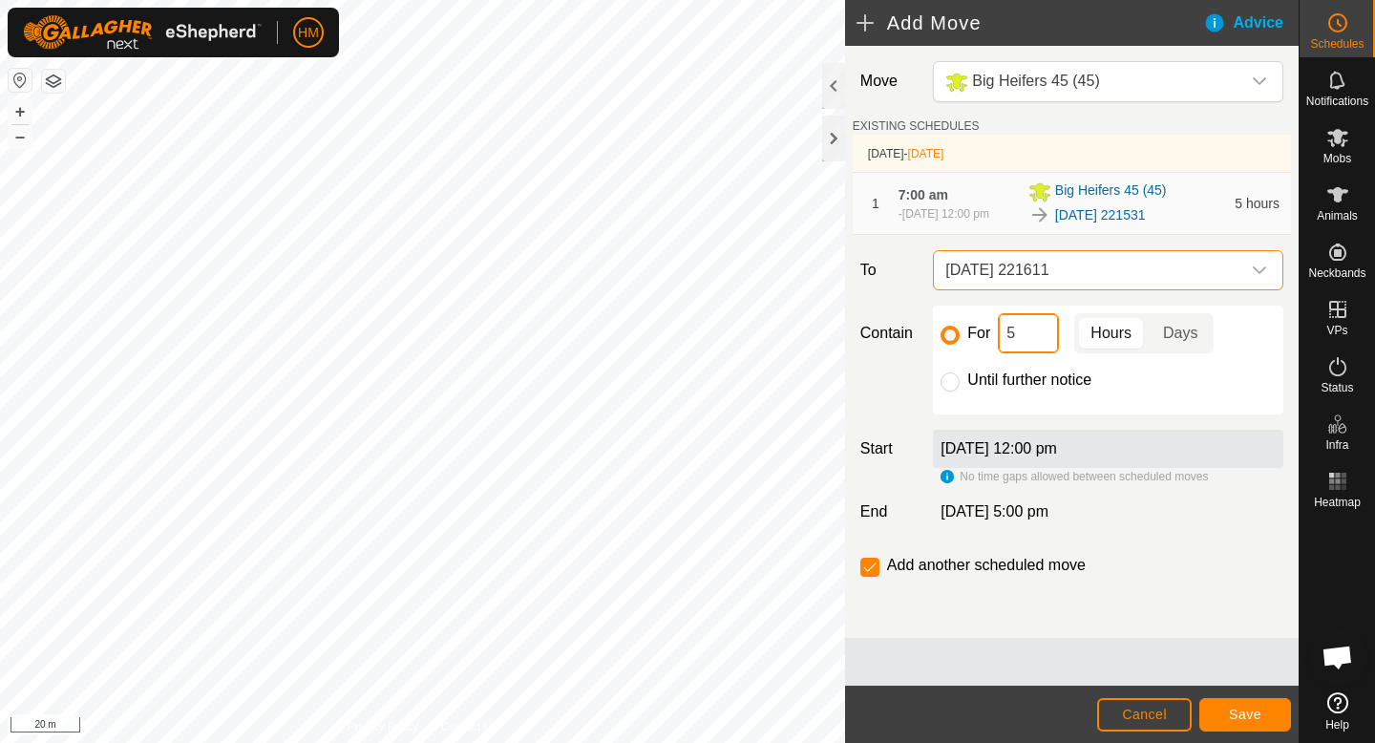
click at [1019, 333] on input "5" at bounding box center [1028, 333] width 61 height 40
type input "6"
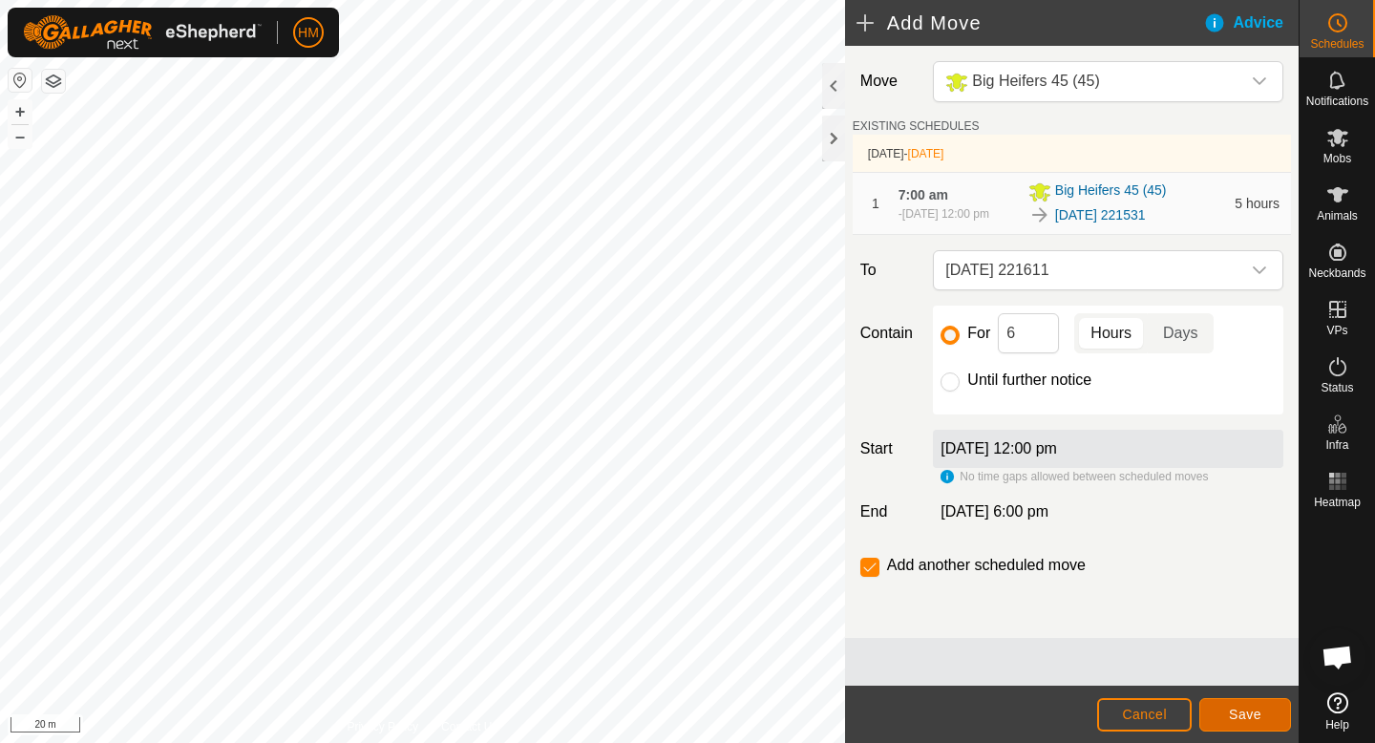
click at [1244, 717] on span "Save" at bounding box center [1245, 714] width 32 height 15
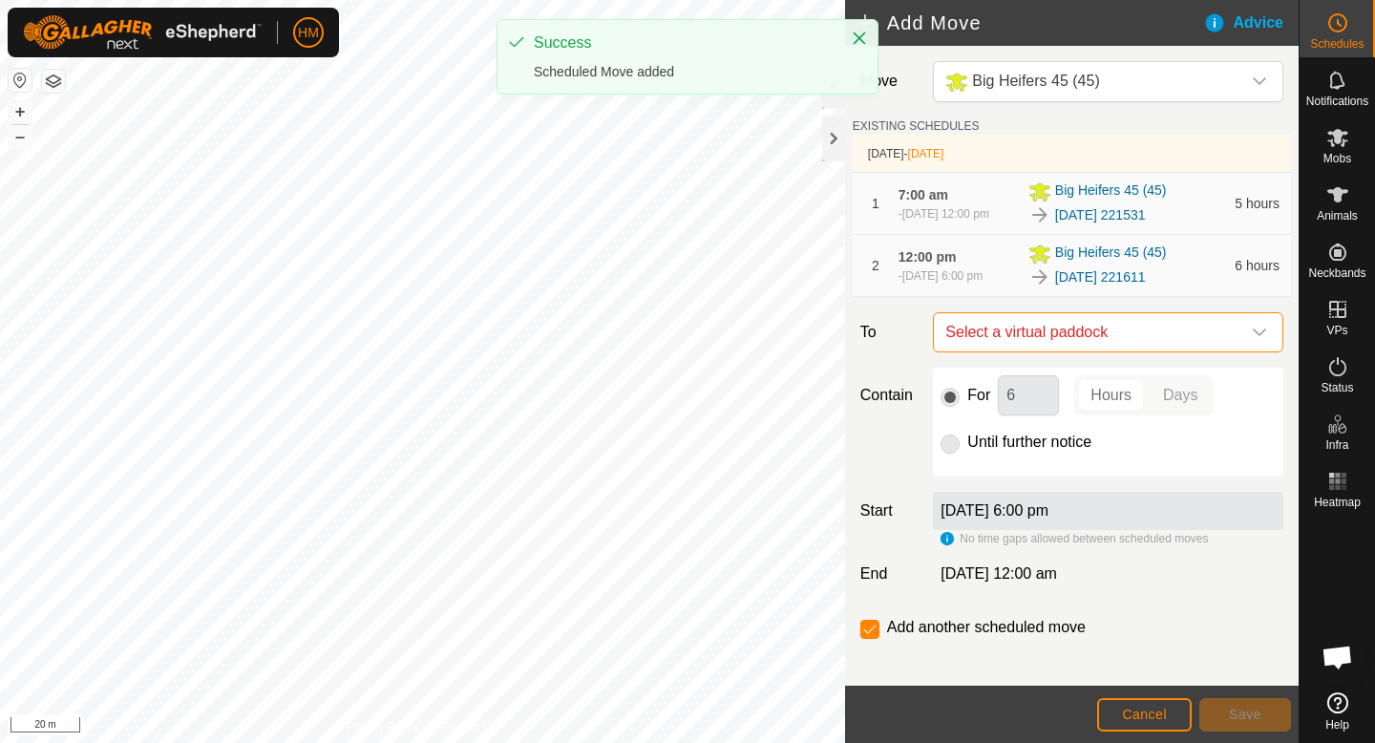
click at [1168, 327] on span "Select a virtual paddock" at bounding box center [1089, 332] width 303 height 38
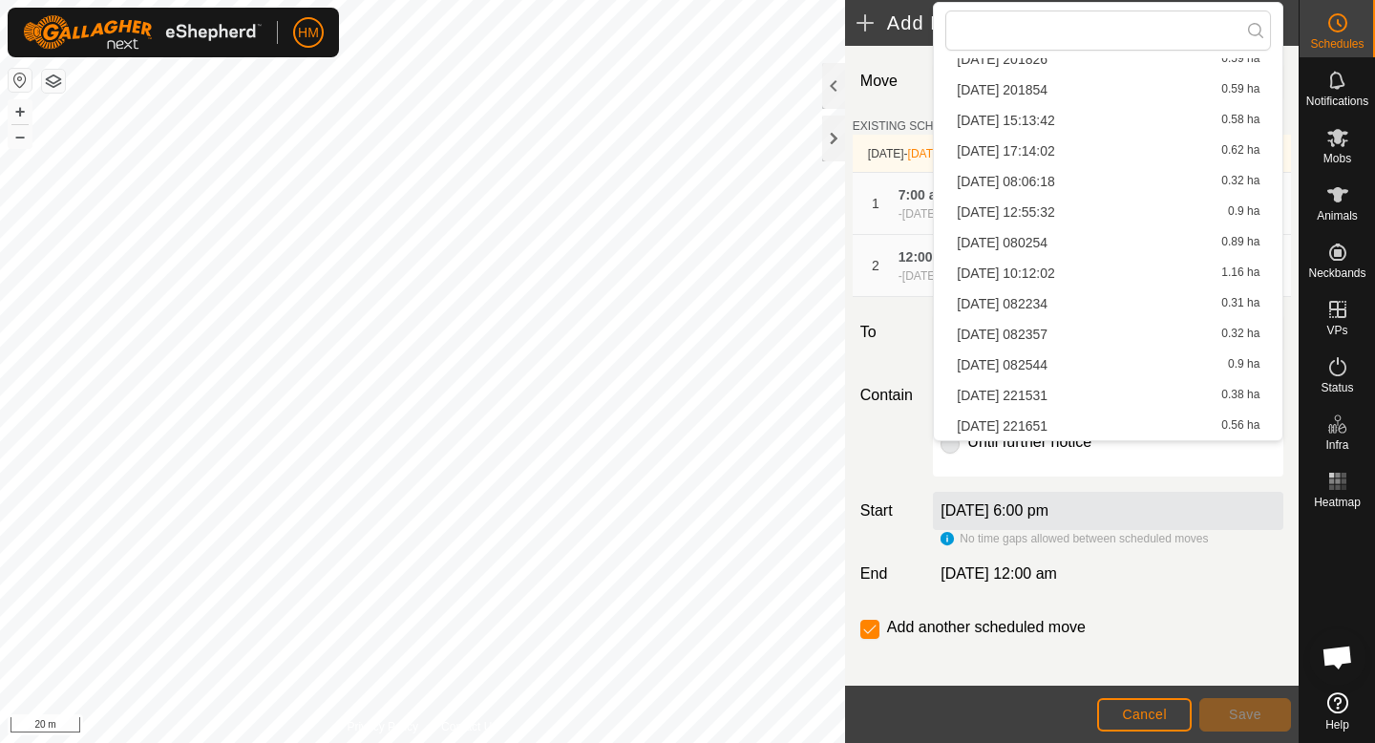
click at [1058, 425] on li "[DATE] 221651 0.56 ha" at bounding box center [1108, 426] width 326 height 29
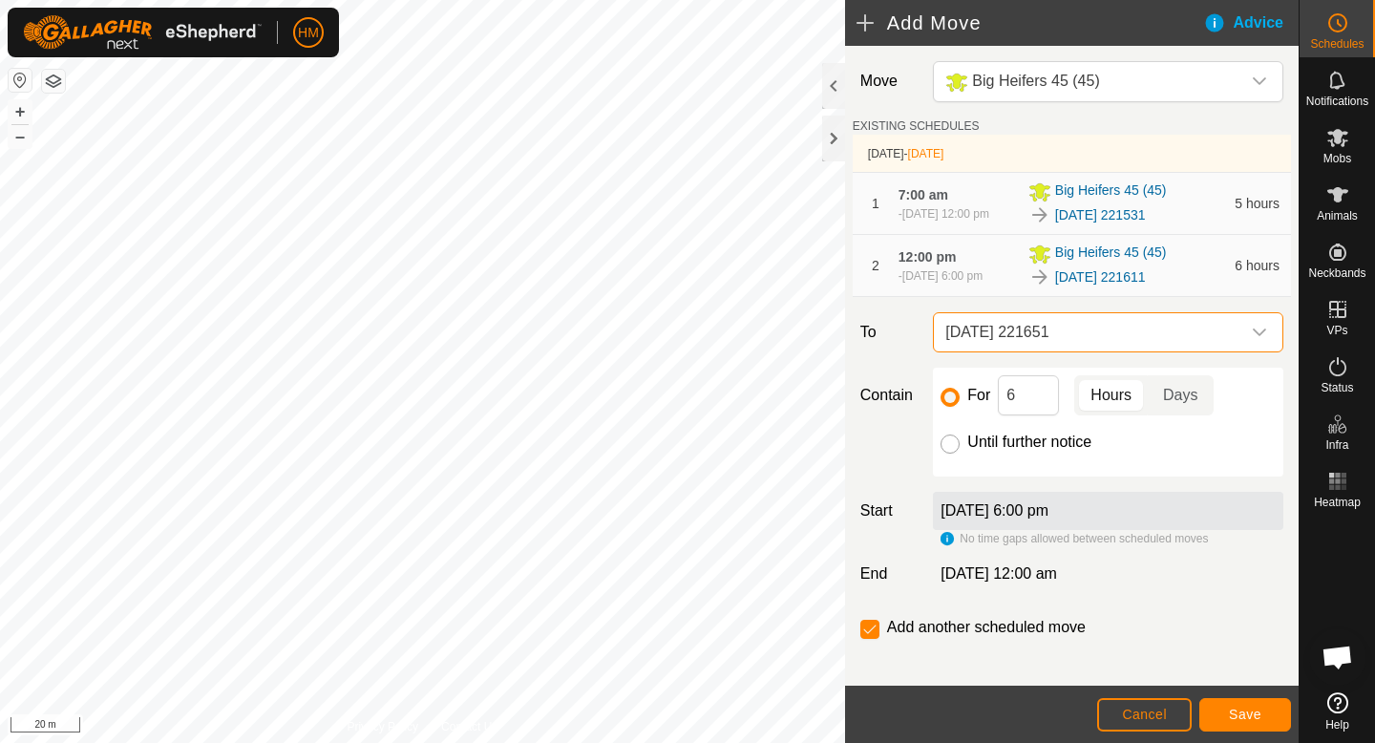
click at [957, 440] on input "Until further notice" at bounding box center [950, 443] width 19 height 19
radio input "true"
checkbox input "false"
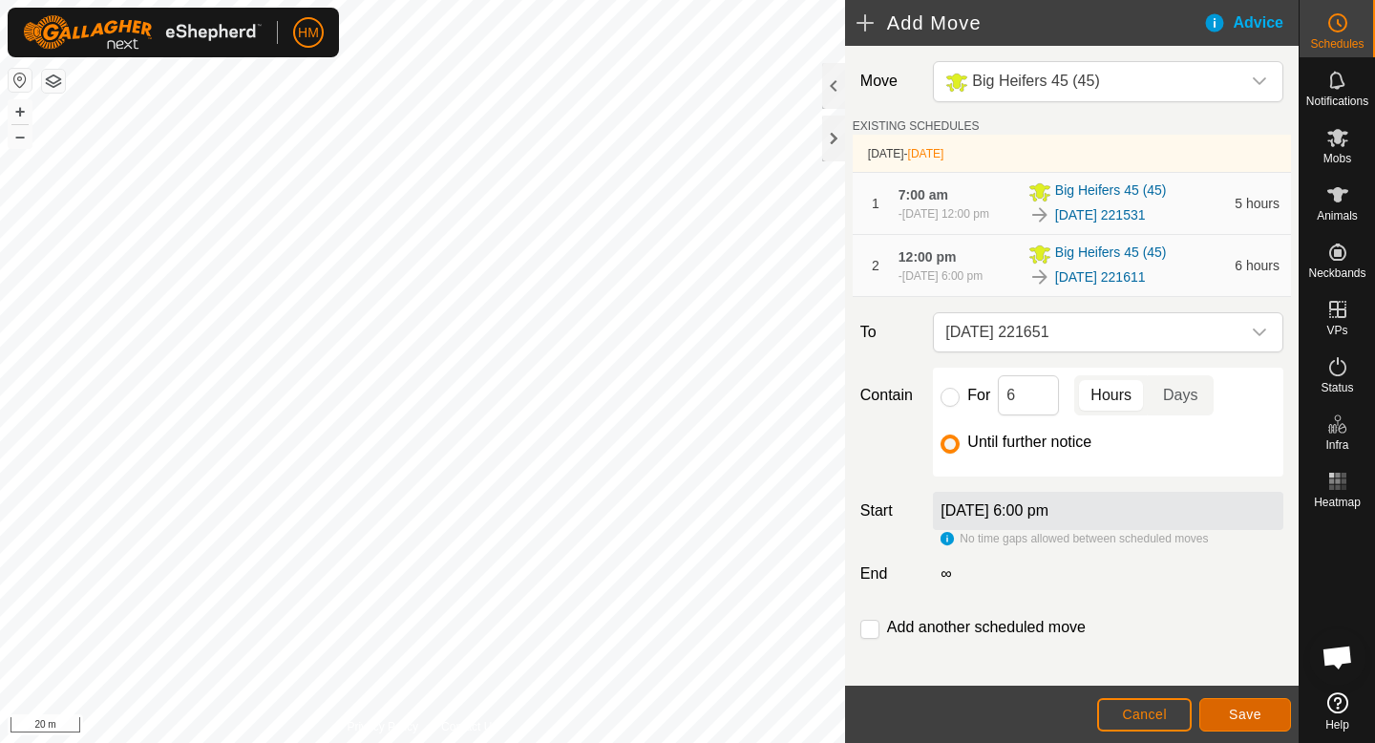
click at [1255, 712] on span "Save" at bounding box center [1245, 714] width 32 height 15
